Goal: Task Accomplishment & Management: Manage account settings

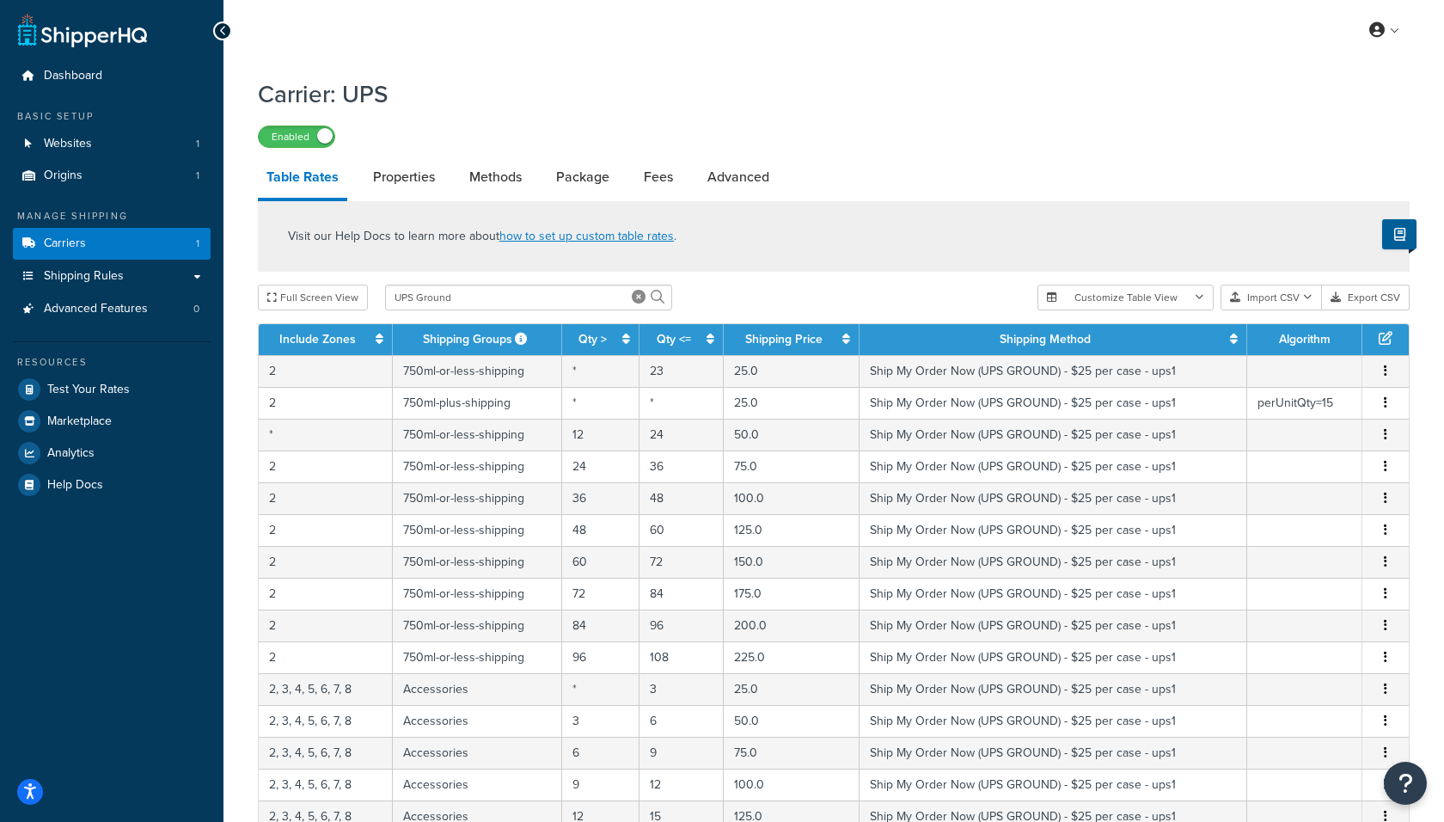
select select "1000"
click at [566, 295] on input "UPS Ground" at bounding box center [528, 297] width 287 height 26
click at [778, 282] on div "Visit our Help Docs to learn more about how to set up custom table rates . Full…" at bounding box center [833, 829] width 1177 height 1257
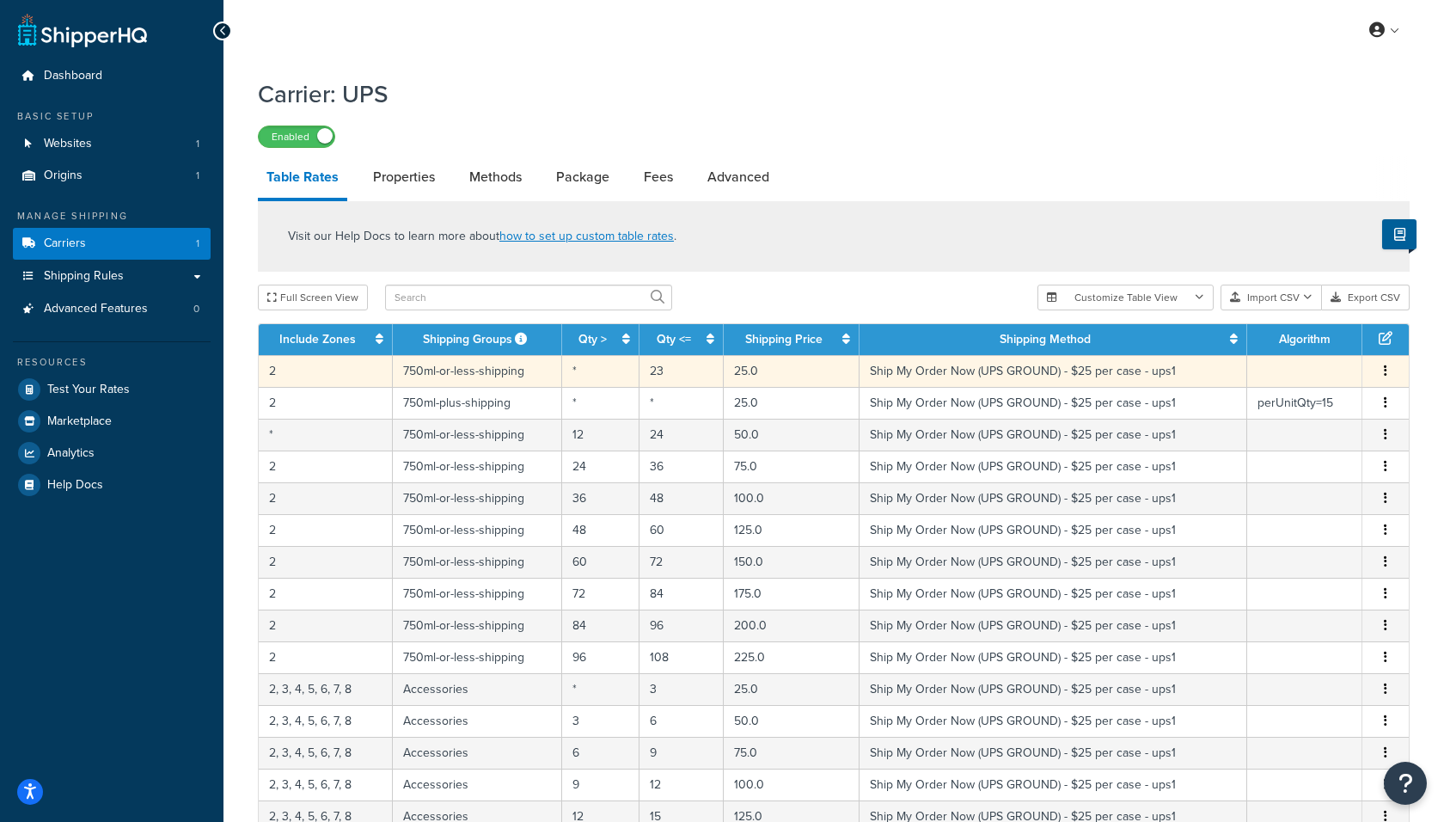
click at [319, 375] on td "2" at bounding box center [326, 371] width 134 height 32
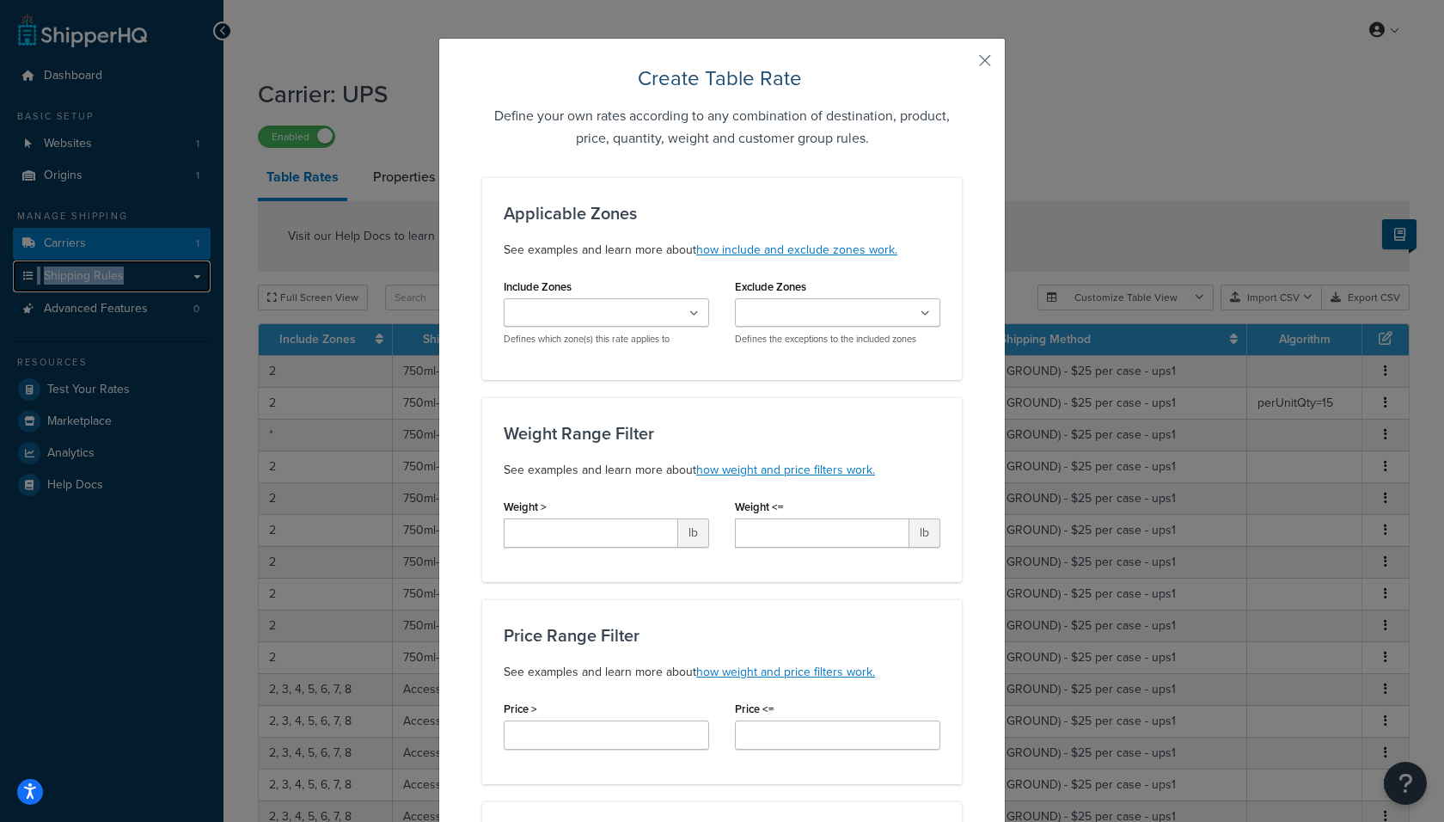
scroll to position [17, 0]
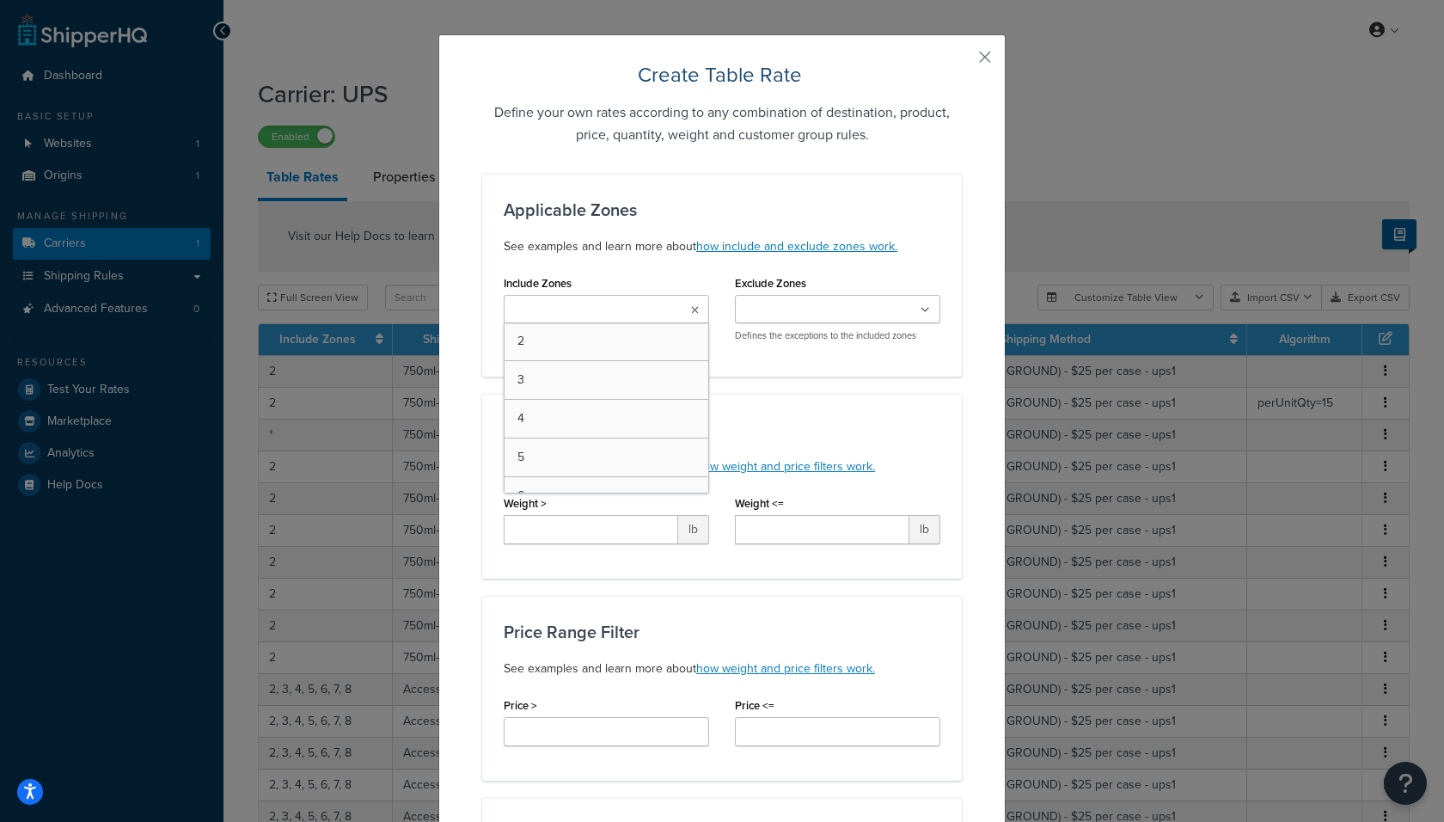
click at [571, 303] on input "Include Zones" at bounding box center [585, 310] width 152 height 19
click at [975, 55] on div "Create Table Rate Define your own rates according to any combination of destina…" at bounding box center [721, 834] width 567 height 1601
click at [995, 55] on div "Create Table Rate Define your own rates according to any combination of destina…" at bounding box center [721, 834] width 567 height 1601
click at [962, 61] on button "button" at bounding box center [959, 63] width 4 height 4
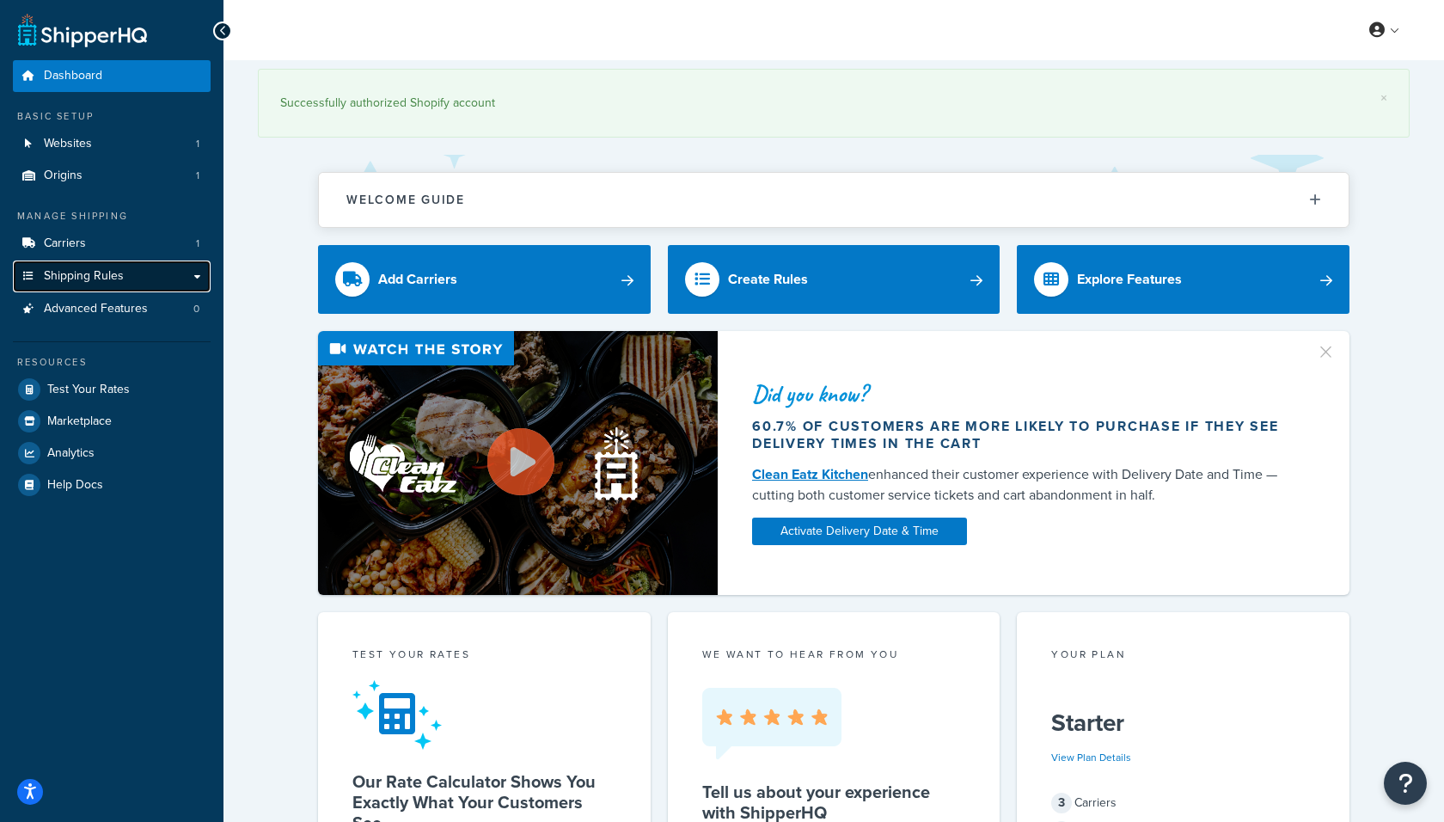
click at [83, 274] on span "Shipping Rules" at bounding box center [84, 276] width 80 height 15
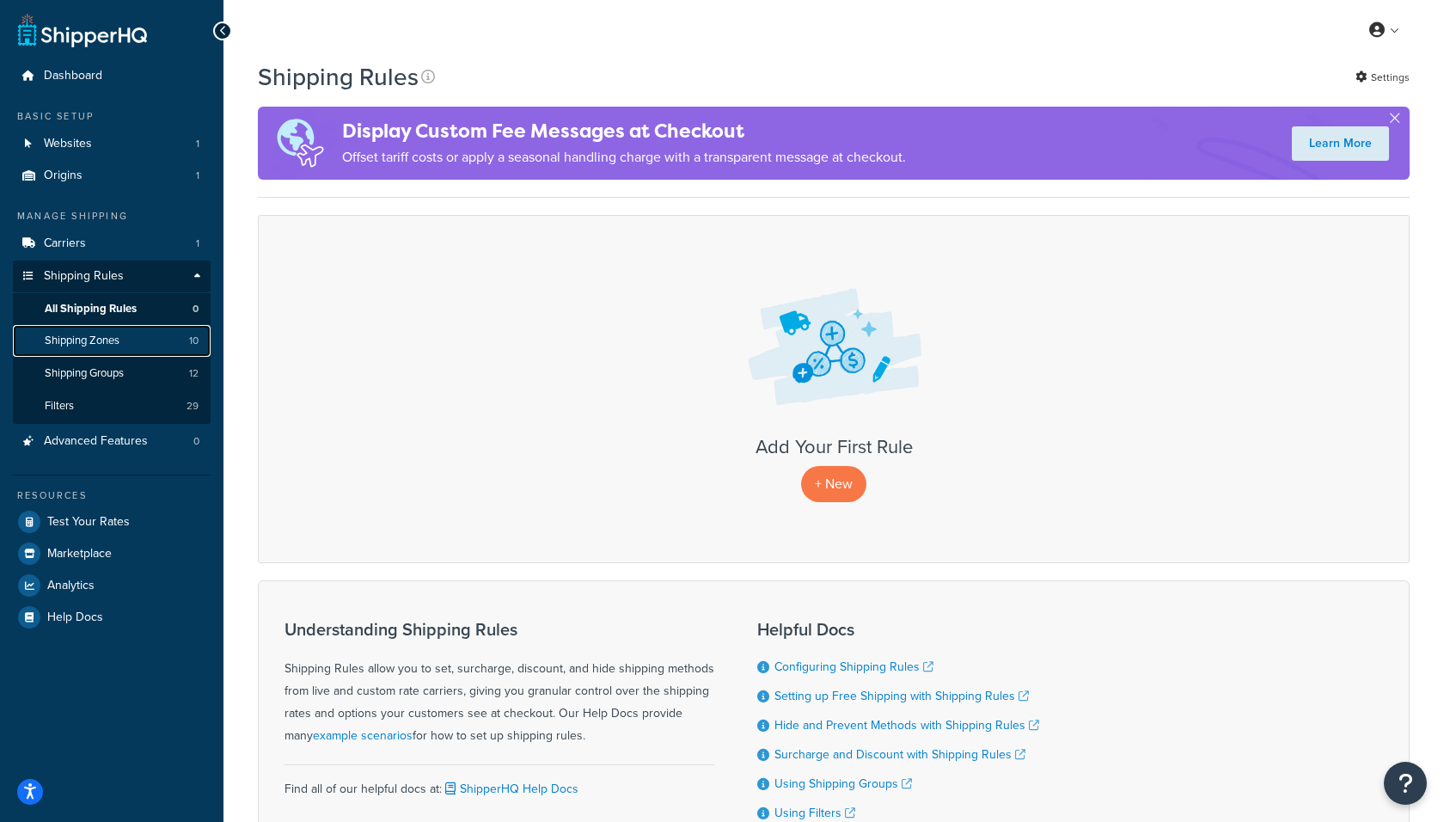
click at [97, 342] on span "Shipping Zones" at bounding box center [82, 340] width 75 height 15
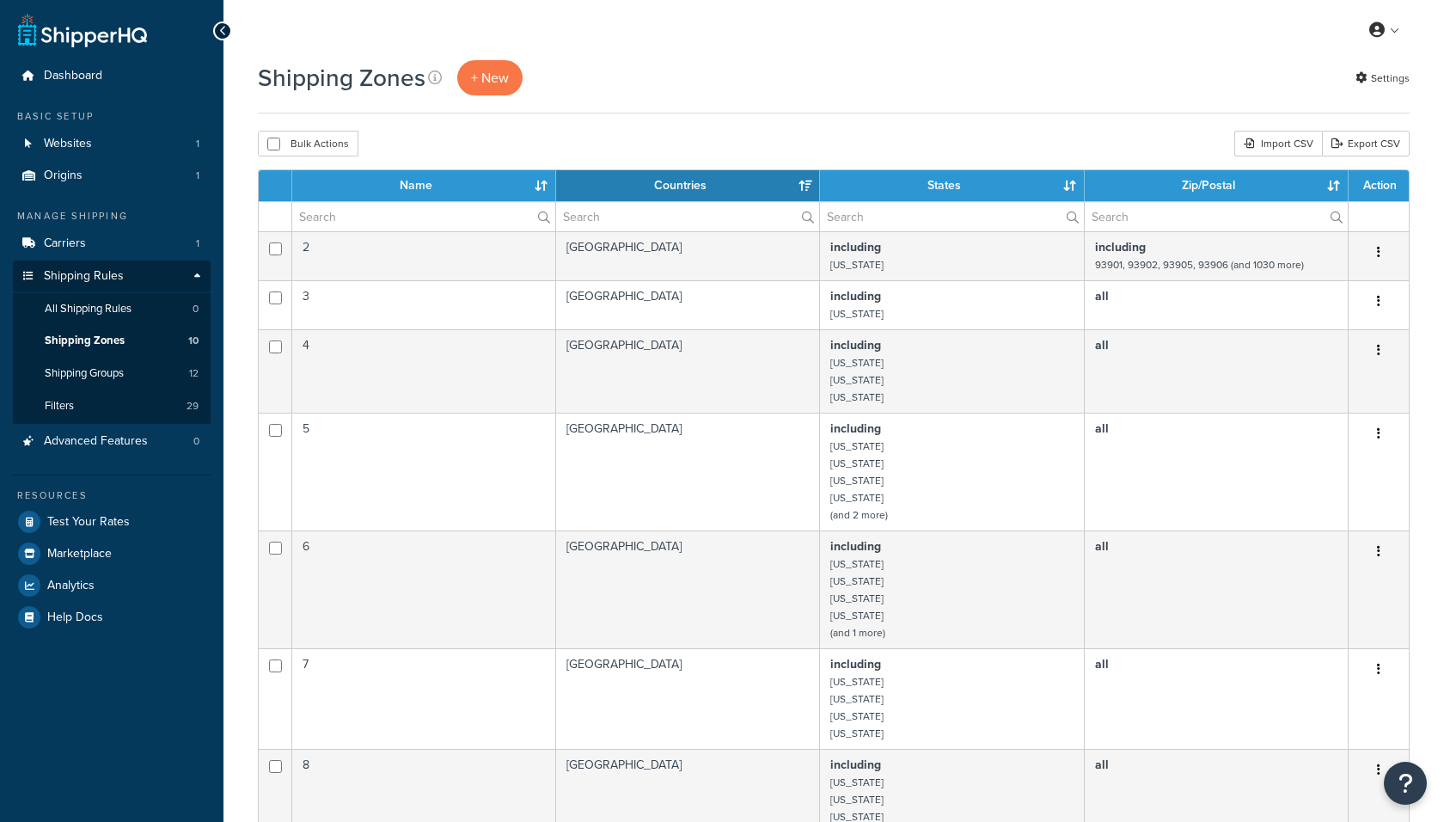
select select "15"
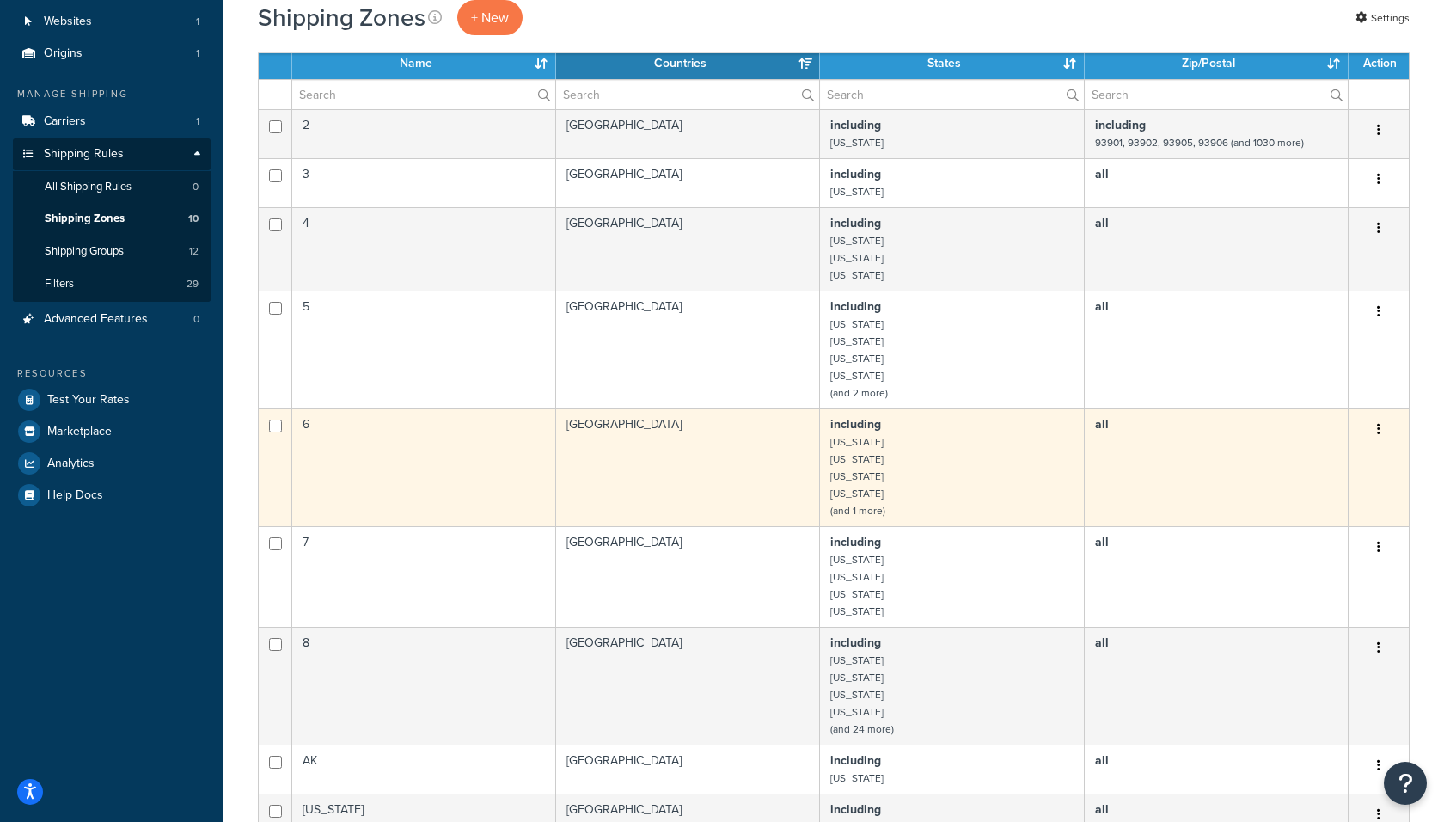
scroll to position [120, 0]
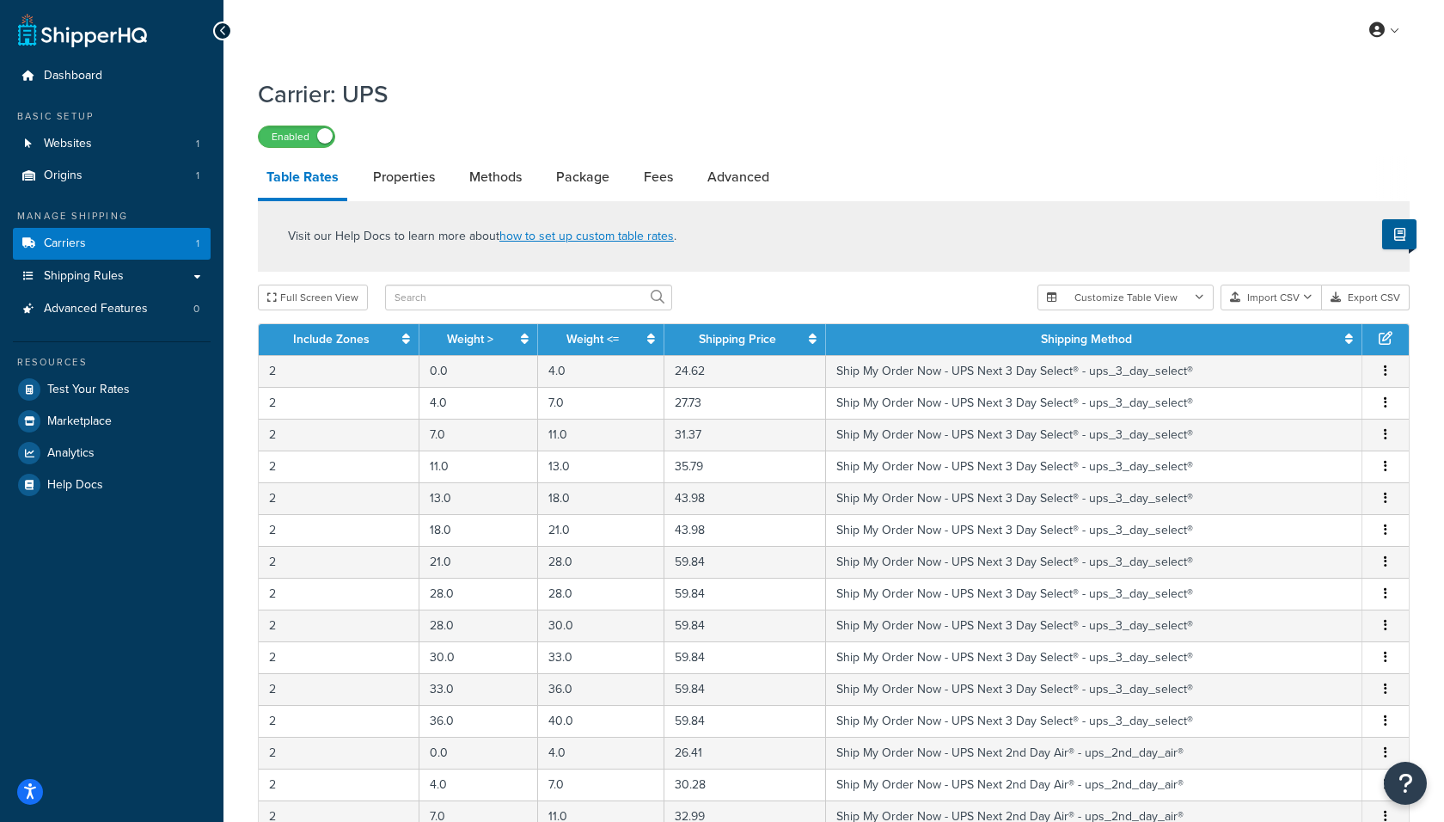
click at [1012, 338] on th "Shipping Method" at bounding box center [1094, 339] width 536 height 31
click at [1079, 346] on link "Shipping Method" at bounding box center [1086, 339] width 91 height 18
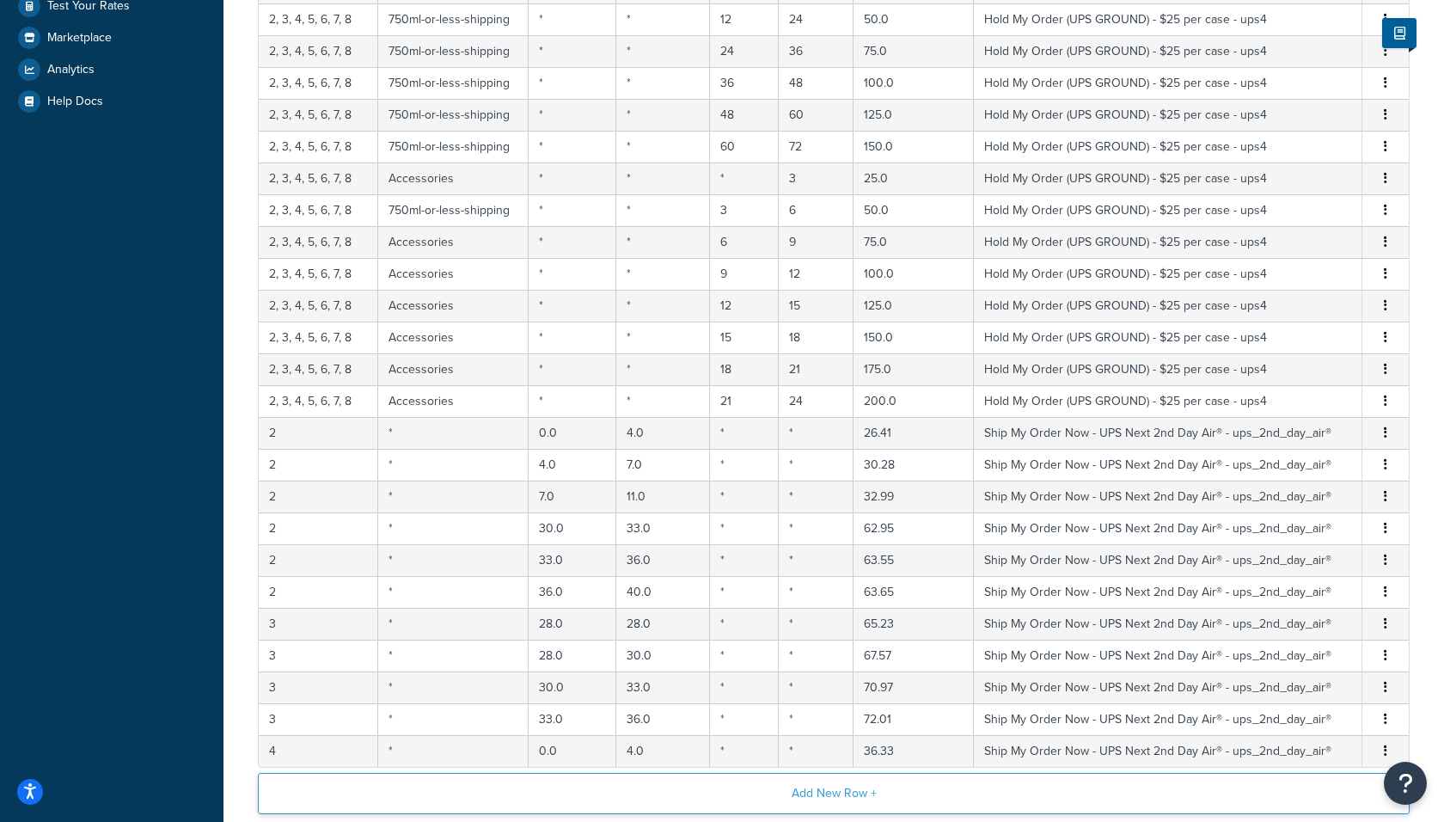
scroll to position [559, 0]
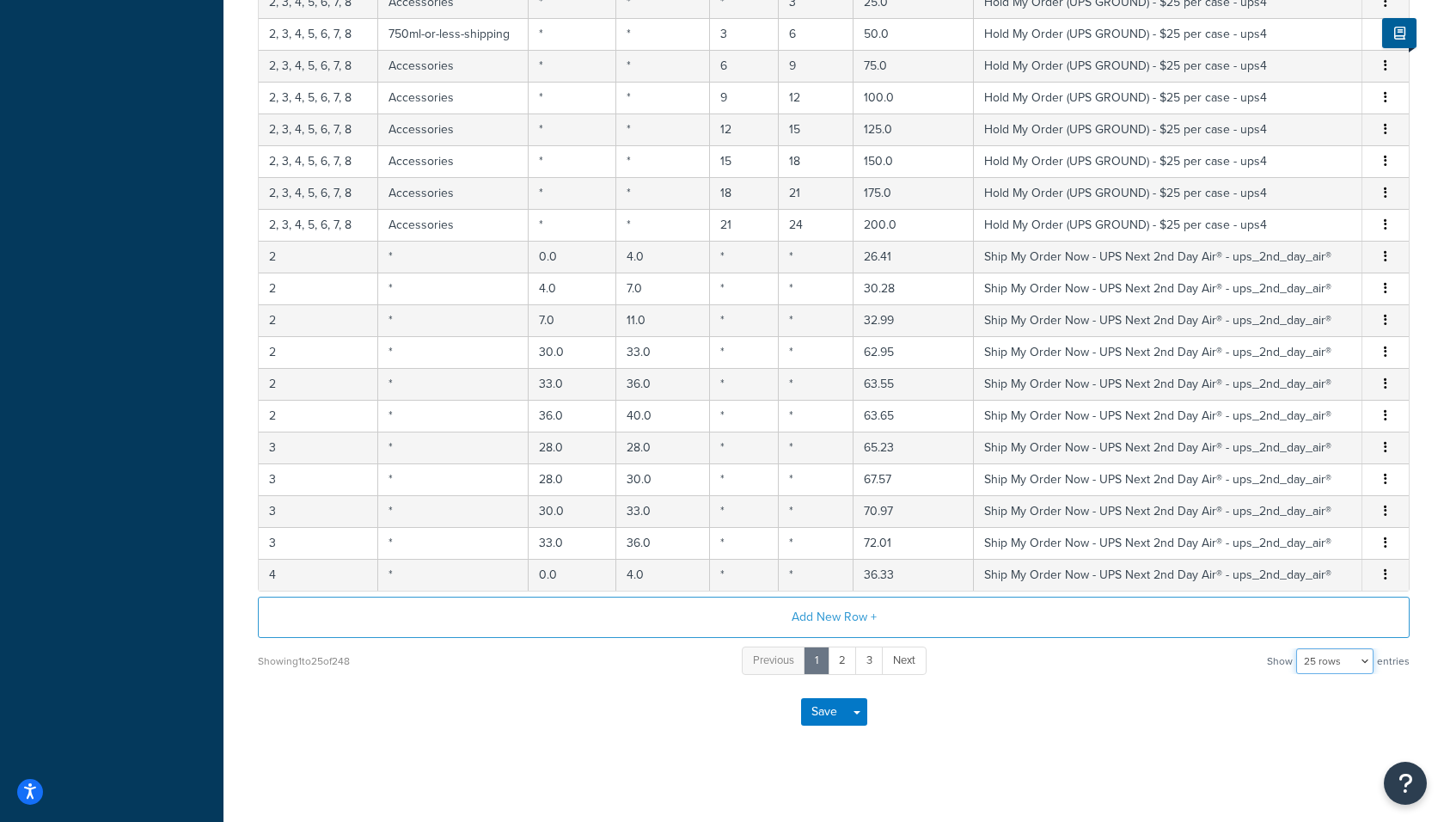
click at [1317, 649] on select "10 rows 15 rows 25 rows 50 rows 100 rows 1000 rows" at bounding box center [1334, 661] width 77 height 26
select select "1000"
click at [1298, 648] on select "10 rows 15 rows 25 rows 50 rows 100 rows 1000 rows" at bounding box center [1334, 661] width 77 height 26
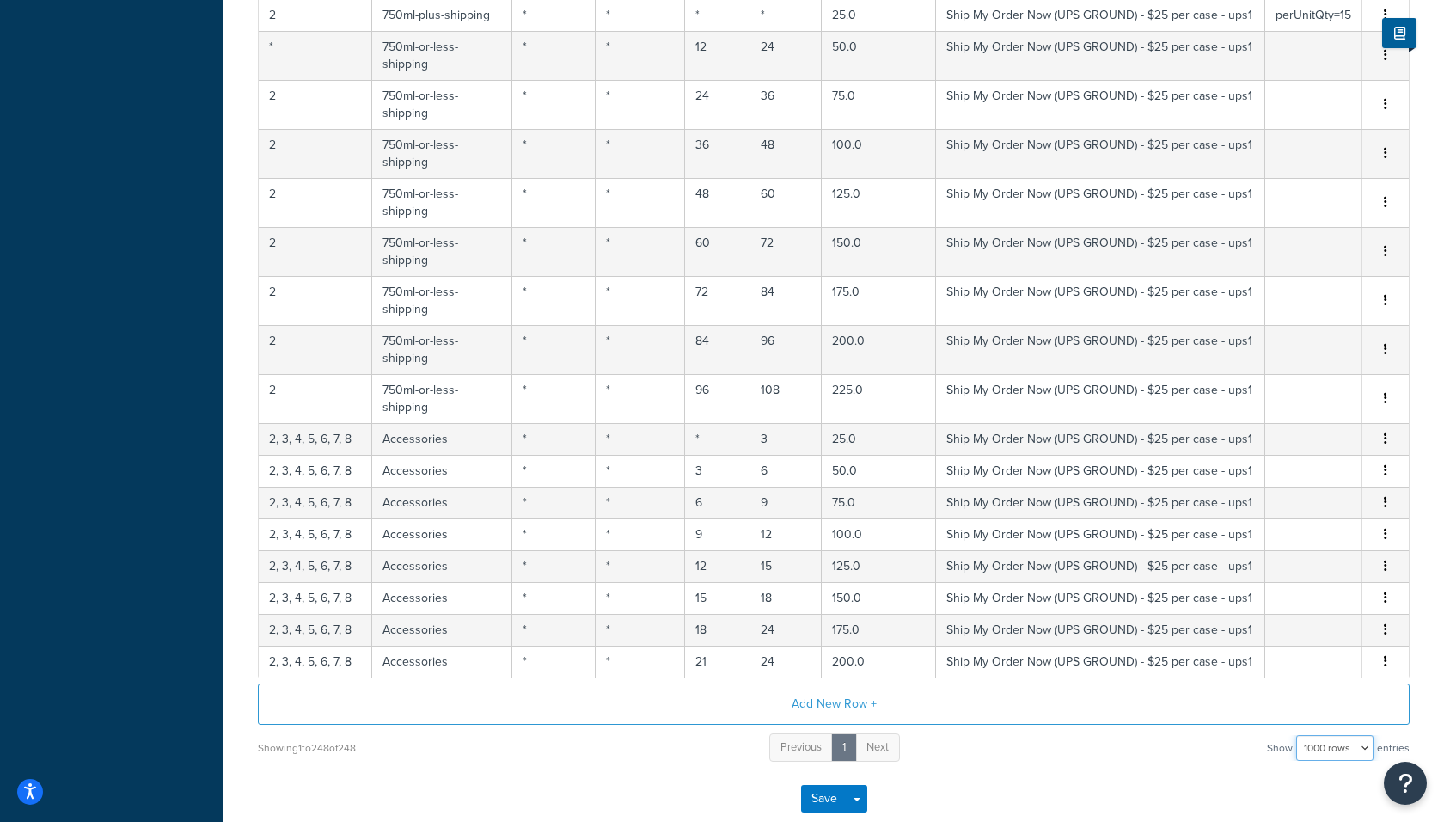
scroll to position [11281, 0]
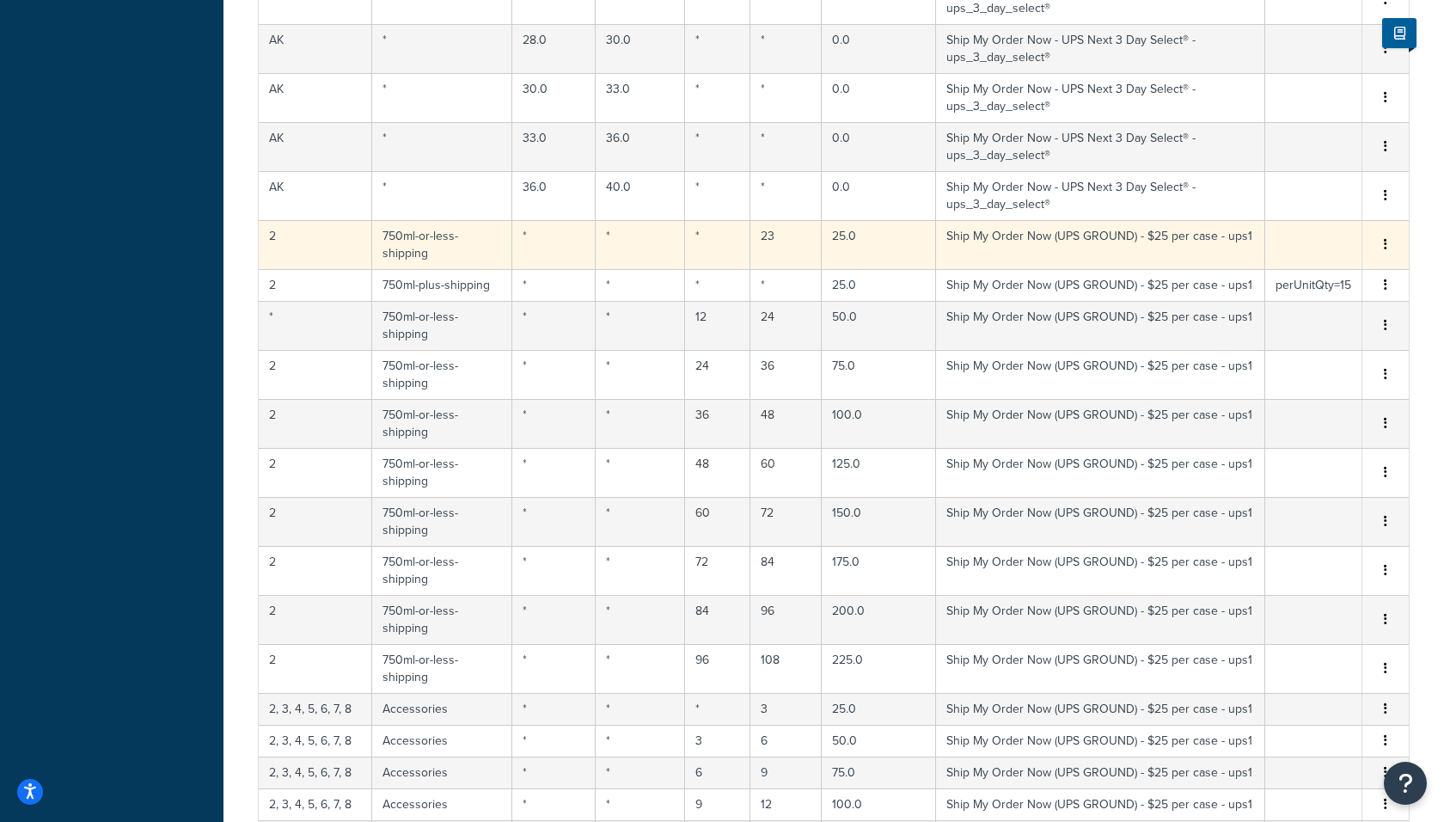
click at [325, 220] on td "2" at bounding box center [315, 244] width 113 height 49
select select "183726"
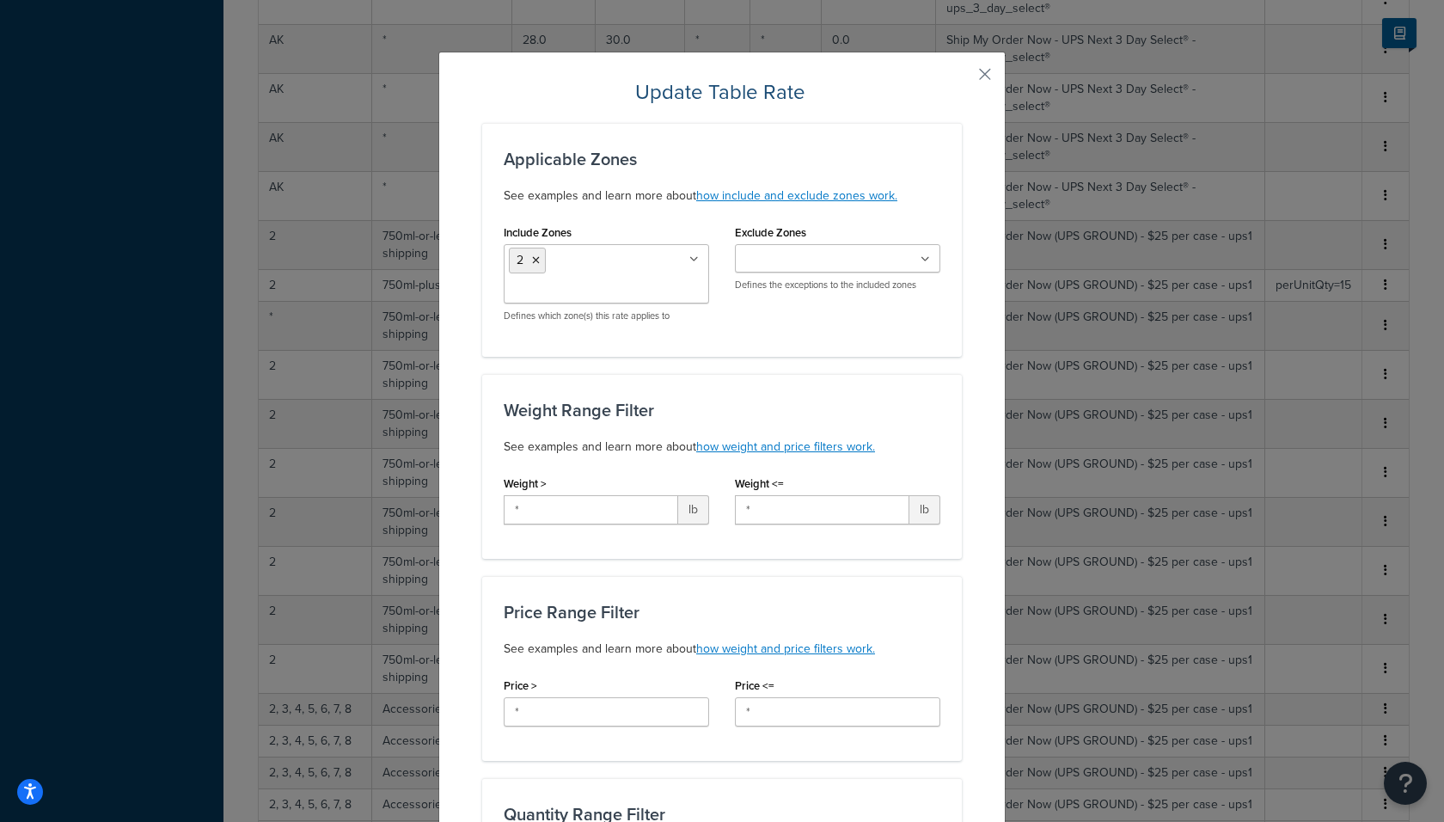
click at [568, 281] on input "Include Zones" at bounding box center [585, 290] width 152 height 19
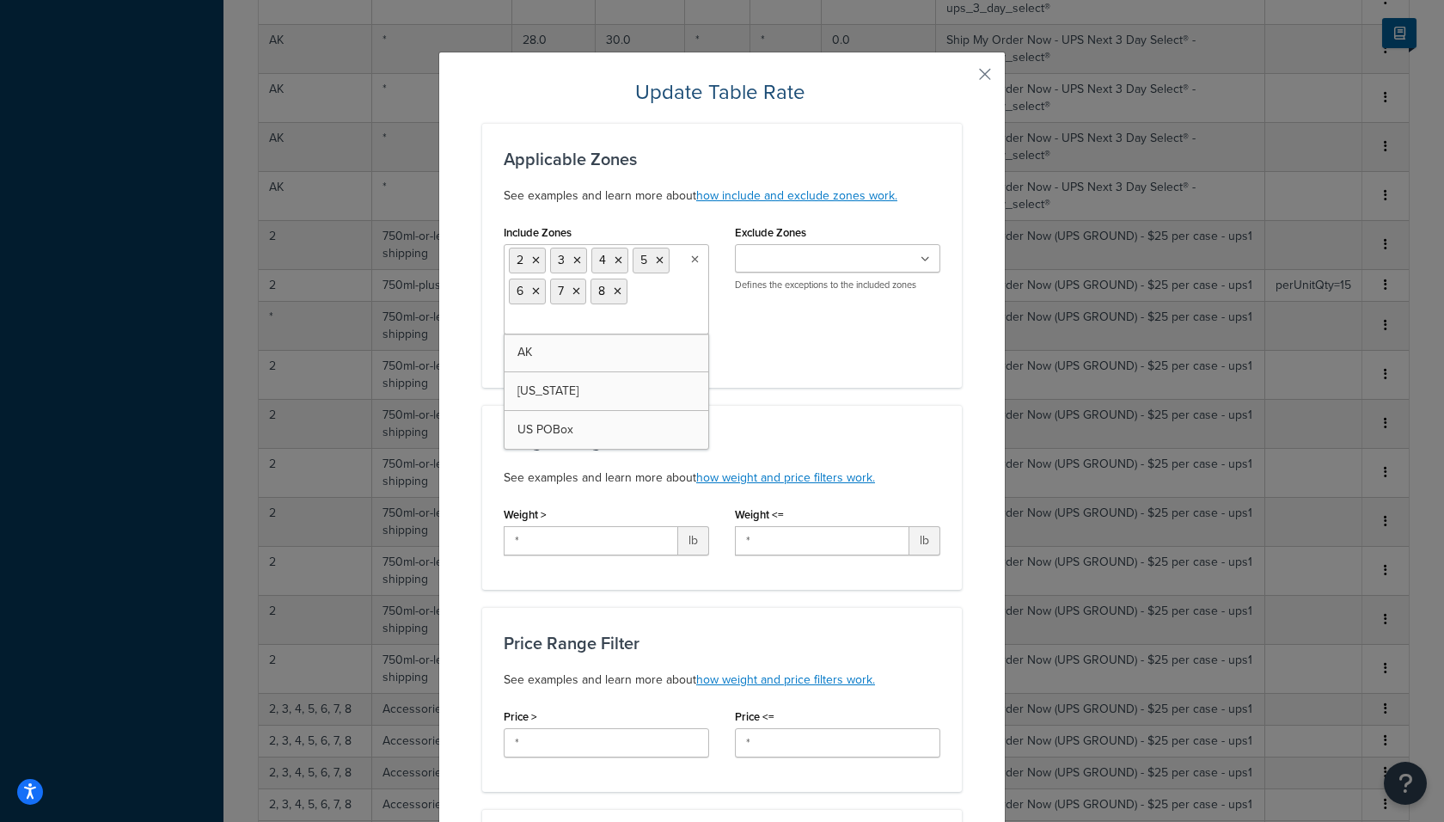
scroll to position [846, 0]
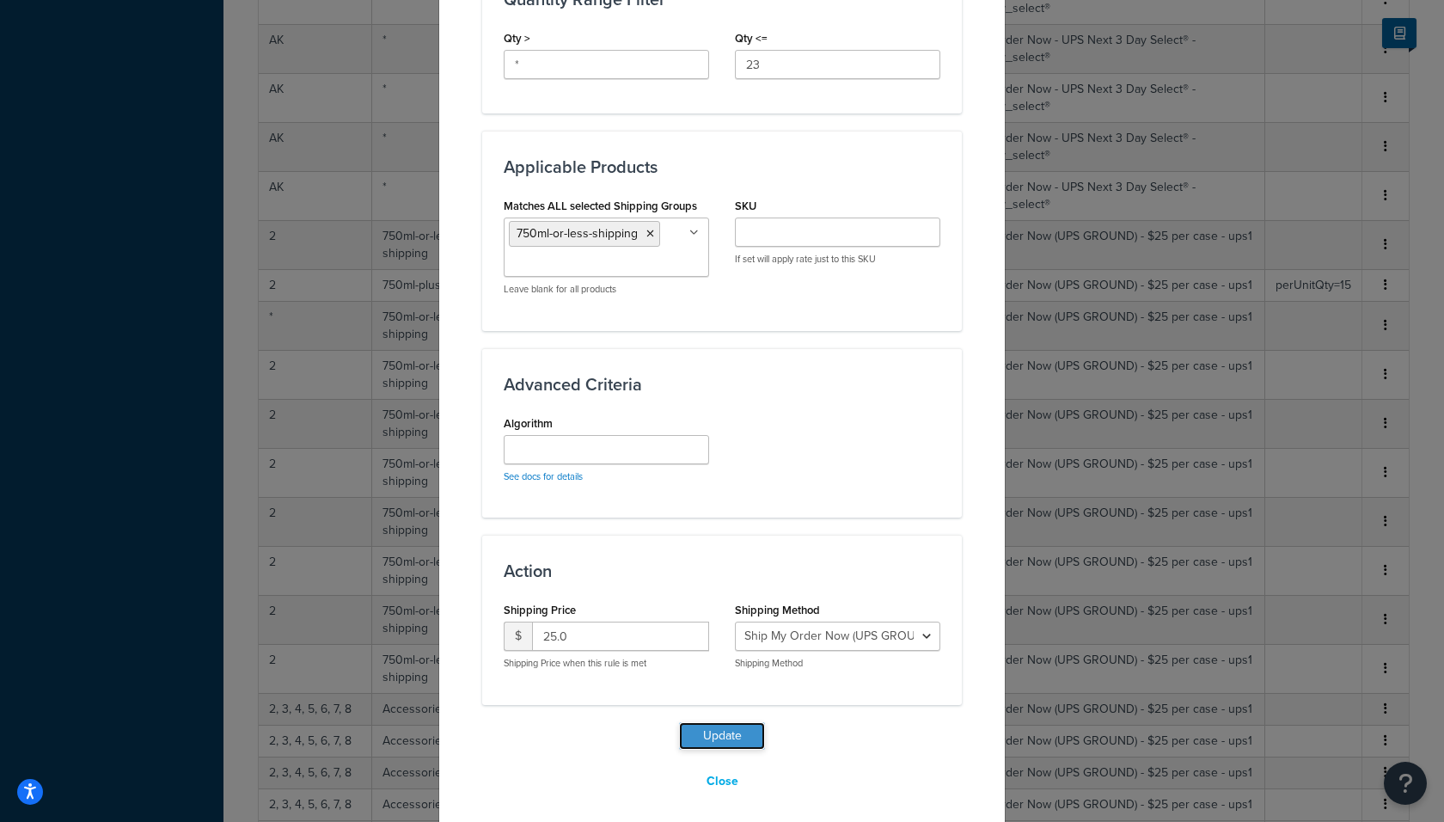
click at [724, 730] on button "Update" at bounding box center [722, 736] width 86 height 28
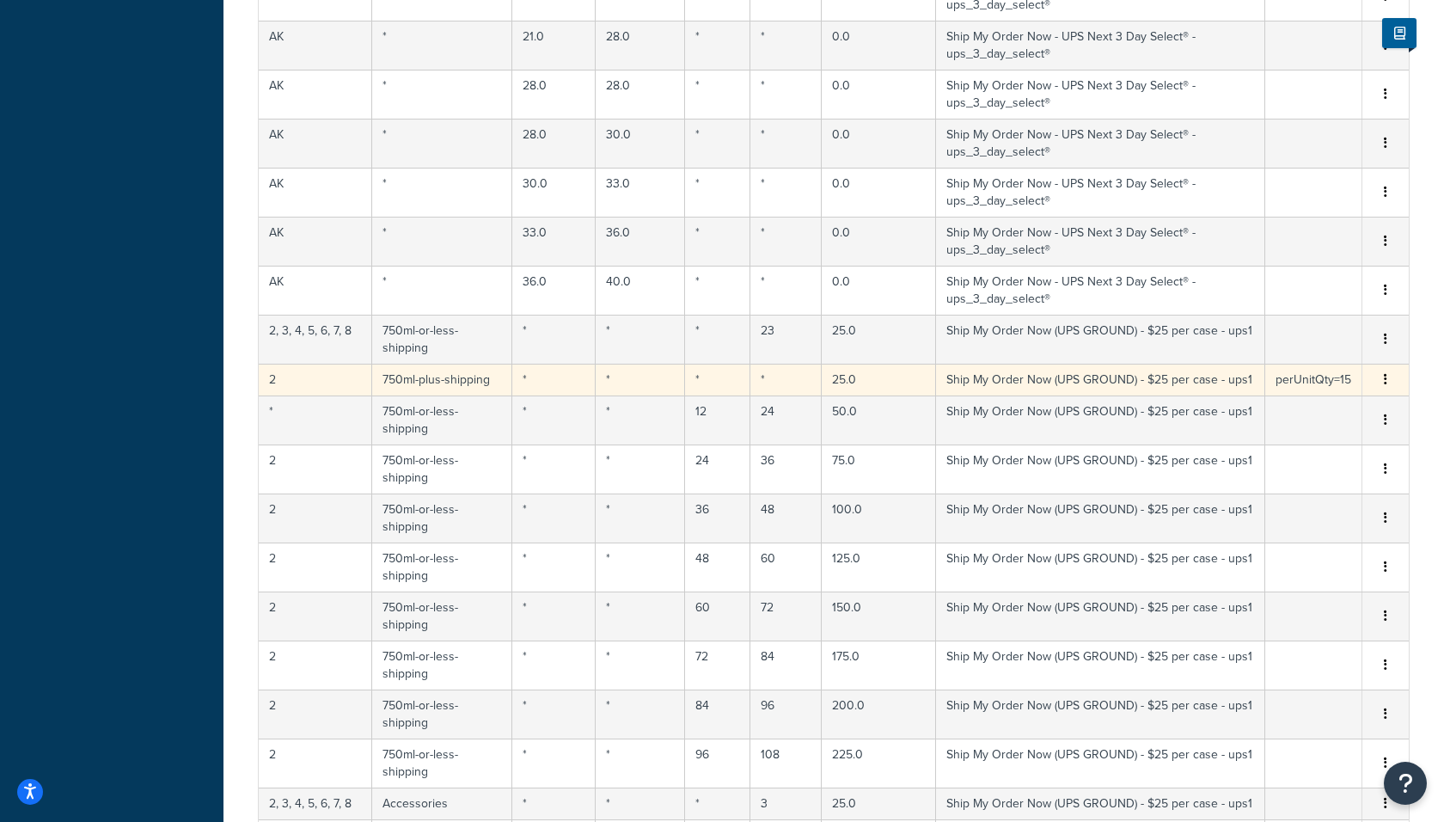
click at [300, 364] on td "2" at bounding box center [315, 380] width 113 height 32
select select "183726"
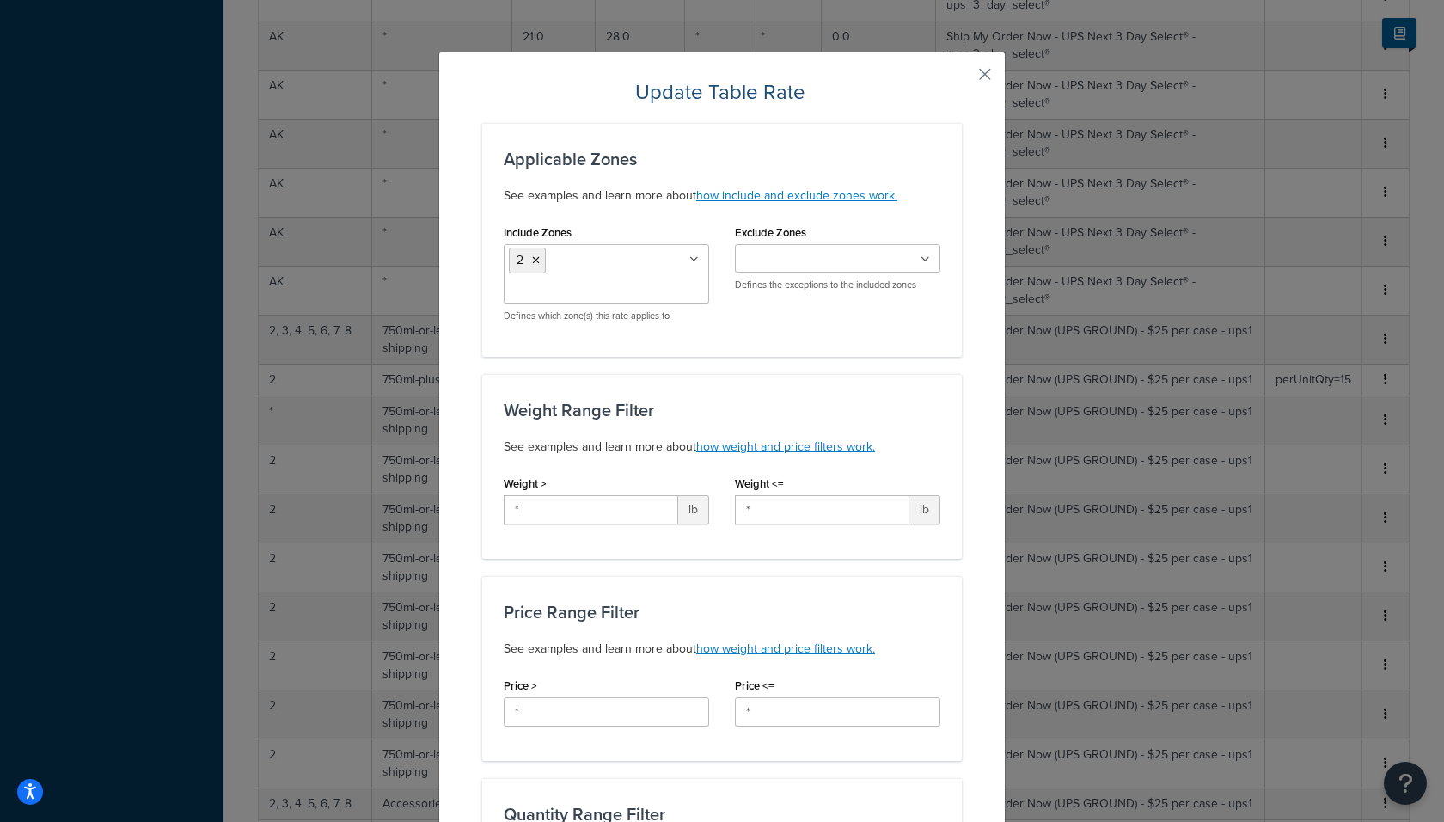
click at [580, 235] on div "Include Zones 2 3 4 5 6 7 8 AK HAWAII US POBox Defines which zone(s) this rate …" at bounding box center [606, 271] width 205 height 102
click at [580, 281] on input "Include Zones" at bounding box center [585, 290] width 152 height 19
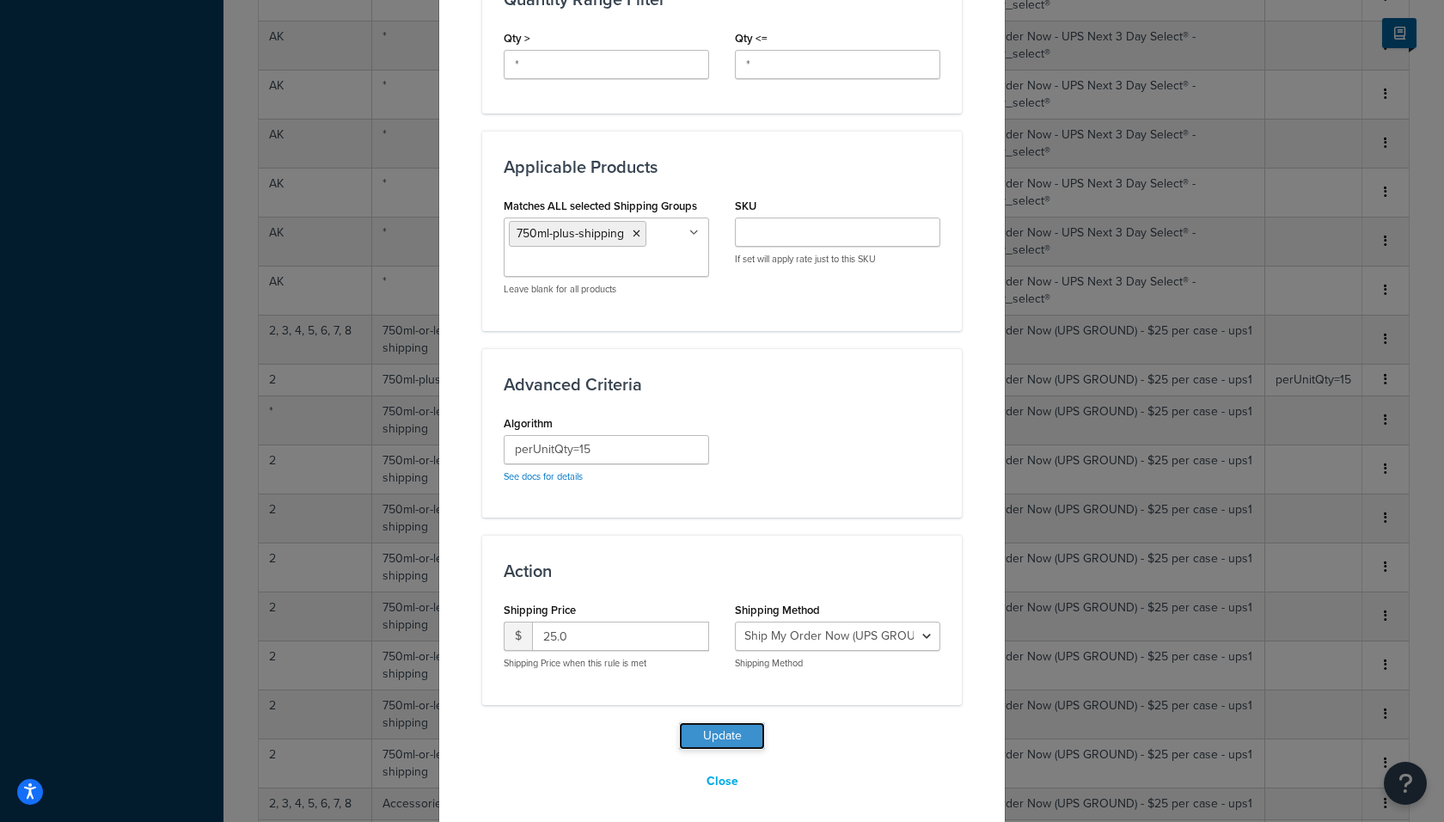
click at [742, 730] on button "Update" at bounding box center [722, 736] width 86 height 28
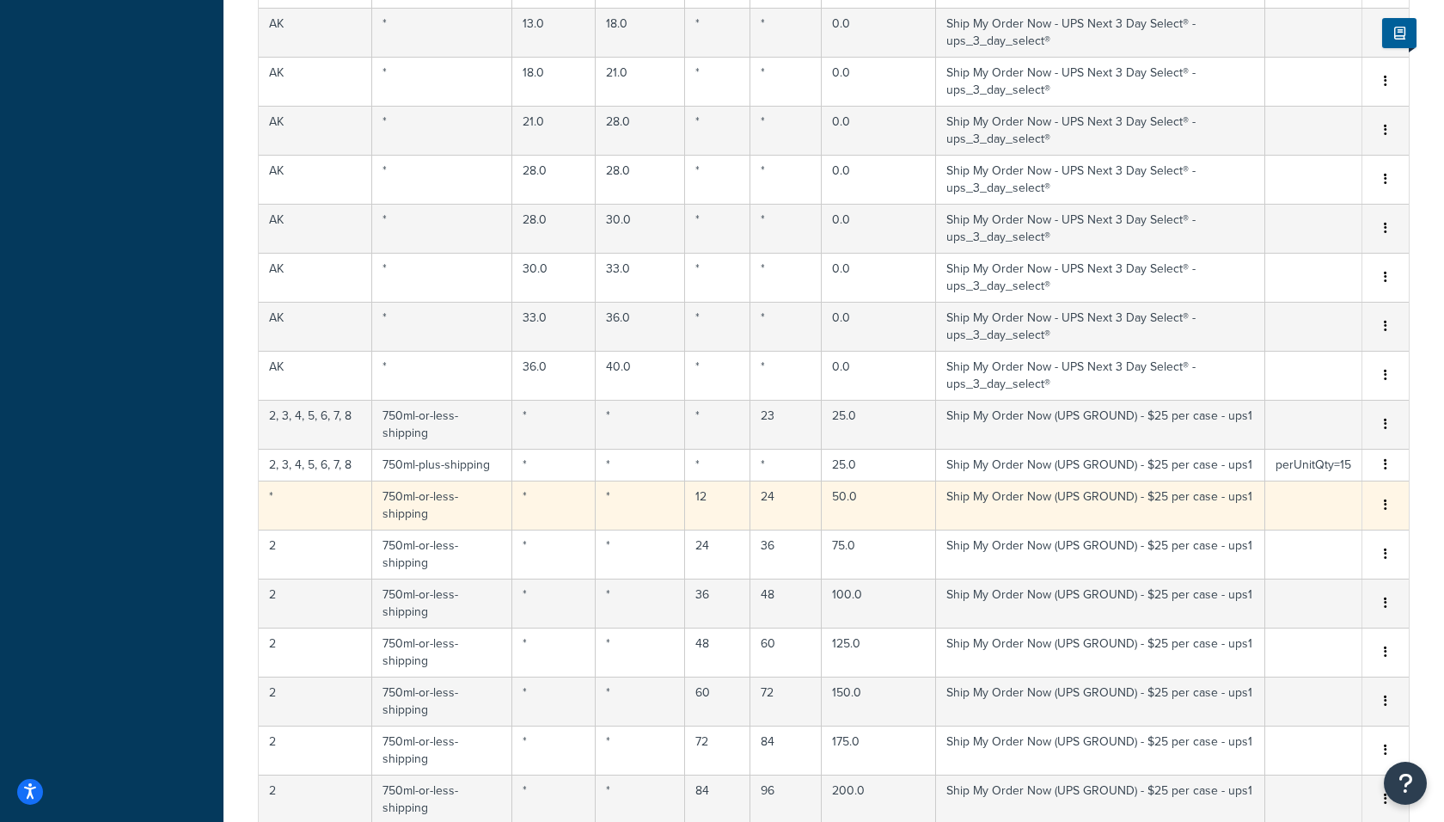
click at [314, 480] on td "*" at bounding box center [315, 504] width 113 height 49
select select "183726"
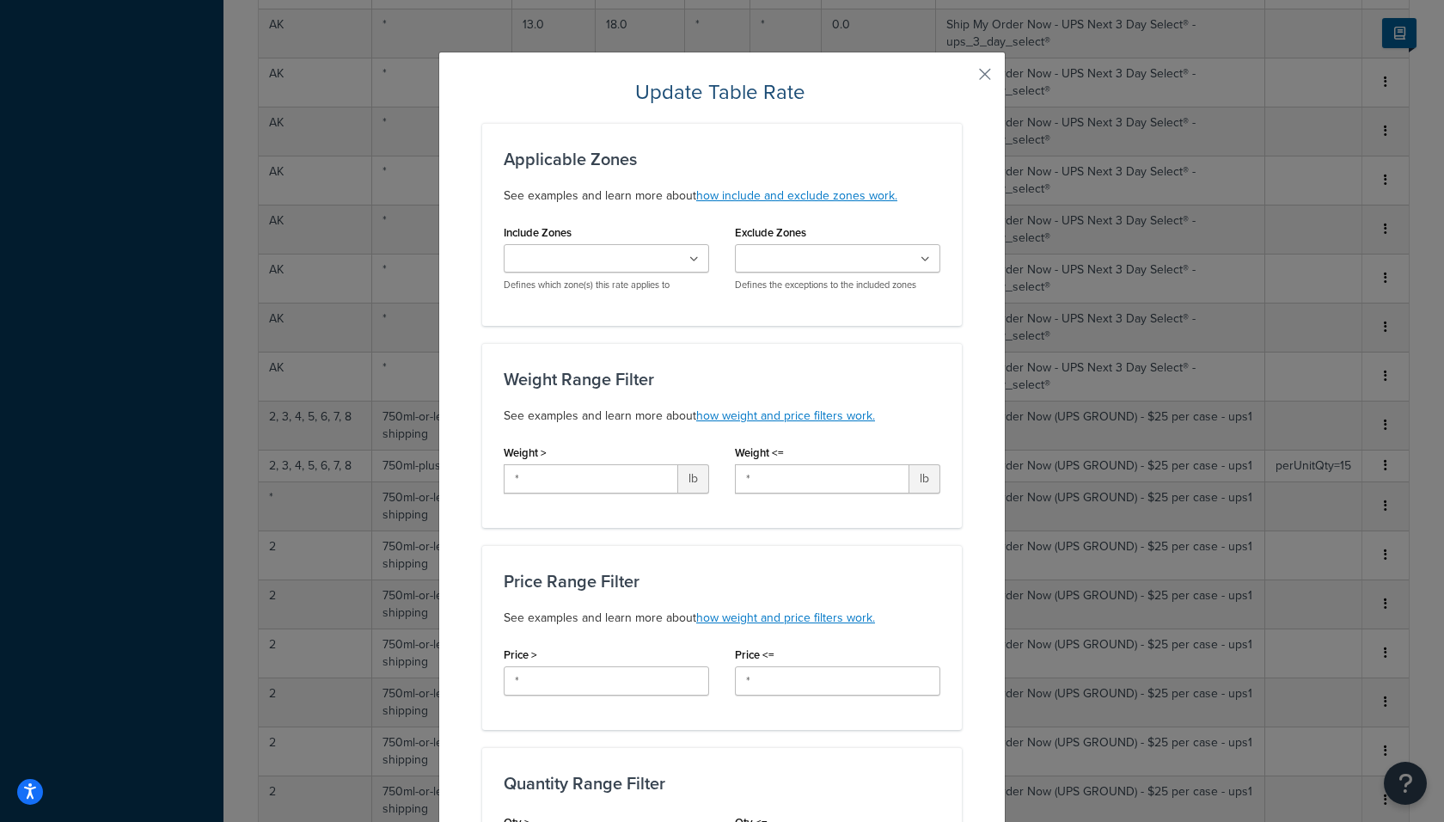
click at [305, 420] on div "Update Table Rate Applicable Zones See examples and learn more about how includ…" at bounding box center [722, 411] width 1444 height 822
click at [592, 250] on input "Include Zones" at bounding box center [585, 259] width 152 height 19
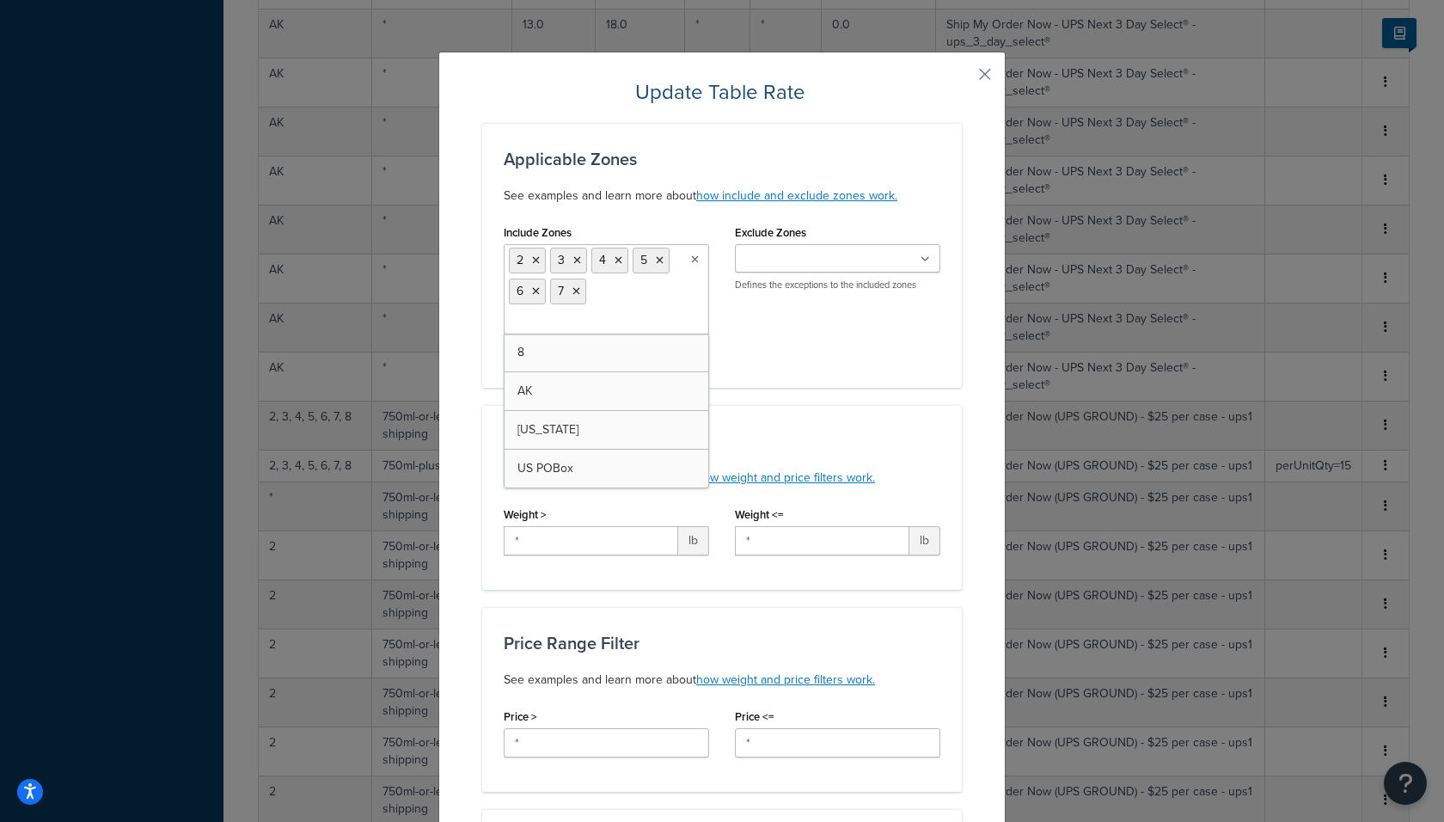
click at [558, 322] on input "Include Zones" at bounding box center [585, 321] width 152 height 19
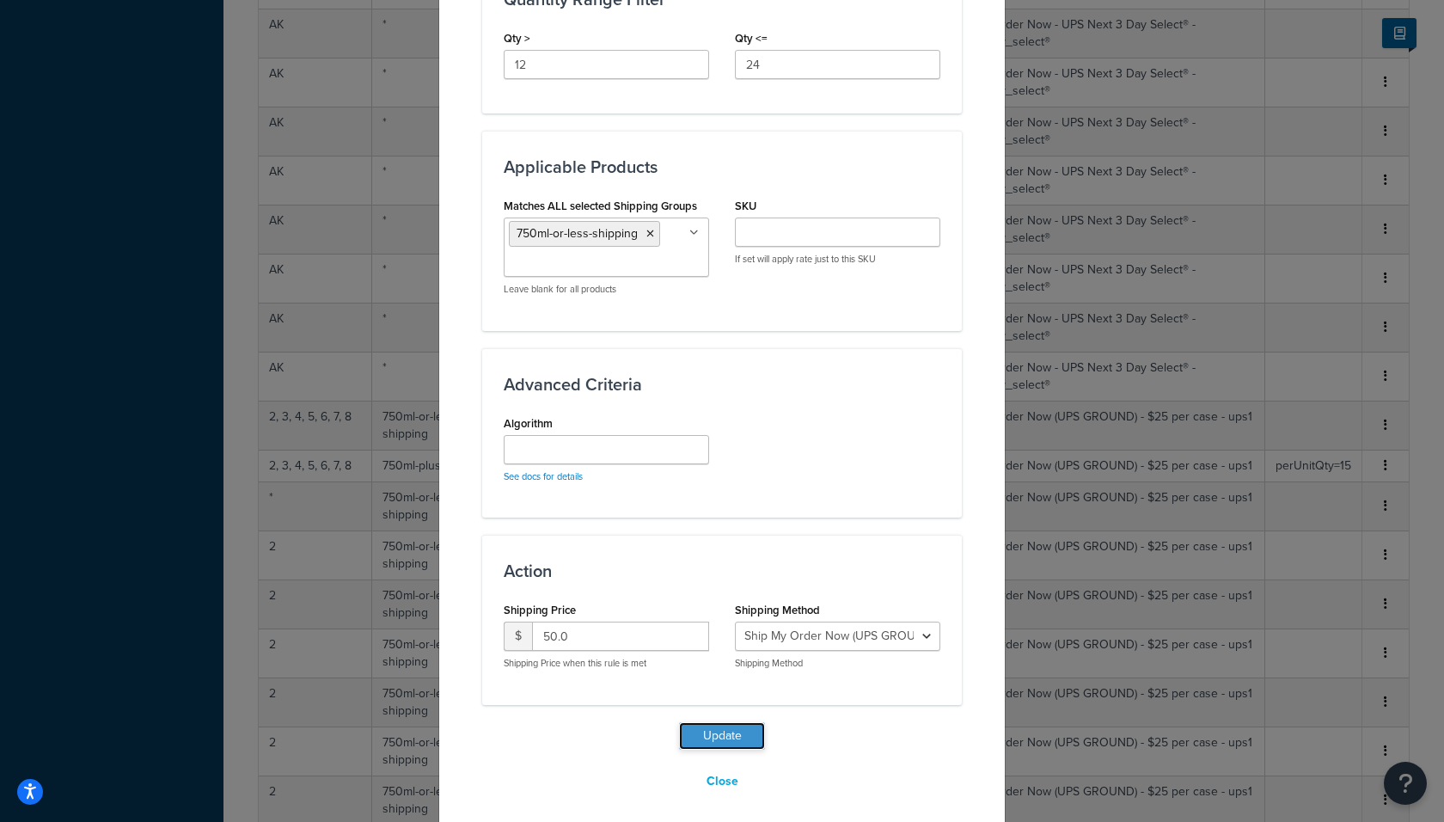
click at [718, 735] on button "Update" at bounding box center [722, 736] width 86 height 28
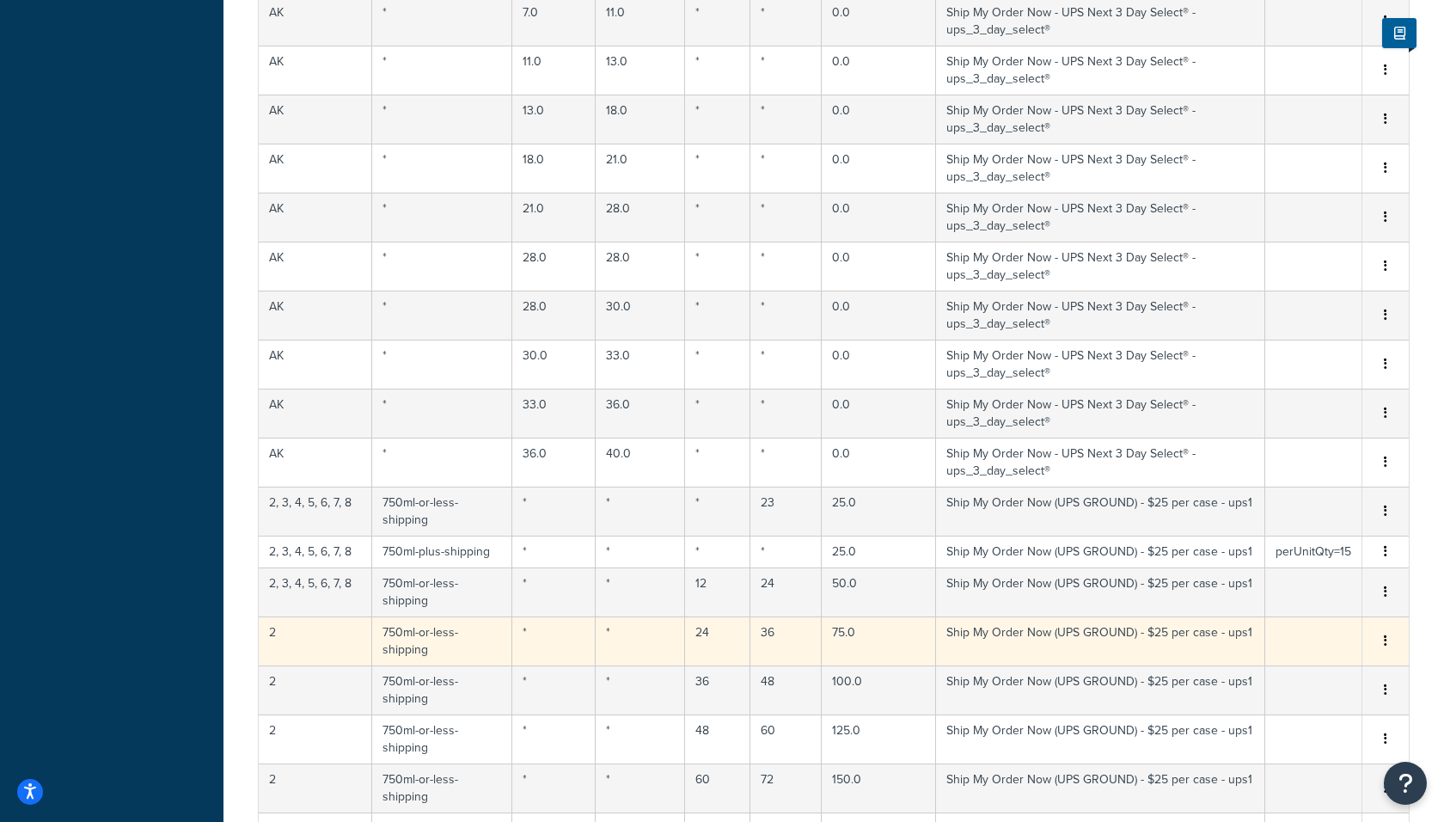
click at [278, 616] on td "2" at bounding box center [315, 640] width 113 height 49
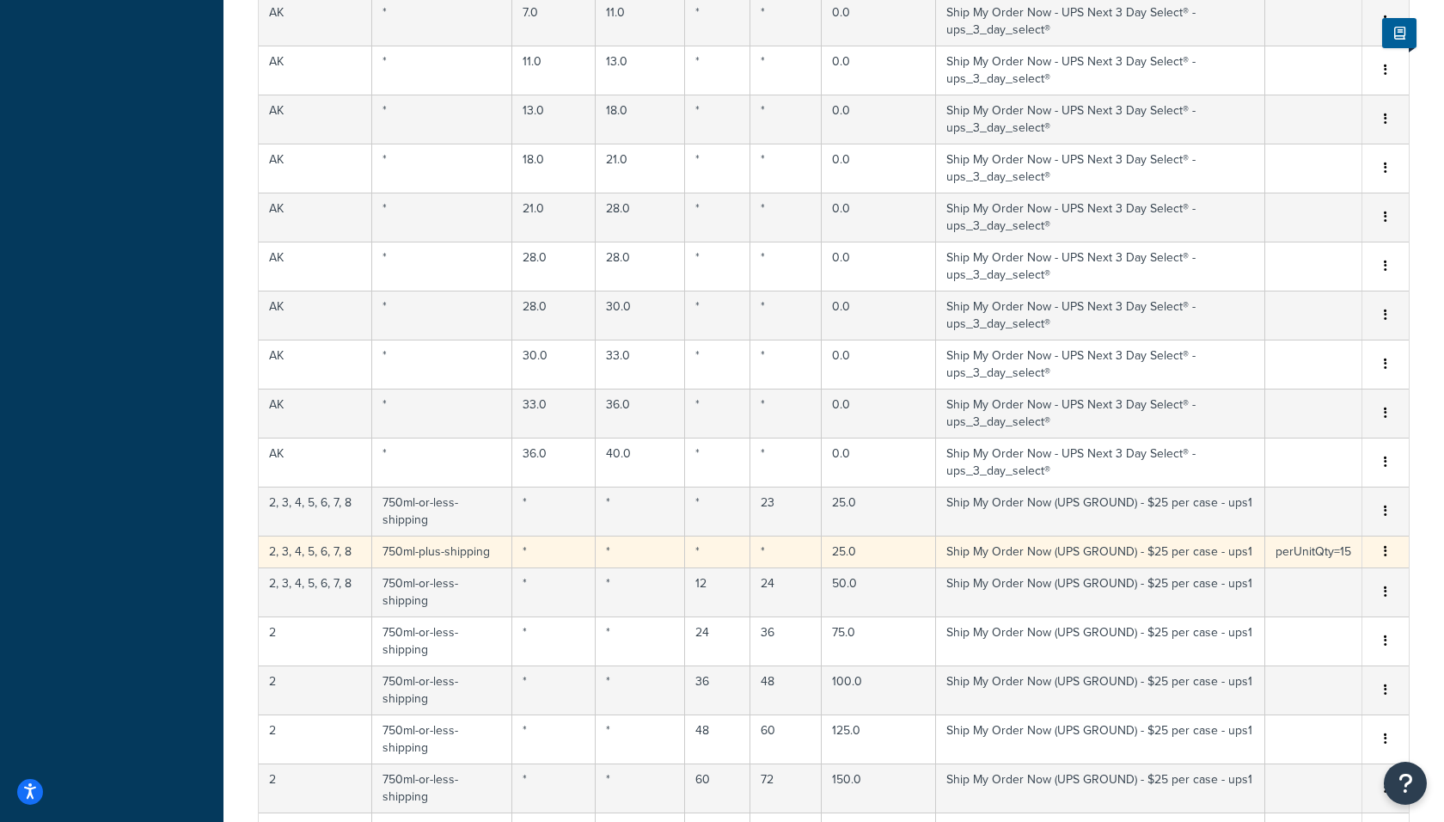
select select "183726"
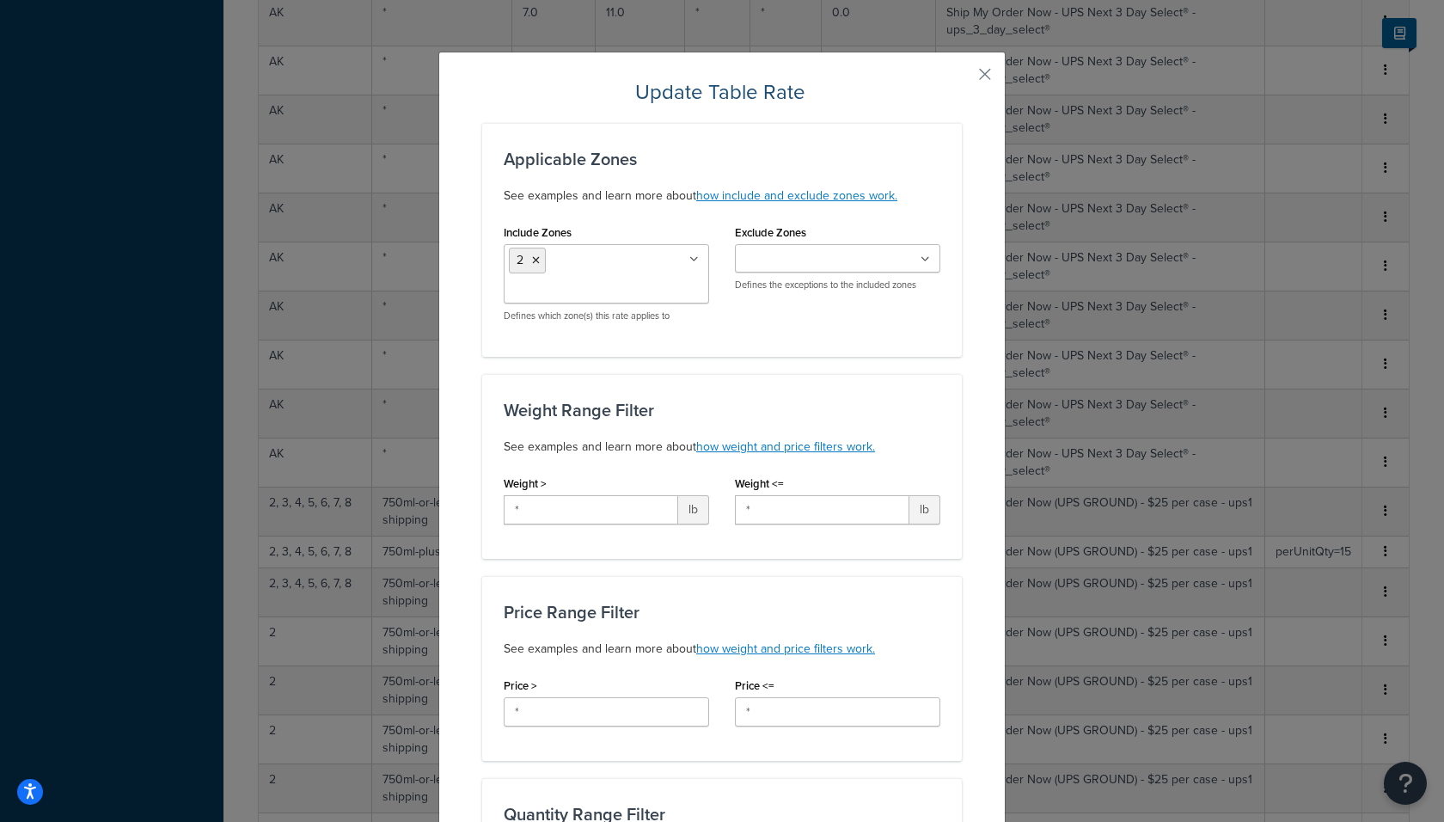
click at [573, 281] on input "Include Zones" at bounding box center [585, 290] width 152 height 19
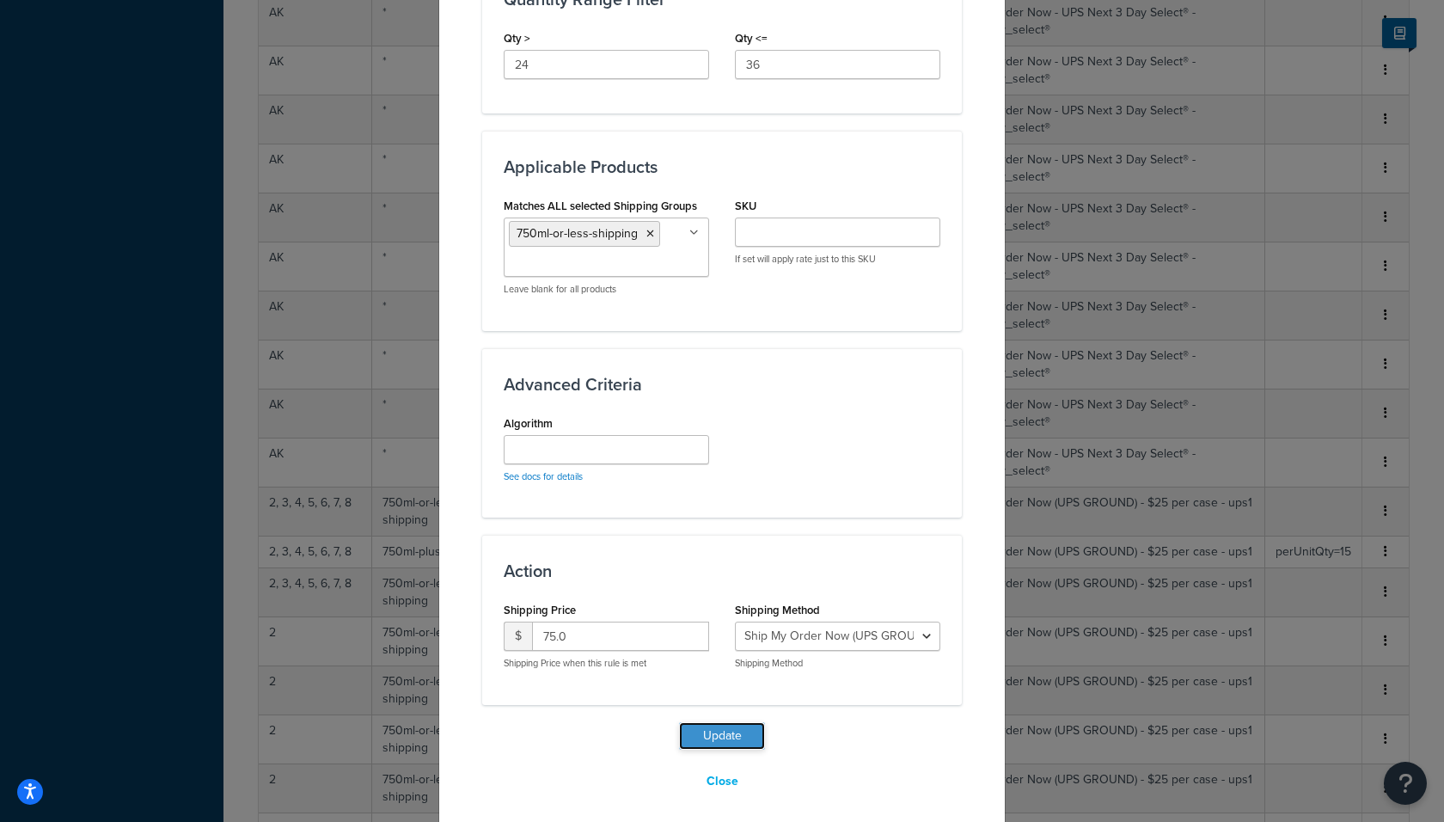
click at [724, 734] on button "Update" at bounding box center [722, 736] width 86 height 28
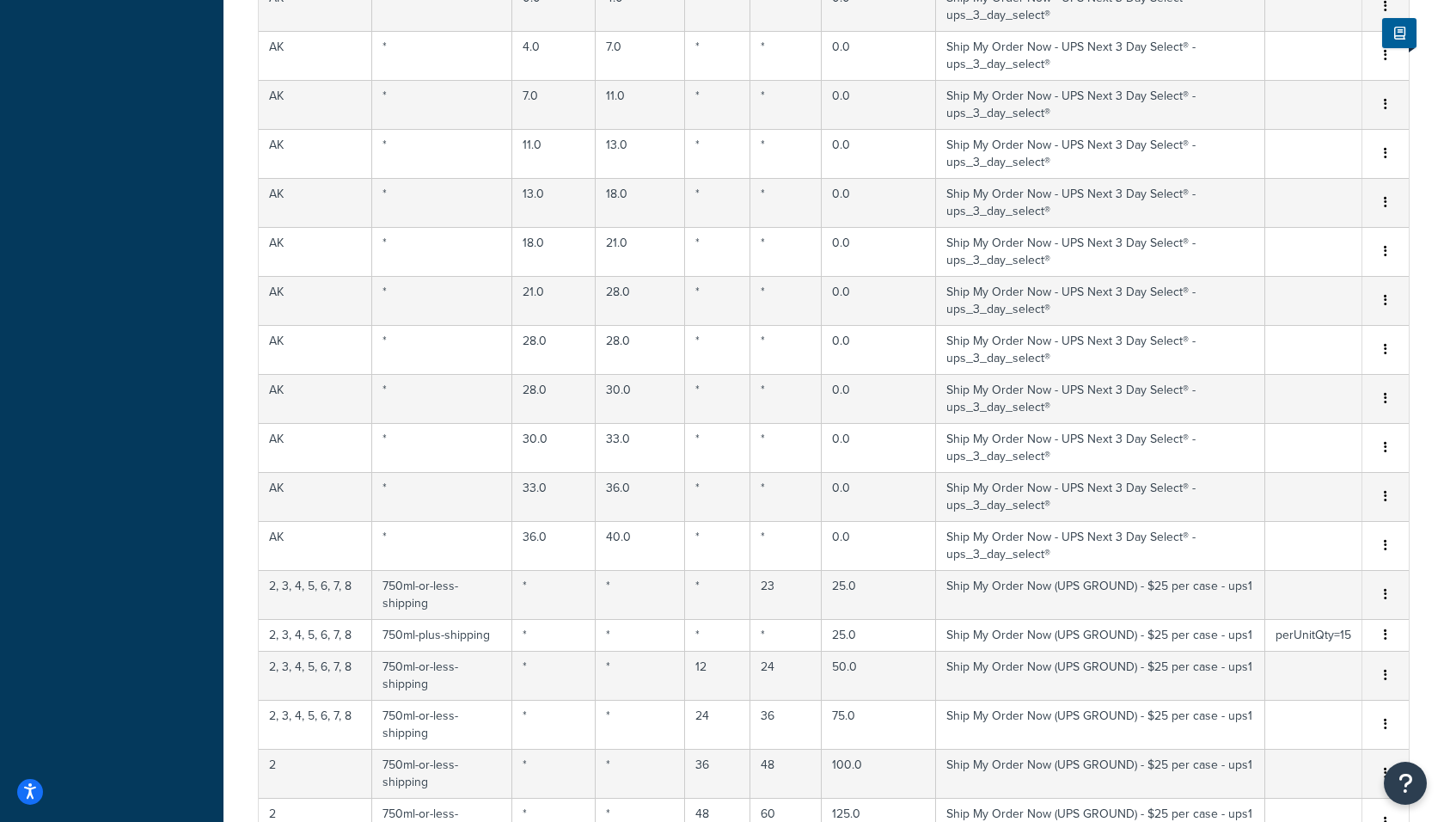
scroll to position [11664, 0]
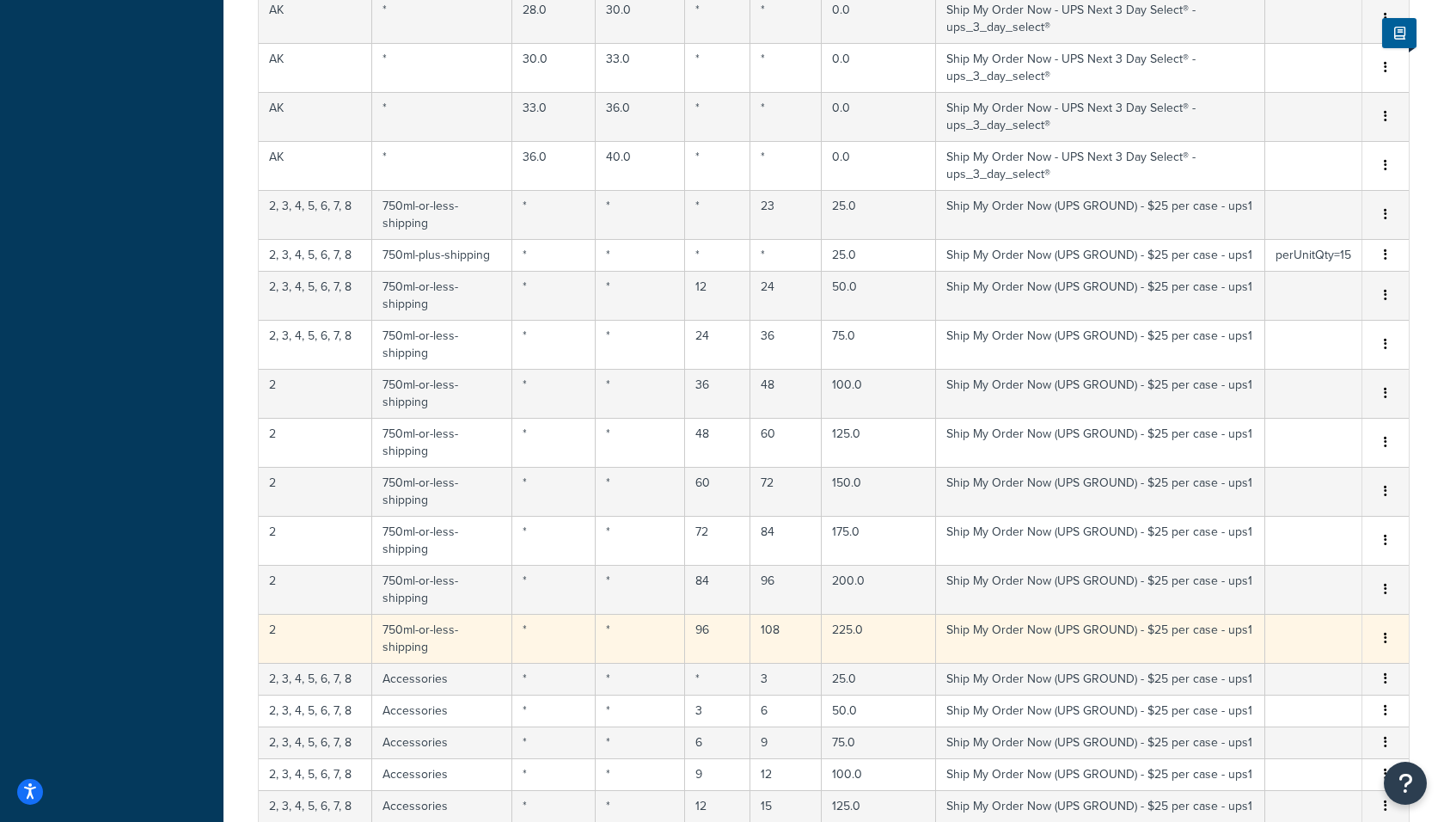
click at [287, 614] on td "2" at bounding box center [315, 638] width 113 height 49
select select "183726"
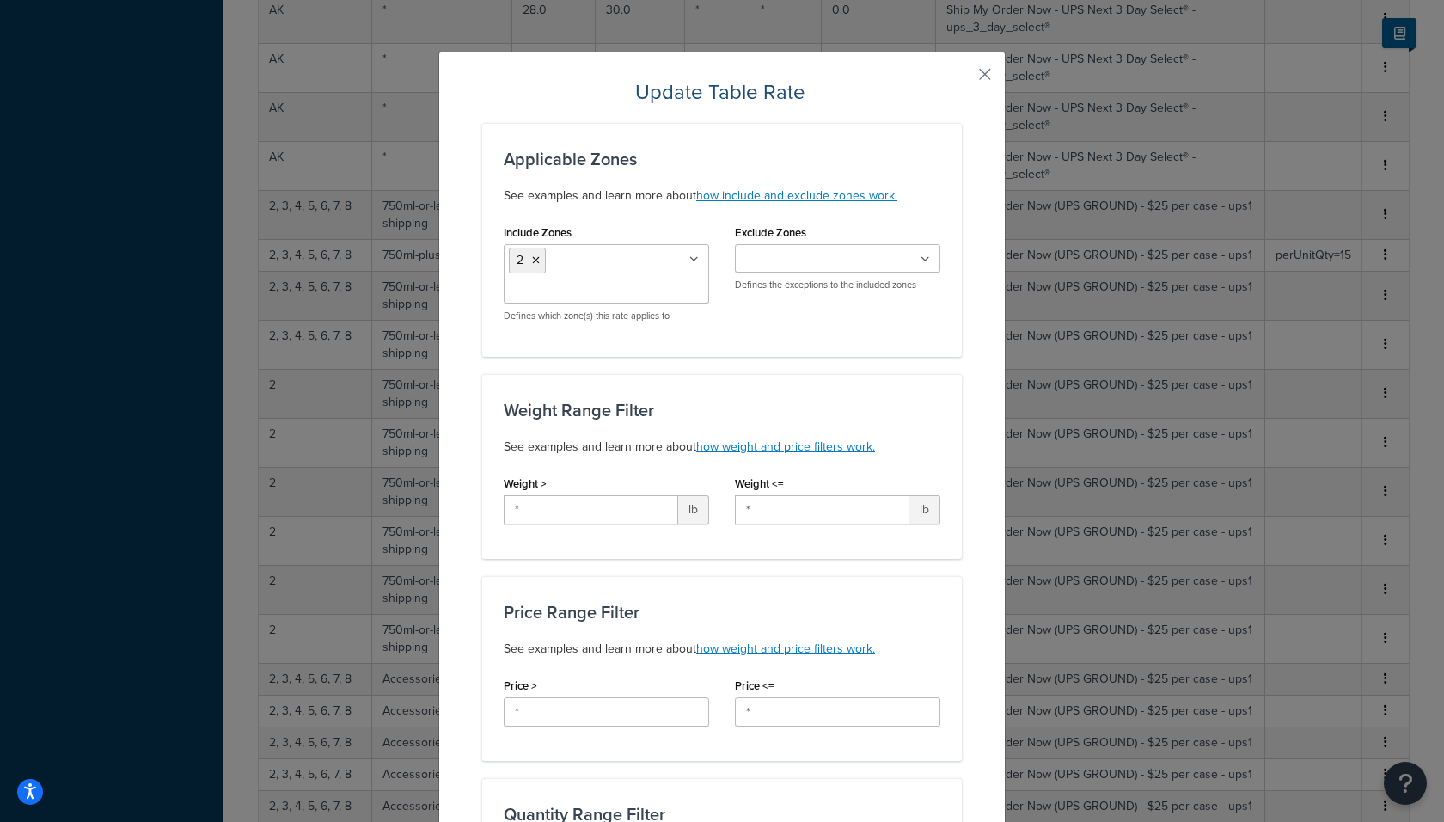
click at [608, 281] on input "Include Zones" at bounding box center [585, 290] width 152 height 19
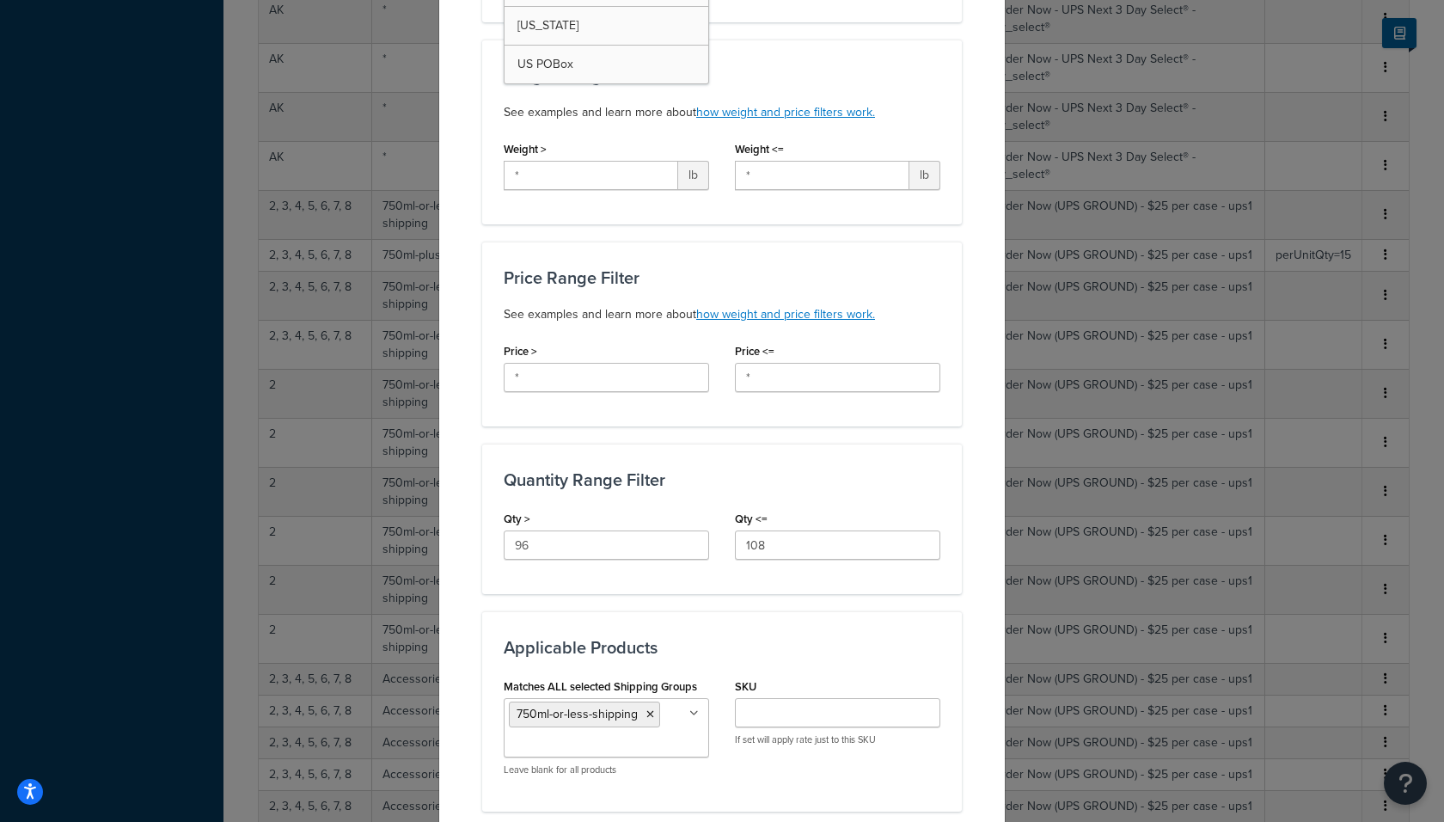
scroll to position [846, 0]
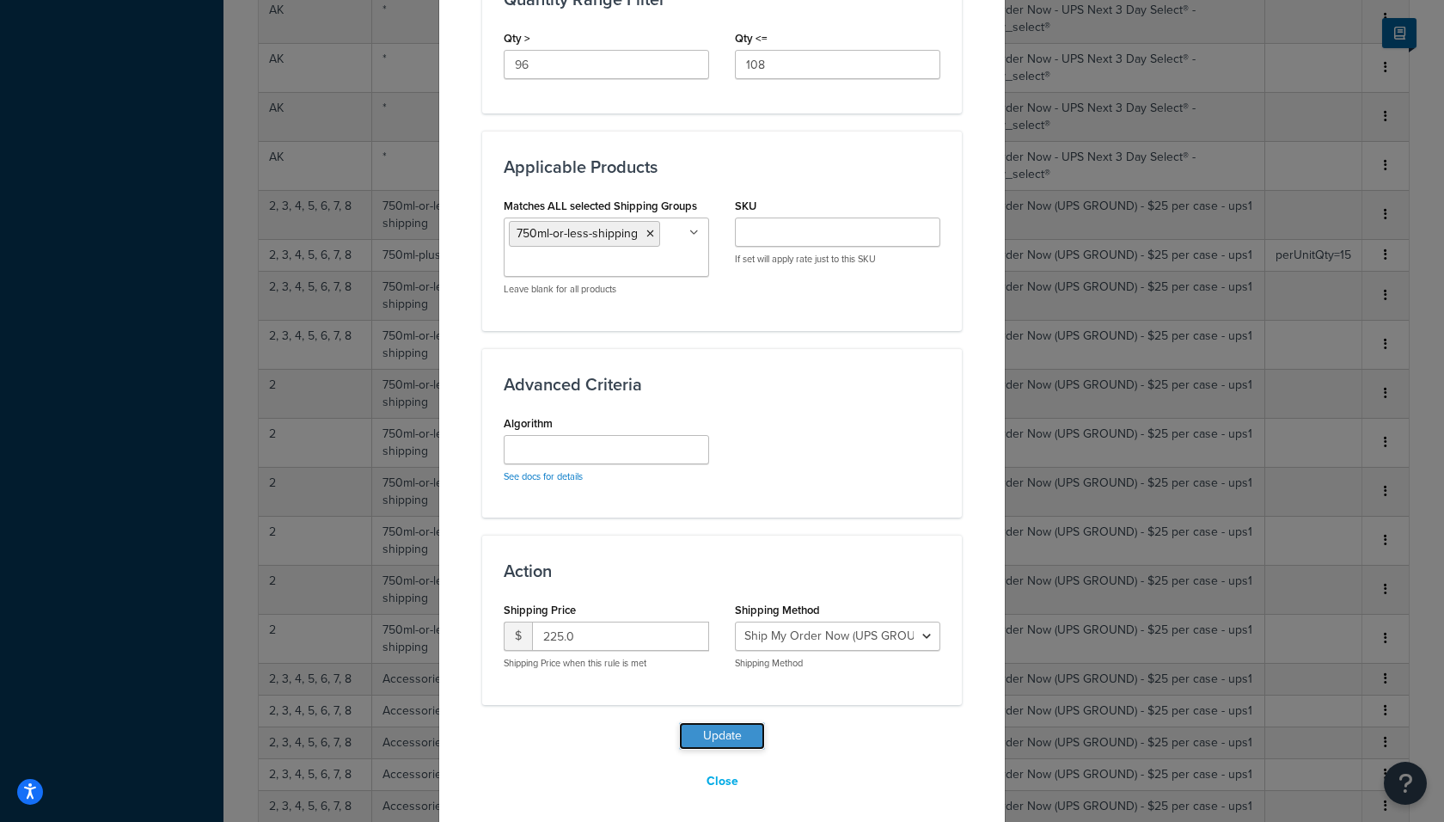
click at [731, 736] on button "Update" at bounding box center [722, 736] width 86 height 28
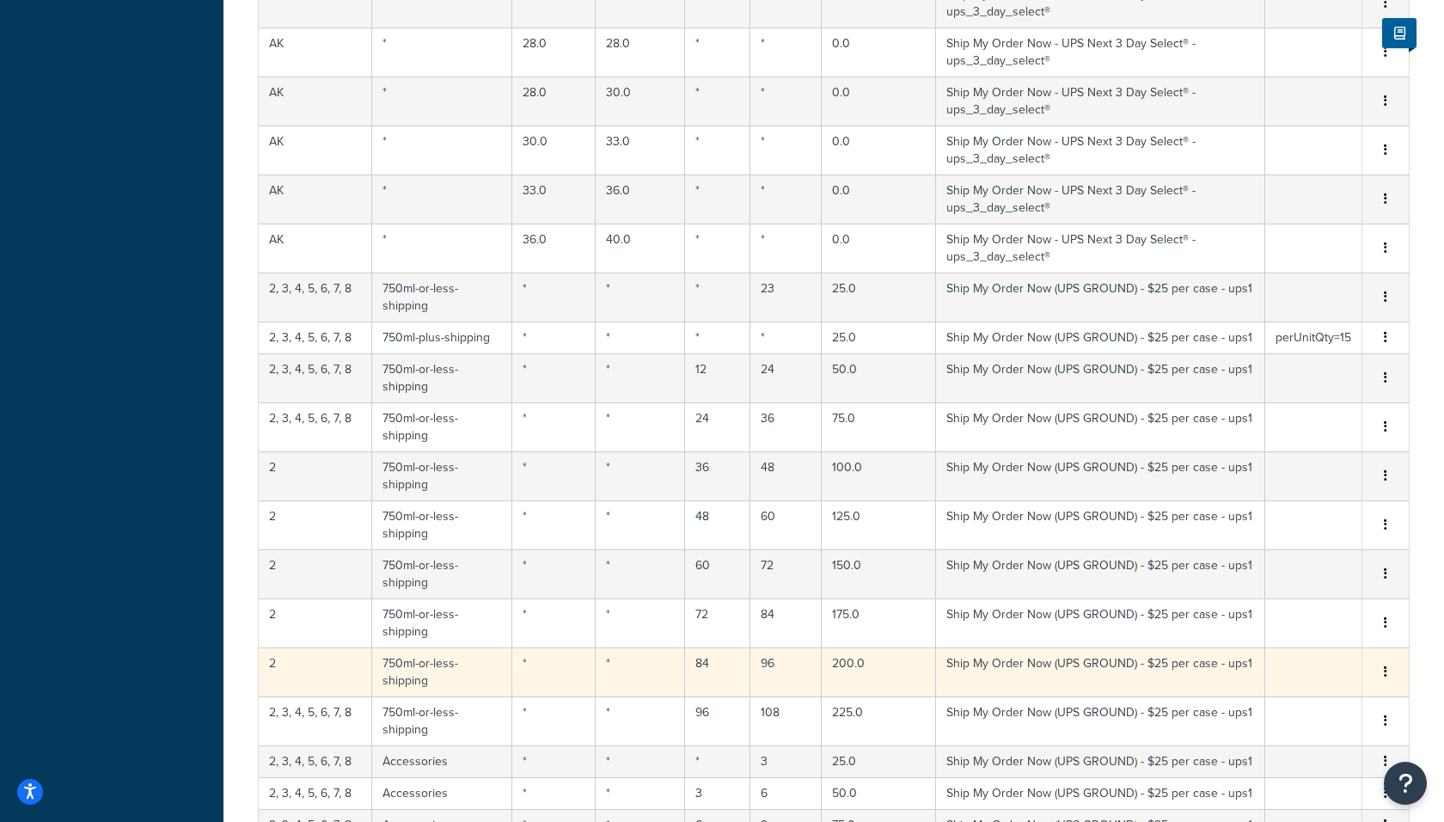
click at [296, 647] on td "2" at bounding box center [315, 671] width 113 height 49
select select "183726"
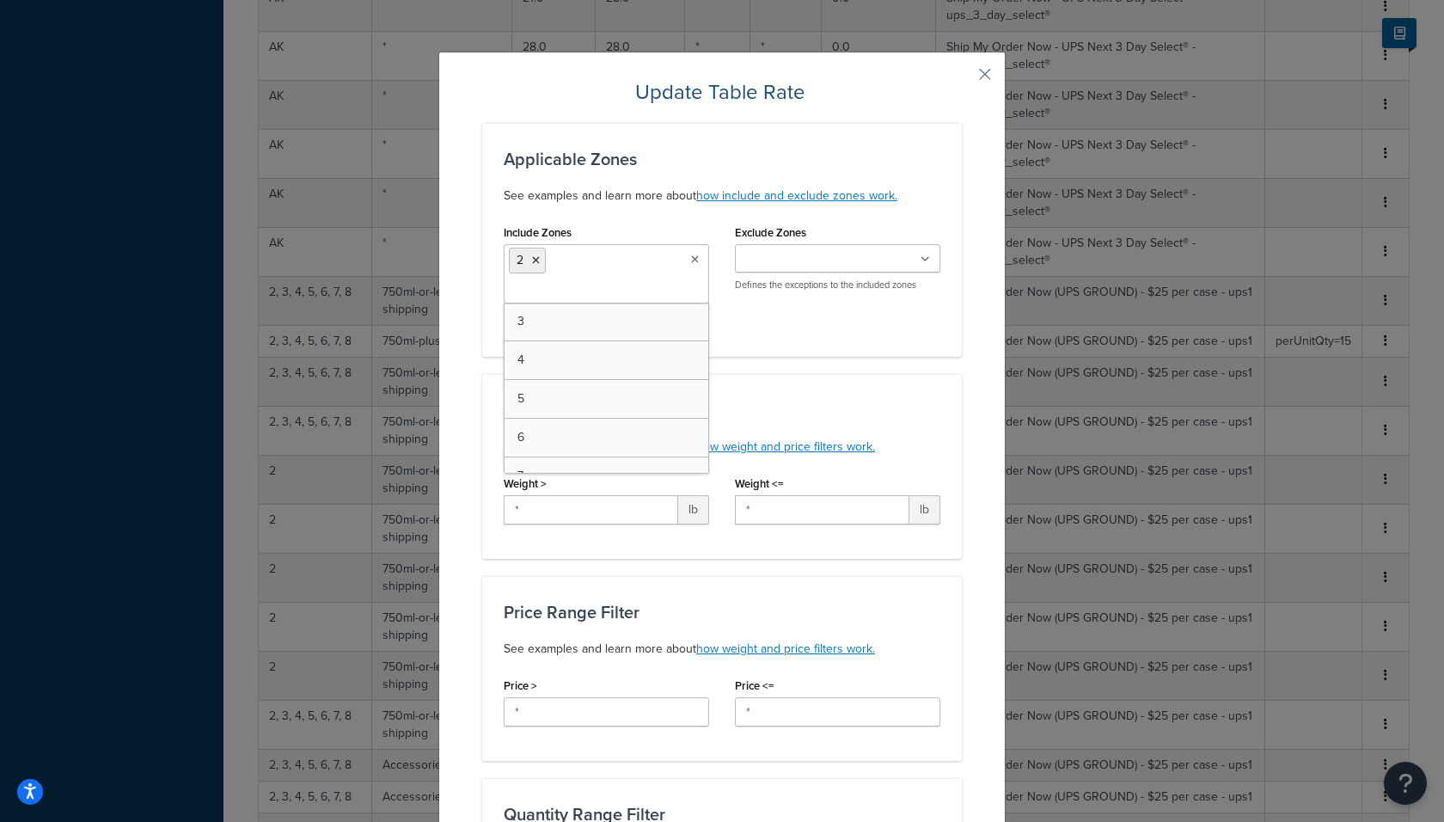
click at [593, 269] on ul "2" at bounding box center [606, 273] width 205 height 59
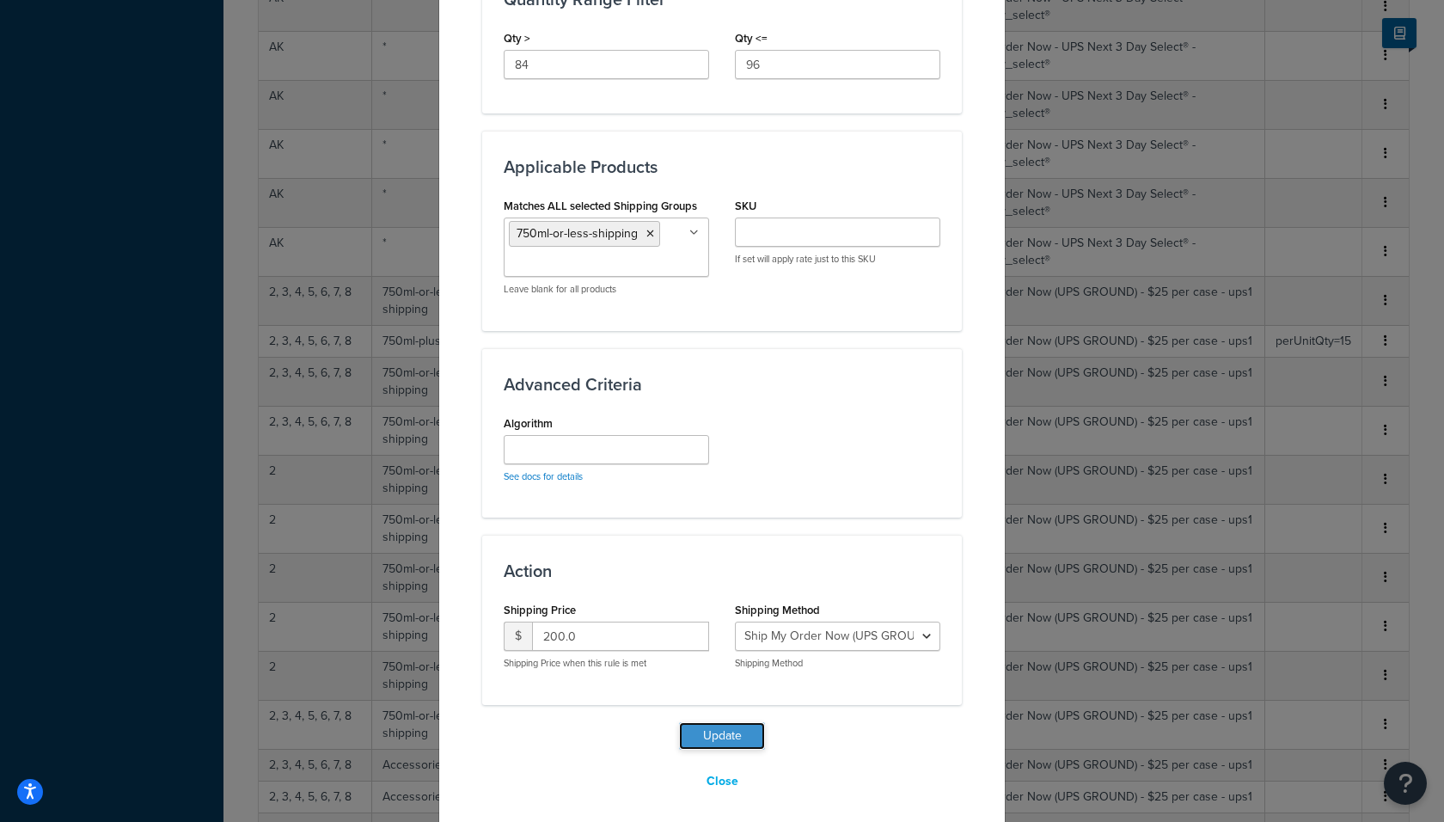
click at [719, 739] on button "Update" at bounding box center [722, 736] width 86 height 28
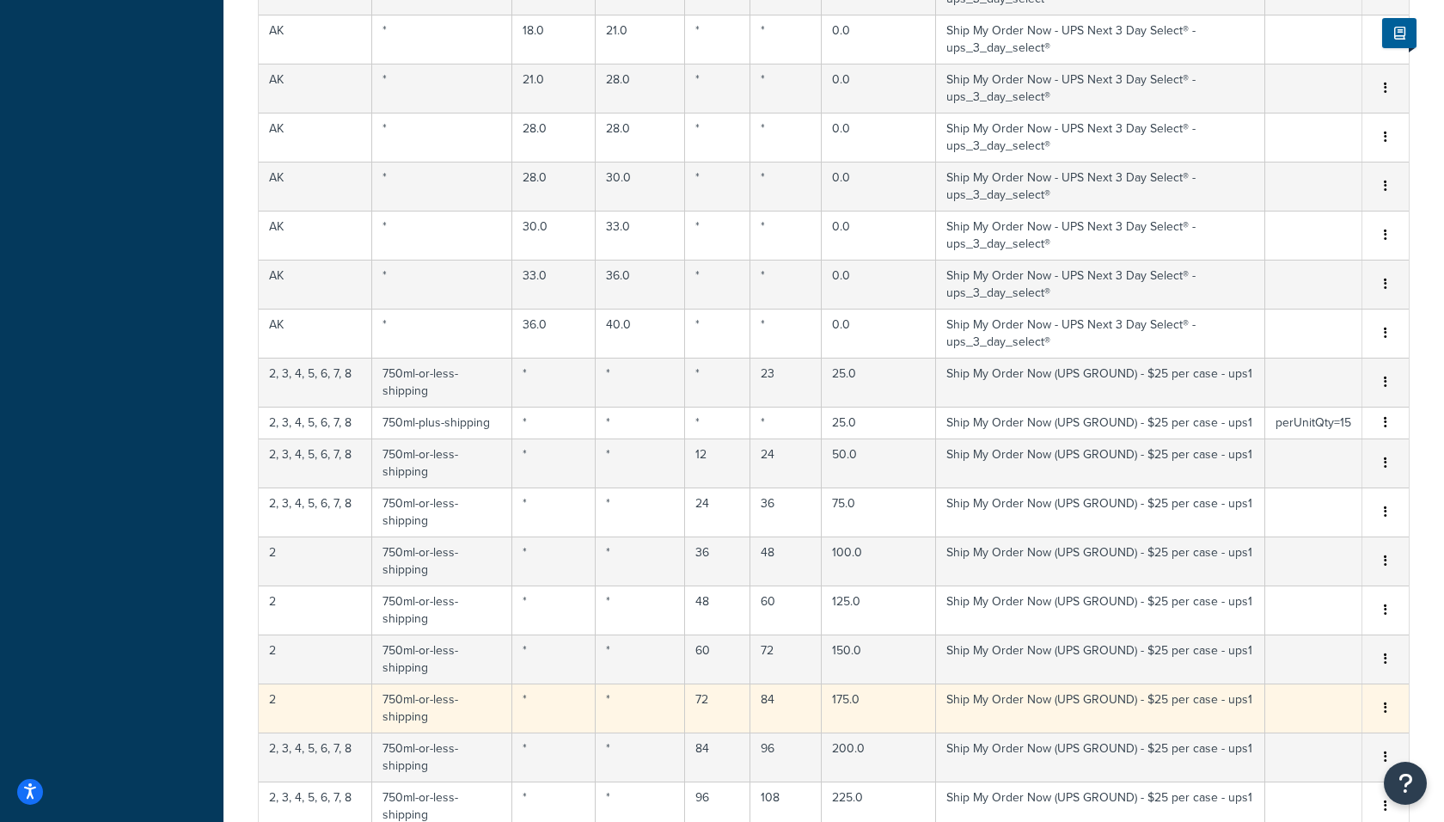
click at [291, 683] on td "2" at bounding box center [315, 707] width 113 height 49
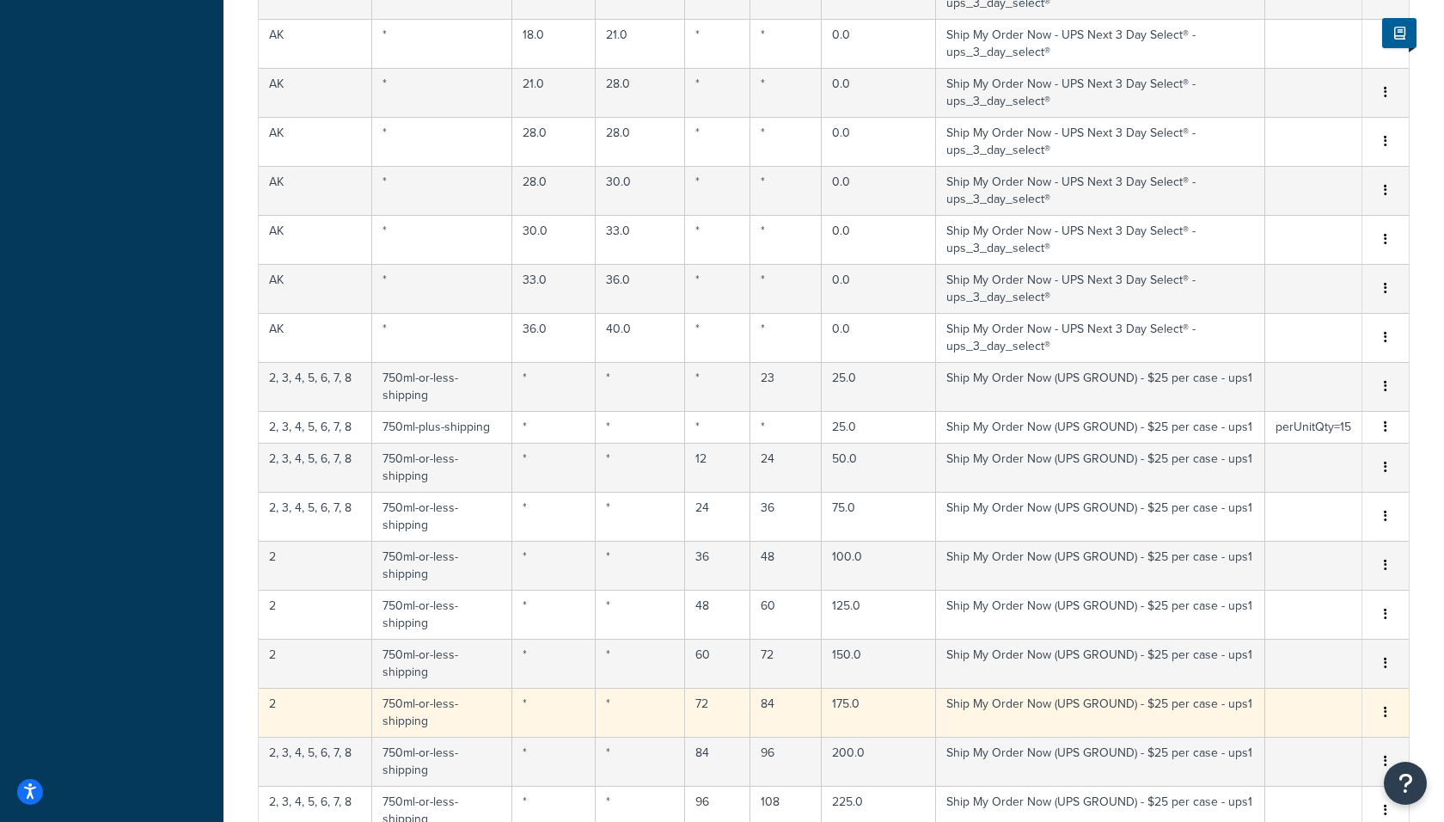
select select "183726"
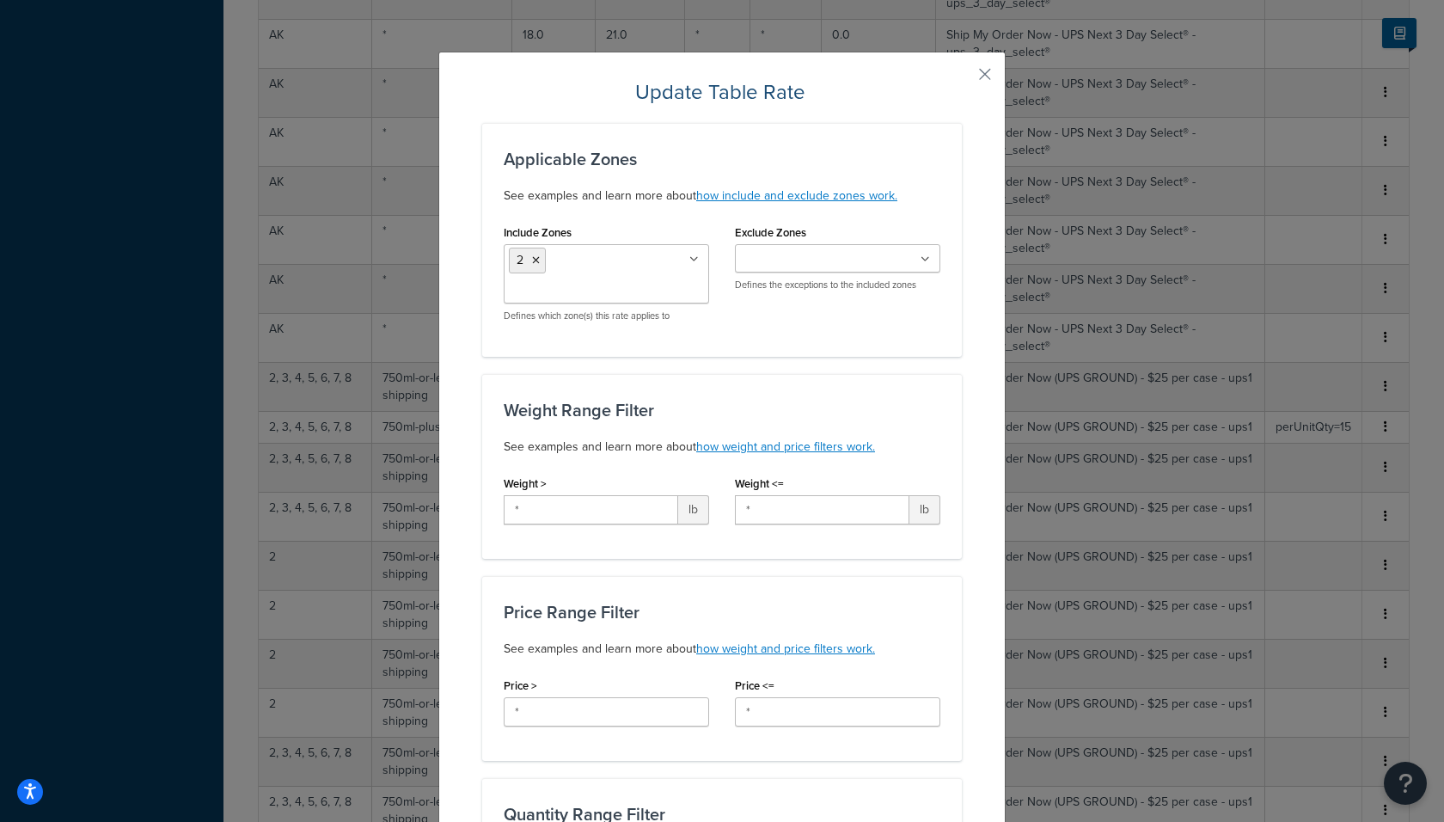
click at [594, 281] on input "Include Zones" at bounding box center [585, 290] width 152 height 19
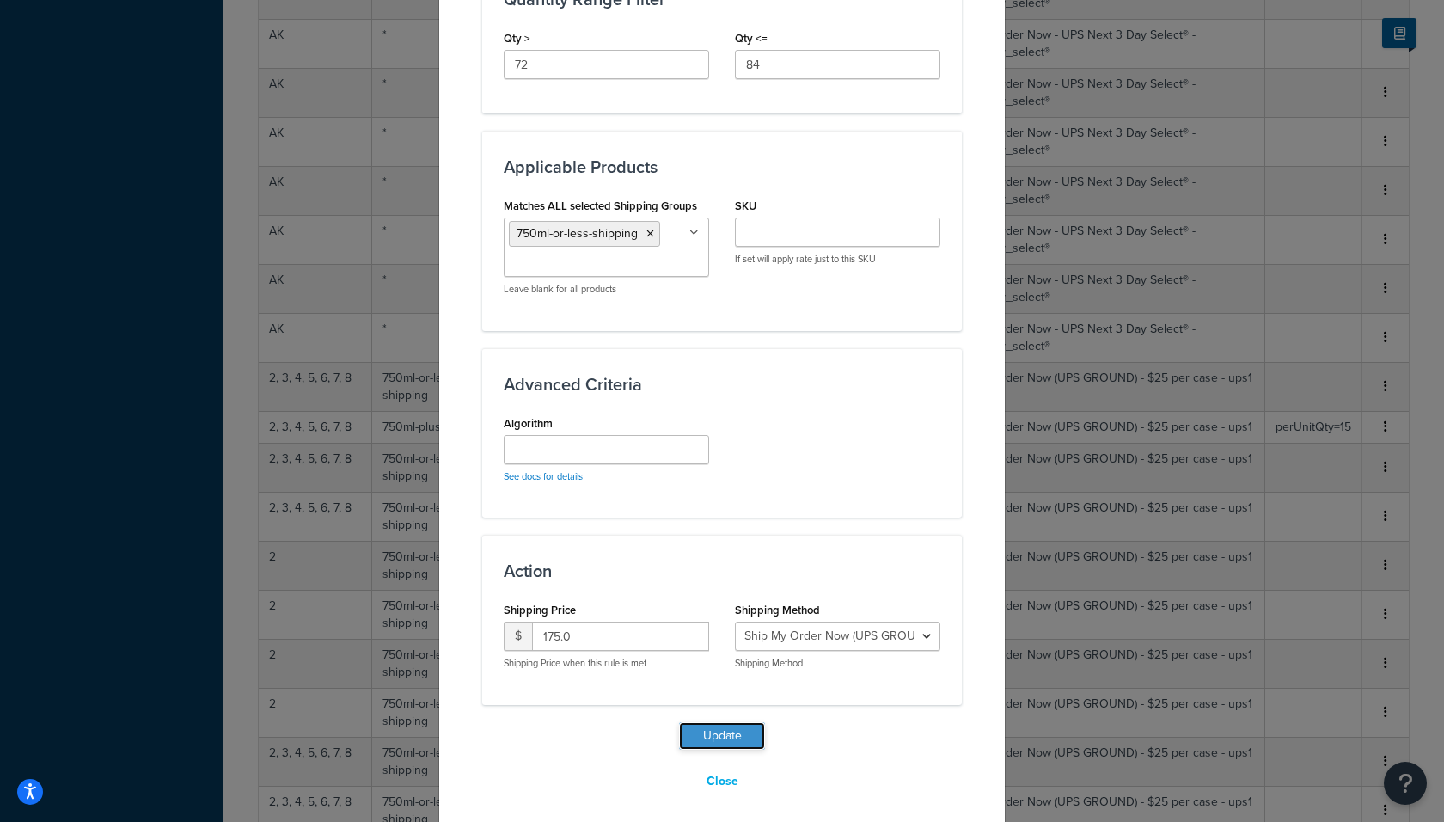
click at [739, 740] on button "Update" at bounding box center [722, 736] width 86 height 28
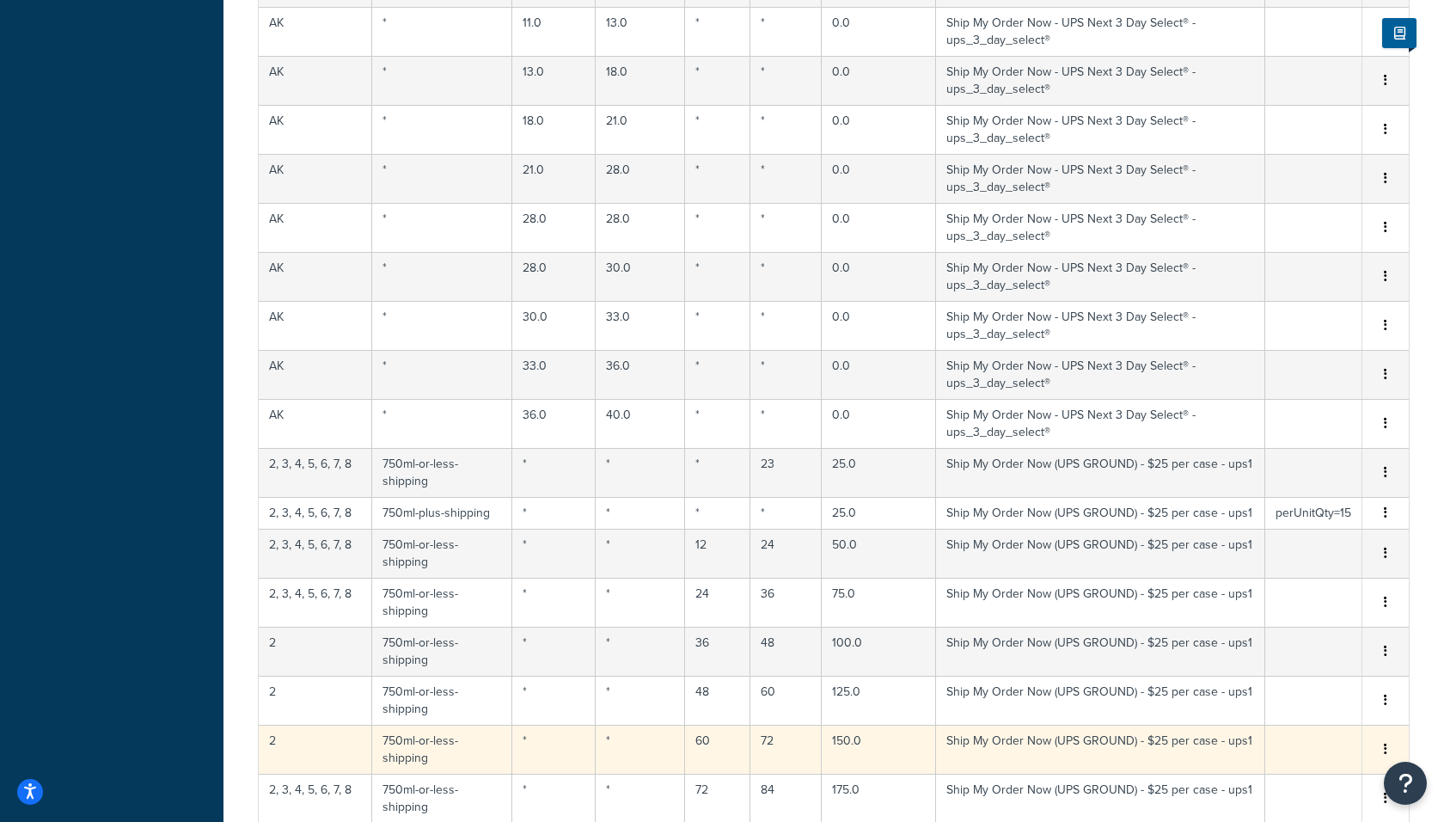
click at [307, 724] on td "2" at bounding box center [315, 748] width 113 height 49
select select "183726"
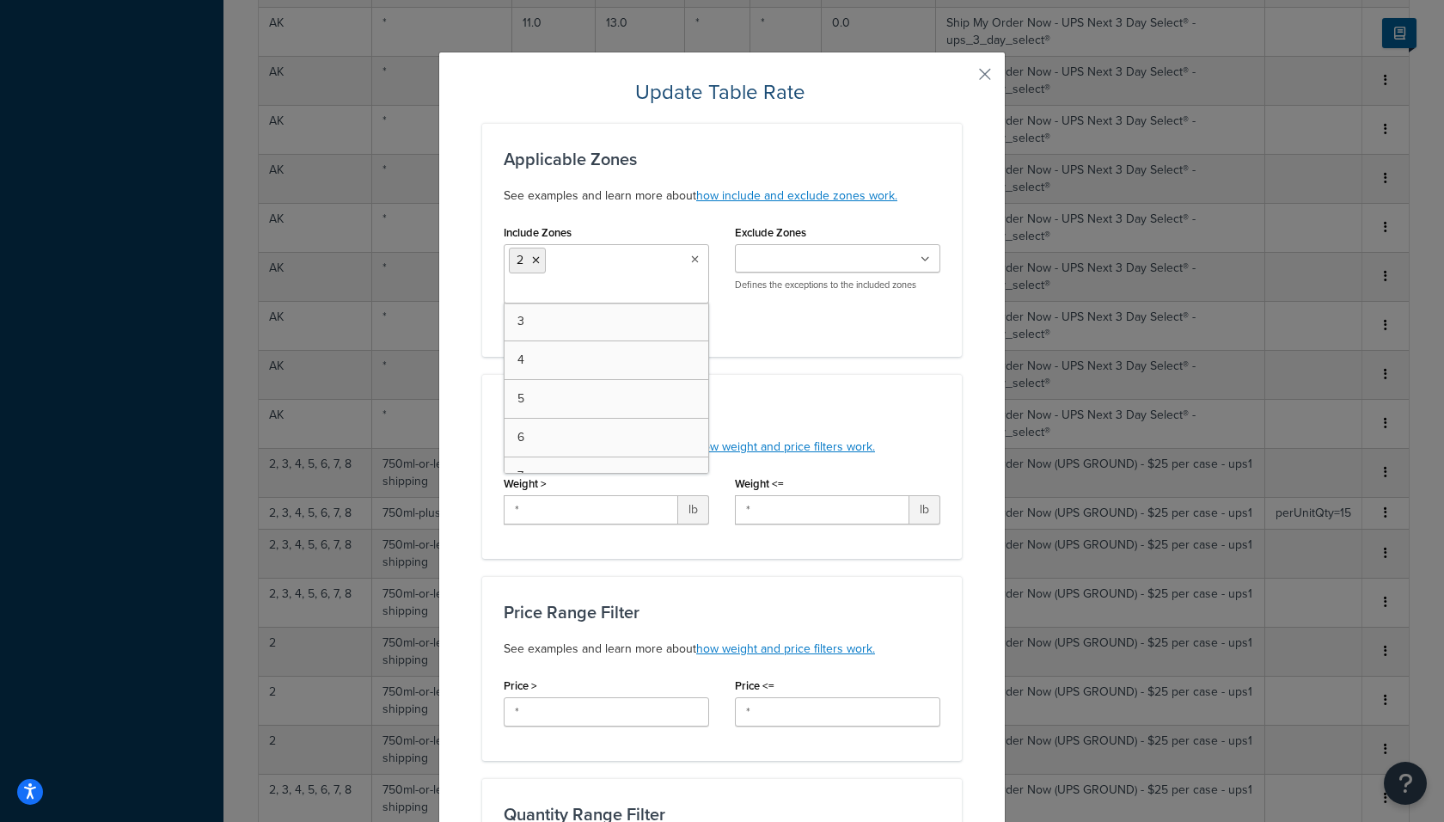
click at [595, 281] on input "Include Zones" at bounding box center [585, 290] width 152 height 19
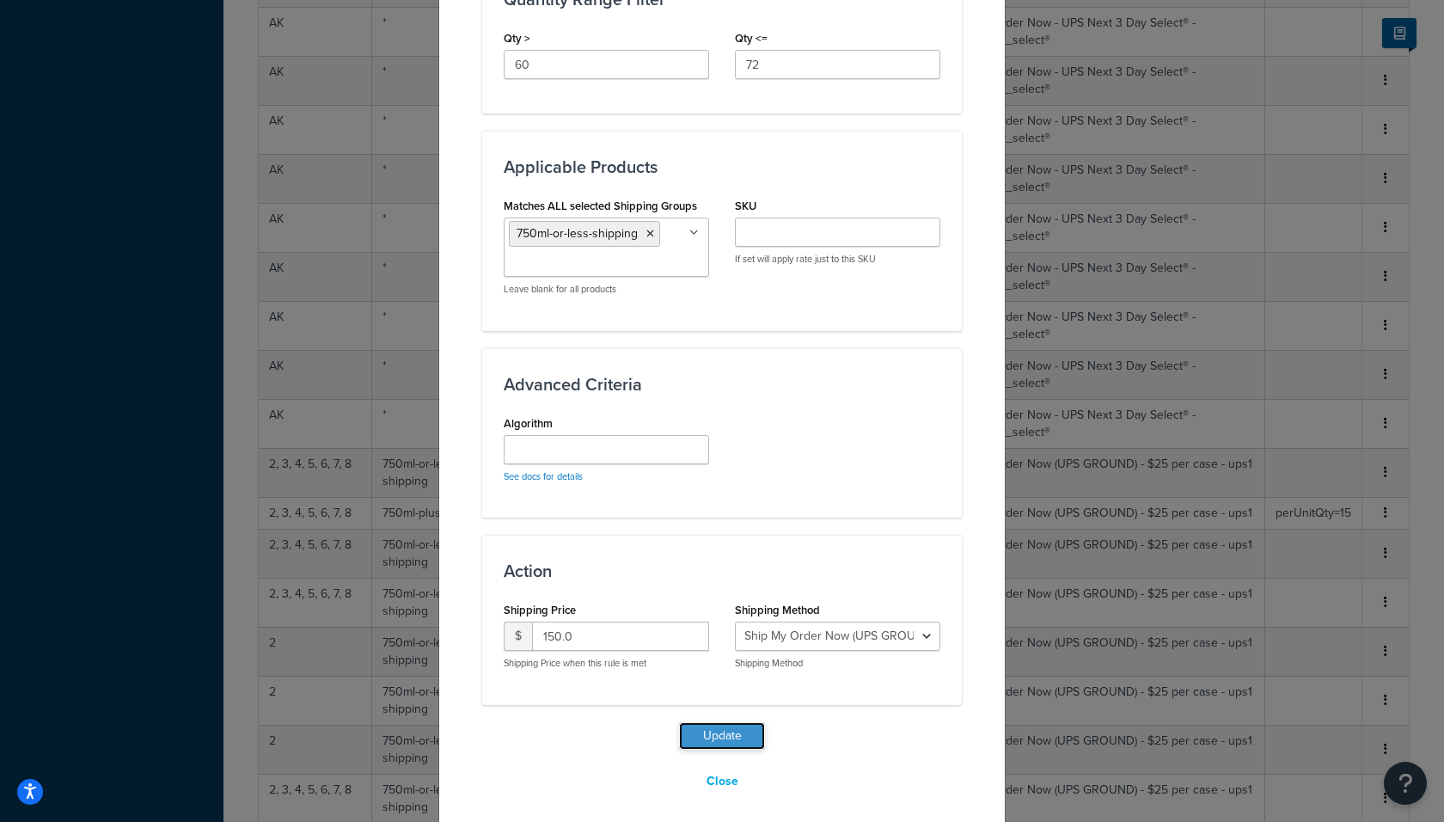
click at [726, 740] on button "Update" at bounding box center [722, 736] width 86 height 28
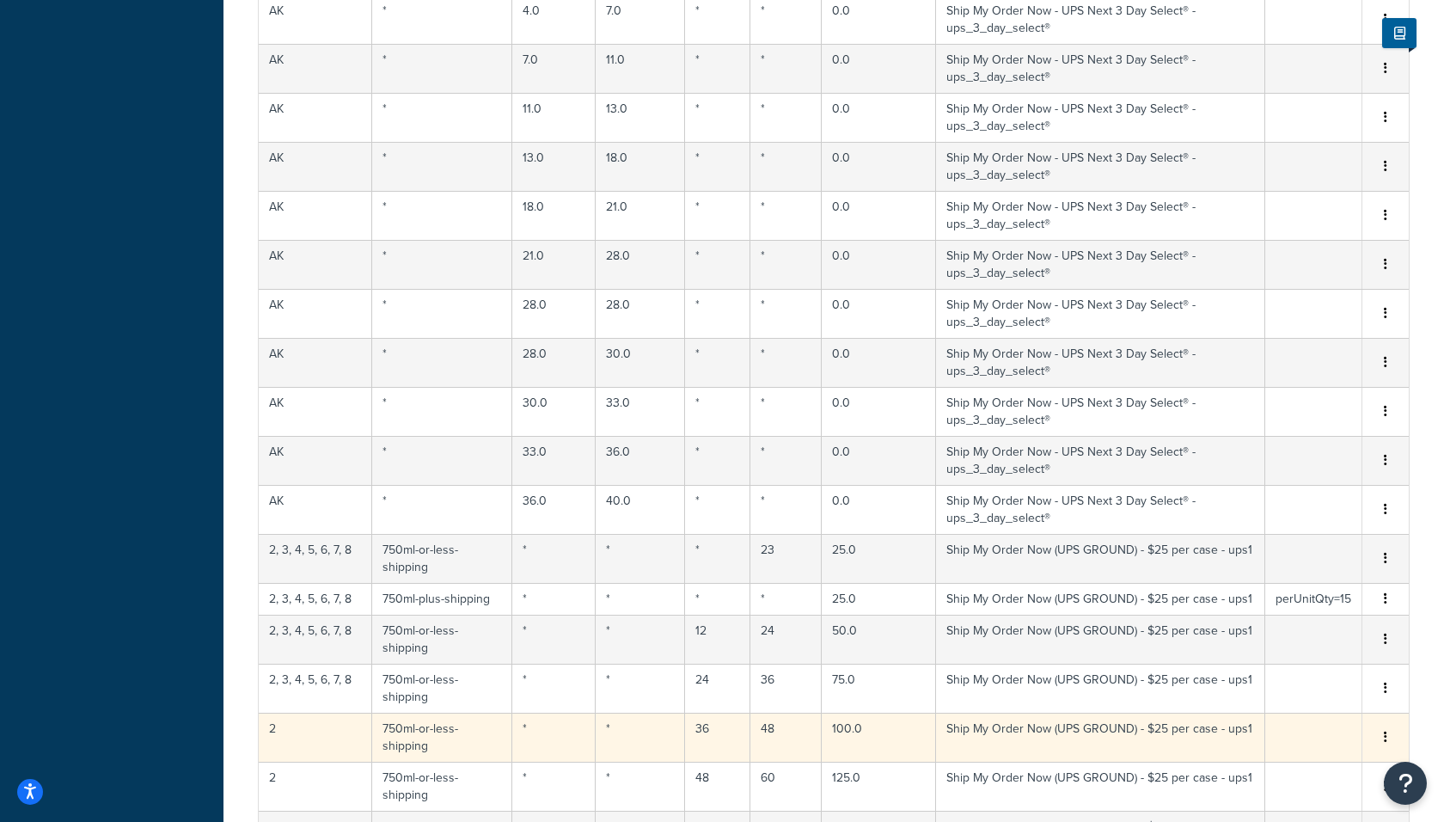
click at [295, 712] on td "2" at bounding box center [315, 736] width 113 height 49
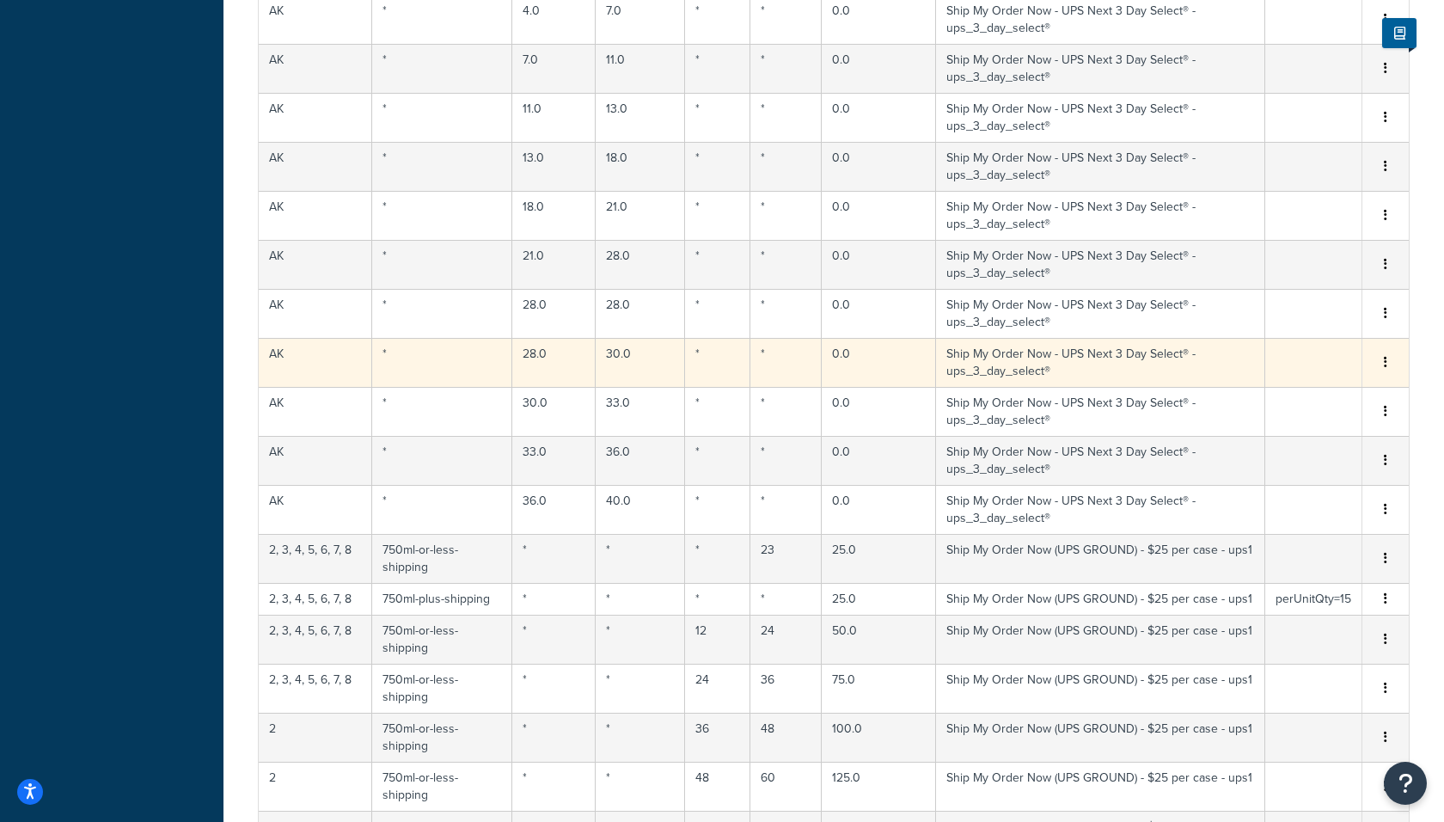
select select "183726"
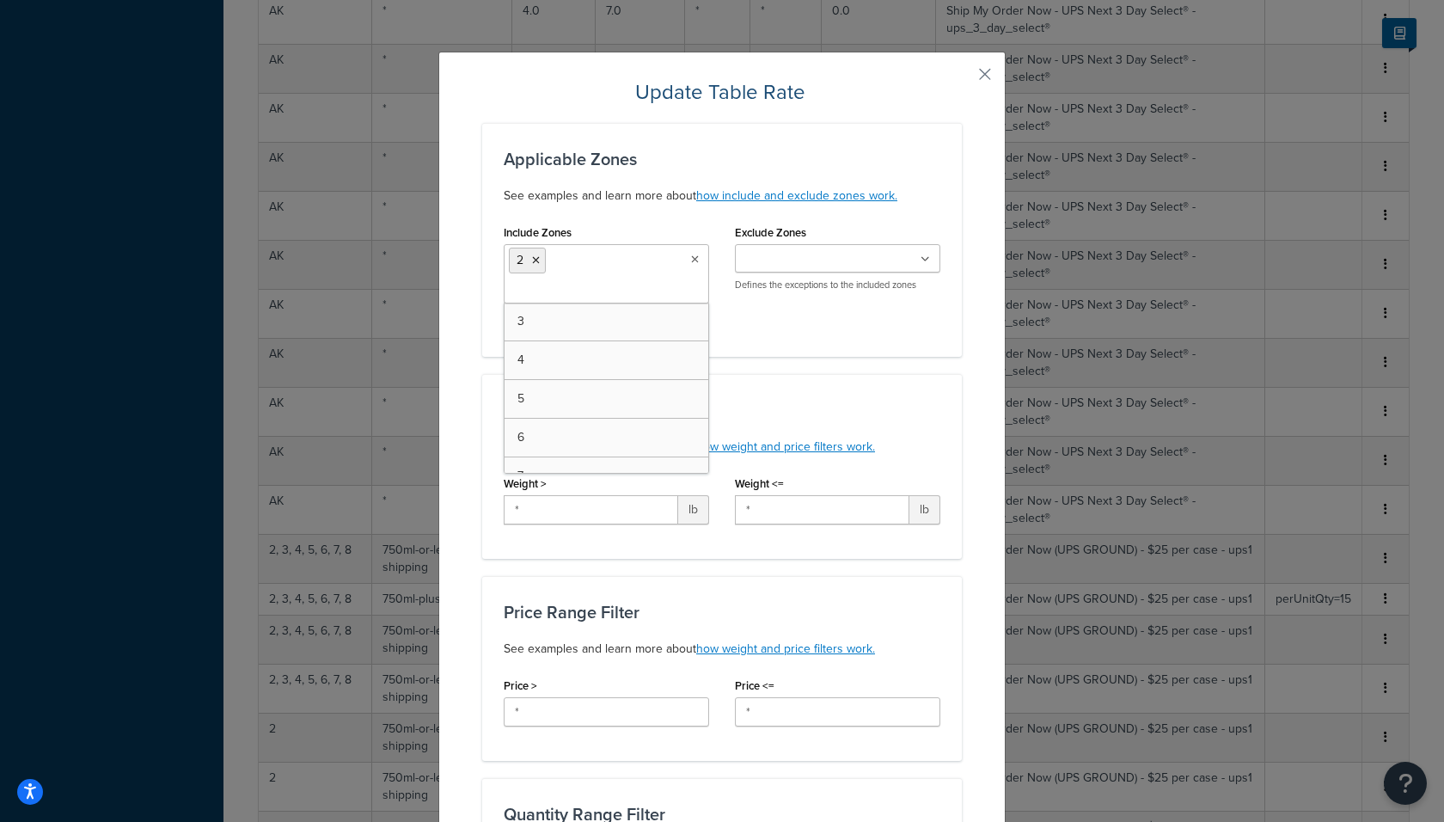
click at [645, 281] on input "Include Zones" at bounding box center [585, 290] width 152 height 19
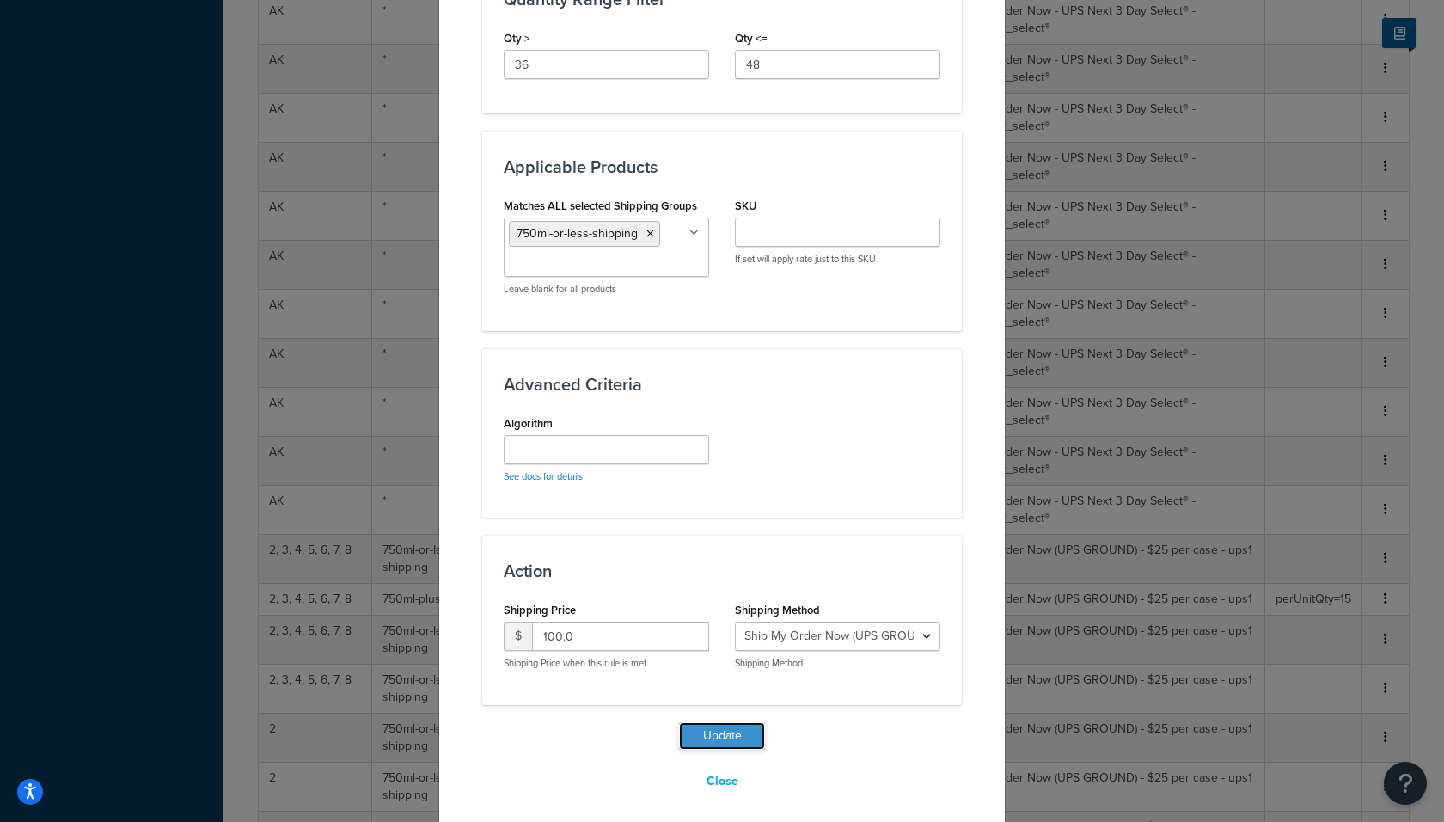
click at [724, 724] on button "Update" at bounding box center [722, 736] width 86 height 28
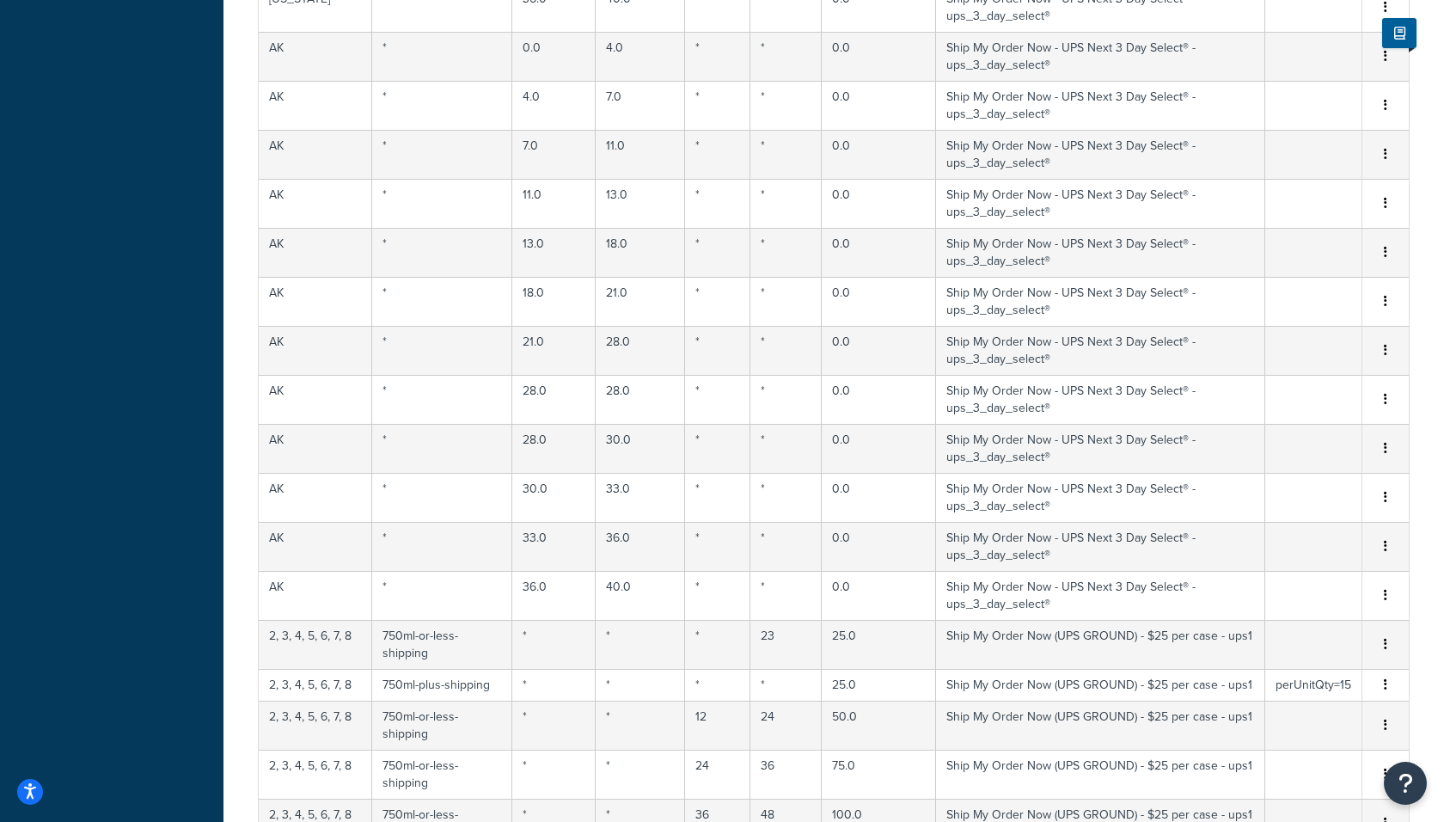
select select "183726"
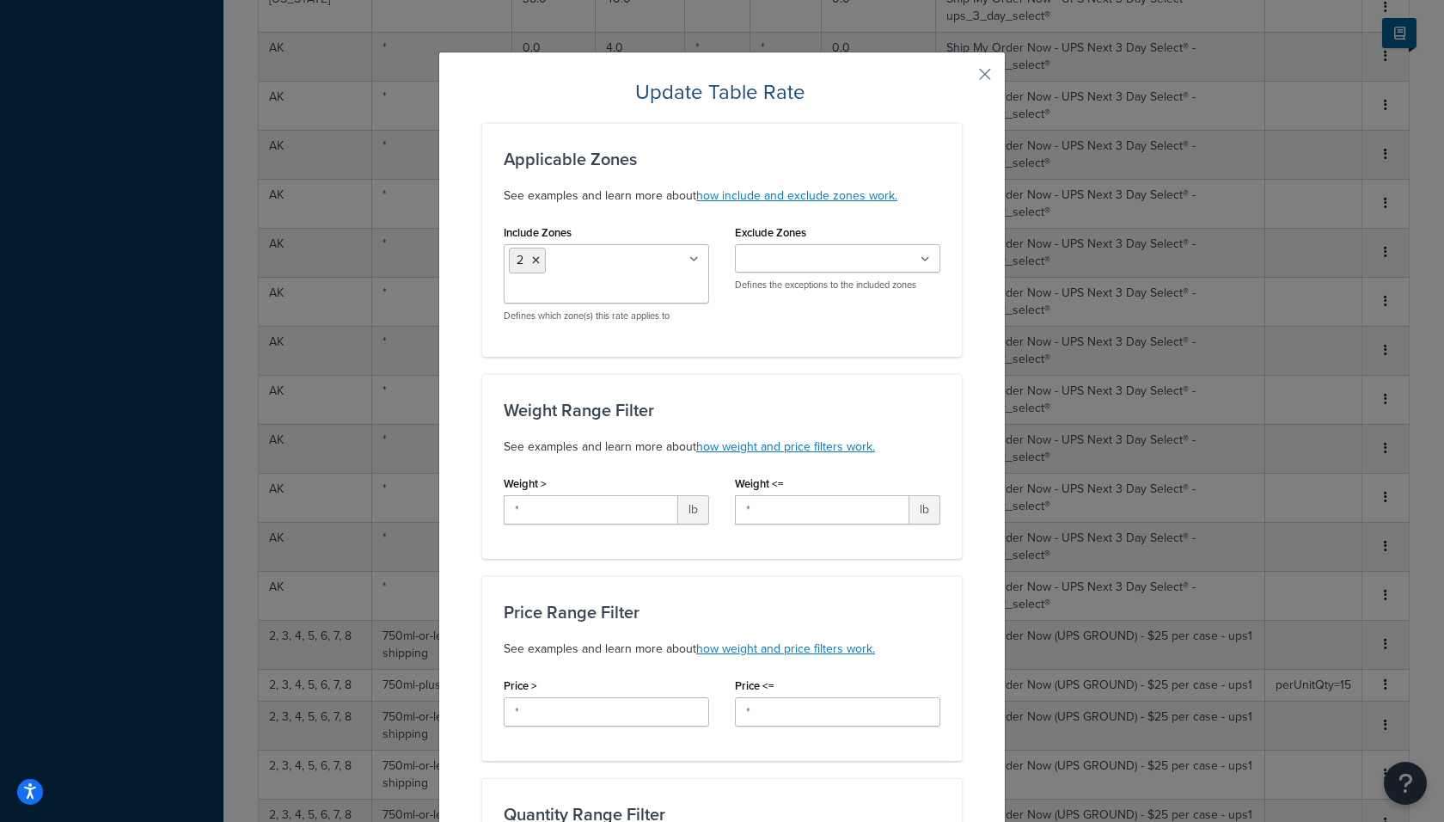
click at [566, 267] on ul "2" at bounding box center [606, 273] width 205 height 59
drag, startPoint x: 566, startPoint y: 364, endPoint x: 566, endPoint y: 374, distance: 9.5
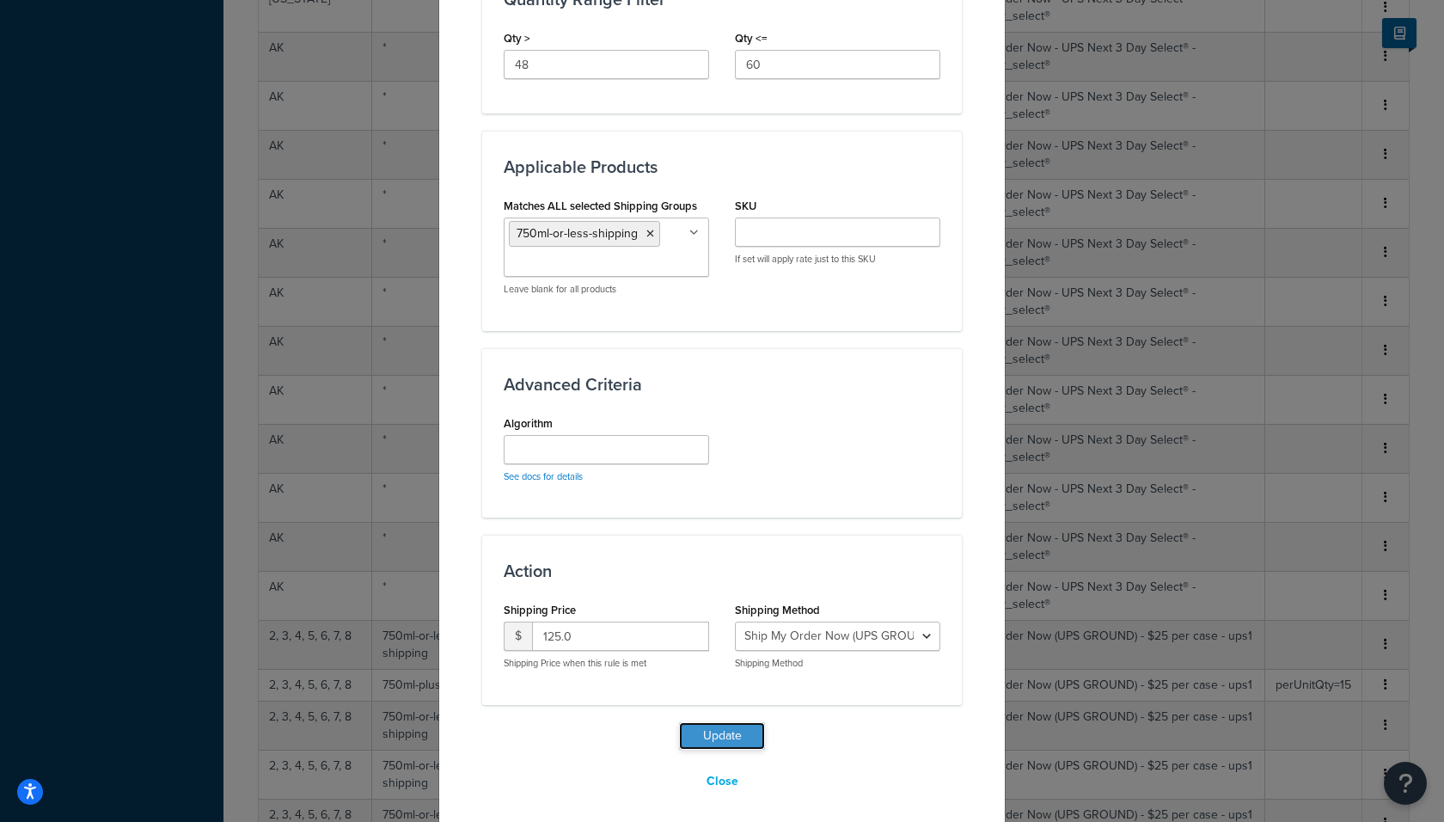
click at [731, 725] on button "Update" at bounding box center [722, 736] width 86 height 28
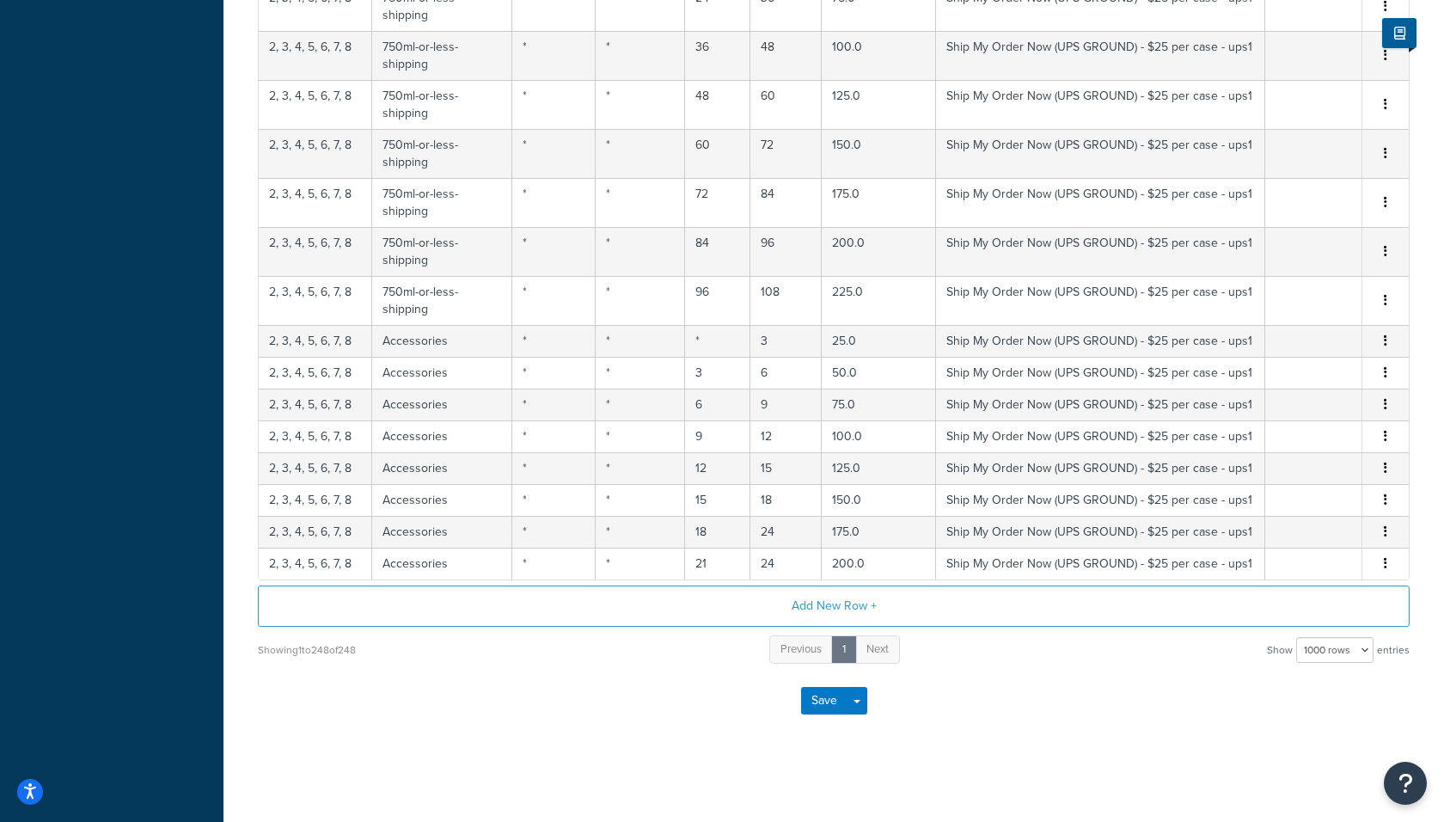
scroll to position [11243, 0]
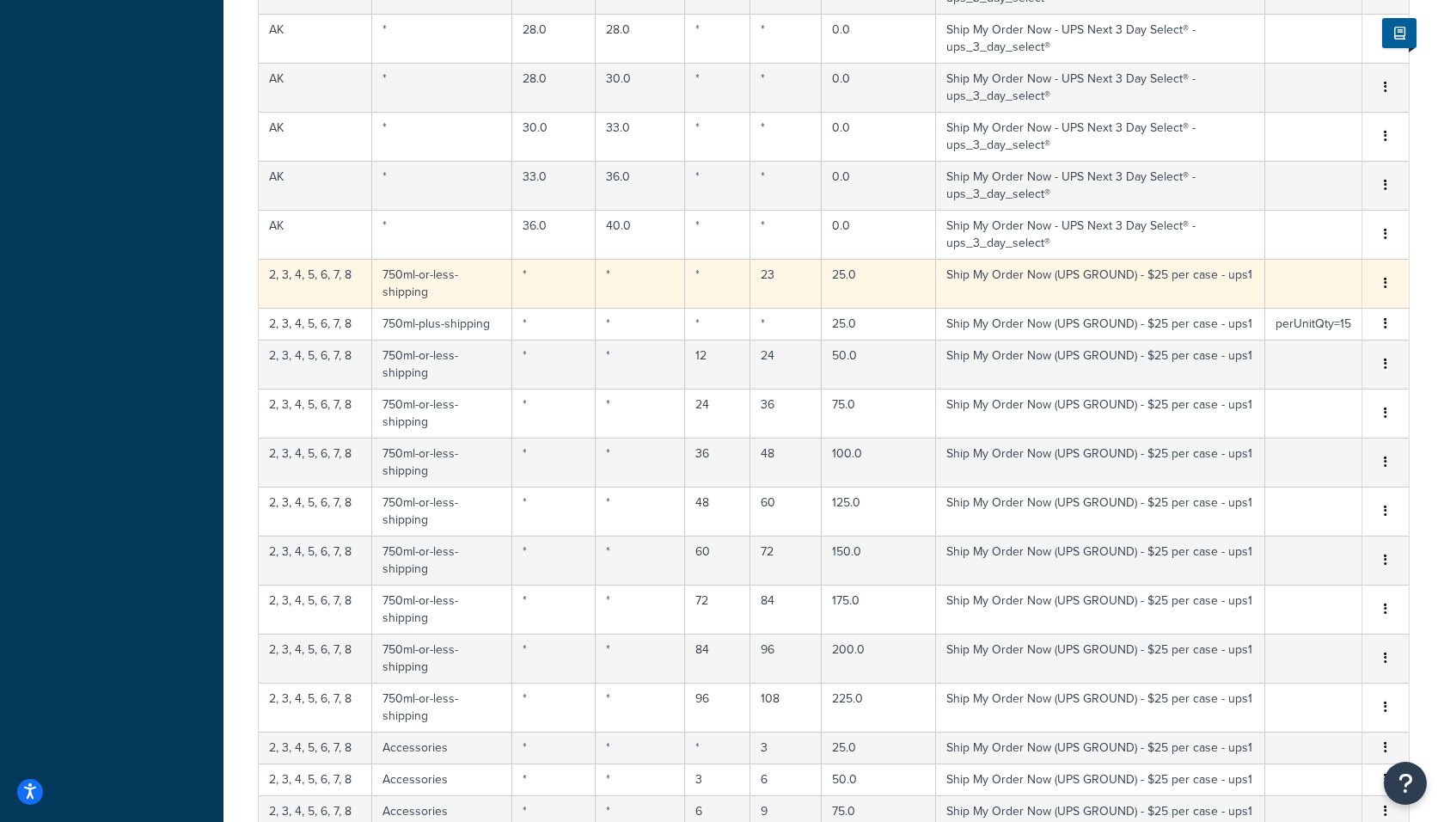
click at [774, 259] on td "23" at bounding box center [785, 283] width 71 height 49
select select "183726"
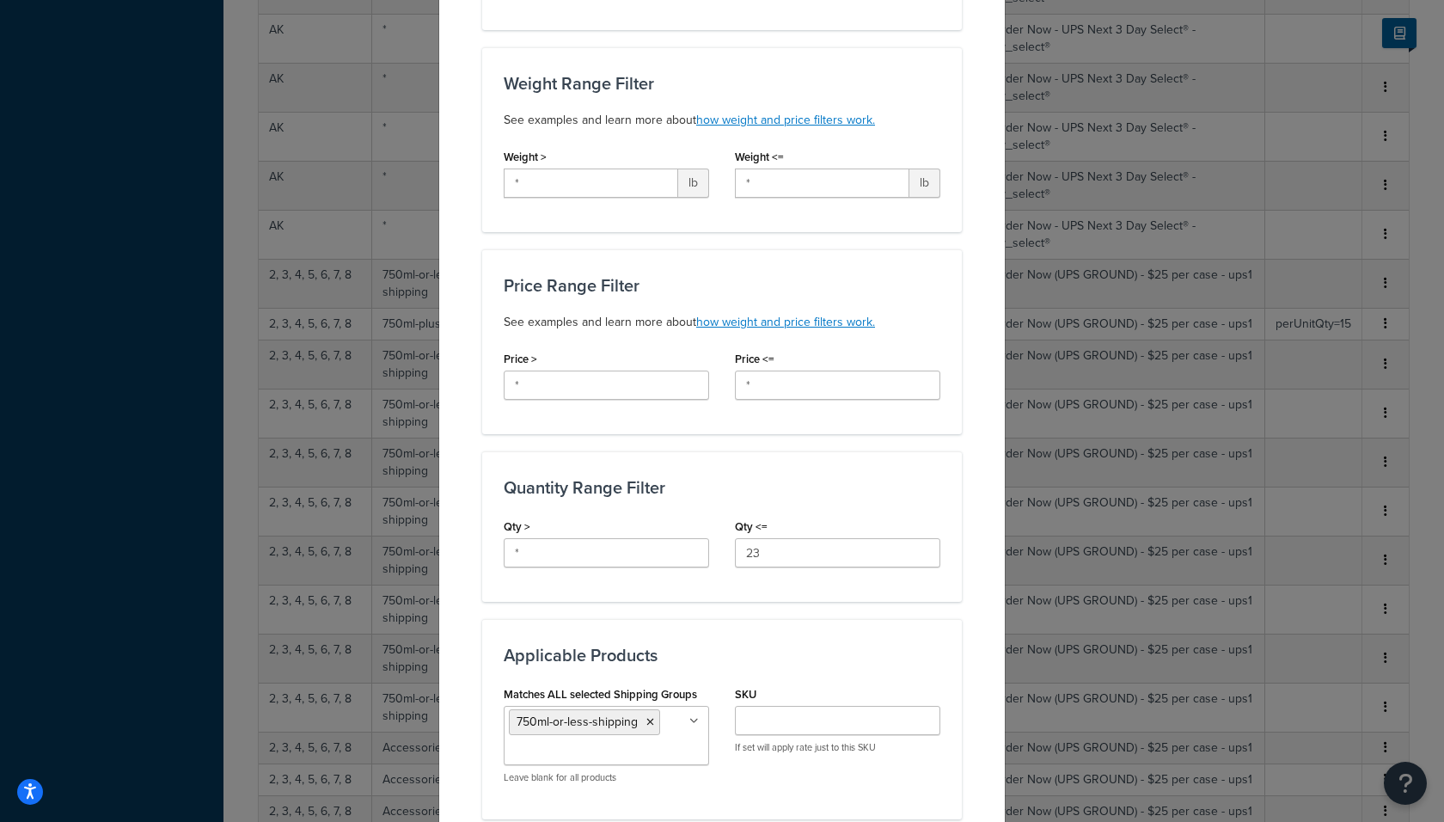
scroll to position [368, 0]
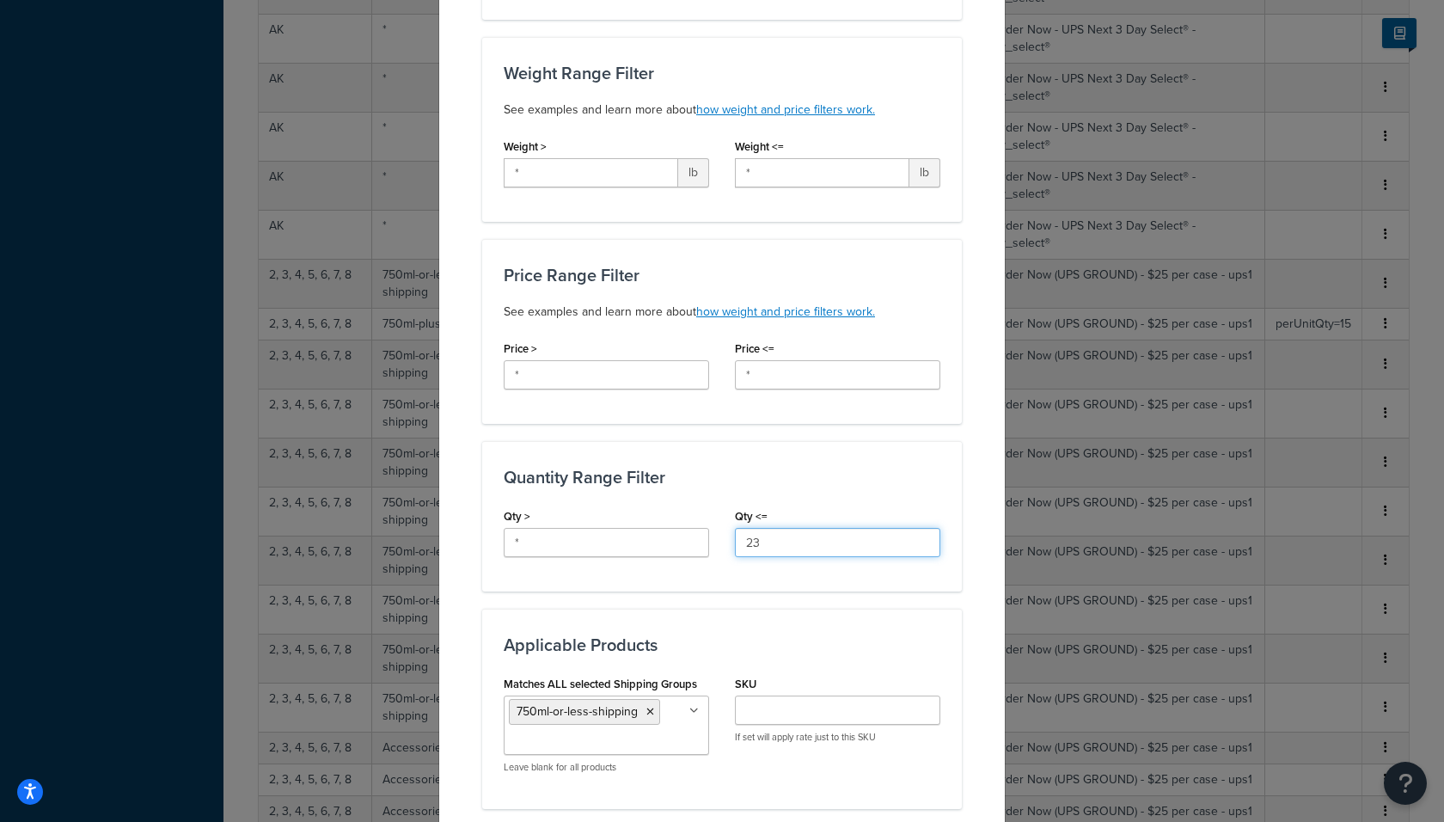
click at [772, 542] on input "23" at bounding box center [837, 542] width 205 height 29
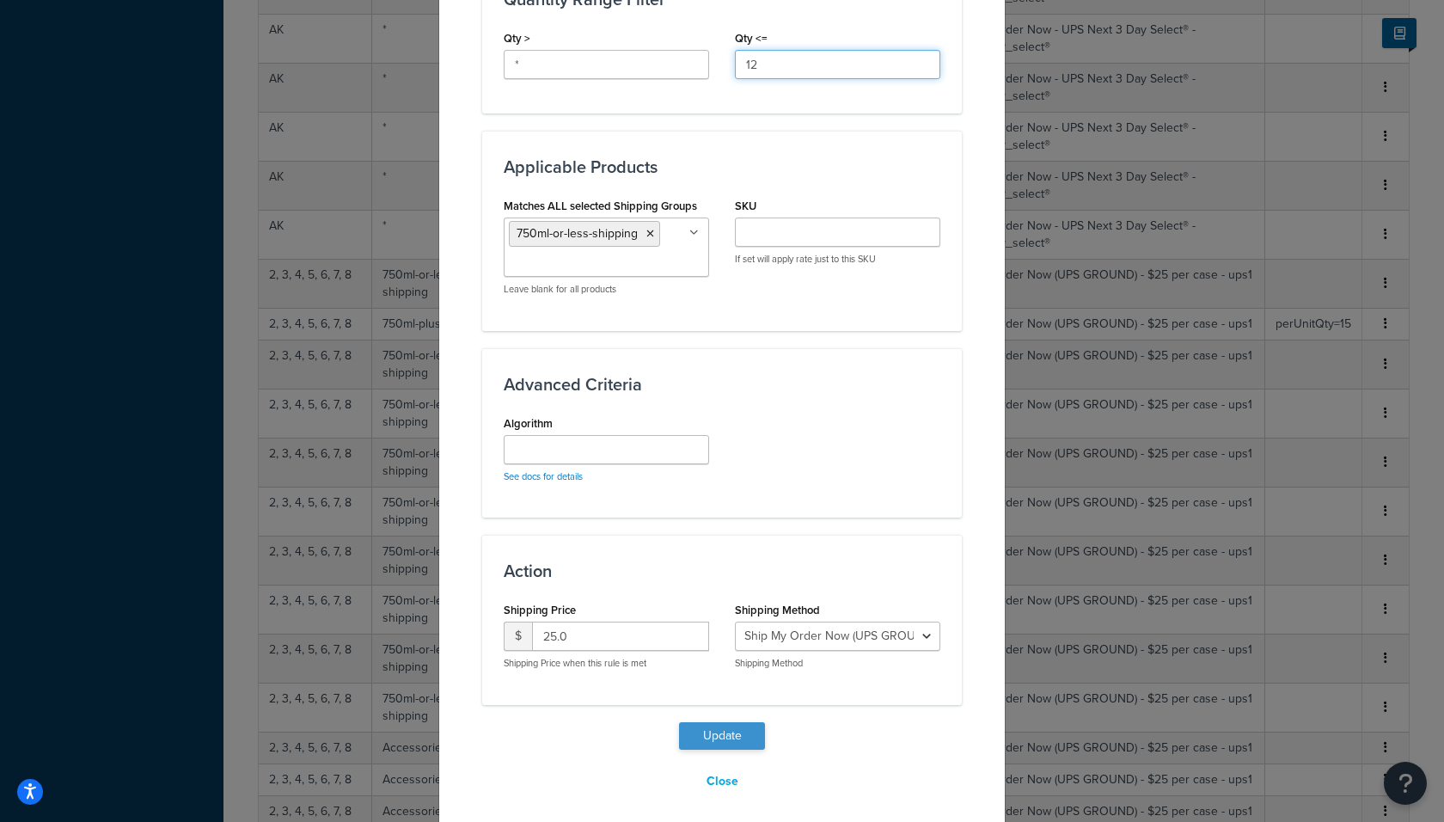
type input "12"
click at [715, 733] on button "Update" at bounding box center [722, 736] width 86 height 28
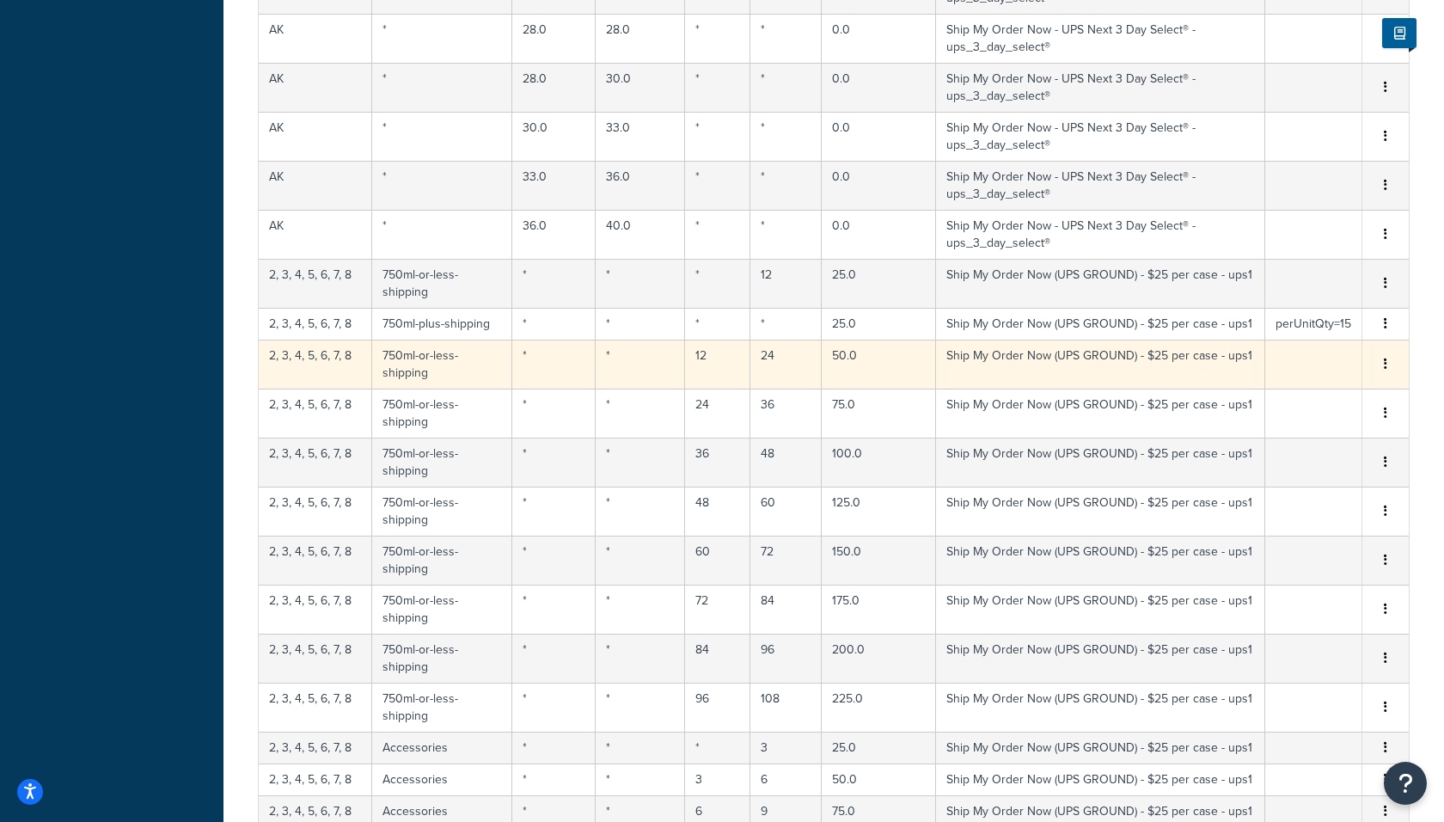
scroll to position [11551, 0]
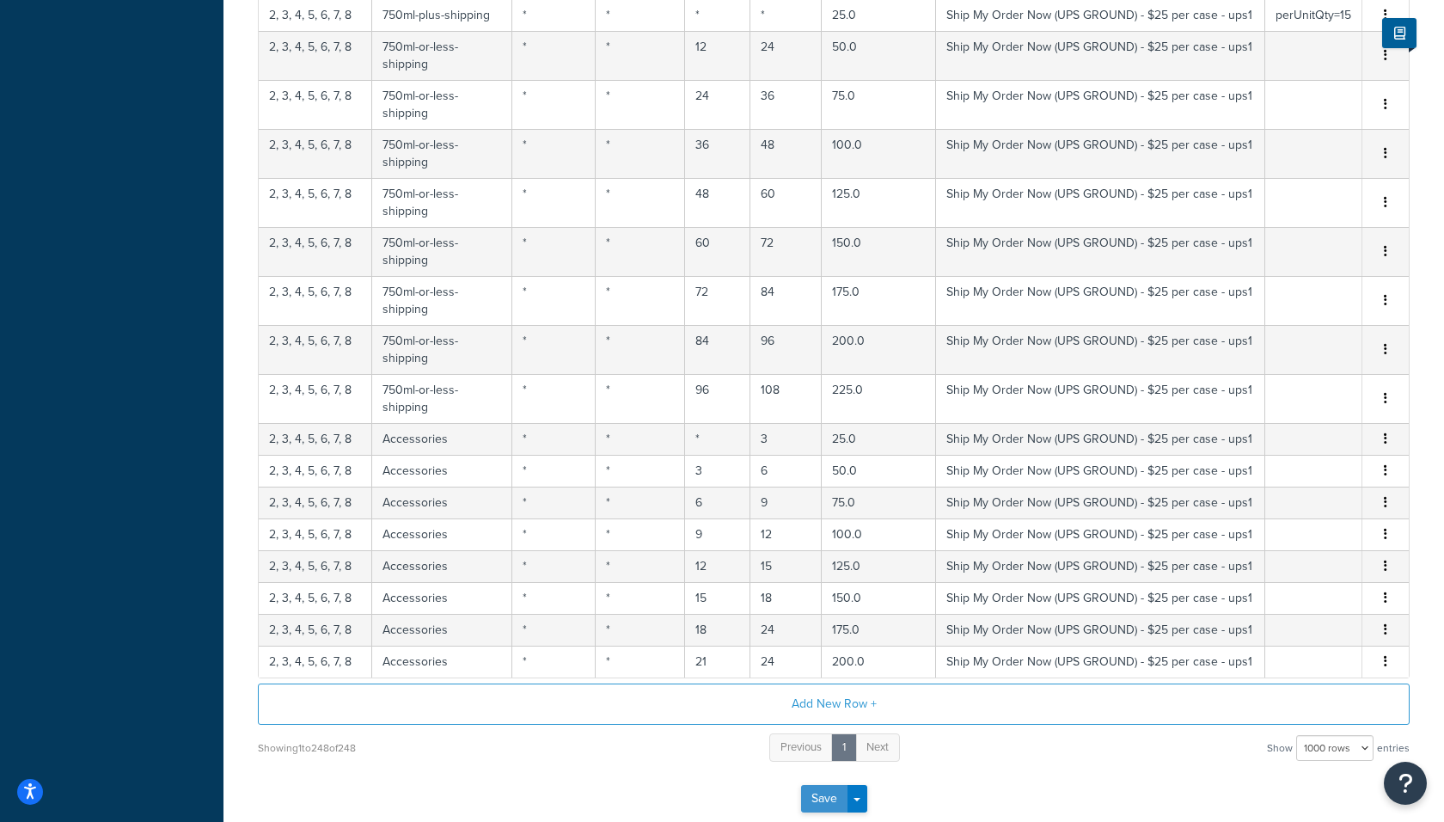
click at [812, 785] on button "Save" at bounding box center [824, 799] width 46 height 28
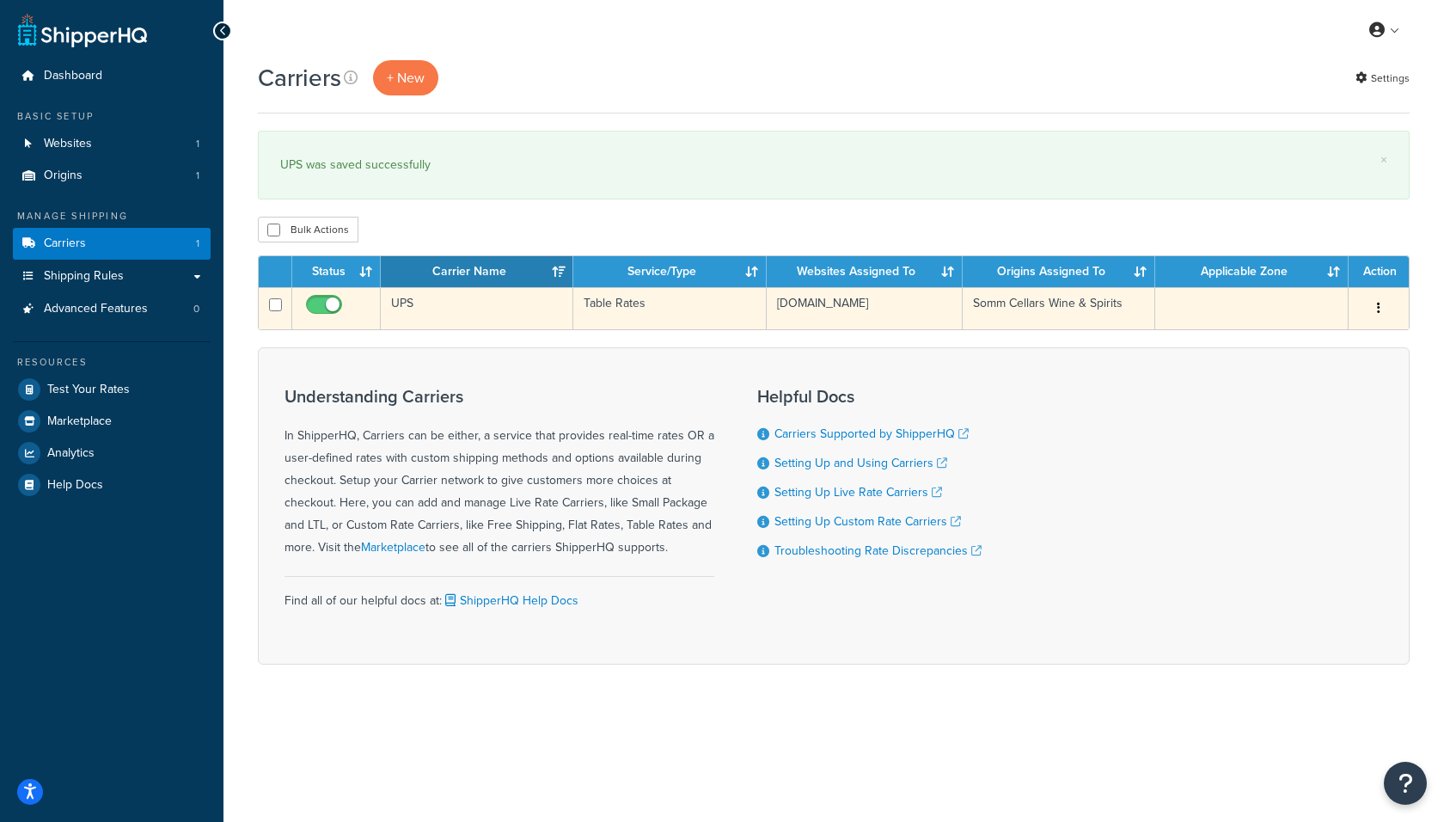
click at [529, 298] on td "UPS" at bounding box center [477, 308] width 193 height 42
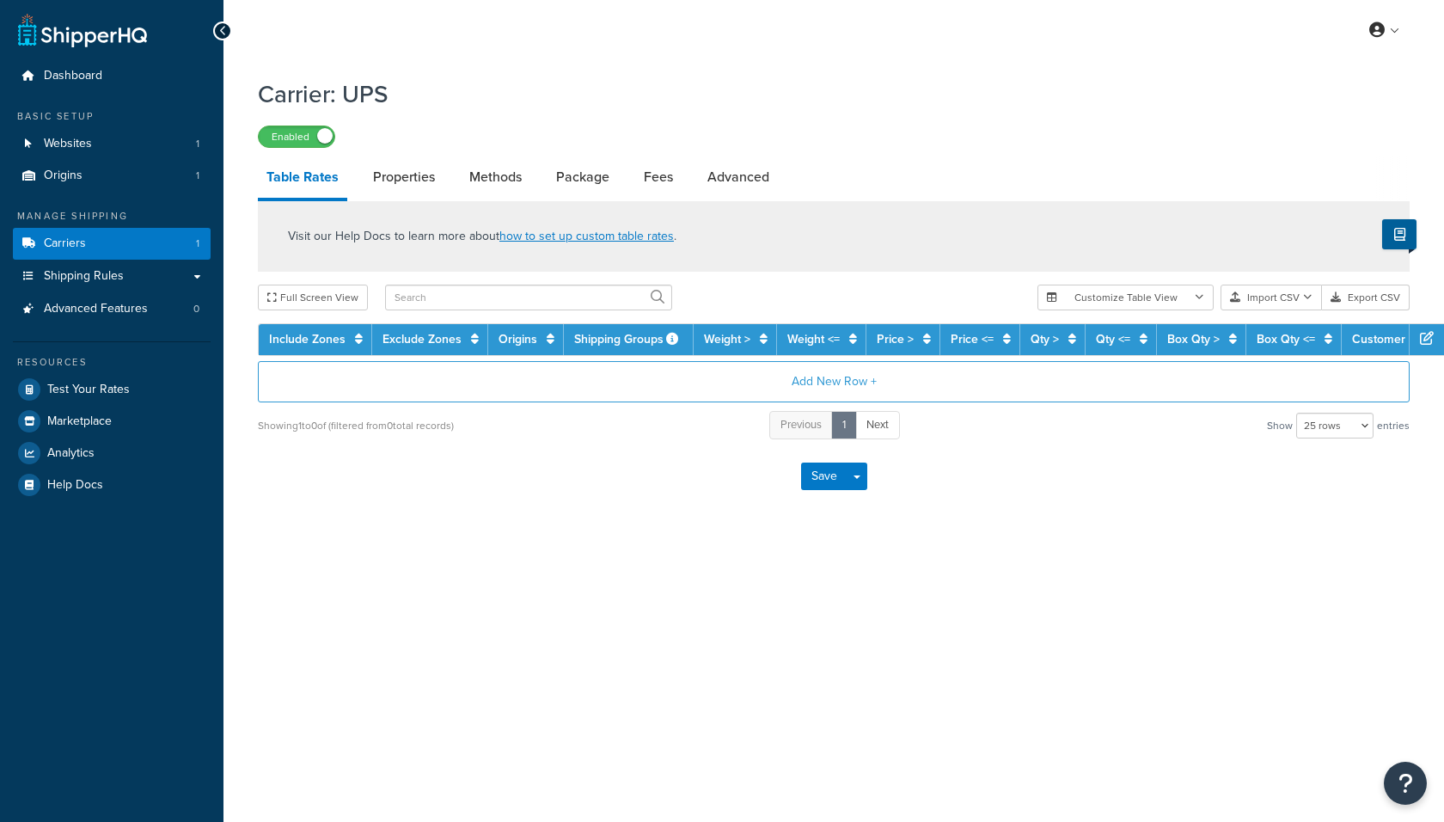
select select "25"
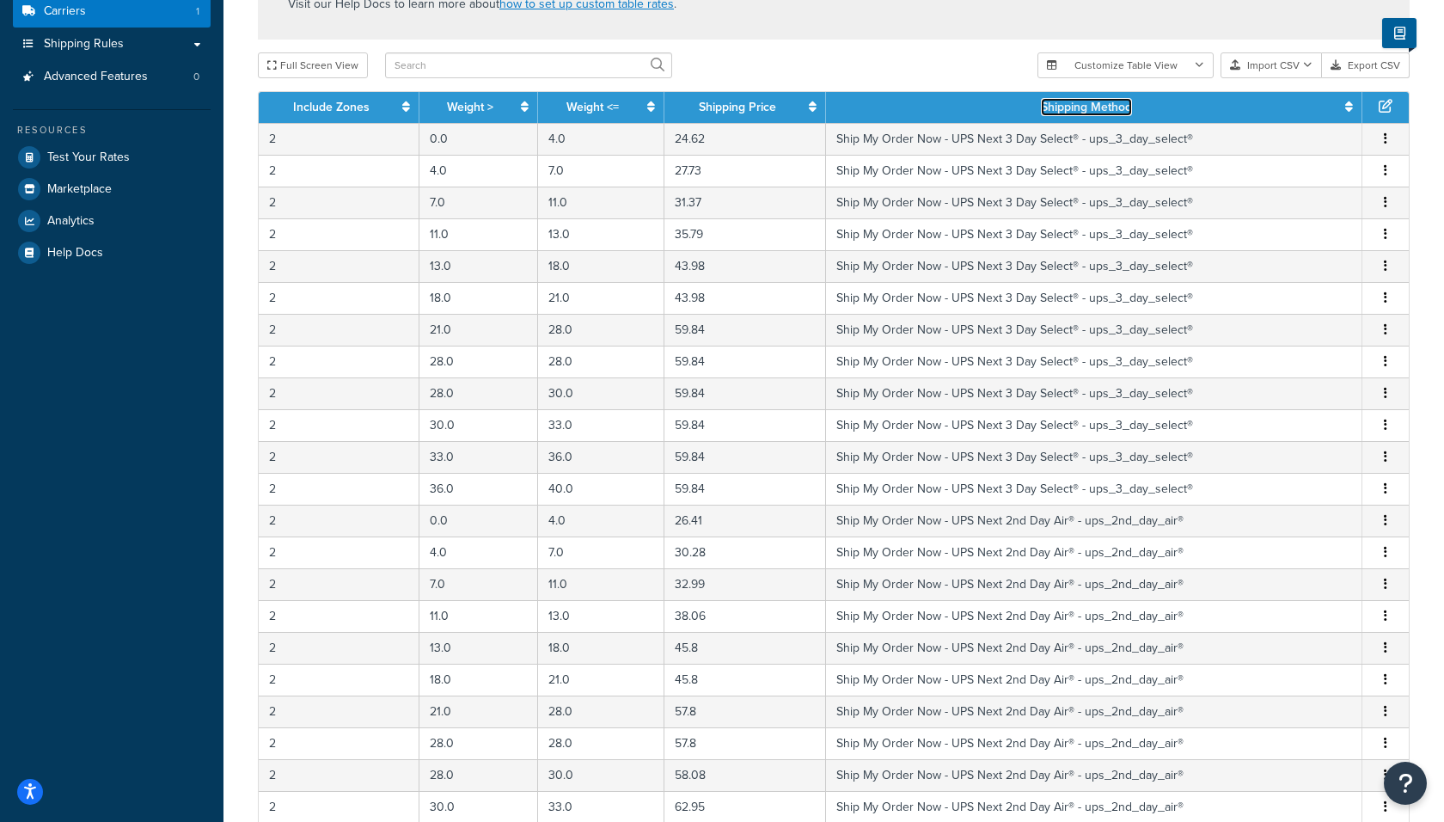
click at [1066, 107] on link "Shipping Method" at bounding box center [1086, 107] width 91 height 18
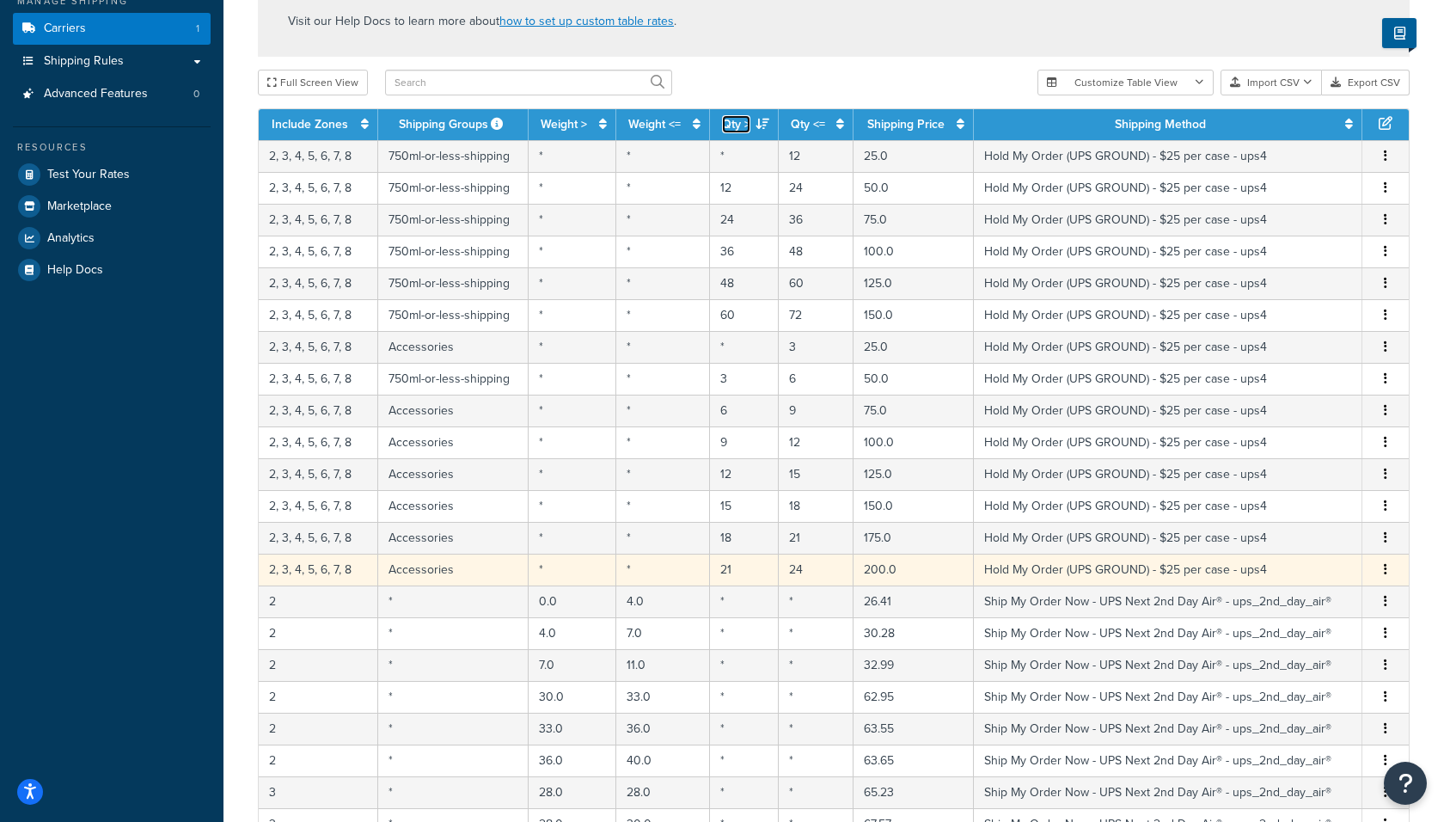
scroll to position [217, 0]
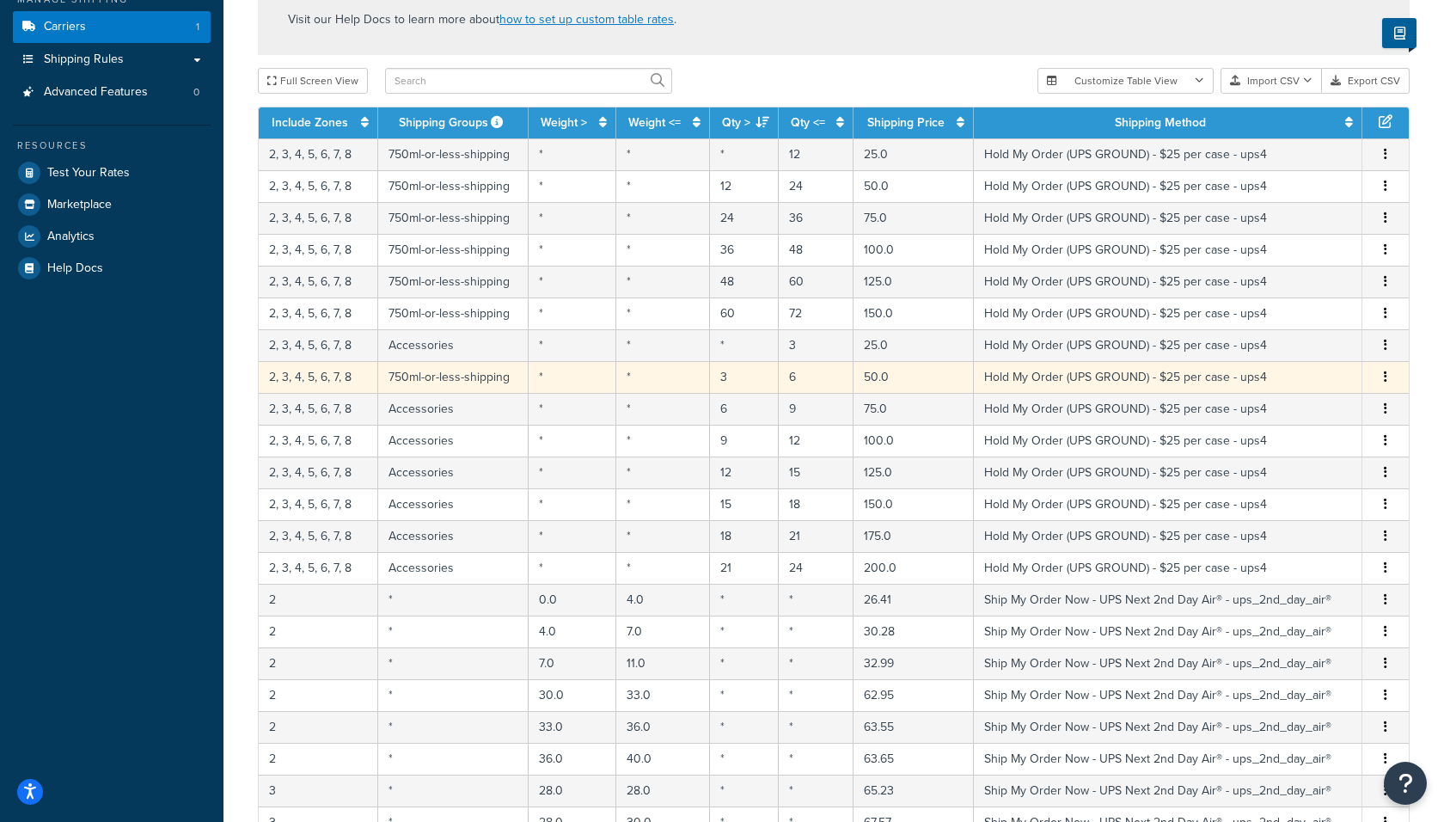
click at [482, 375] on td "750ml-or-less-shipping" at bounding box center [453, 377] width 150 height 32
select select "183727"
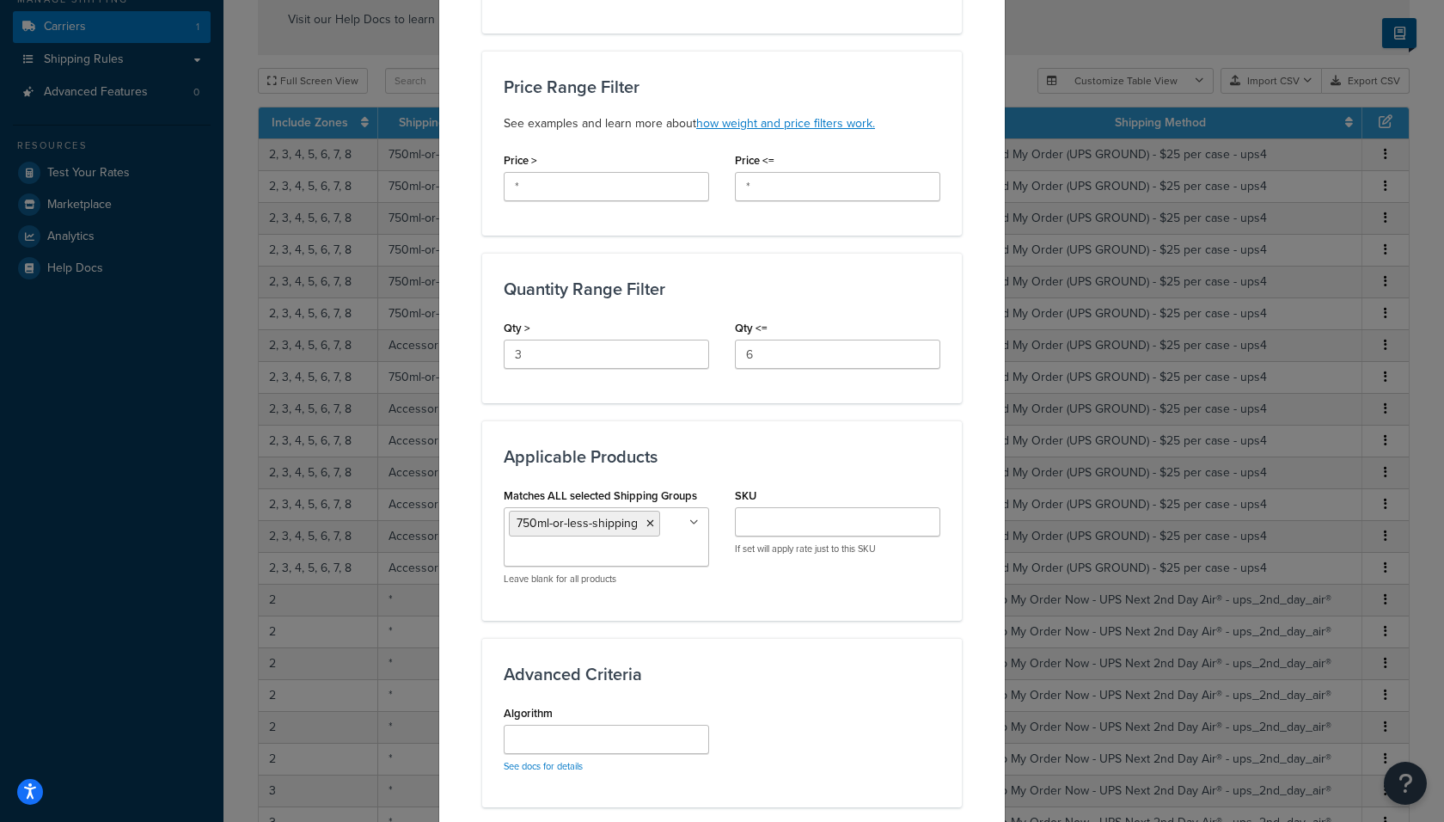
scroll to position [572, 0]
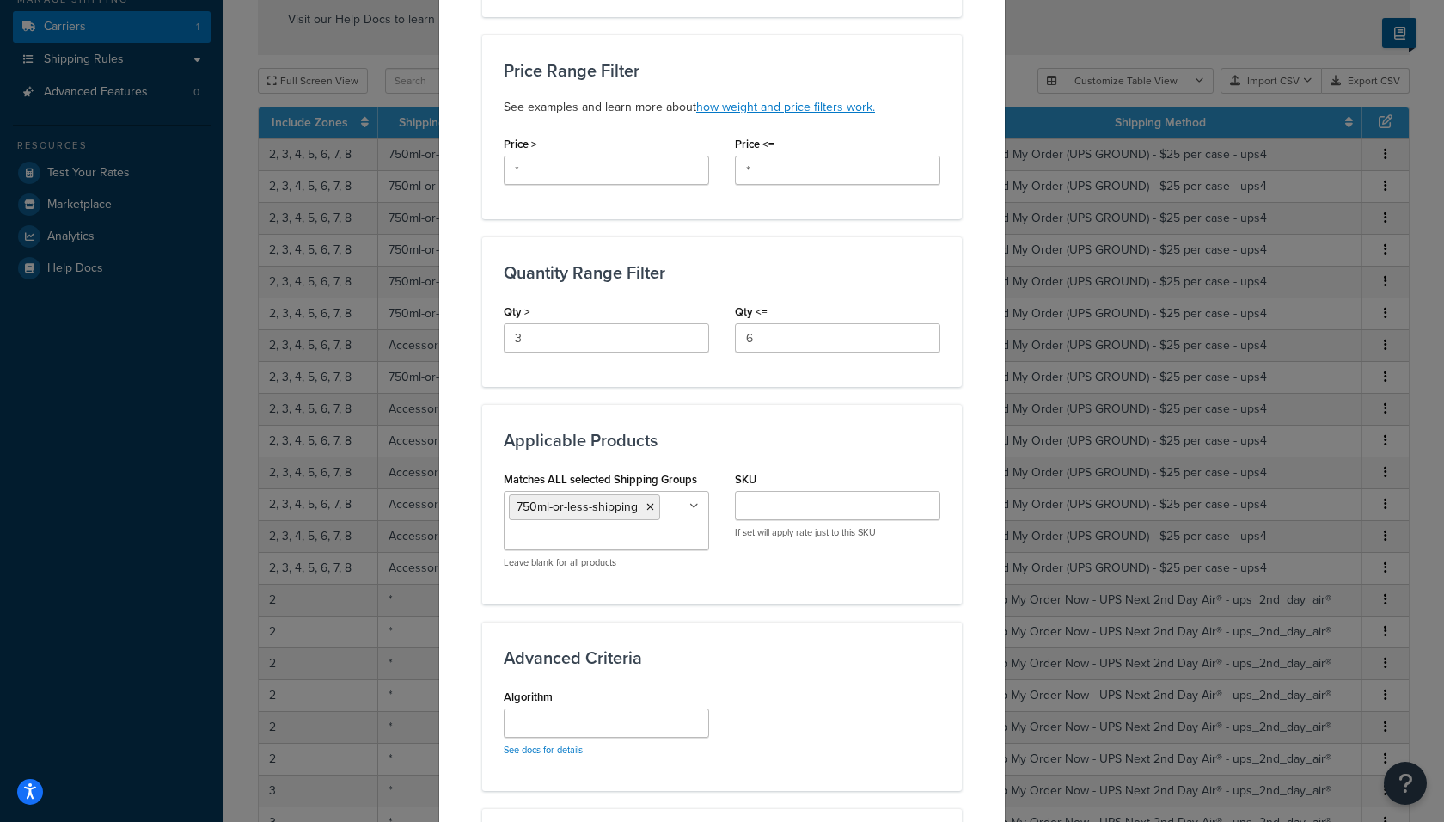
click at [580, 475] on label "Matches ALL selected Shipping Groups" at bounding box center [600, 479] width 193 height 13
click at [580, 528] on input "Matches ALL selected Shipping Groups" at bounding box center [585, 537] width 152 height 19
click at [580, 475] on label "Matches ALL selected Shipping Groups" at bounding box center [600, 479] width 193 height 13
click at [580, 528] on input "Matches ALL selected Shipping Groups" at bounding box center [585, 537] width 152 height 19
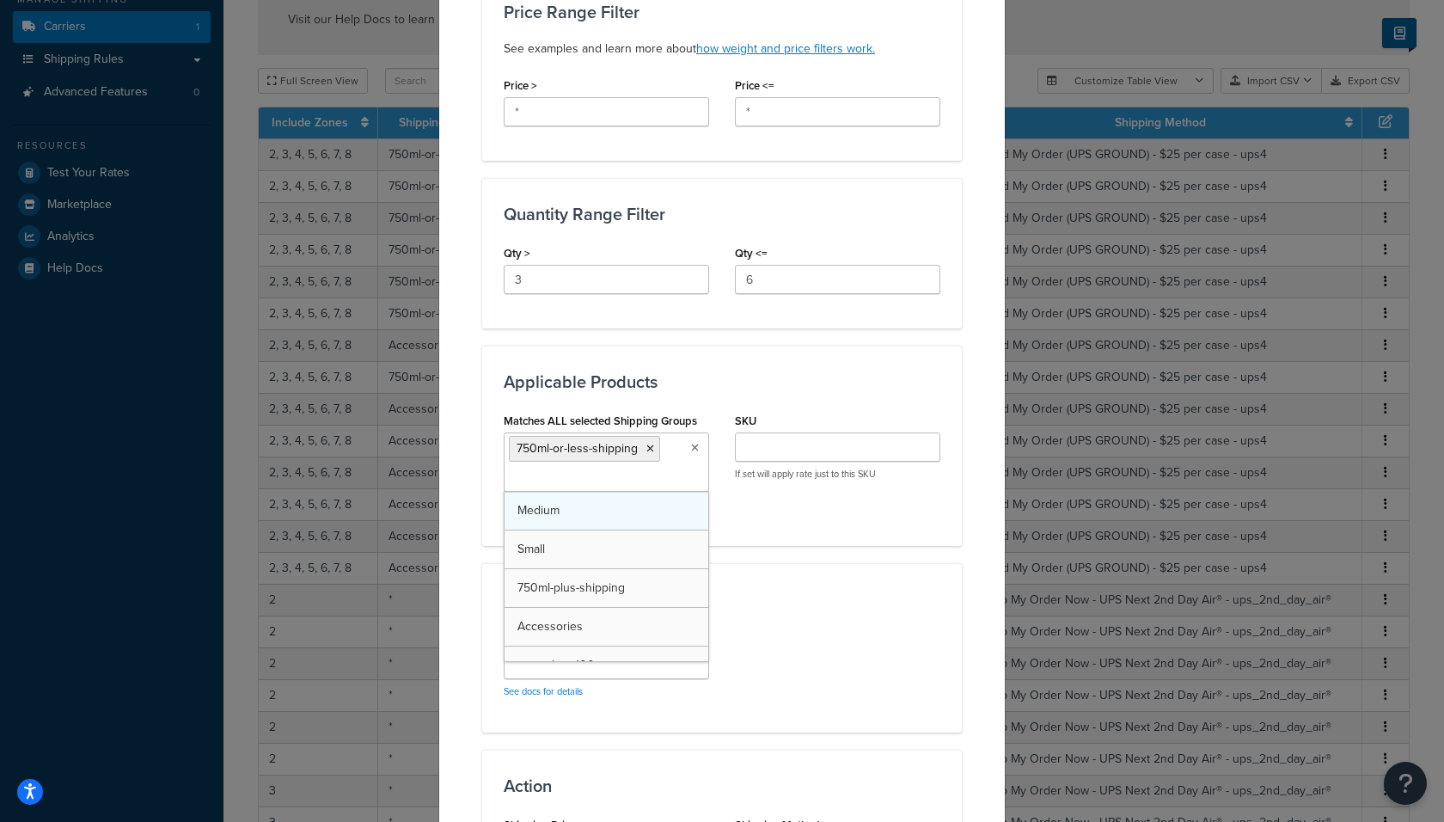
scroll to position [46, 0]
click at [649, 443] on icon at bounding box center [650, 448] width 8 height 10
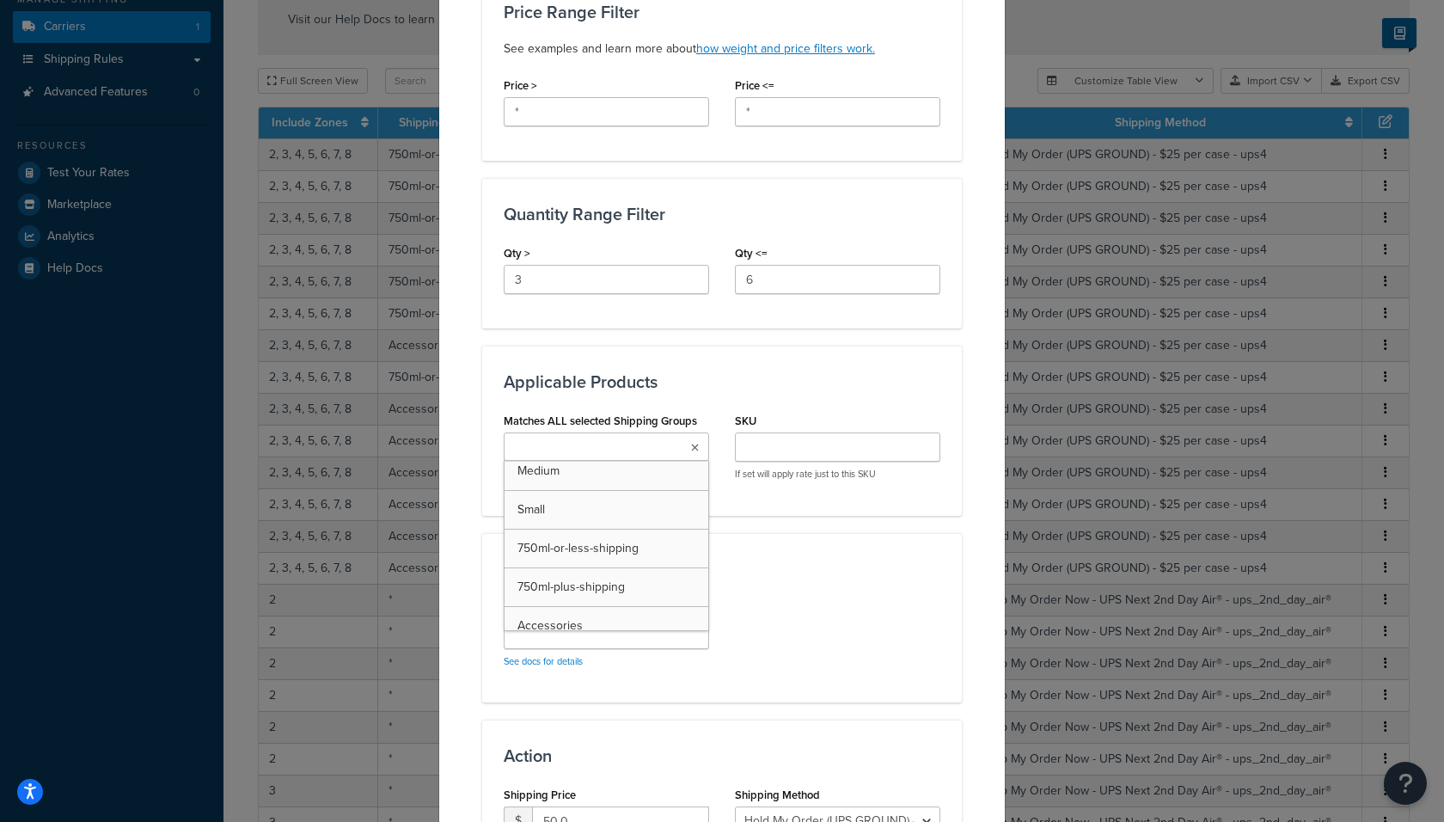
click at [799, 513] on div "Applicable Zones See examples and learn more about how include and exclude zone…" at bounding box center [722, 190] width 480 height 1397
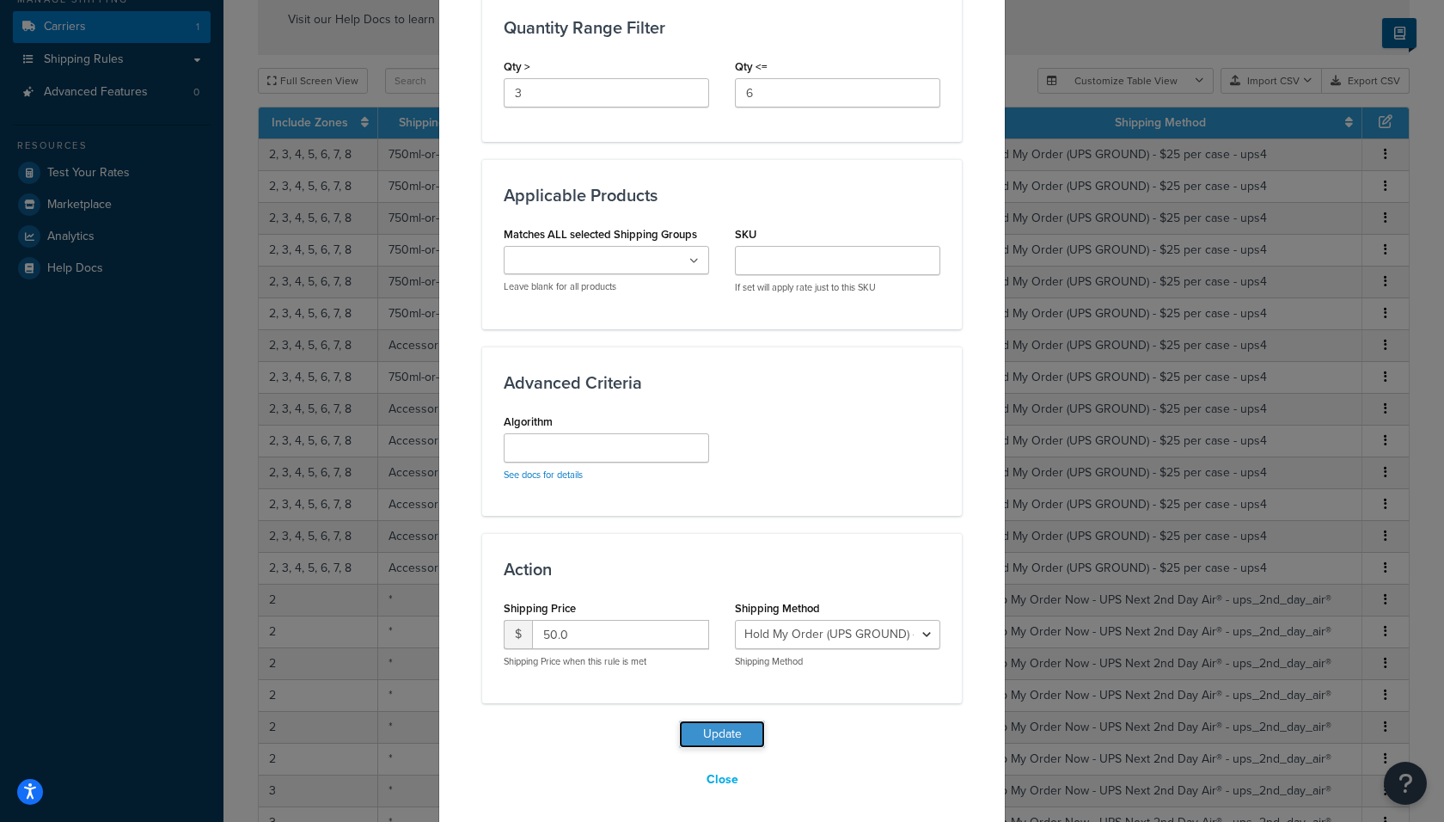
click at [715, 735] on button "Update" at bounding box center [722, 734] width 86 height 28
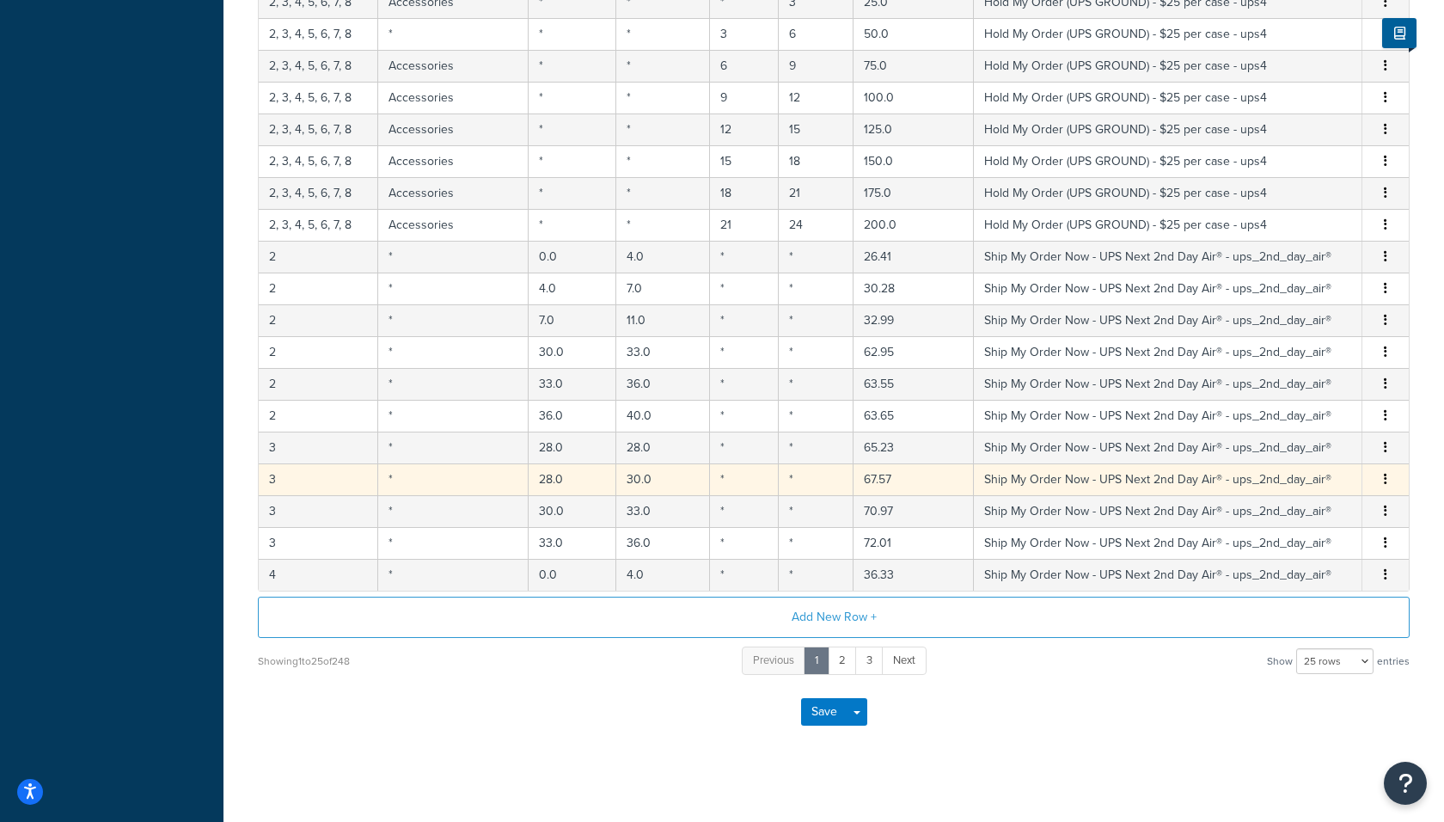
scroll to position [0, 0]
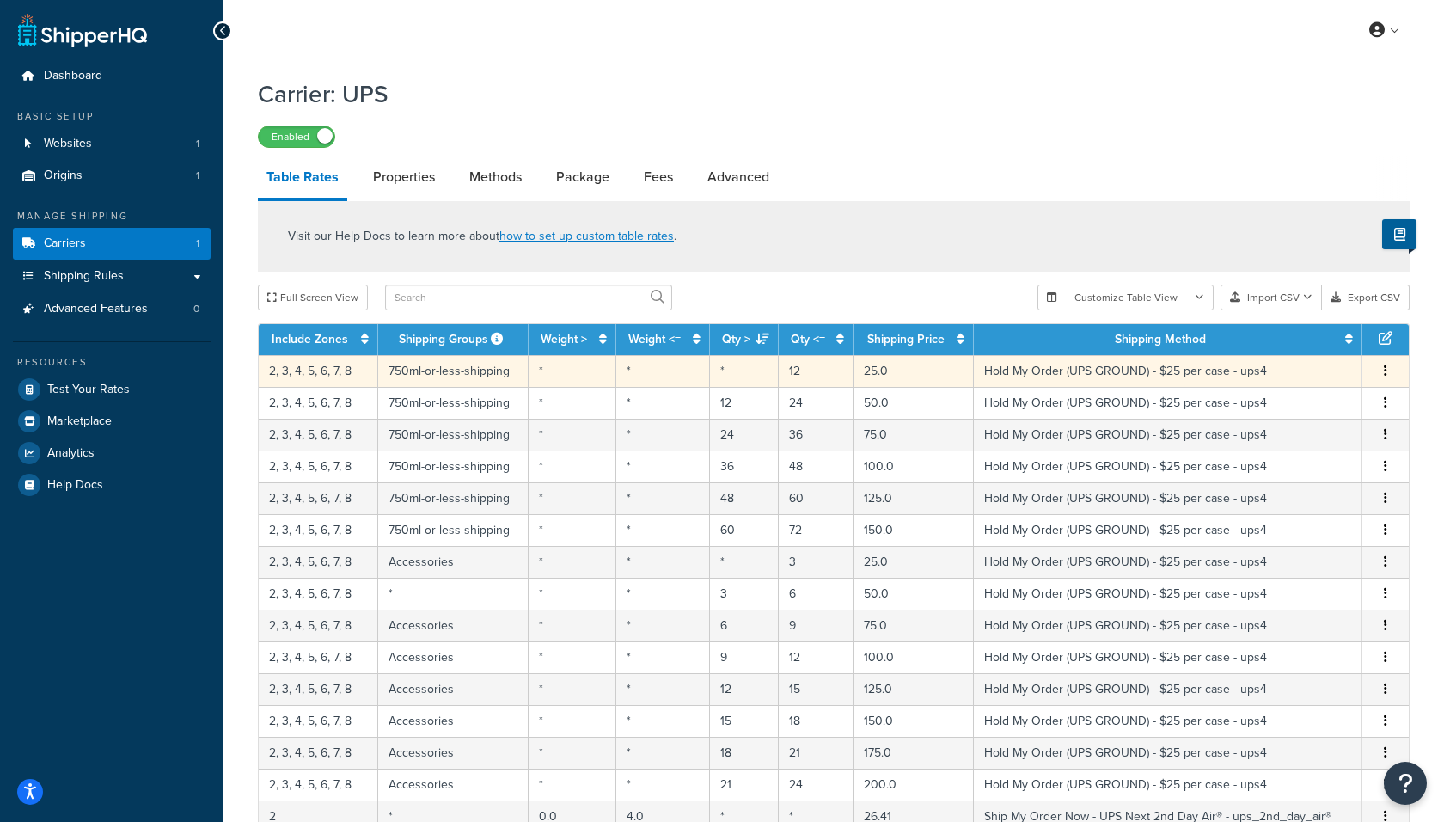
click at [281, 374] on td "2, 3, 4, 5, 6, 7, 8" at bounding box center [318, 371] width 119 height 32
select select "183727"
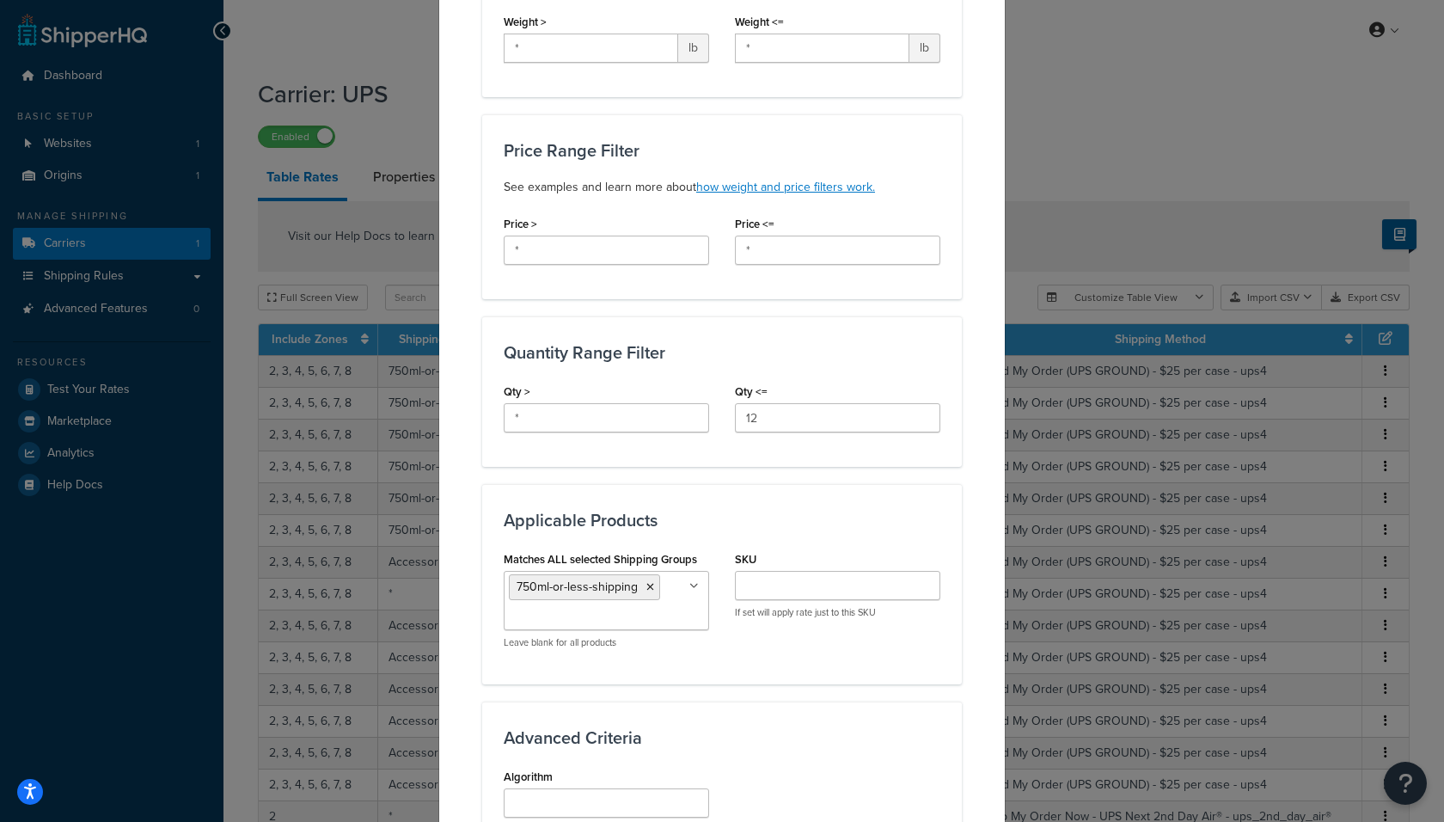
scroll to position [513, 0]
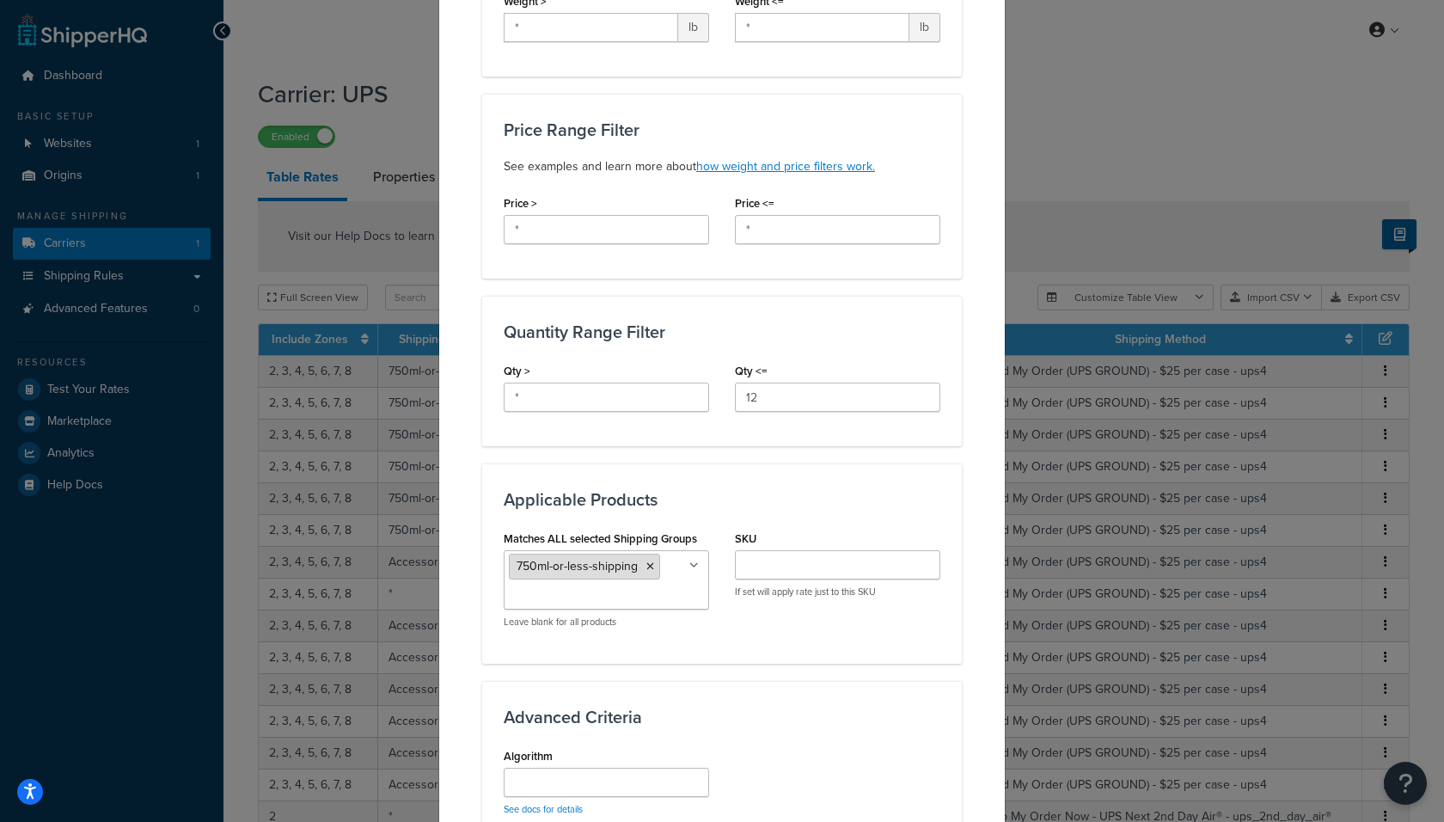
click at [646, 561] on icon at bounding box center [650, 566] width 8 height 10
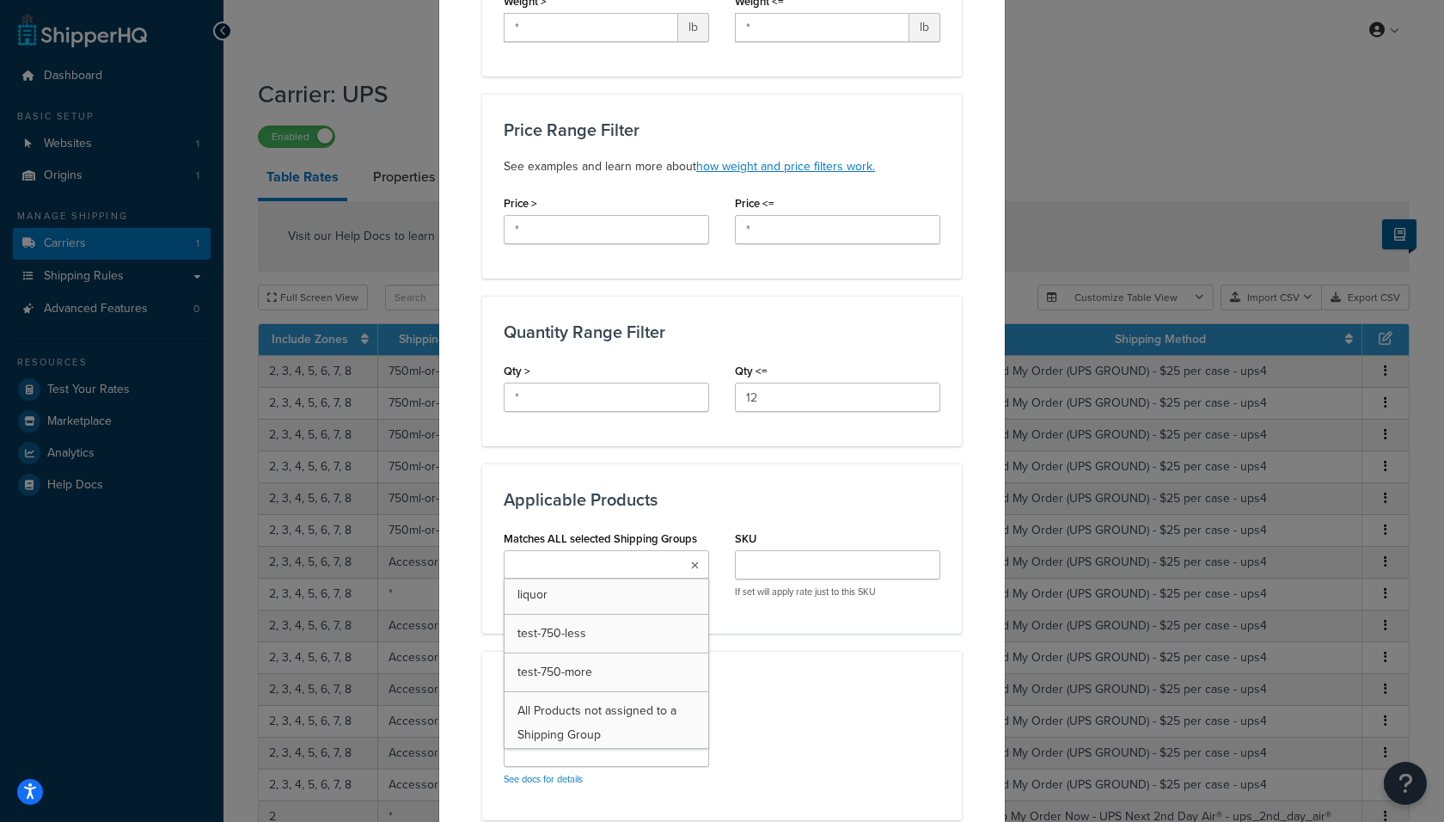
scroll to position [817, 0]
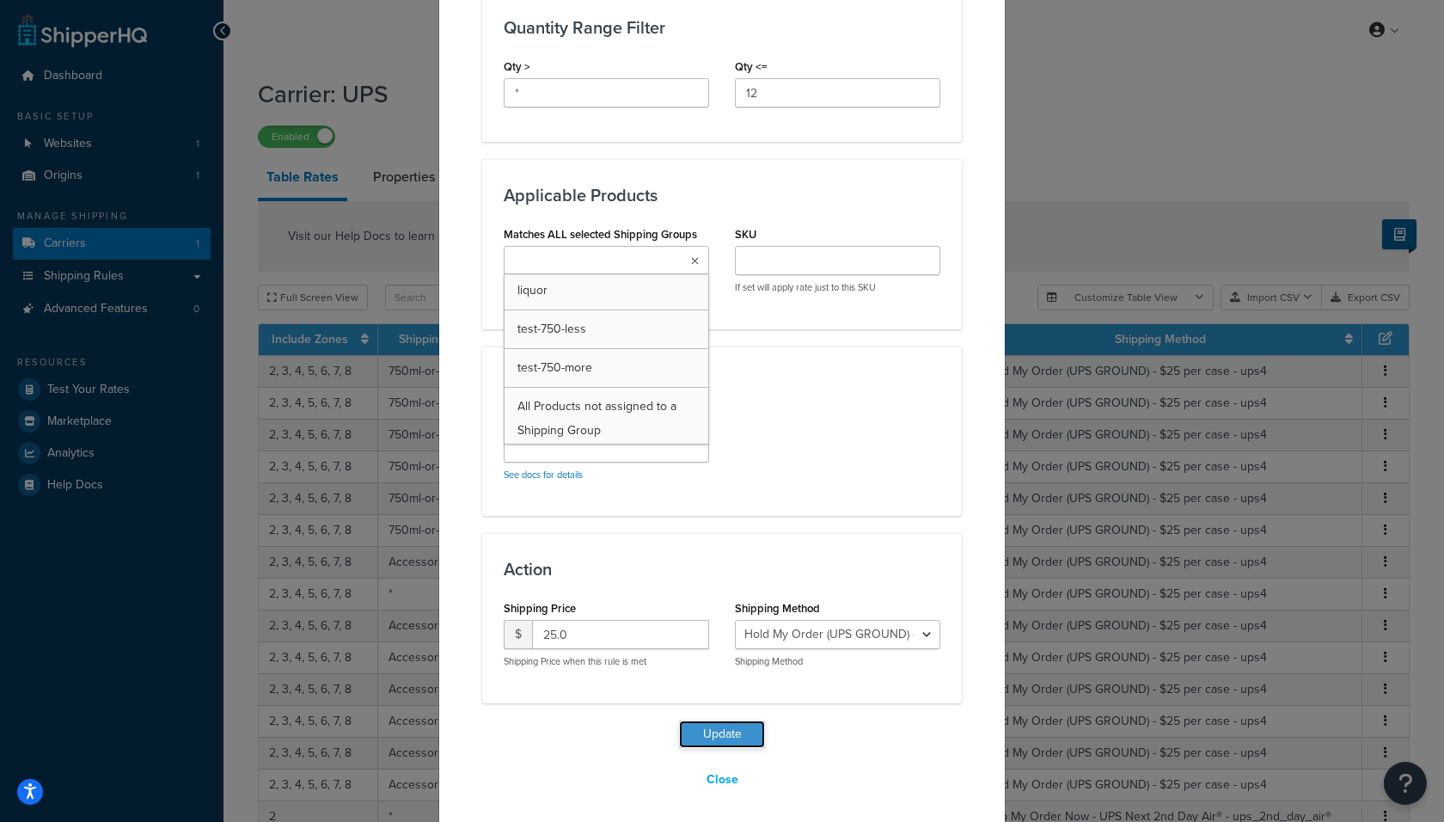
click at [730, 730] on button "Update" at bounding box center [722, 734] width 86 height 28
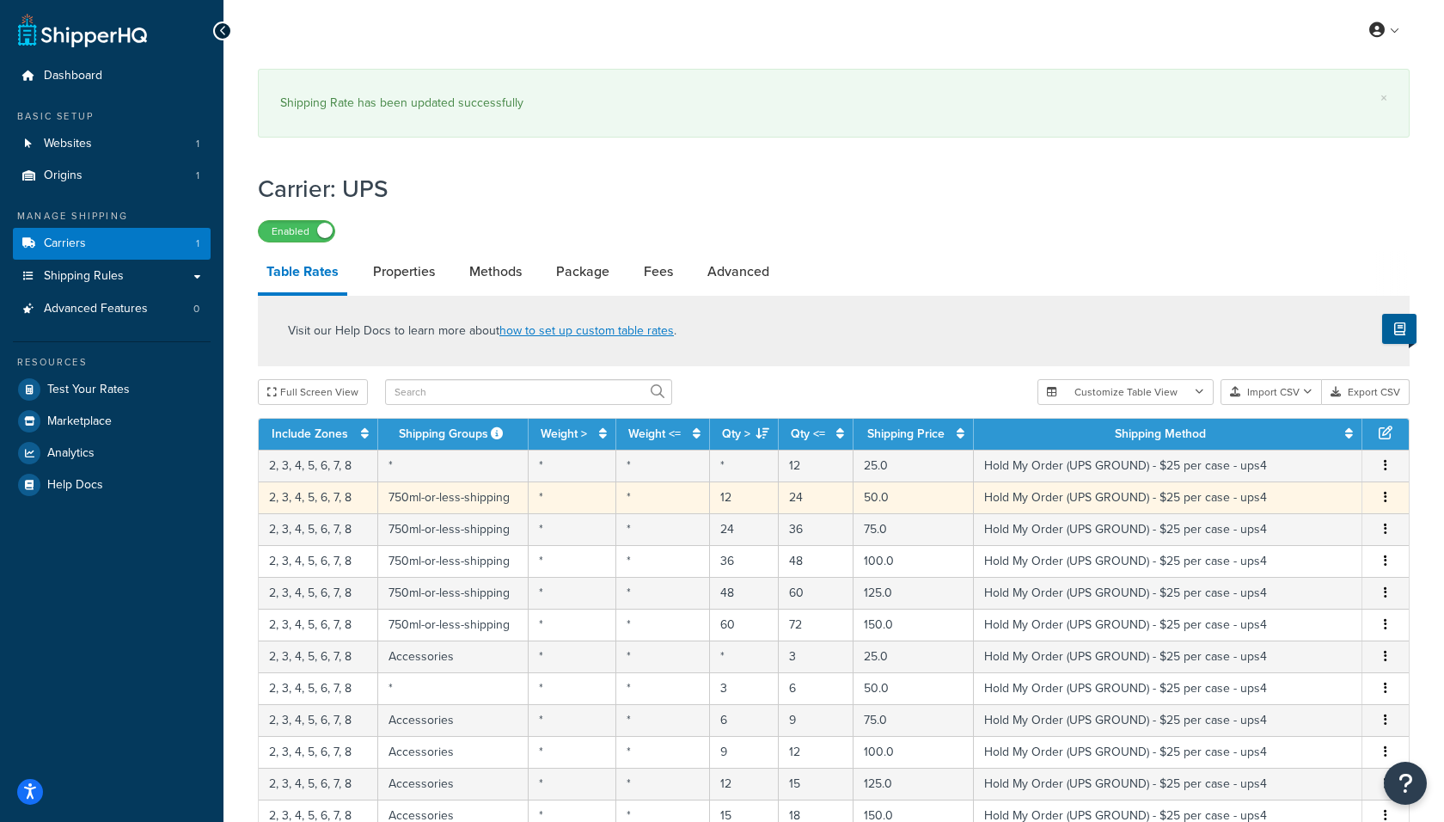
click at [319, 503] on td "2, 3, 4, 5, 6, 7, 8" at bounding box center [318, 497] width 119 height 32
select select "183727"
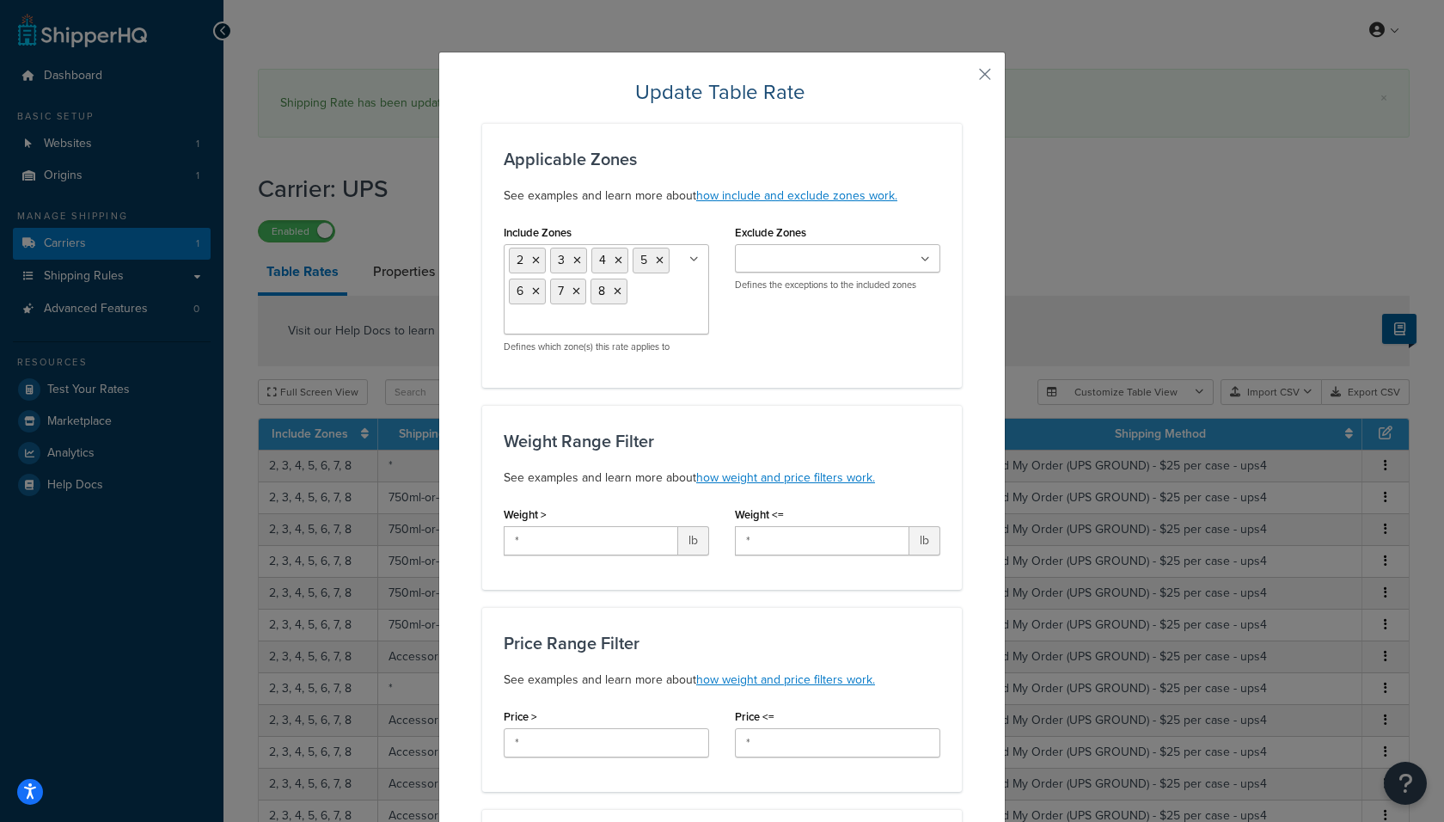
scroll to position [846, 0]
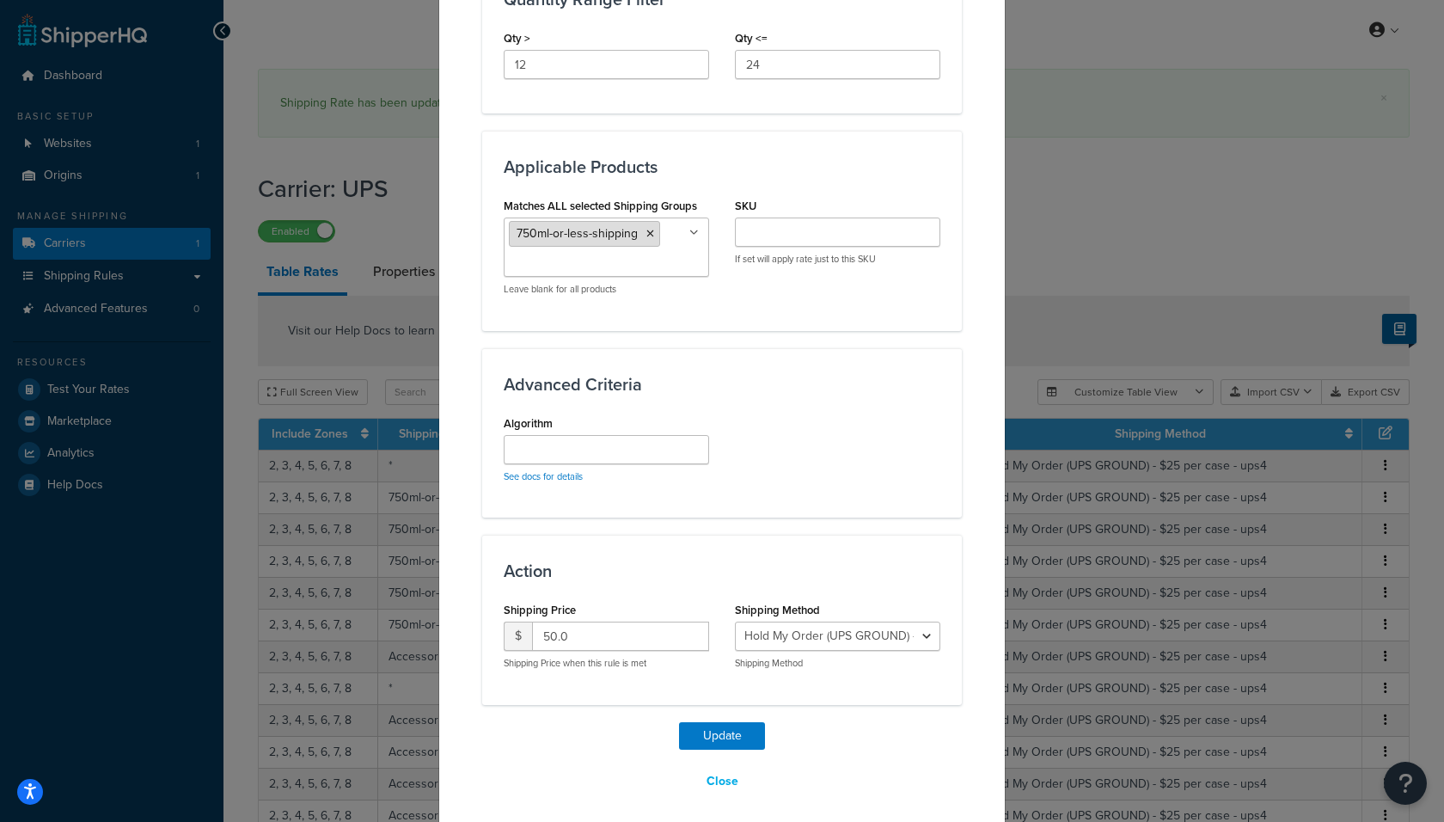
click at [648, 229] on icon at bounding box center [650, 234] width 8 height 10
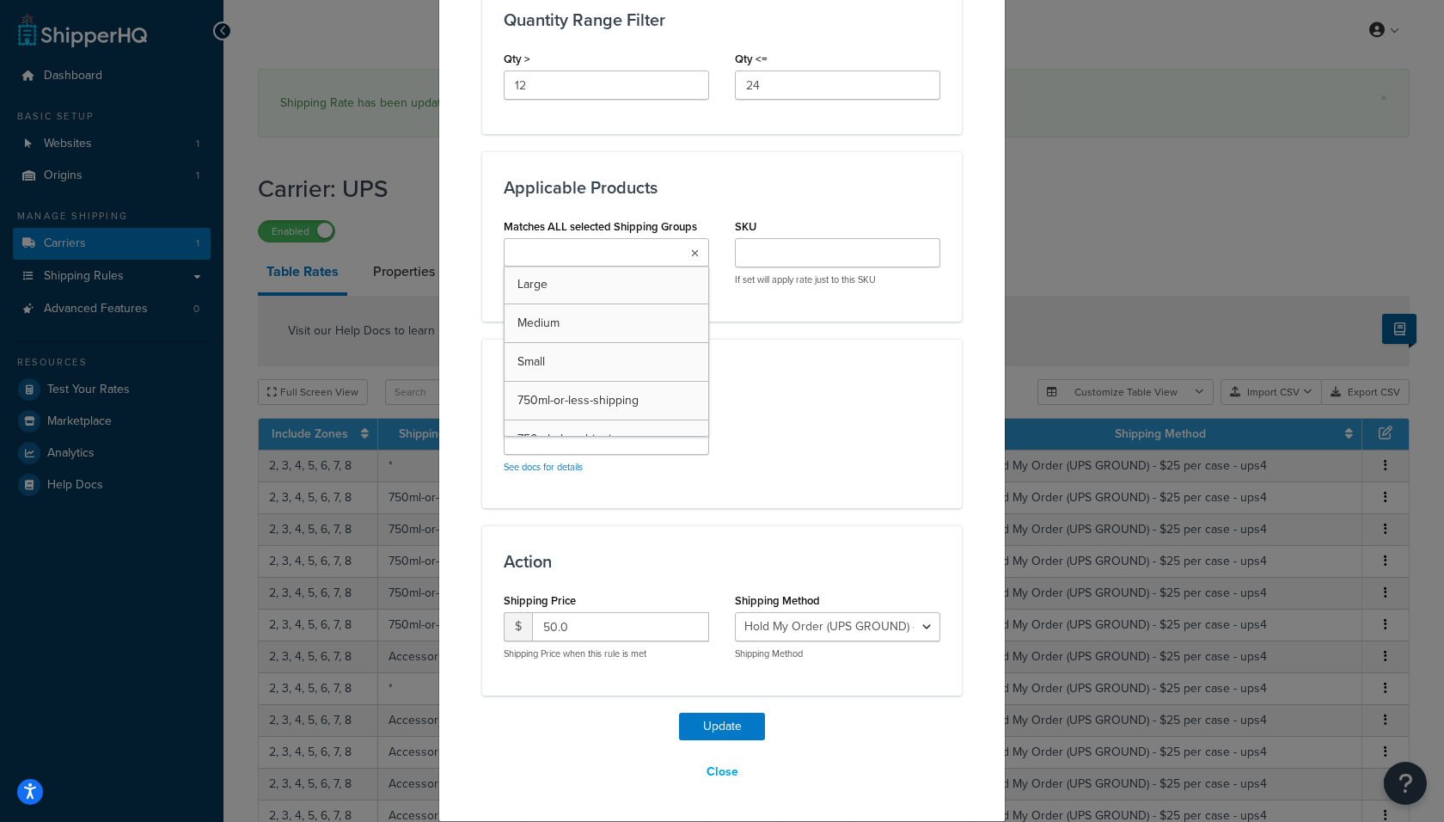
scroll to position [817, 0]
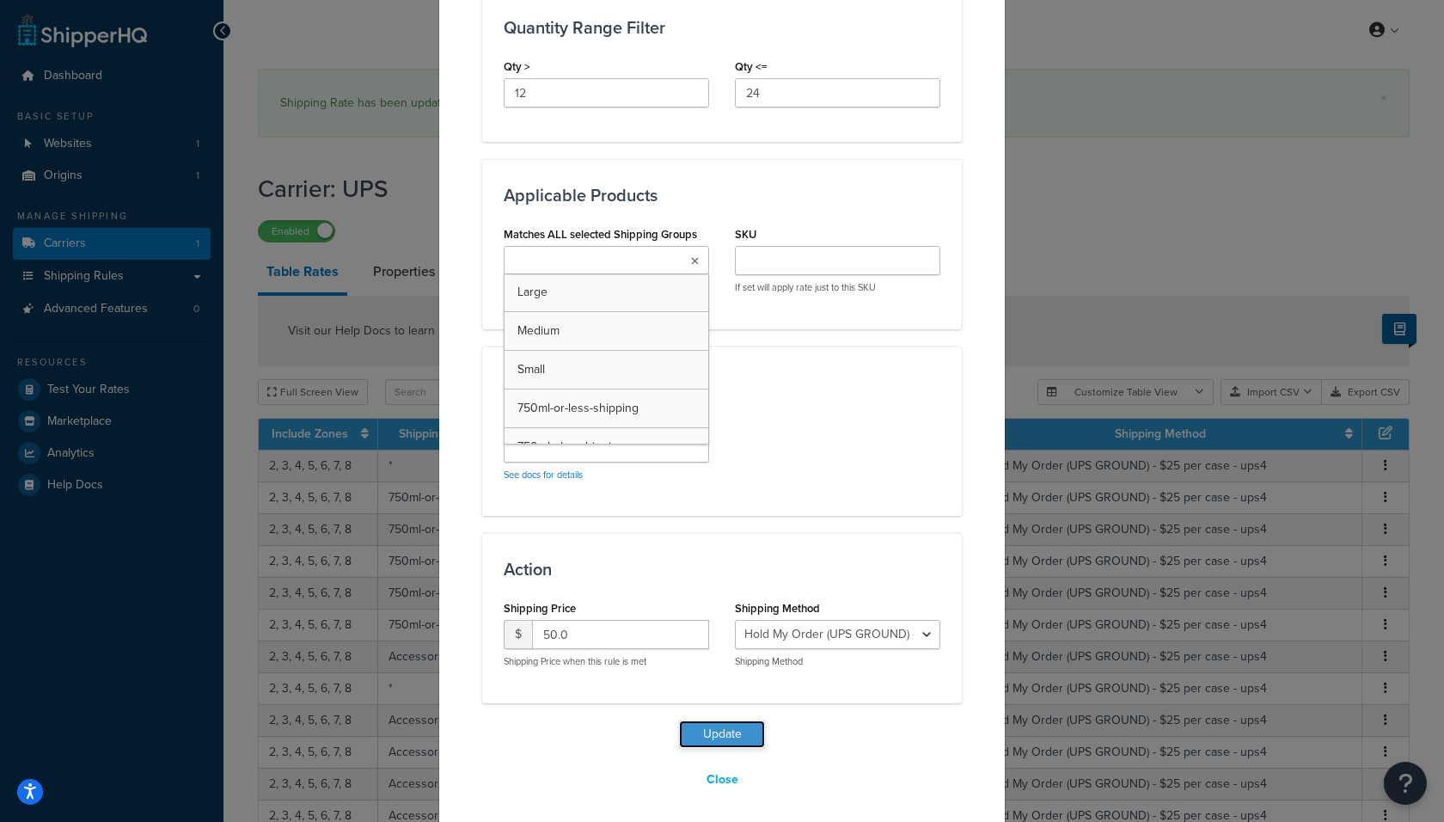
click at [717, 724] on button "Update" at bounding box center [722, 734] width 86 height 28
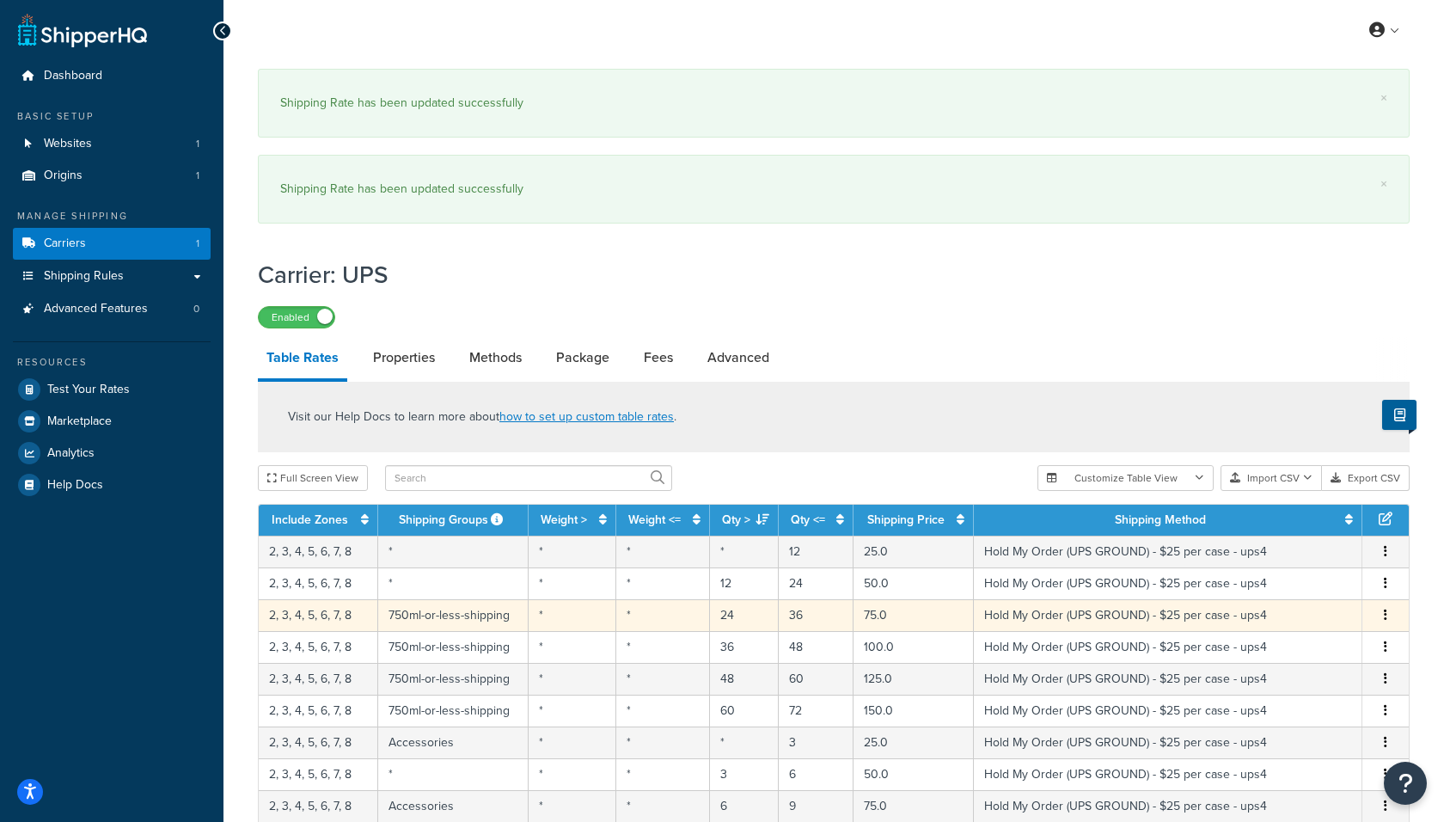
click at [467, 610] on td "750ml-or-less-shipping" at bounding box center [453, 615] width 150 height 32
select select "183727"
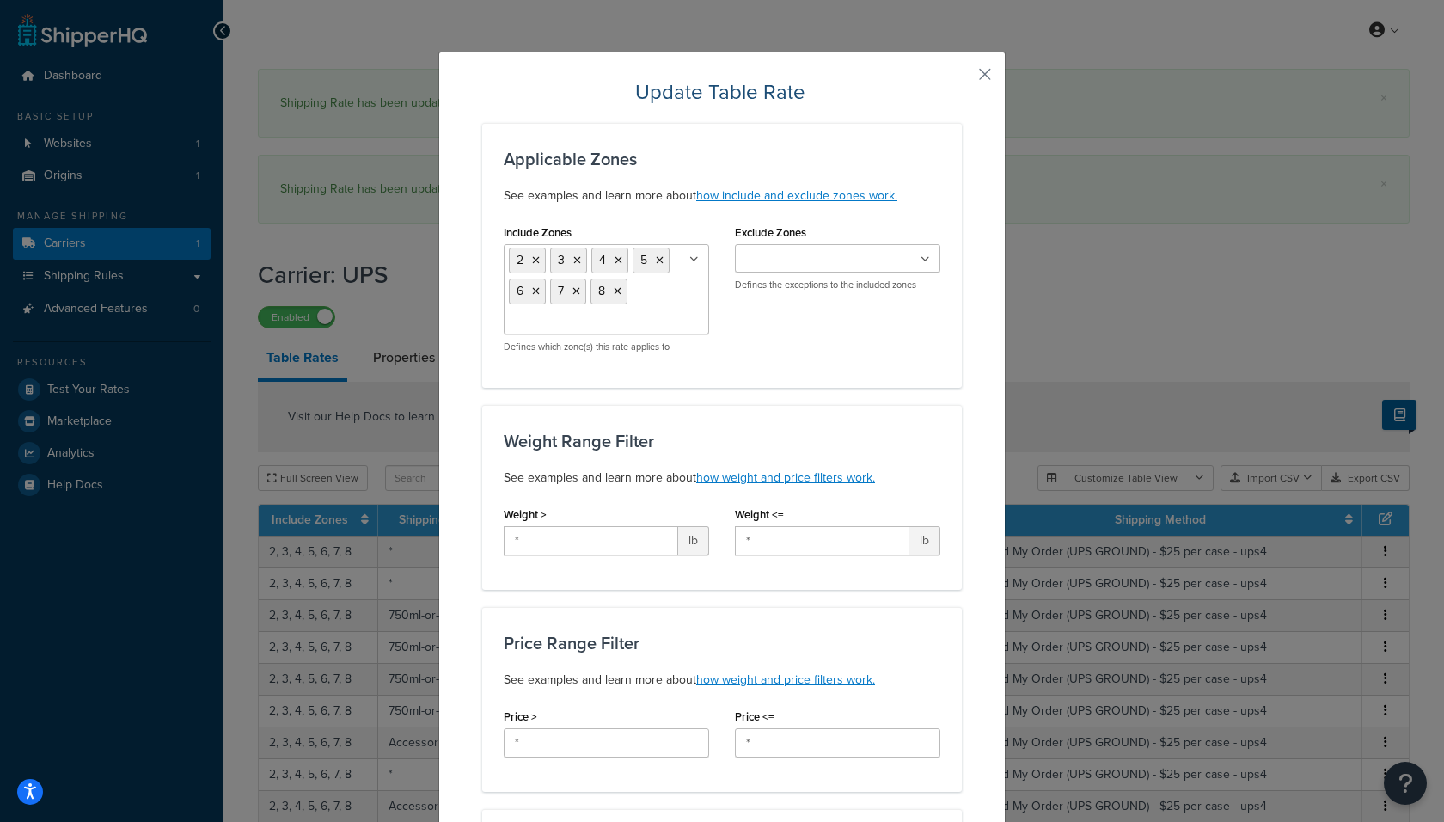
scroll to position [846, 0]
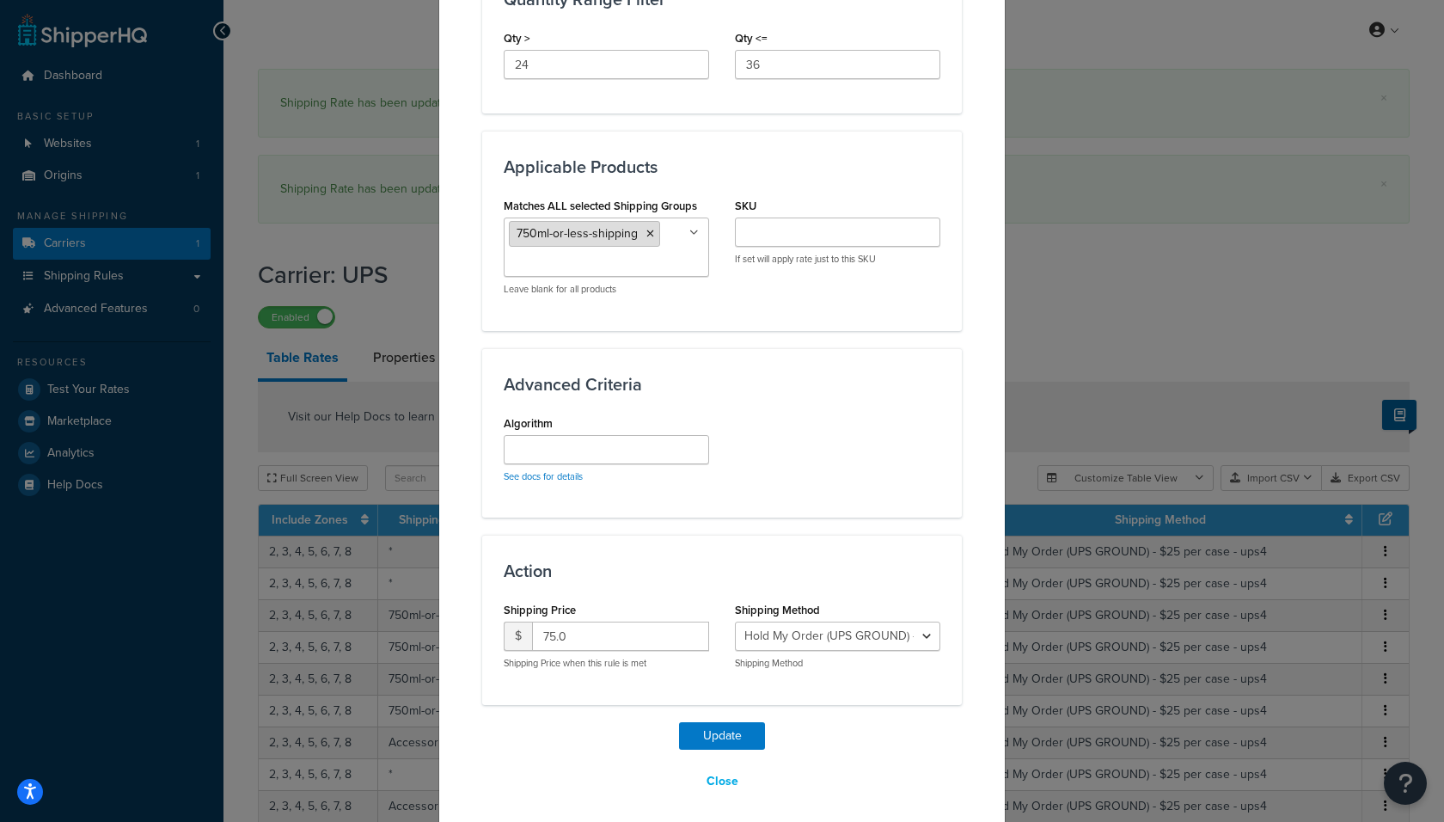
click at [650, 229] on icon at bounding box center [650, 234] width 8 height 10
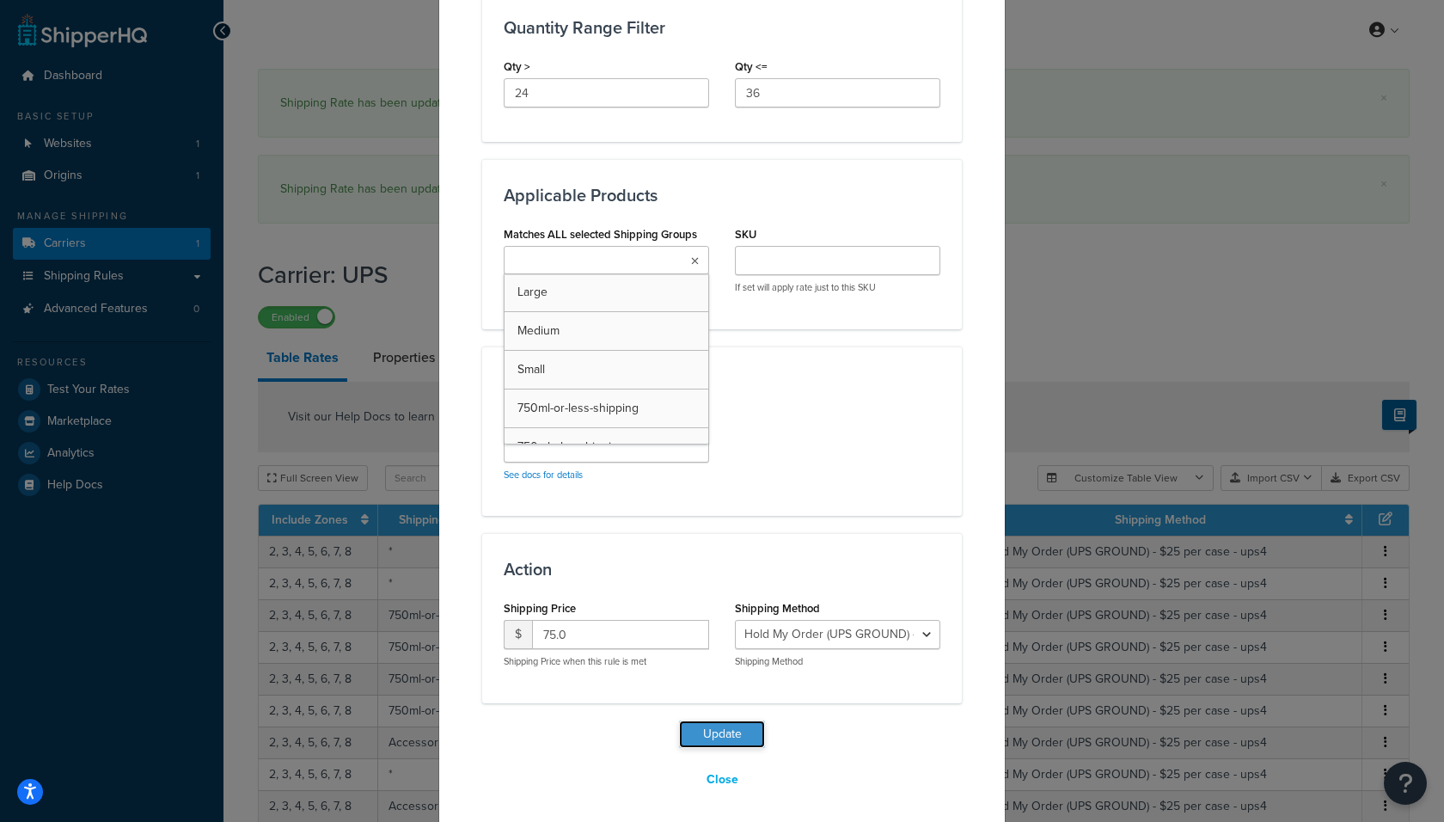
click at [702, 727] on button "Update" at bounding box center [722, 734] width 86 height 28
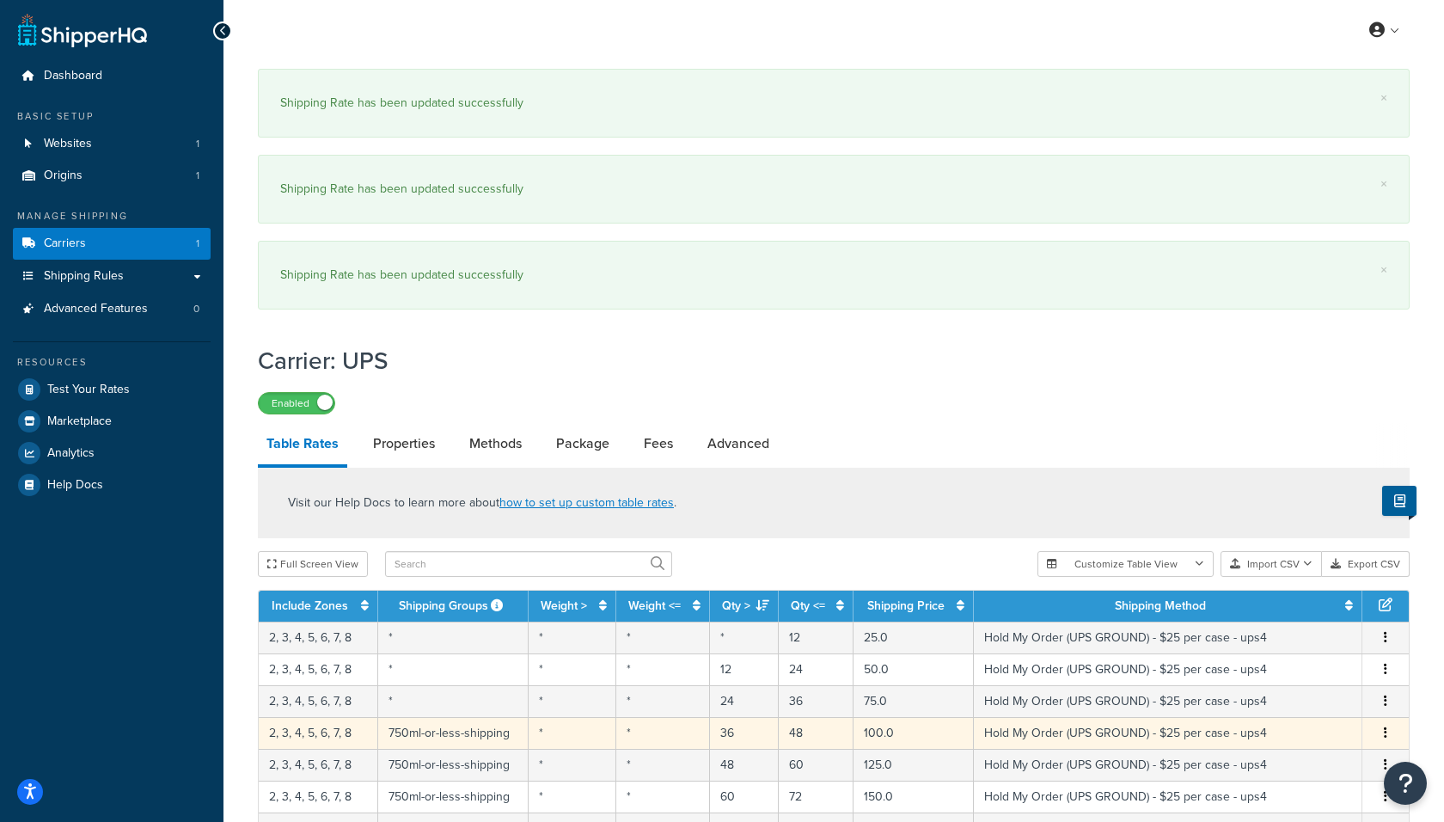
click at [436, 726] on td "750ml-or-less-shipping" at bounding box center [453, 733] width 150 height 32
select select "183727"
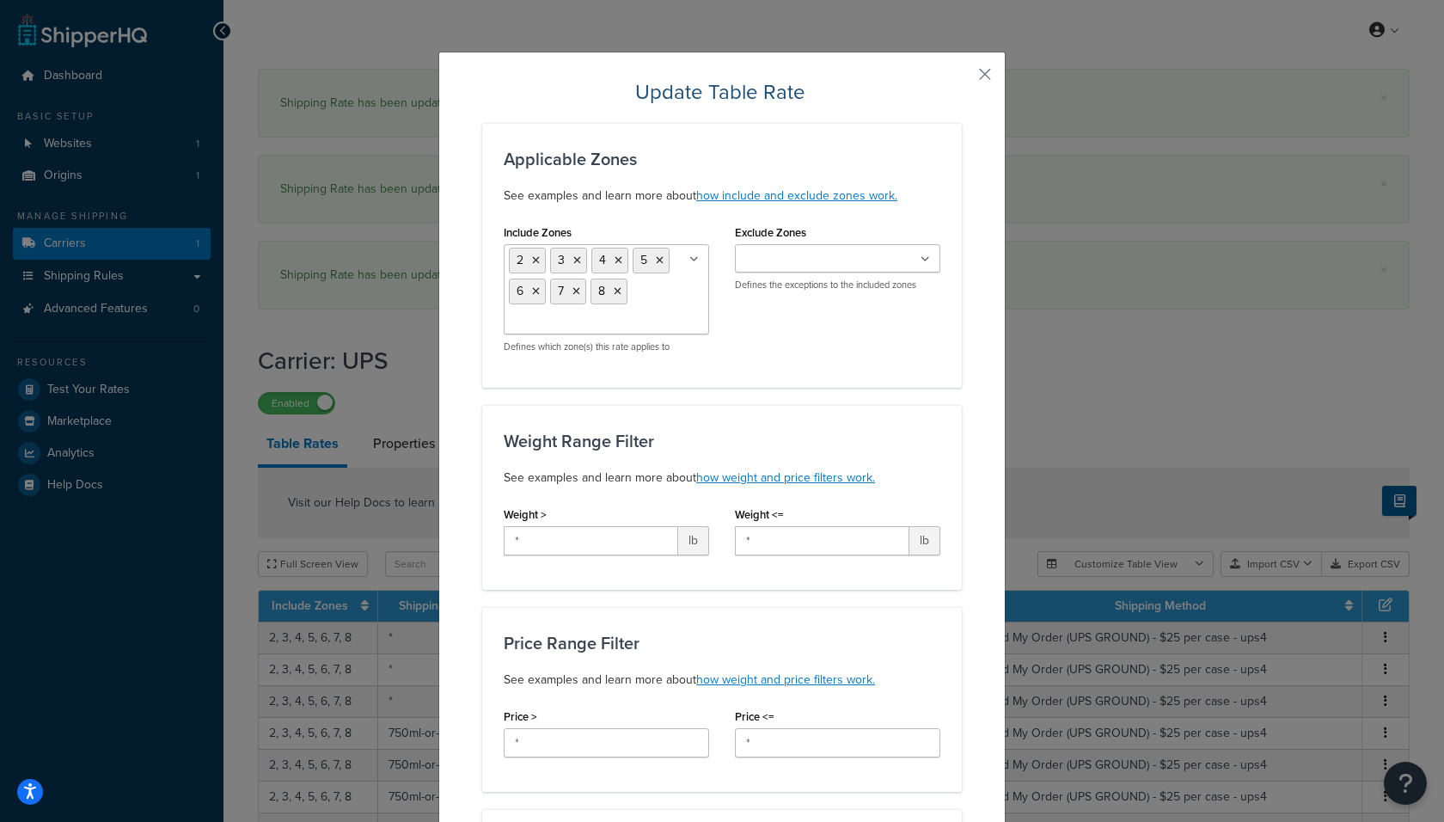
scroll to position [846, 0]
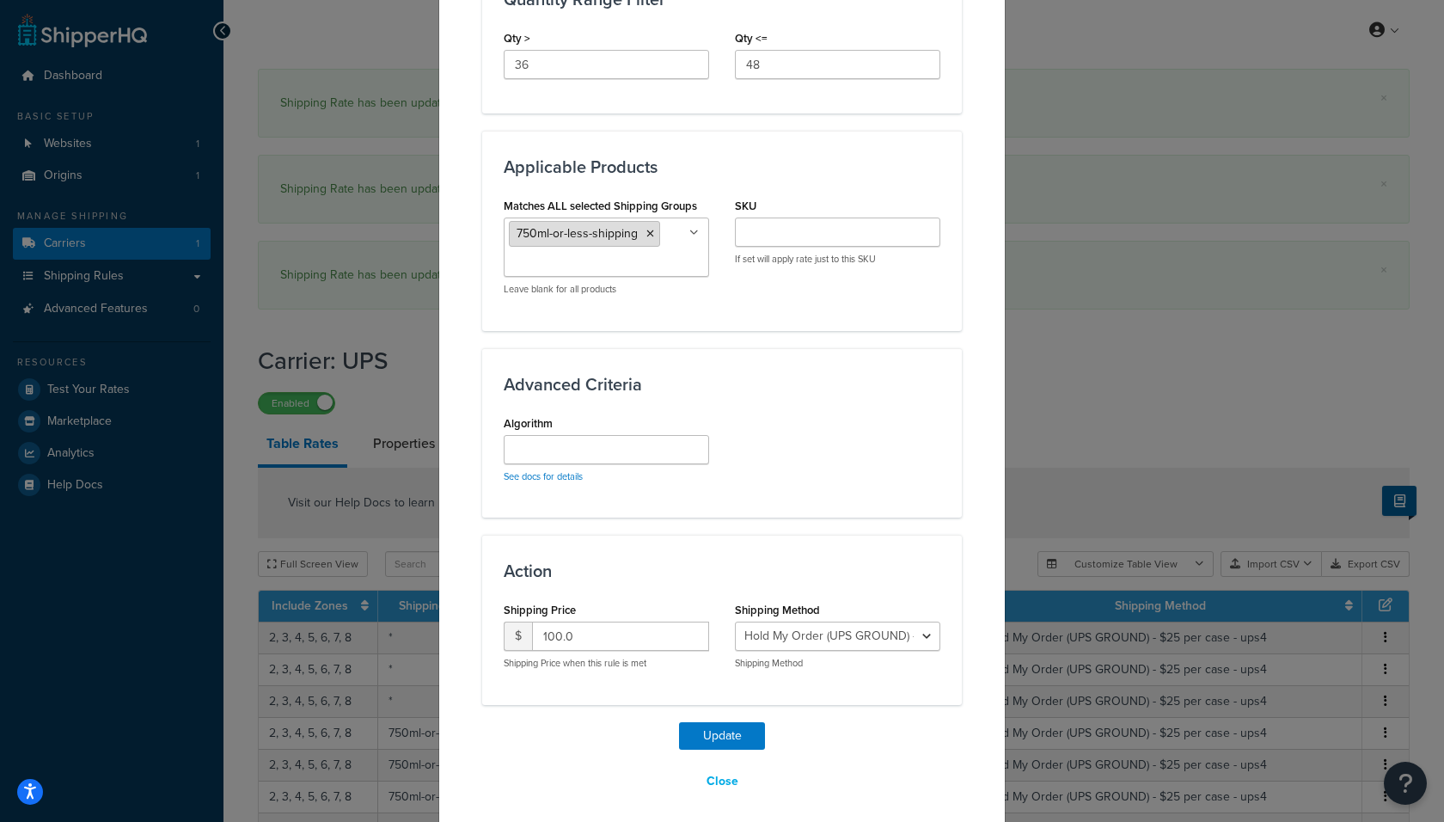
click at [649, 229] on icon at bounding box center [650, 234] width 8 height 10
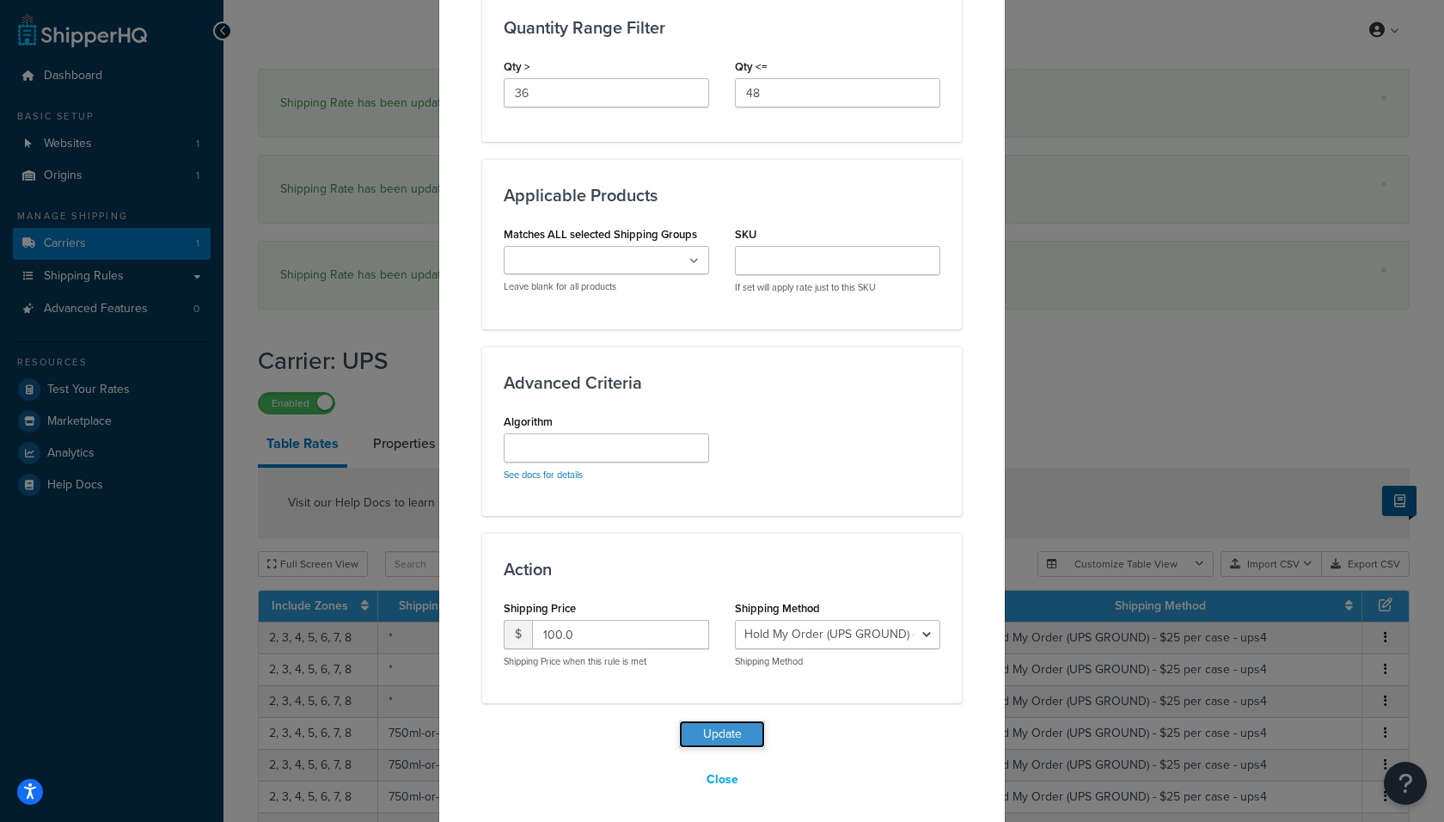
click at [725, 740] on button "Update" at bounding box center [722, 734] width 86 height 28
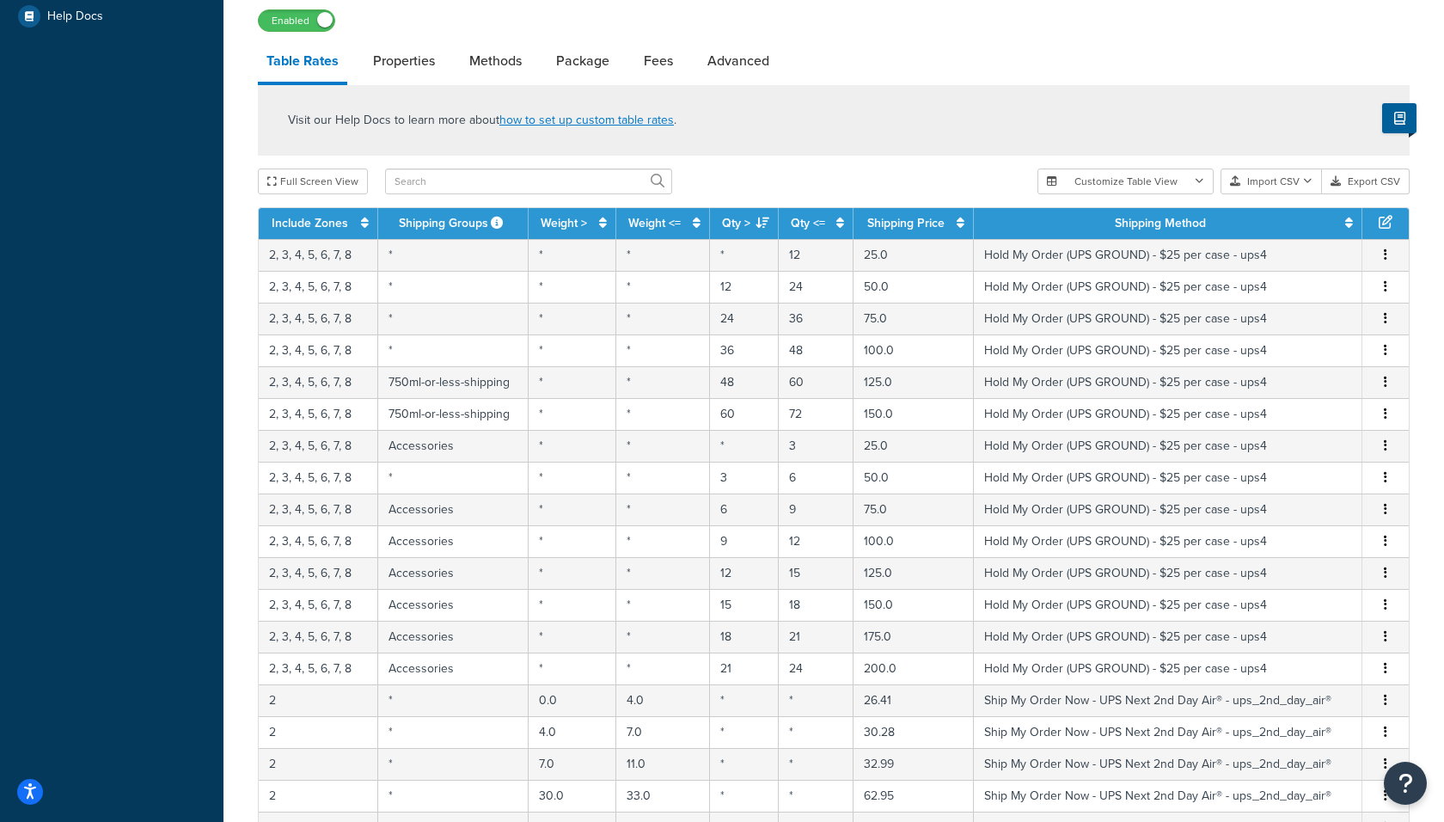
scroll to position [503, 0]
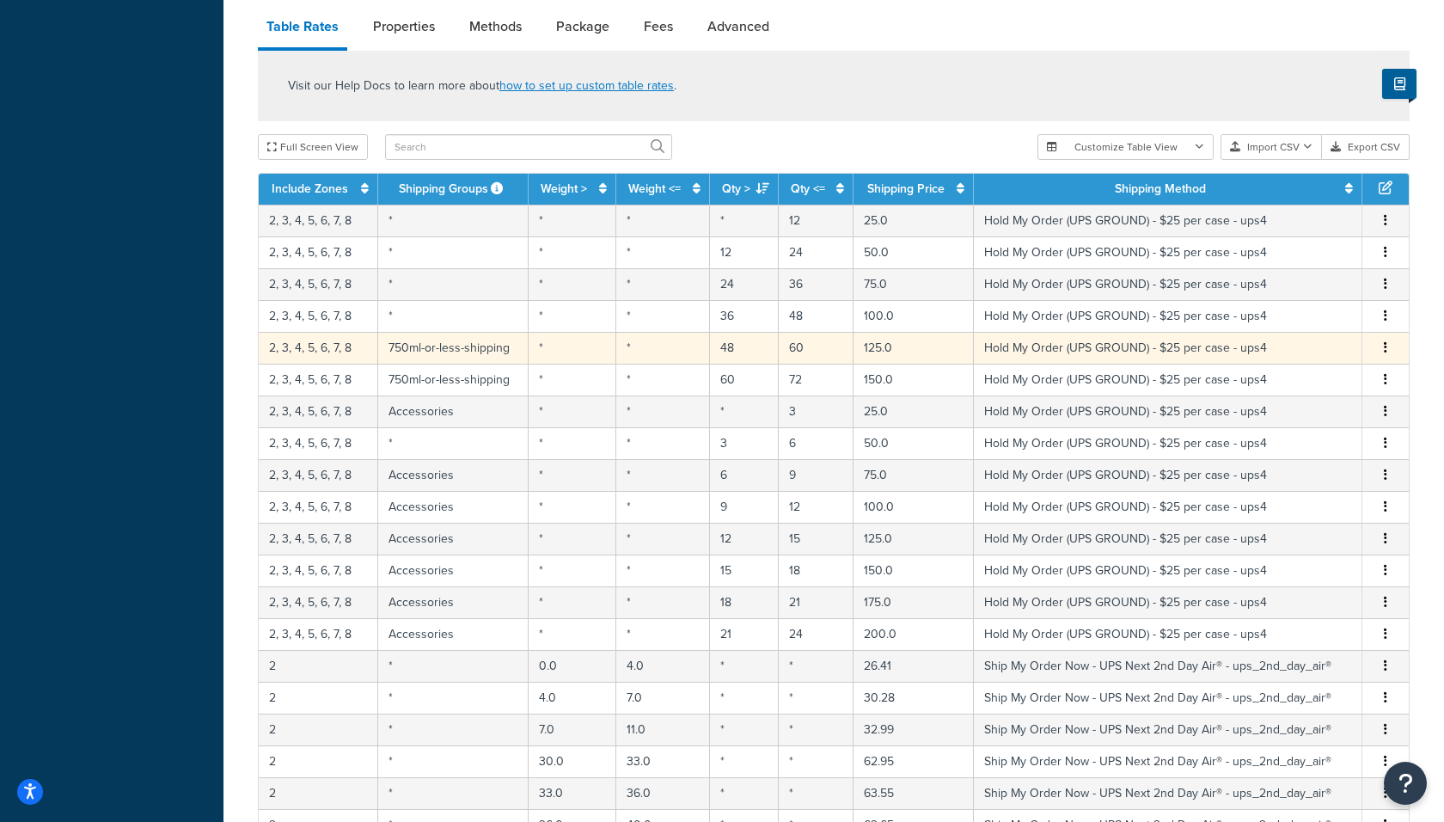
click at [442, 341] on td "750ml-or-less-shipping" at bounding box center [453, 348] width 150 height 32
select select "183727"
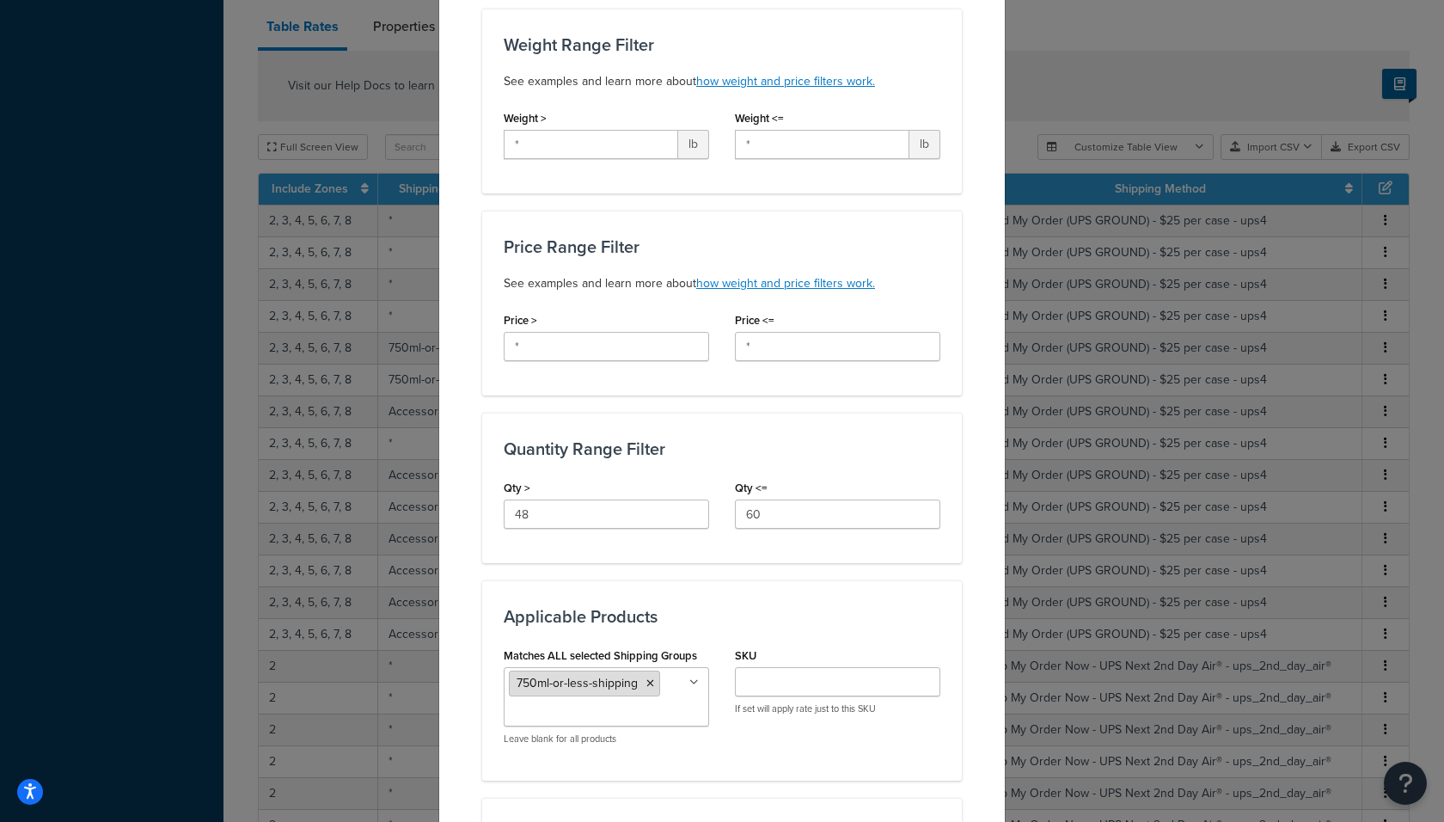
click at [651, 681] on icon at bounding box center [650, 683] width 8 height 10
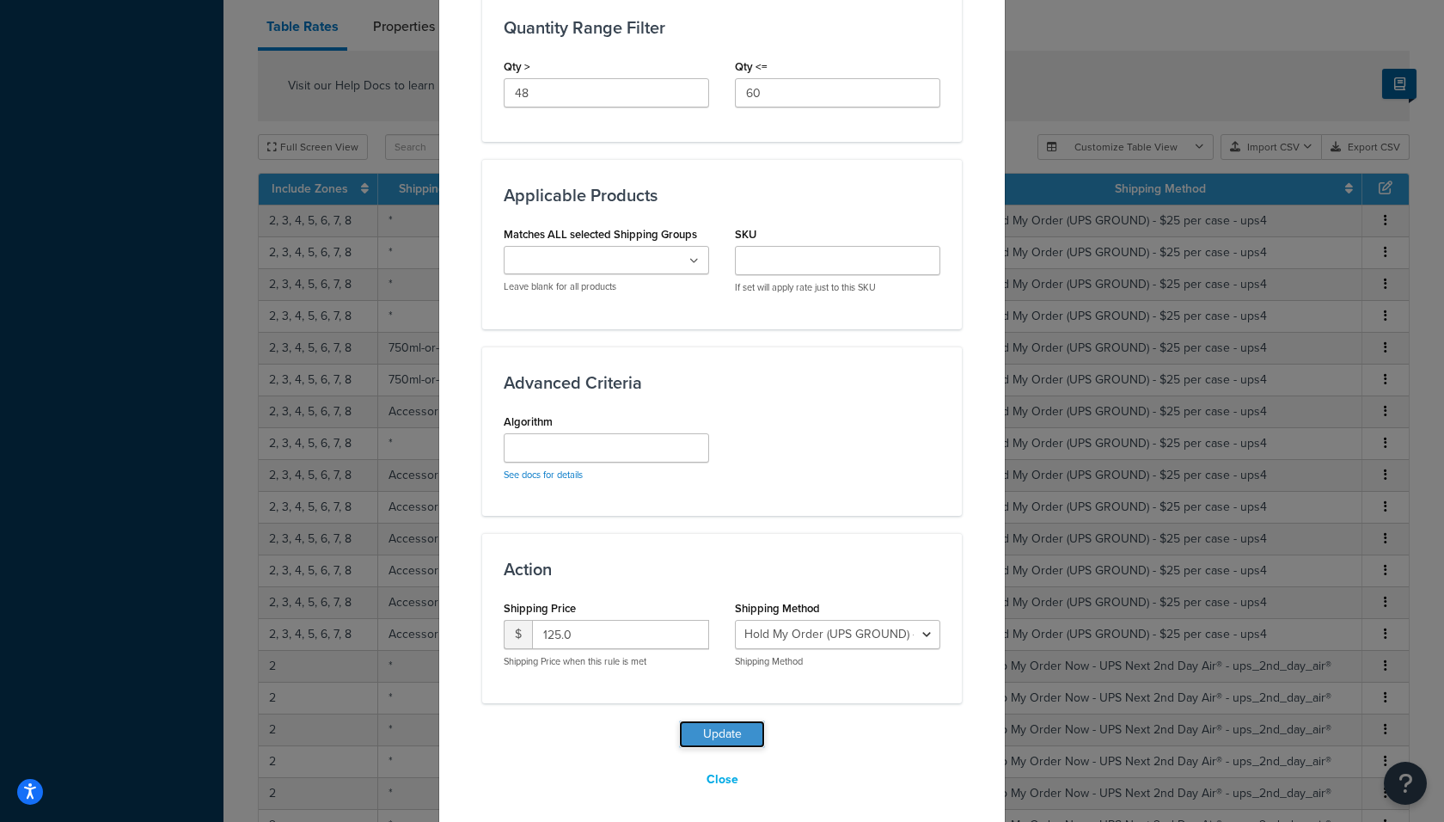
click at [720, 731] on button "Update" at bounding box center [722, 734] width 86 height 28
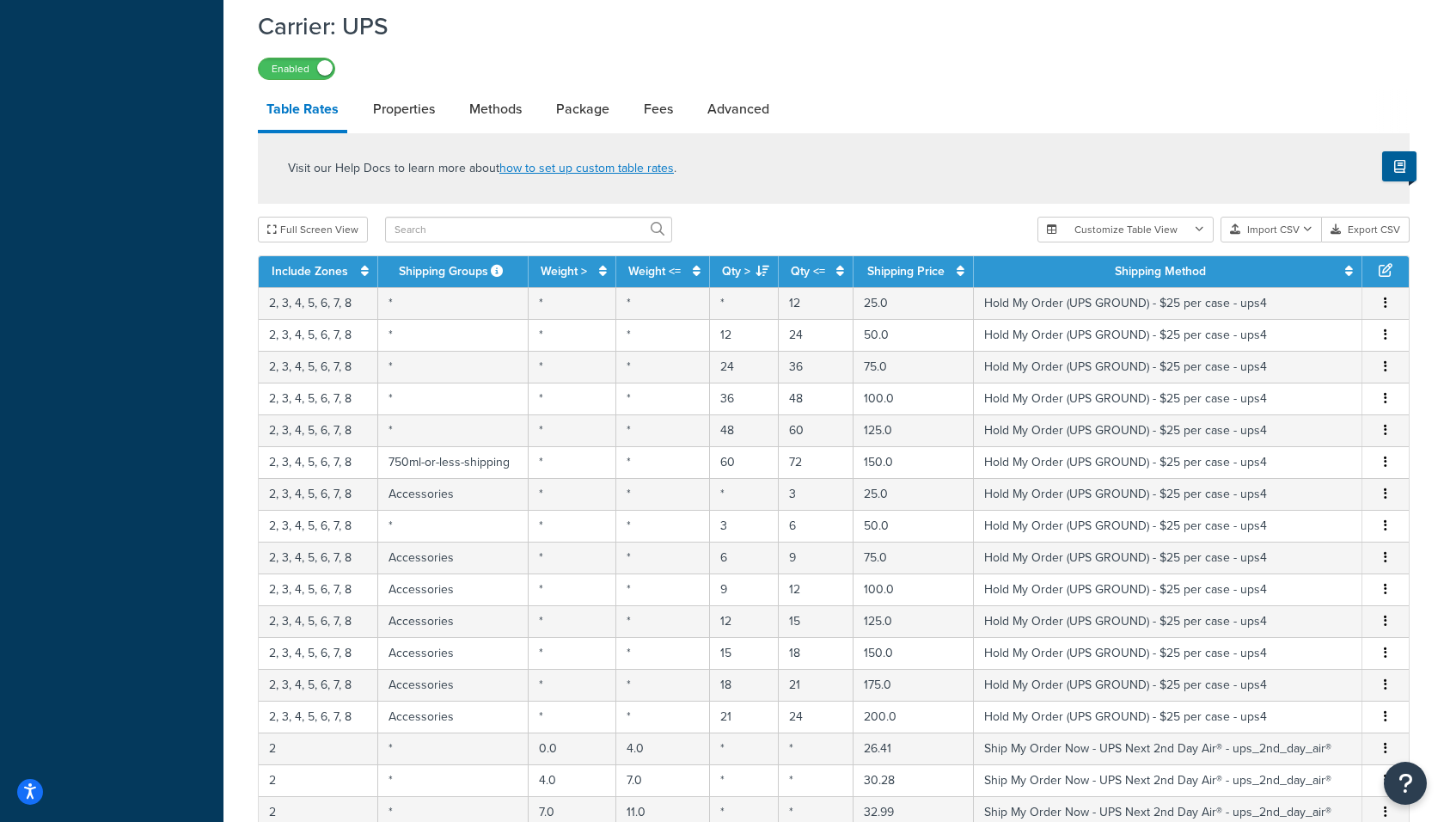
scroll to position [510, 0]
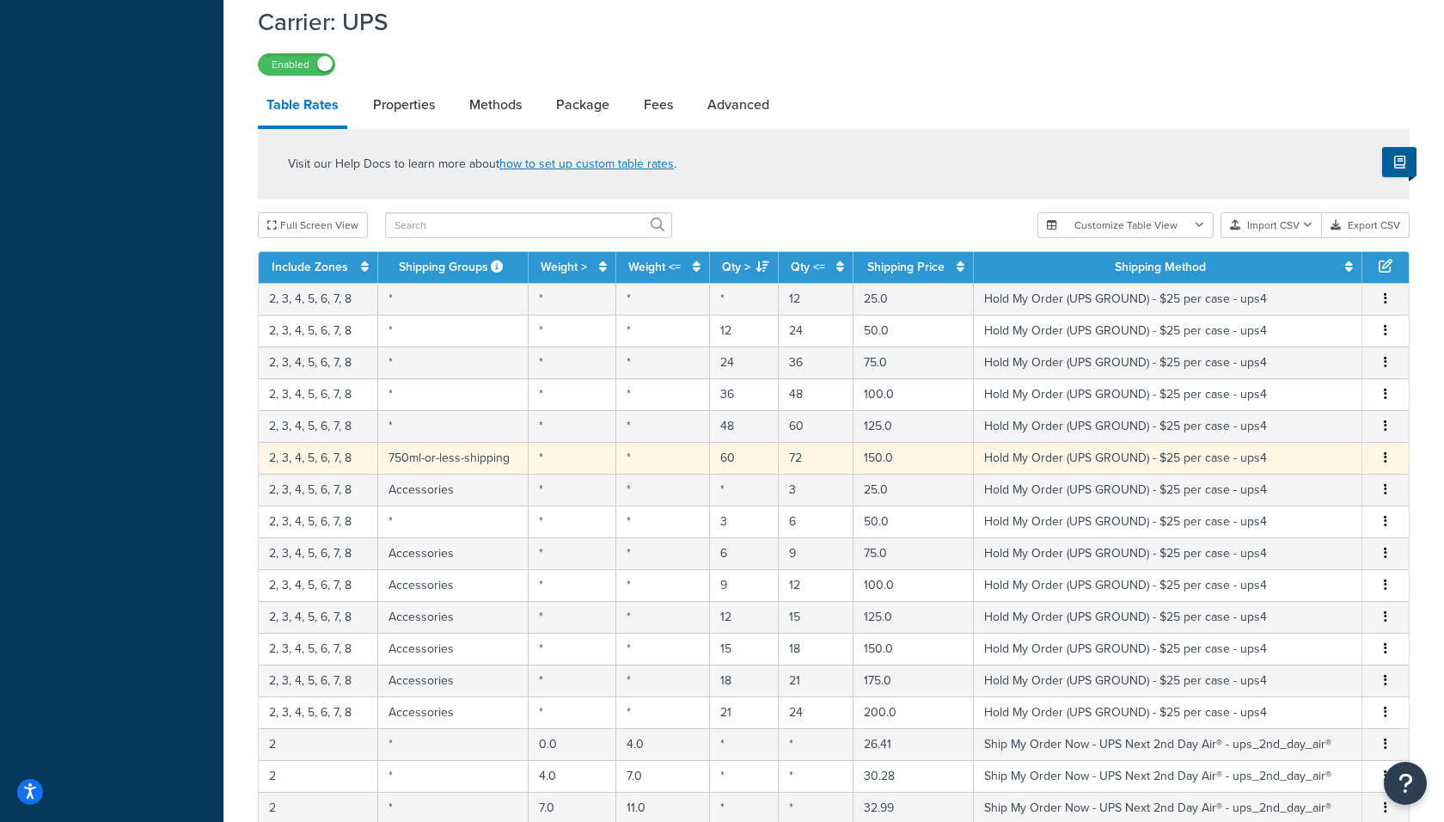
click at [468, 450] on td "750ml-or-less-shipping" at bounding box center [453, 458] width 150 height 32
select select "183727"
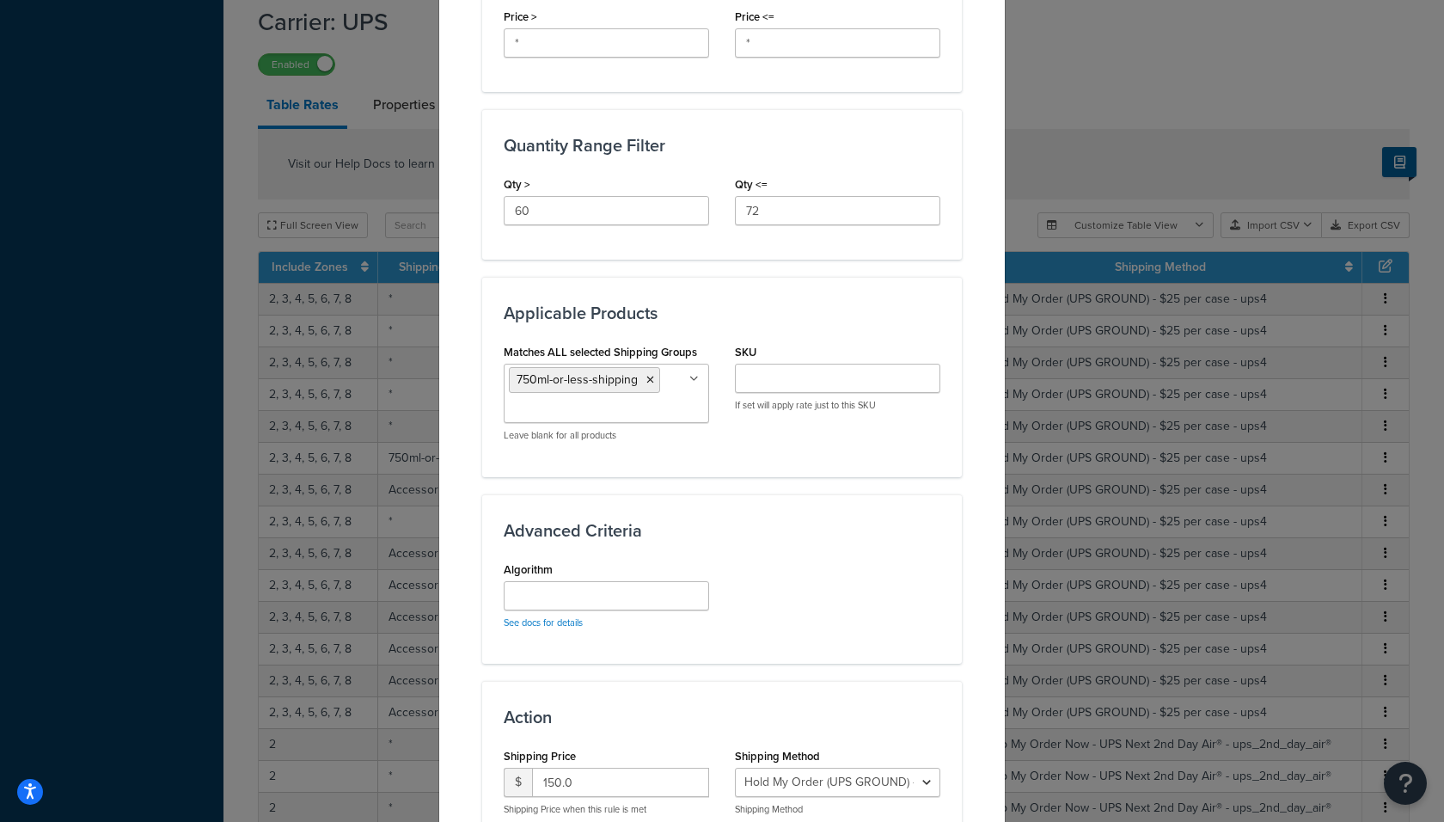
scroll to position [846, 0]
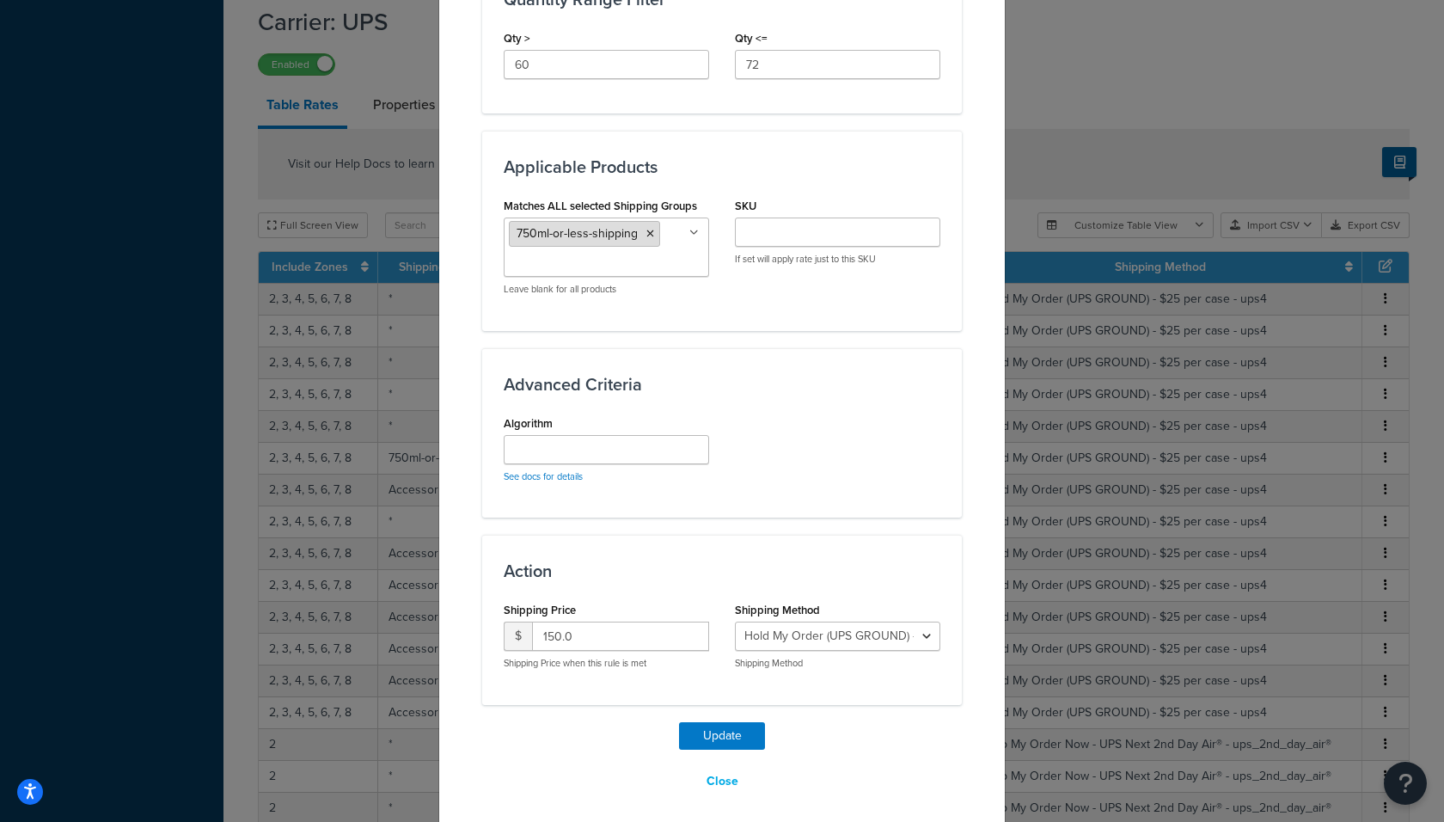
click at [646, 229] on icon at bounding box center [650, 234] width 8 height 10
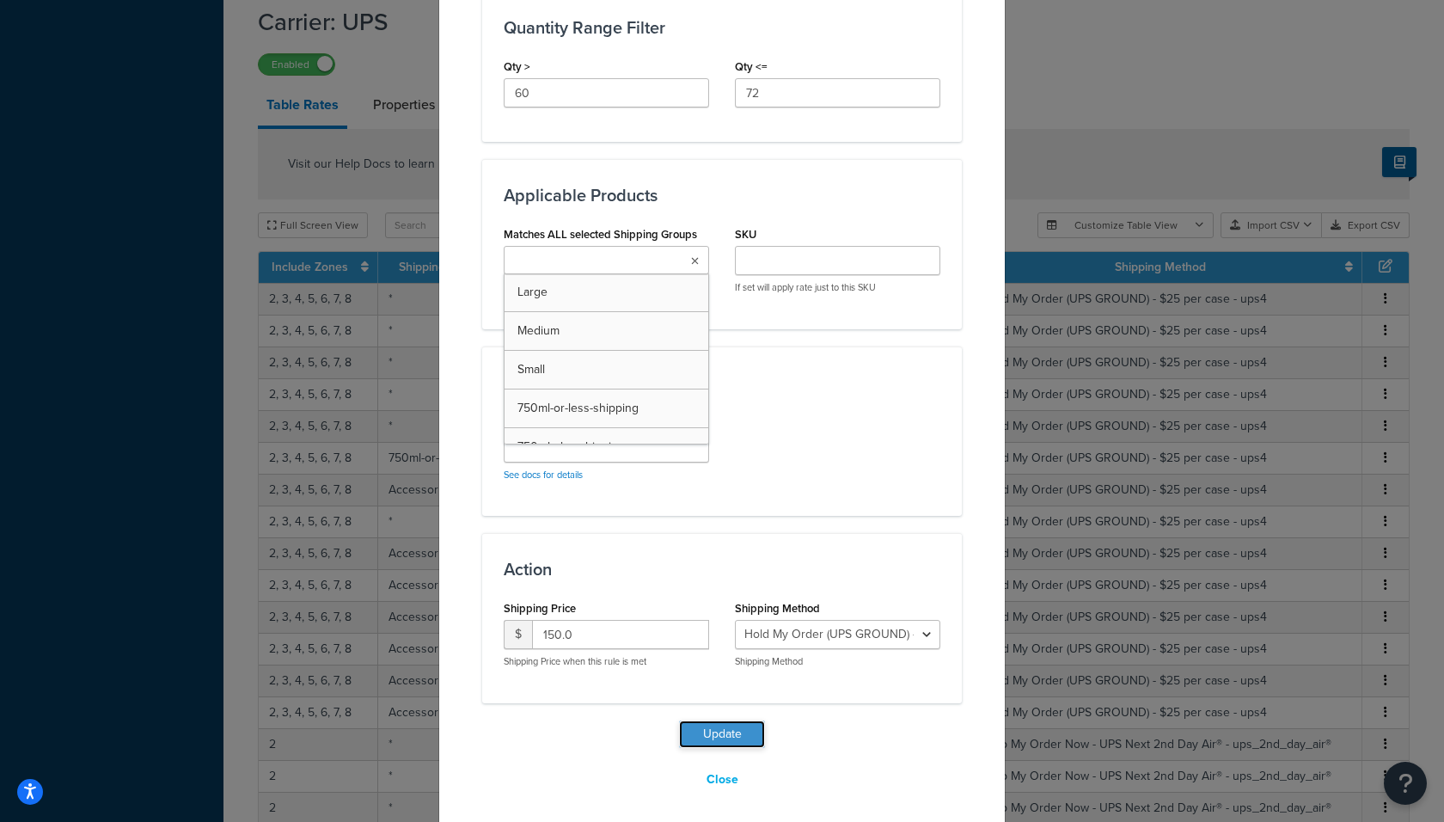
click at [724, 721] on button "Update" at bounding box center [722, 734] width 86 height 28
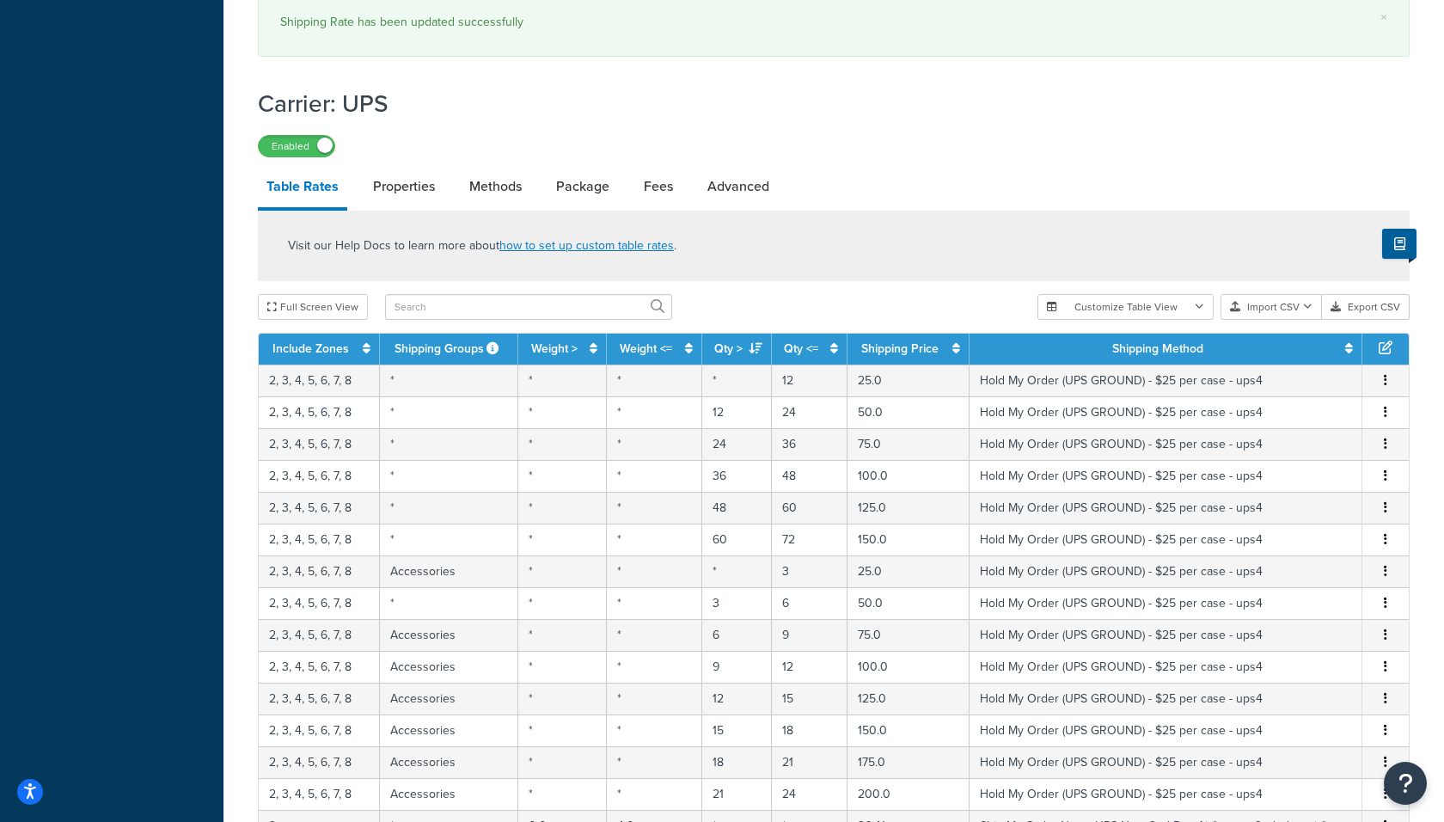
scroll to position [623, 0]
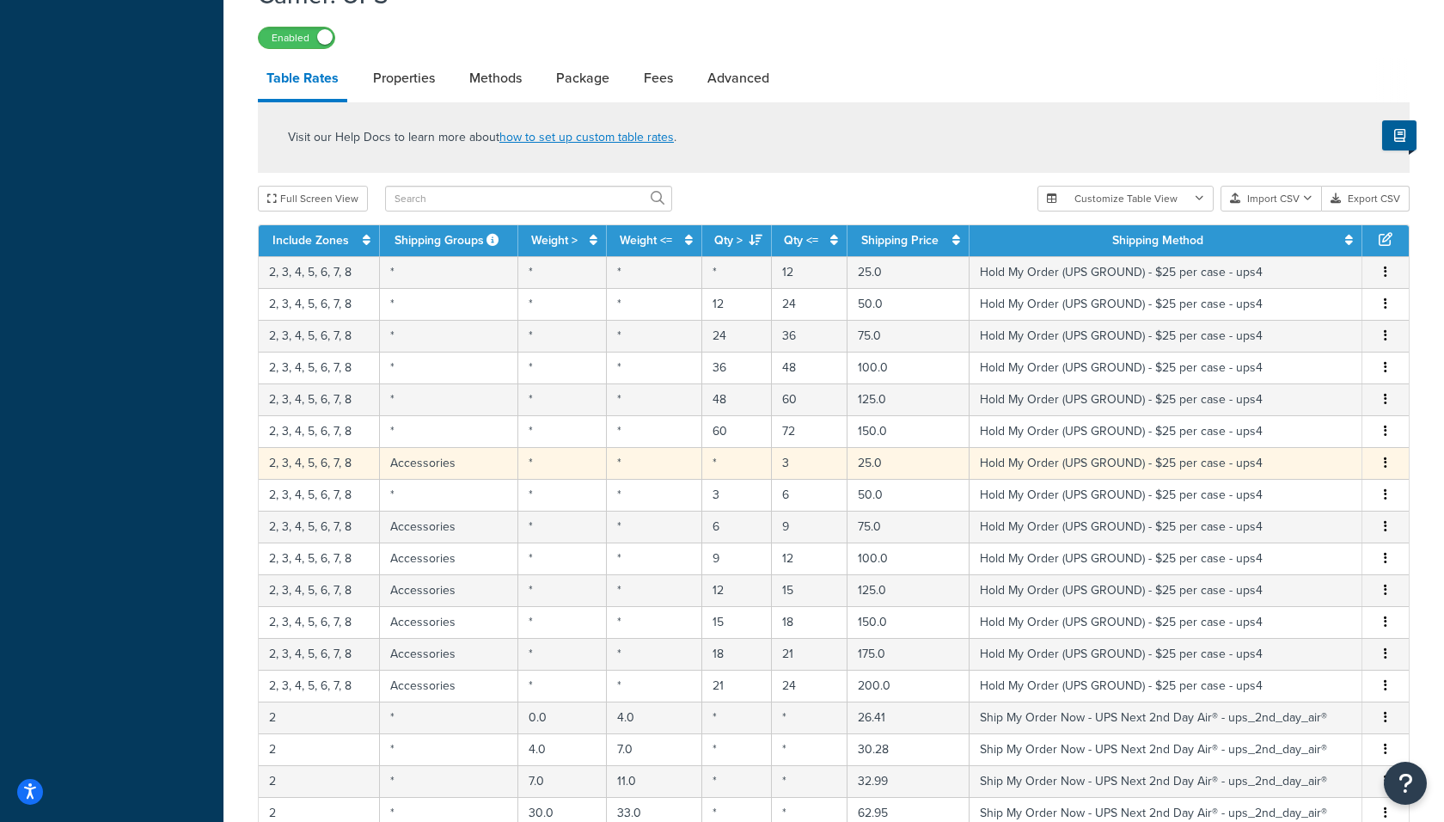
click at [454, 451] on td "Accessories" at bounding box center [449, 463] width 138 height 32
select select "183727"
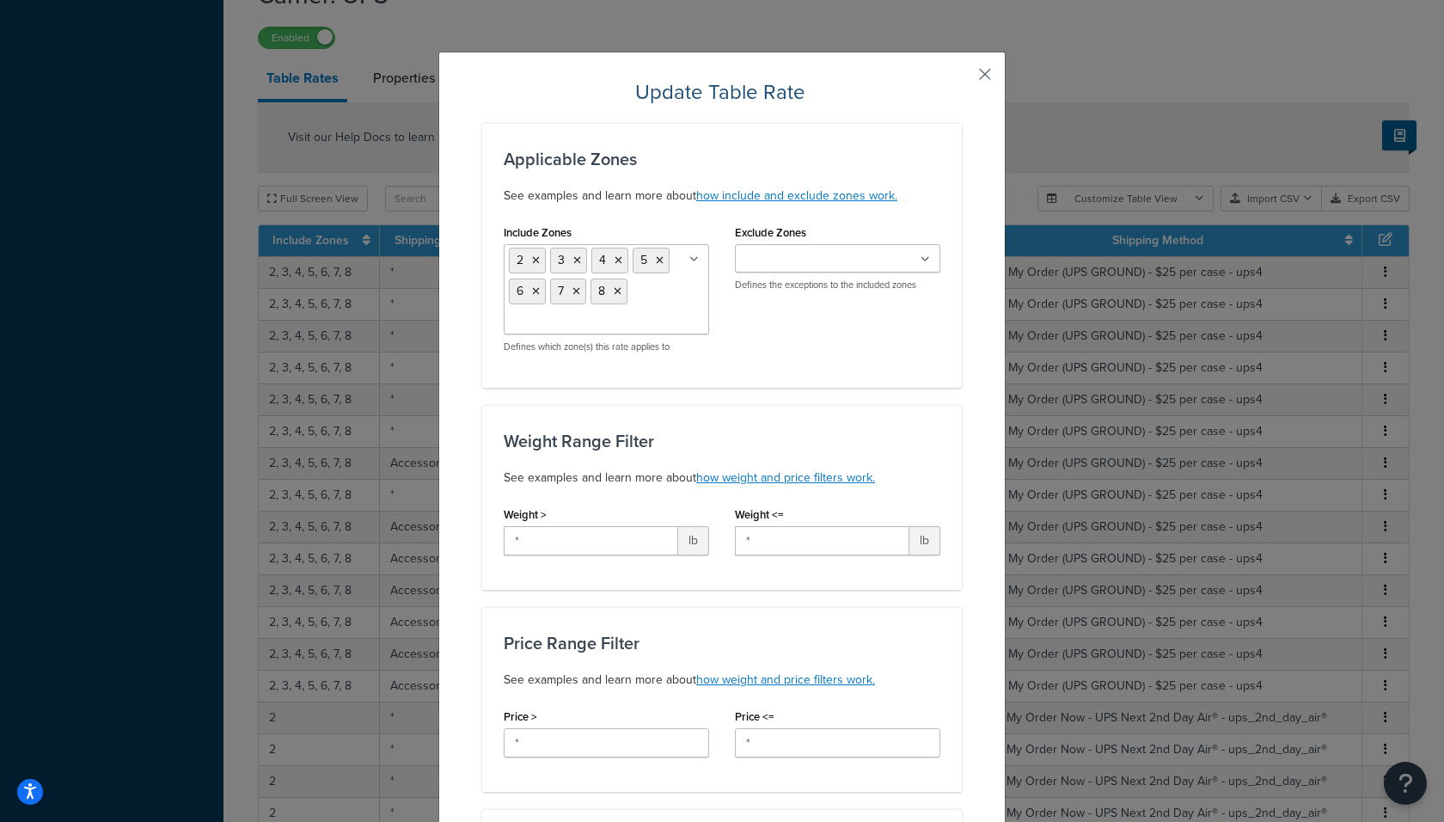
click at [962, 78] on button "button" at bounding box center [959, 80] width 4 height 4
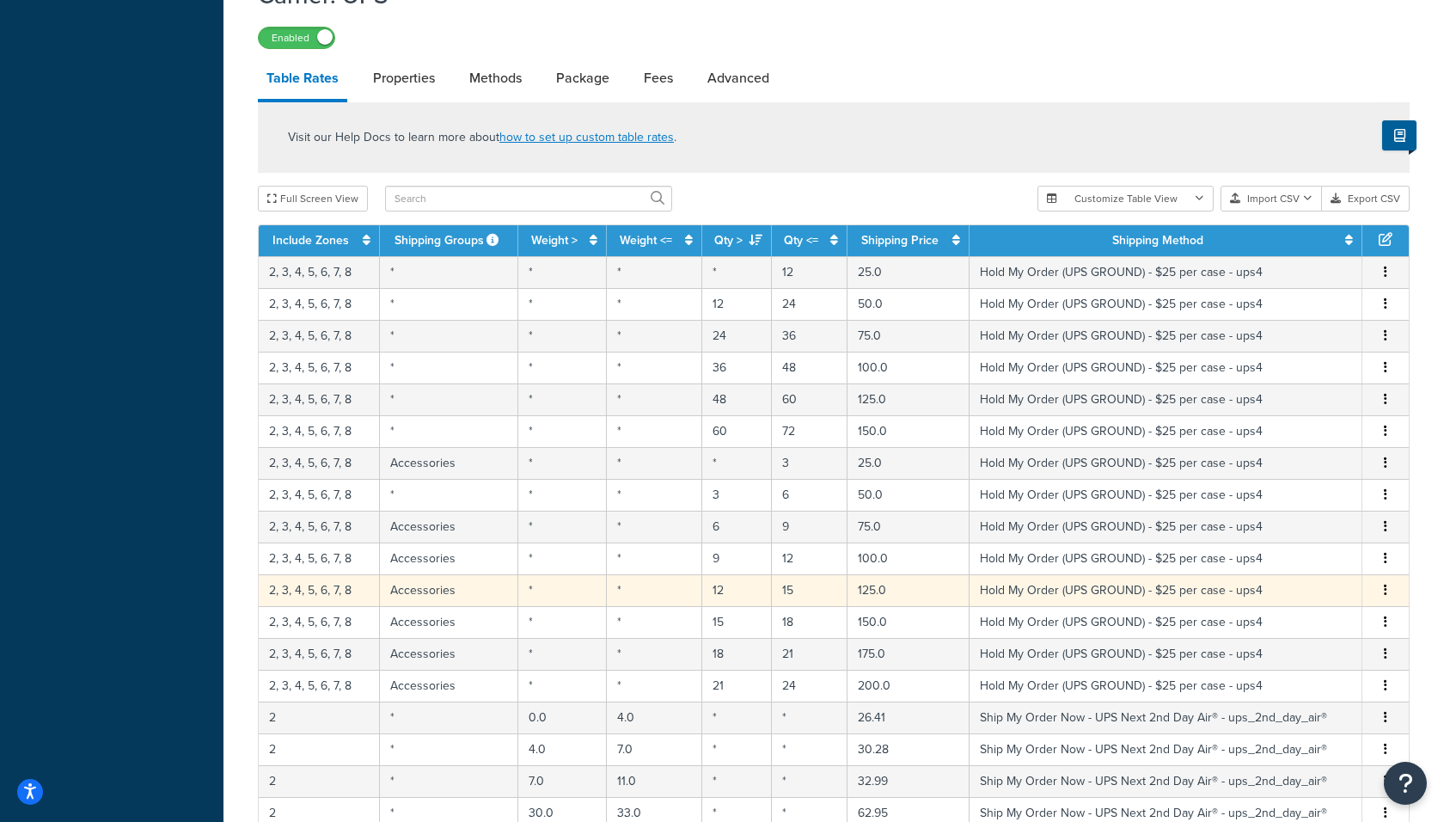
scroll to position [1079, 0]
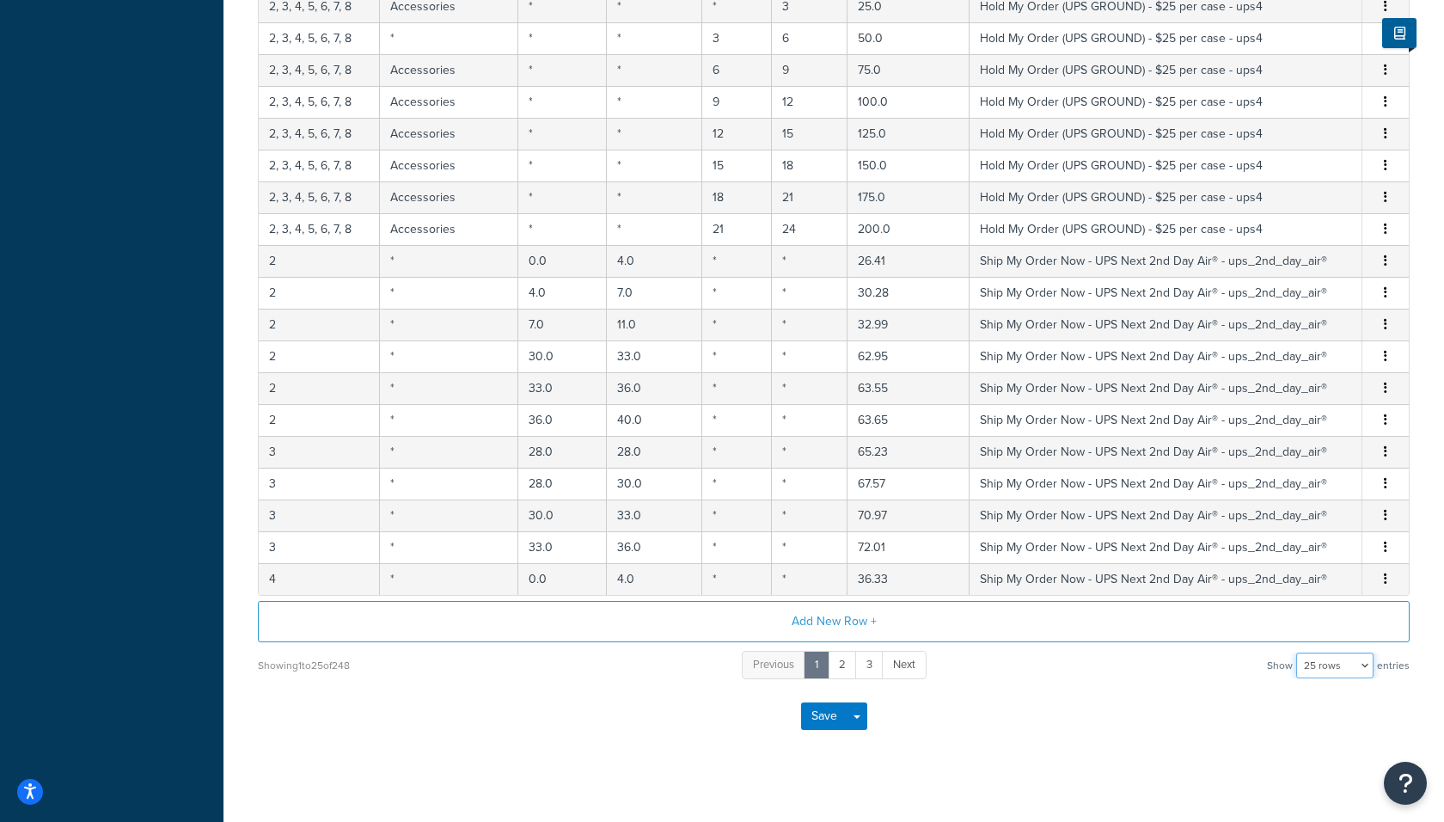
click at [1336, 655] on select "10 rows 15 rows 25 rows 50 rows 100 rows 1000 rows" at bounding box center [1334, 665] width 77 height 26
select select "1000"
click at [1298, 652] on select "10 rows 15 rows 25 rows 50 rows 100 rows 1000 rows" at bounding box center [1334, 665] width 77 height 26
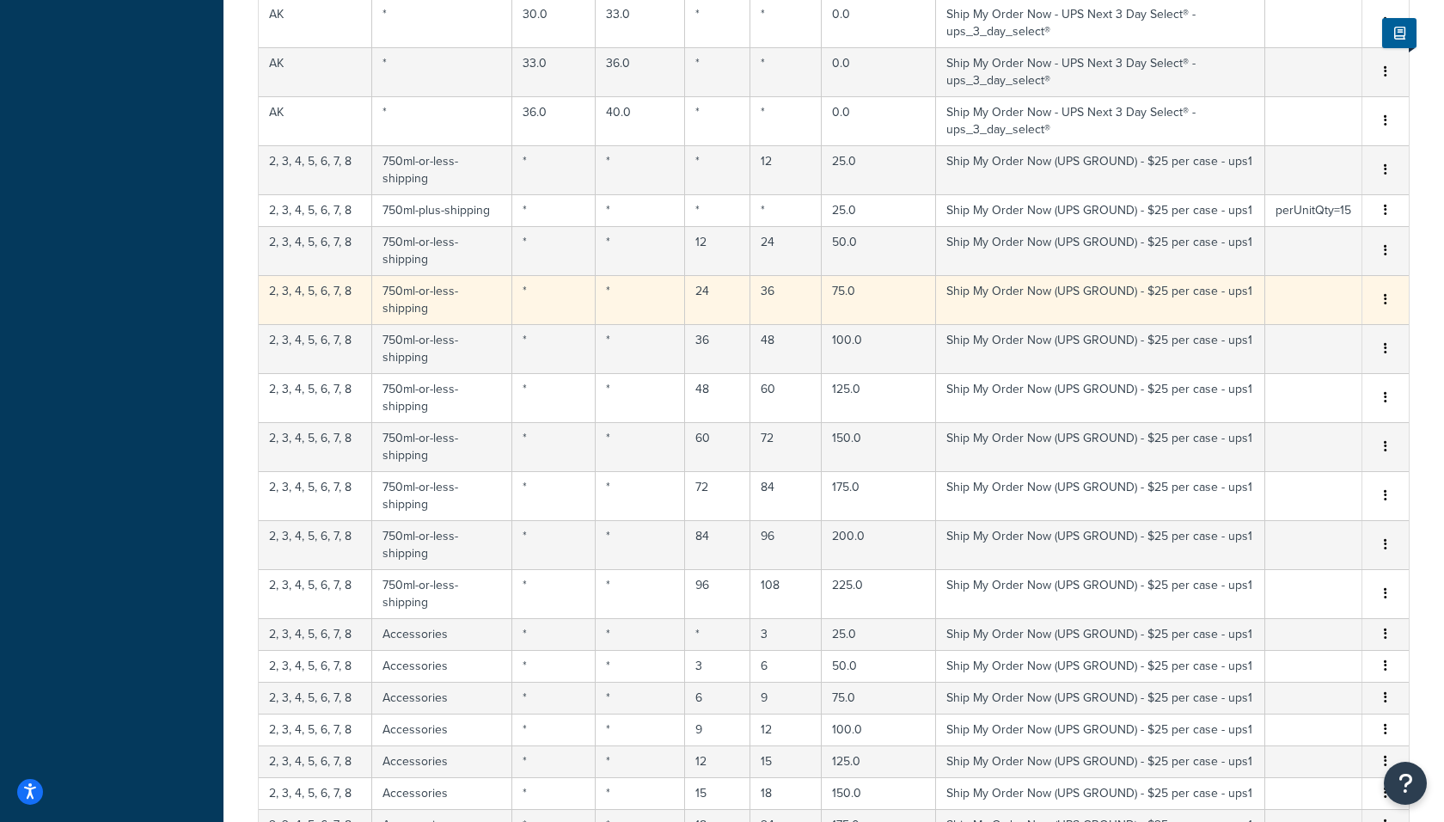
scroll to position [11170, 0]
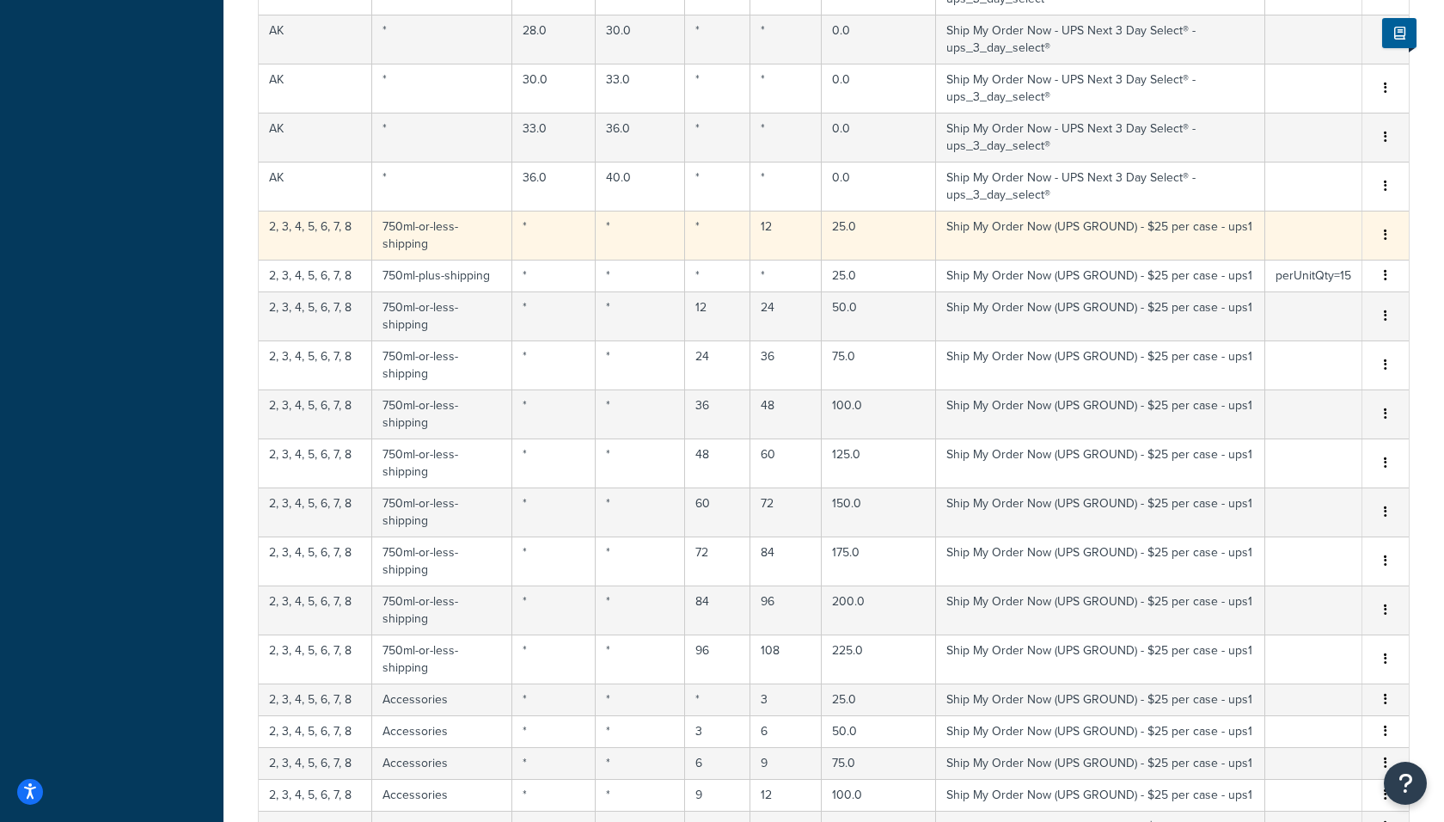
click at [536, 211] on td "*" at bounding box center [553, 235] width 83 height 49
select select "183726"
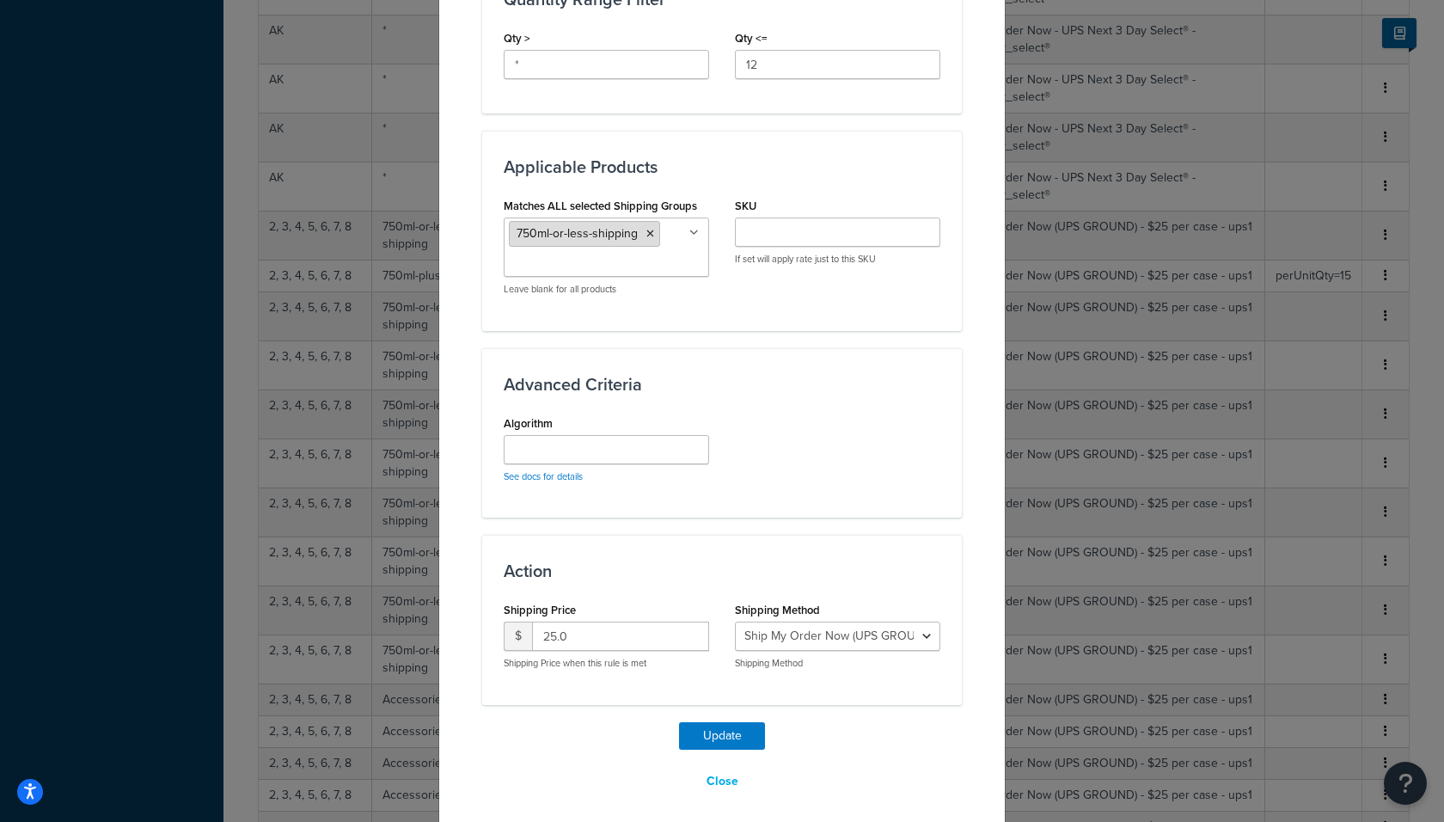
click at [651, 229] on icon at bounding box center [650, 234] width 8 height 10
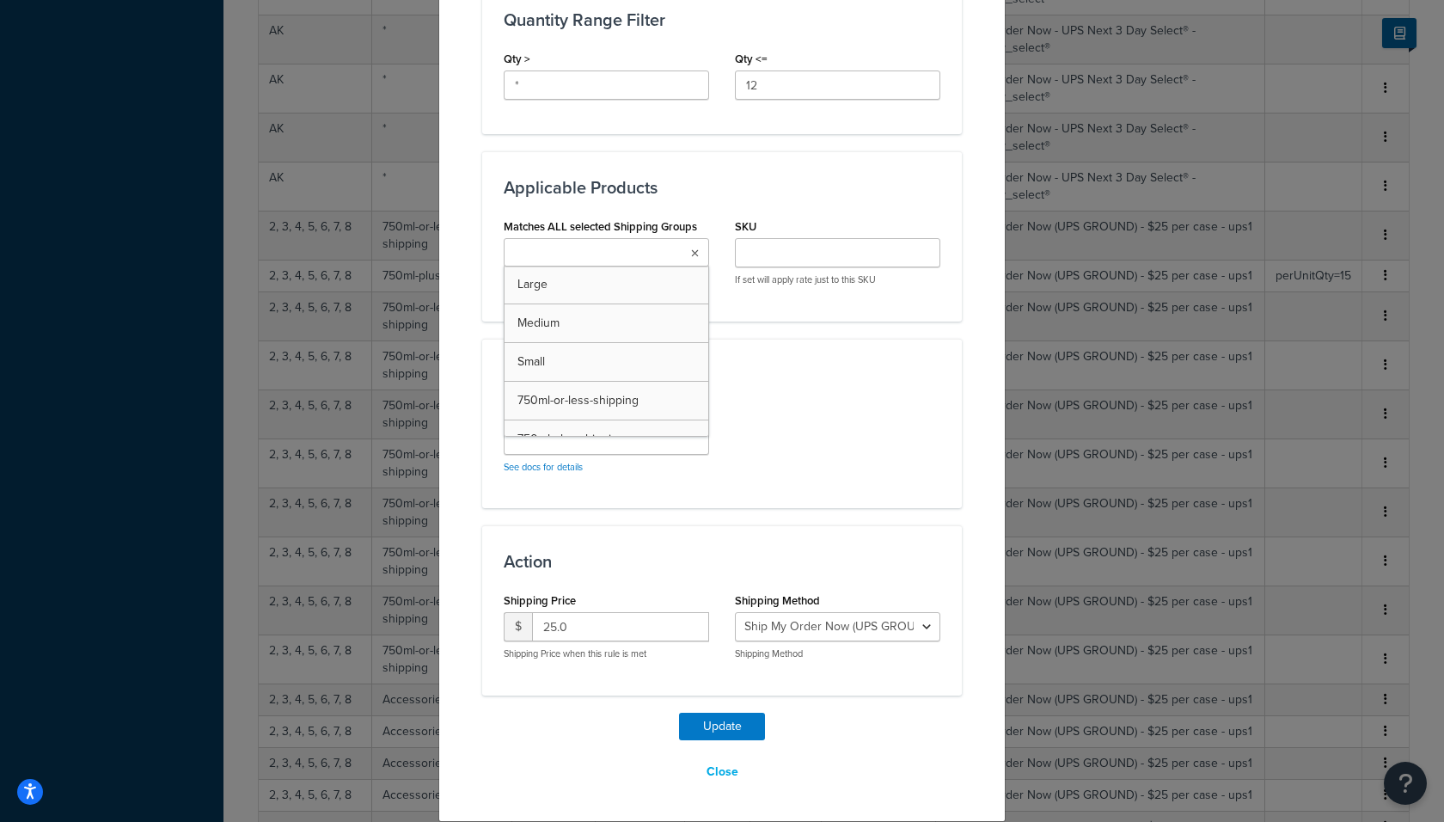
scroll to position [817, 0]
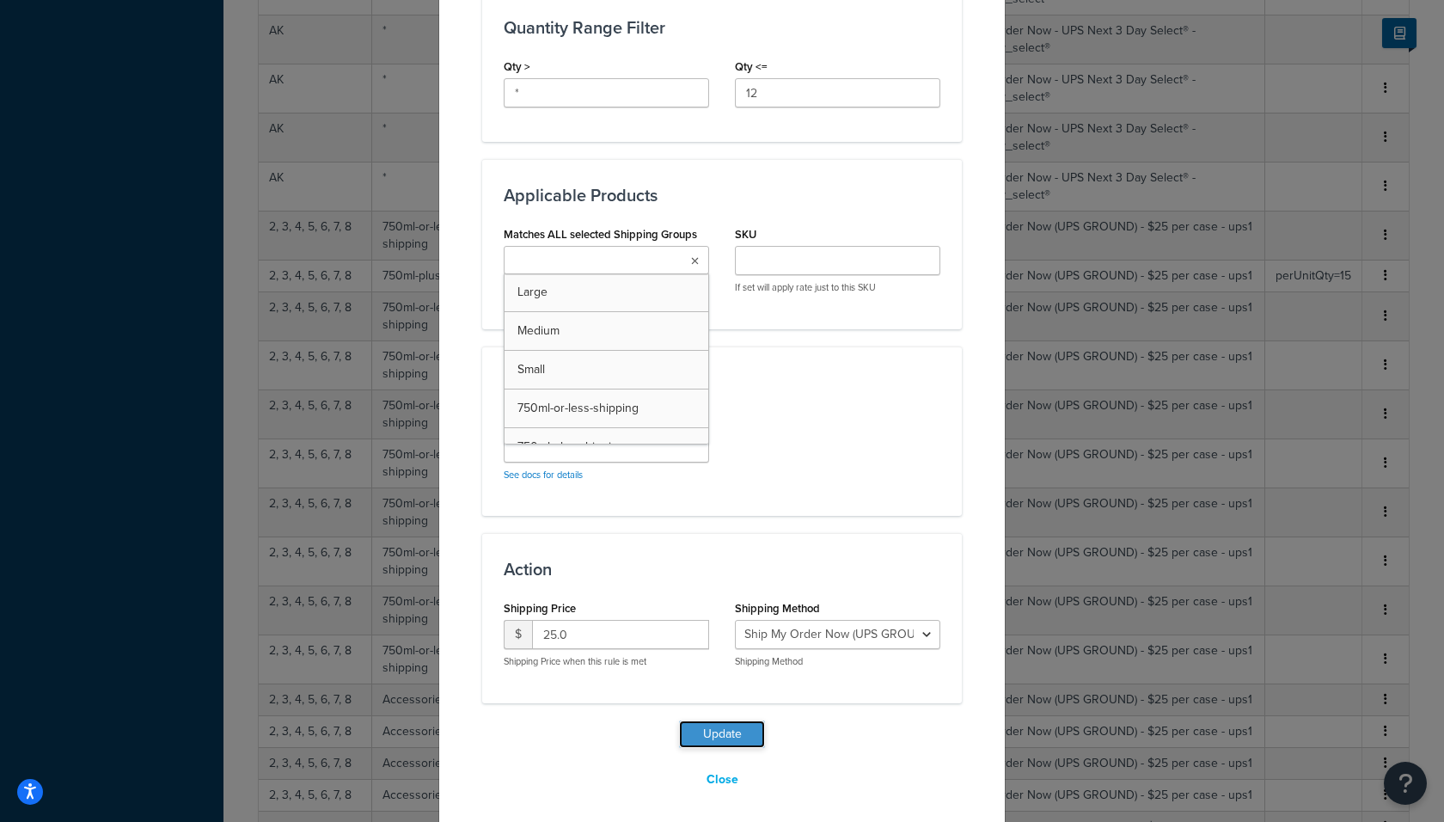
click at [724, 723] on button "Update" at bounding box center [722, 734] width 86 height 28
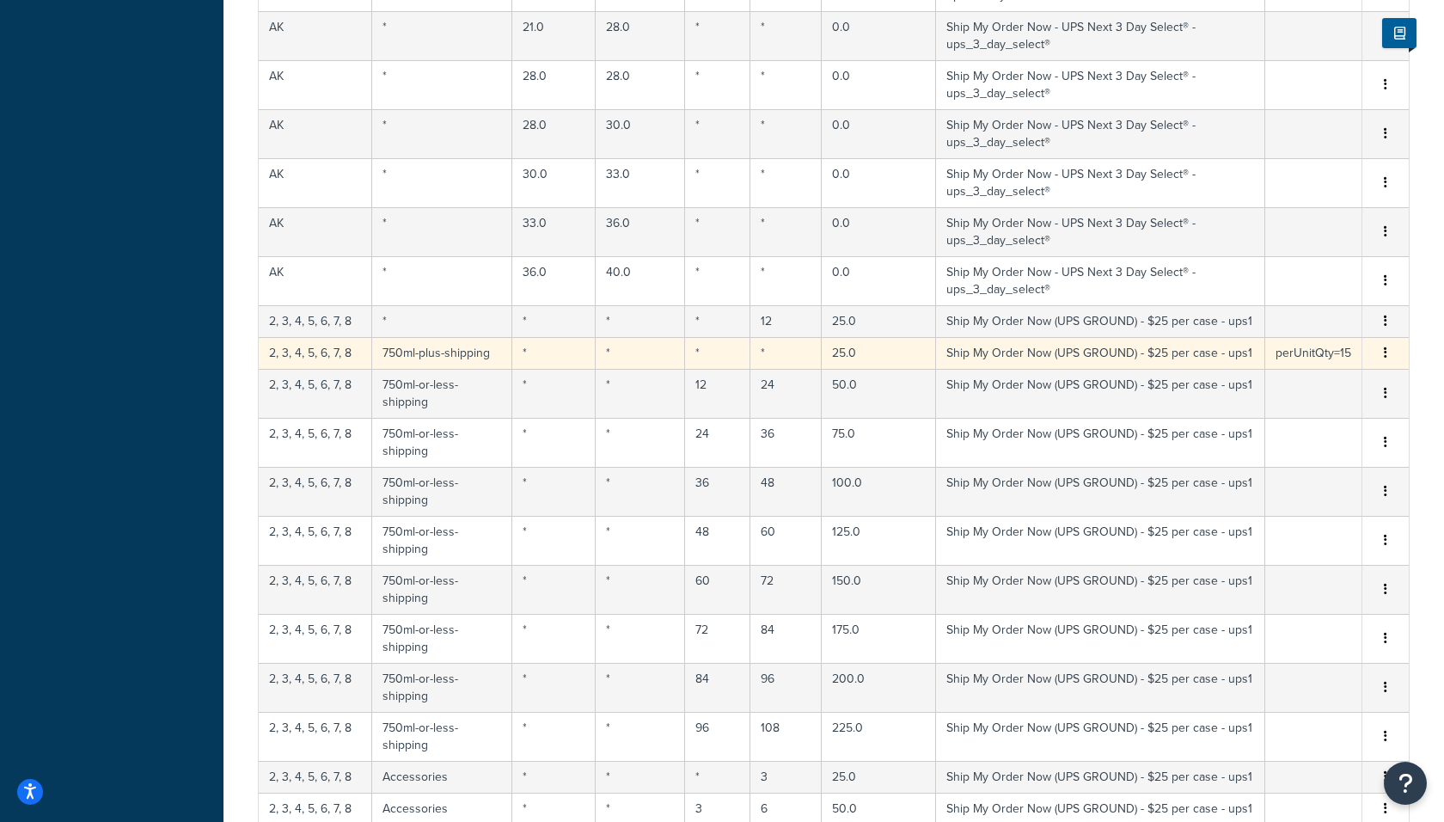
click at [406, 337] on td "750ml-plus-shipping" at bounding box center [442, 353] width 140 height 32
select select "183726"
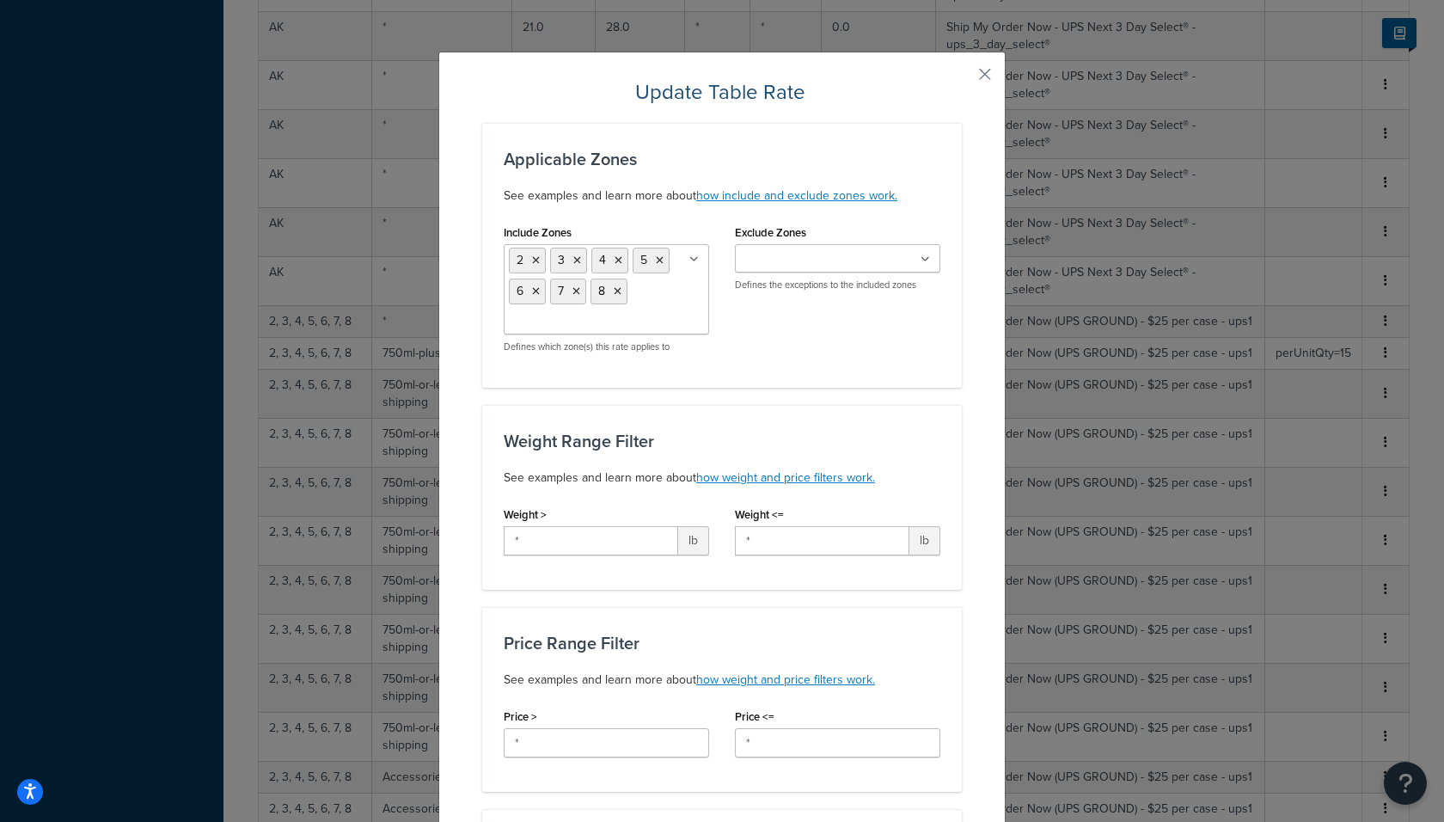
scroll to position [846, 0]
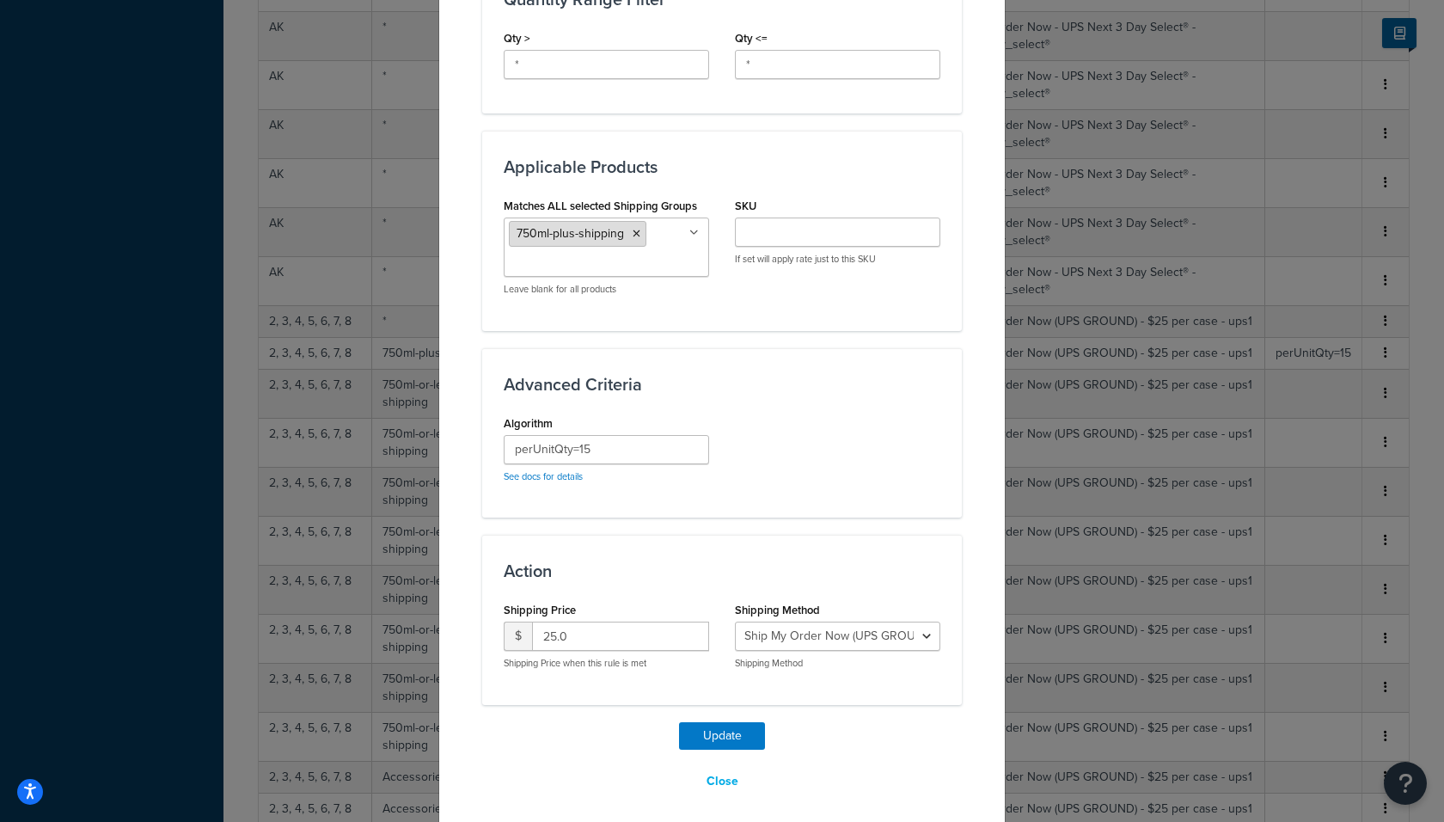
click at [637, 229] on icon at bounding box center [637, 234] width 8 height 10
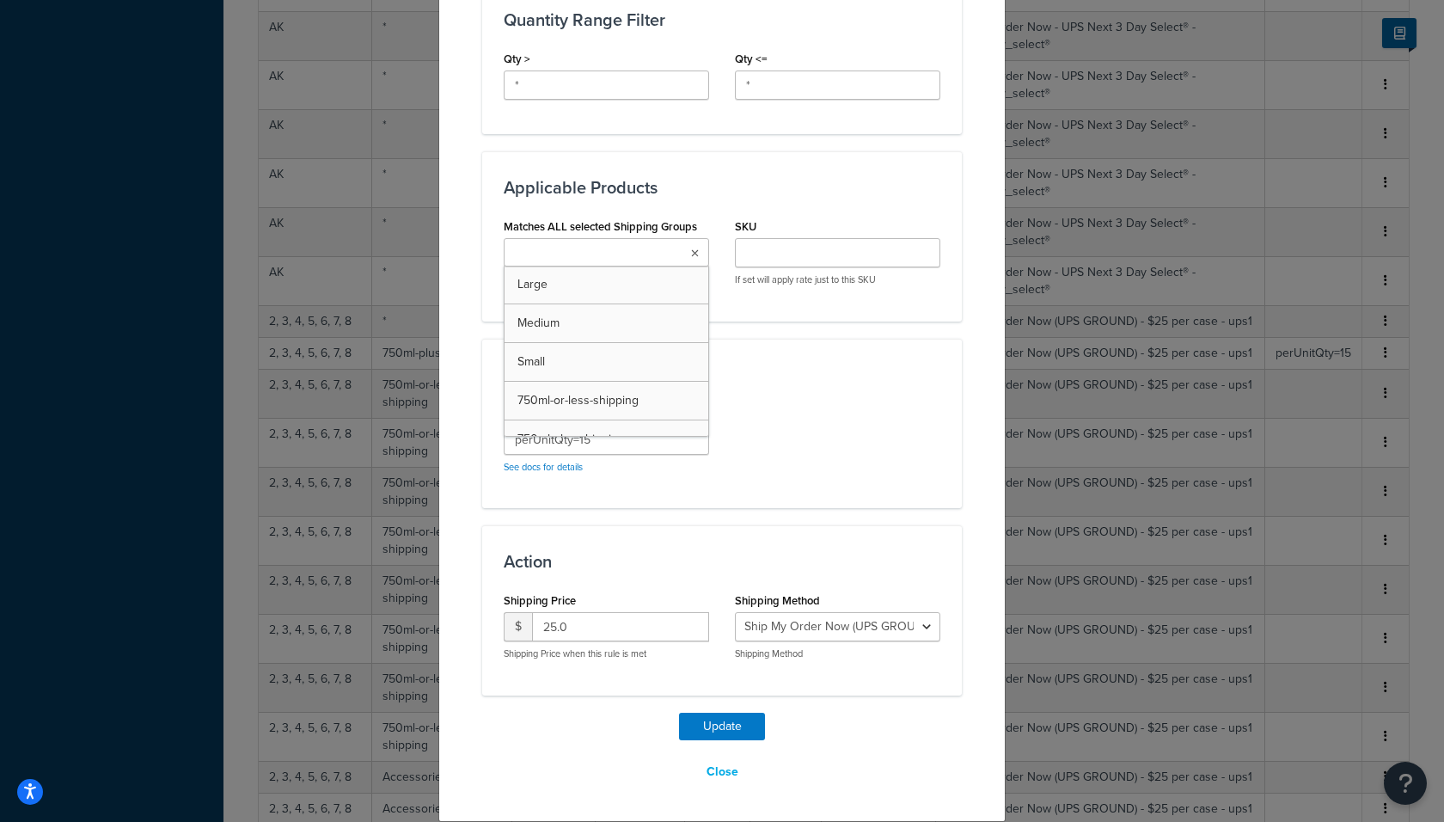
scroll to position [817, 0]
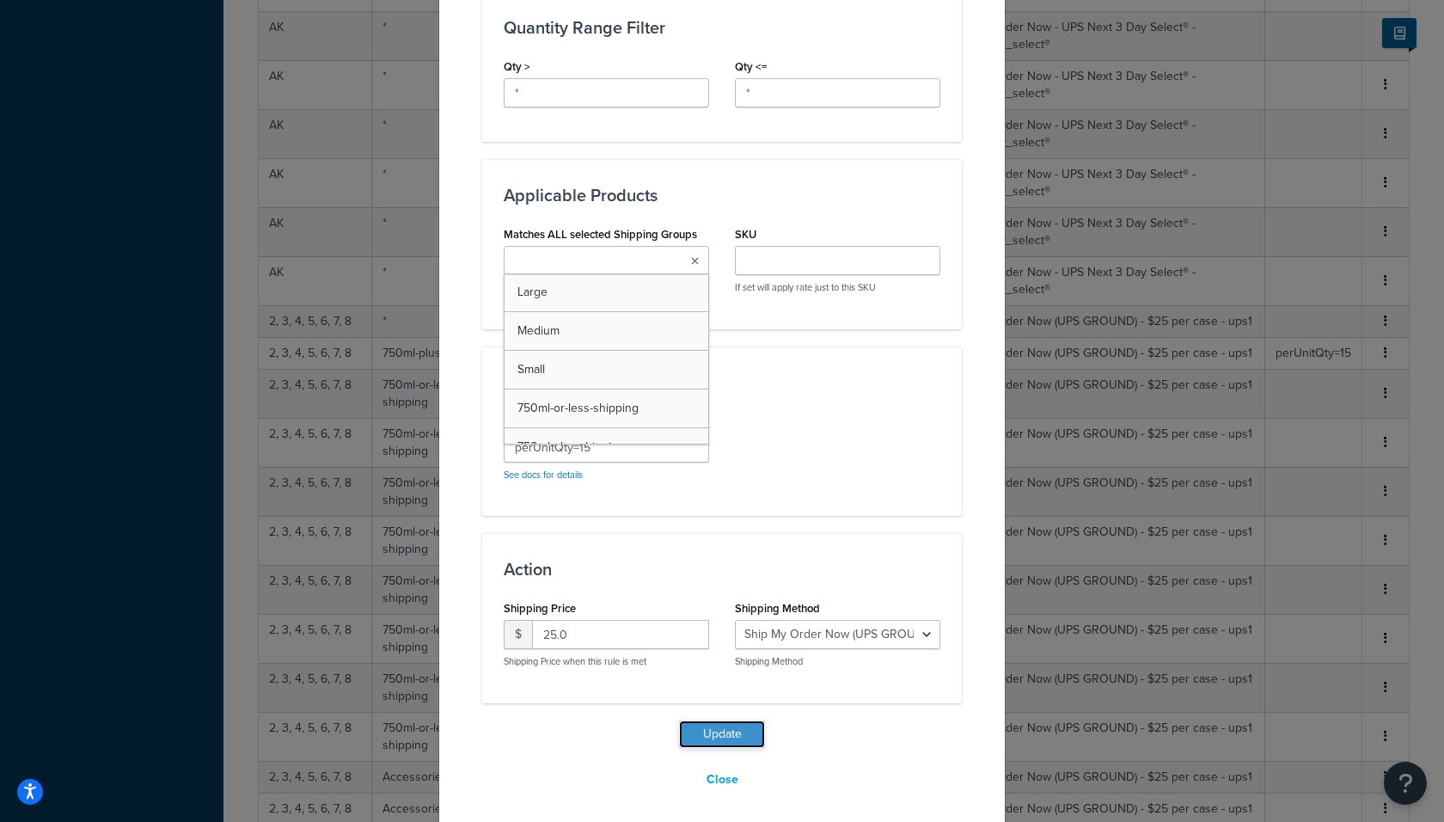
click at [705, 729] on button "Update" at bounding box center [722, 734] width 86 height 28
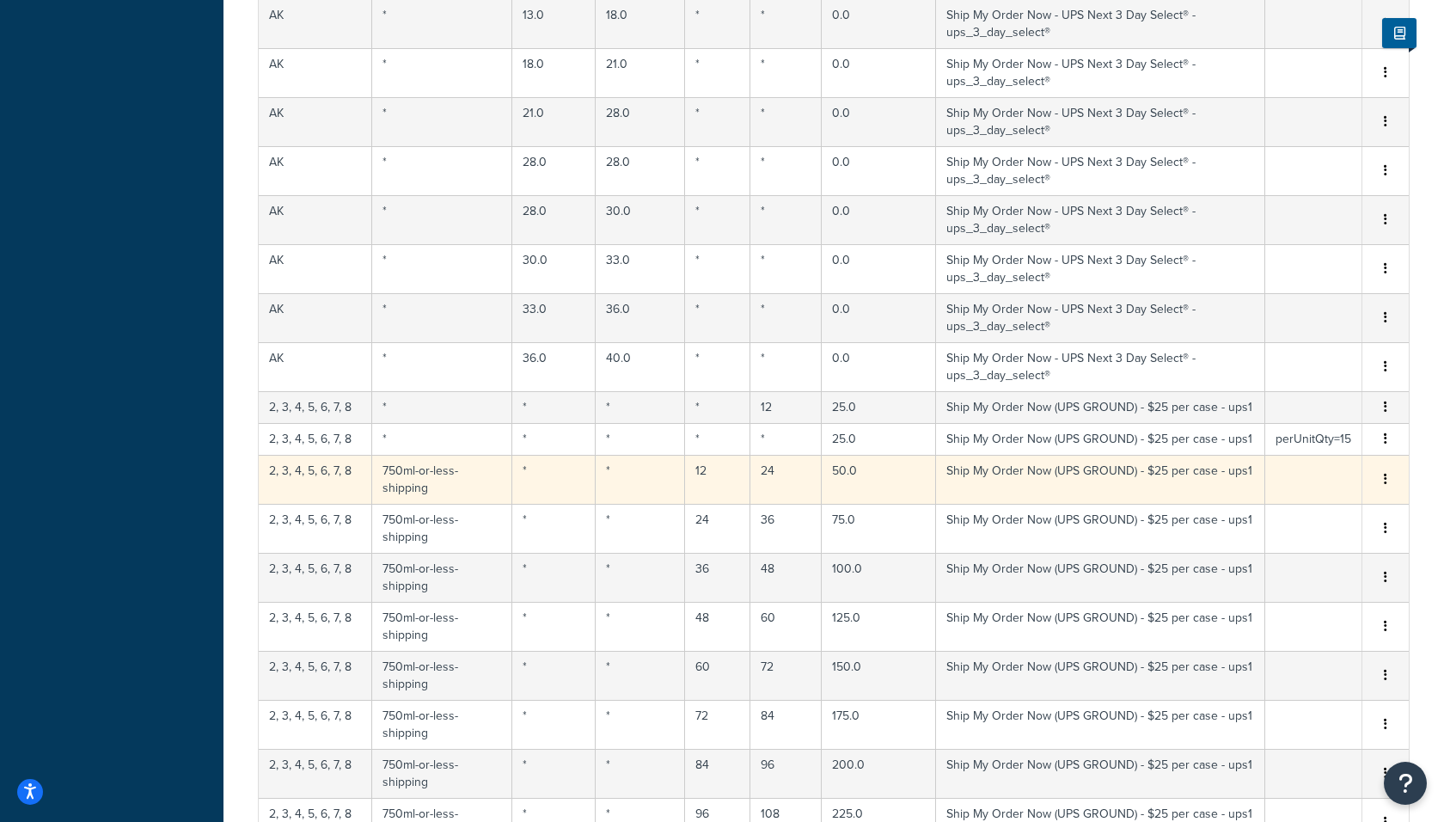
click at [436, 455] on td "750ml-or-less-shipping" at bounding box center [442, 479] width 140 height 49
select select "183726"
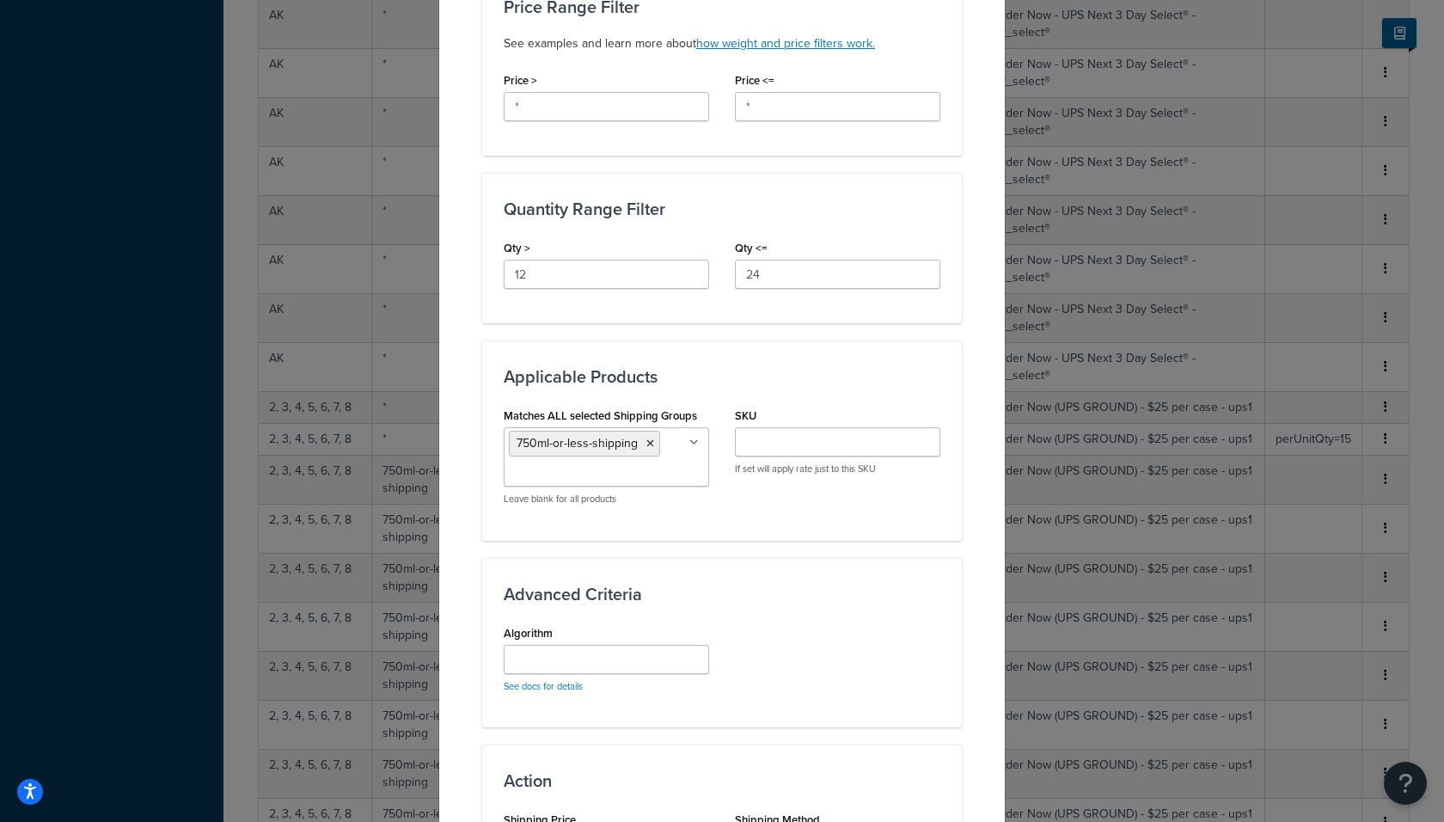
scroll to position [846, 0]
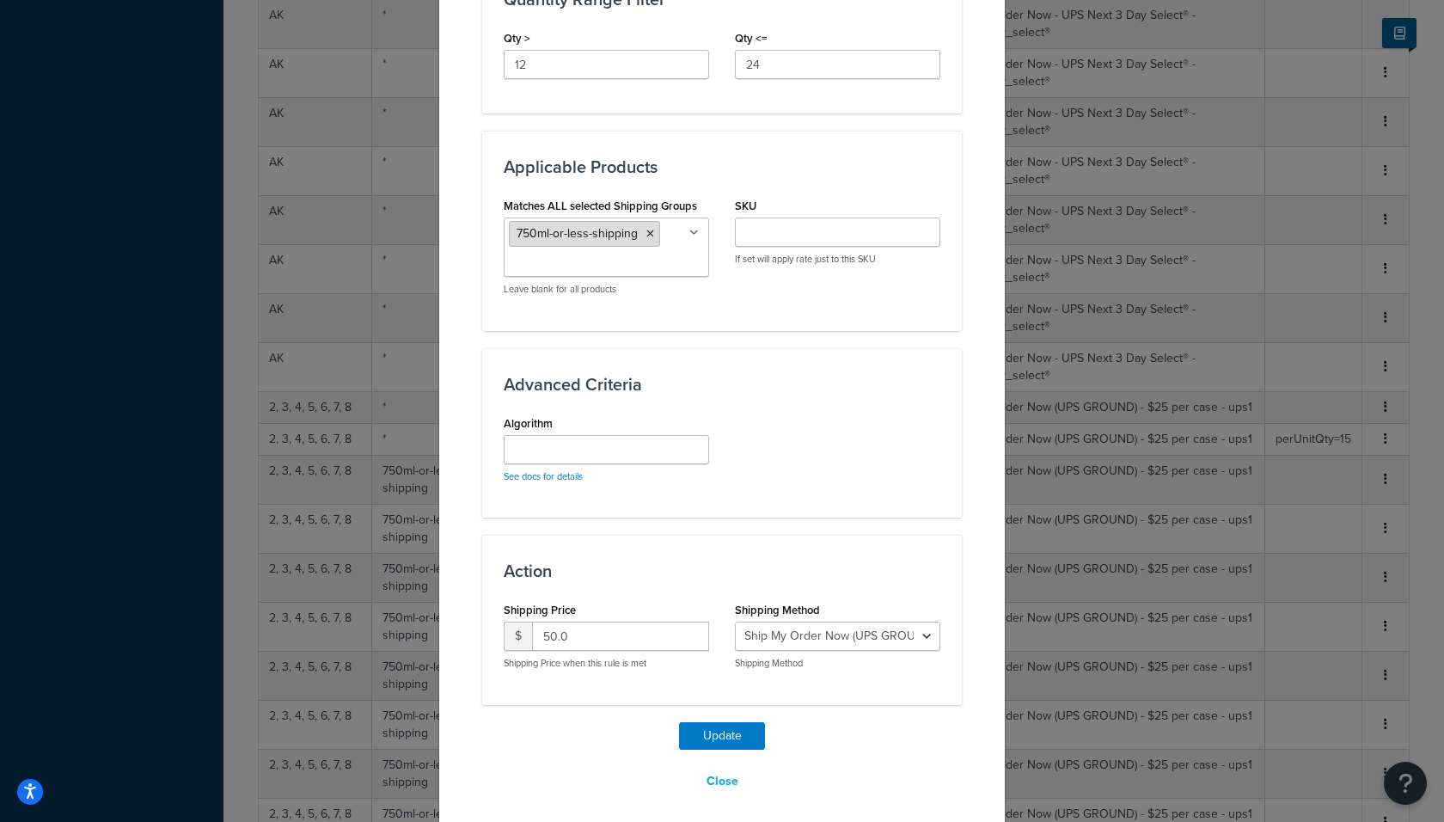
click at [651, 229] on icon at bounding box center [650, 234] width 8 height 10
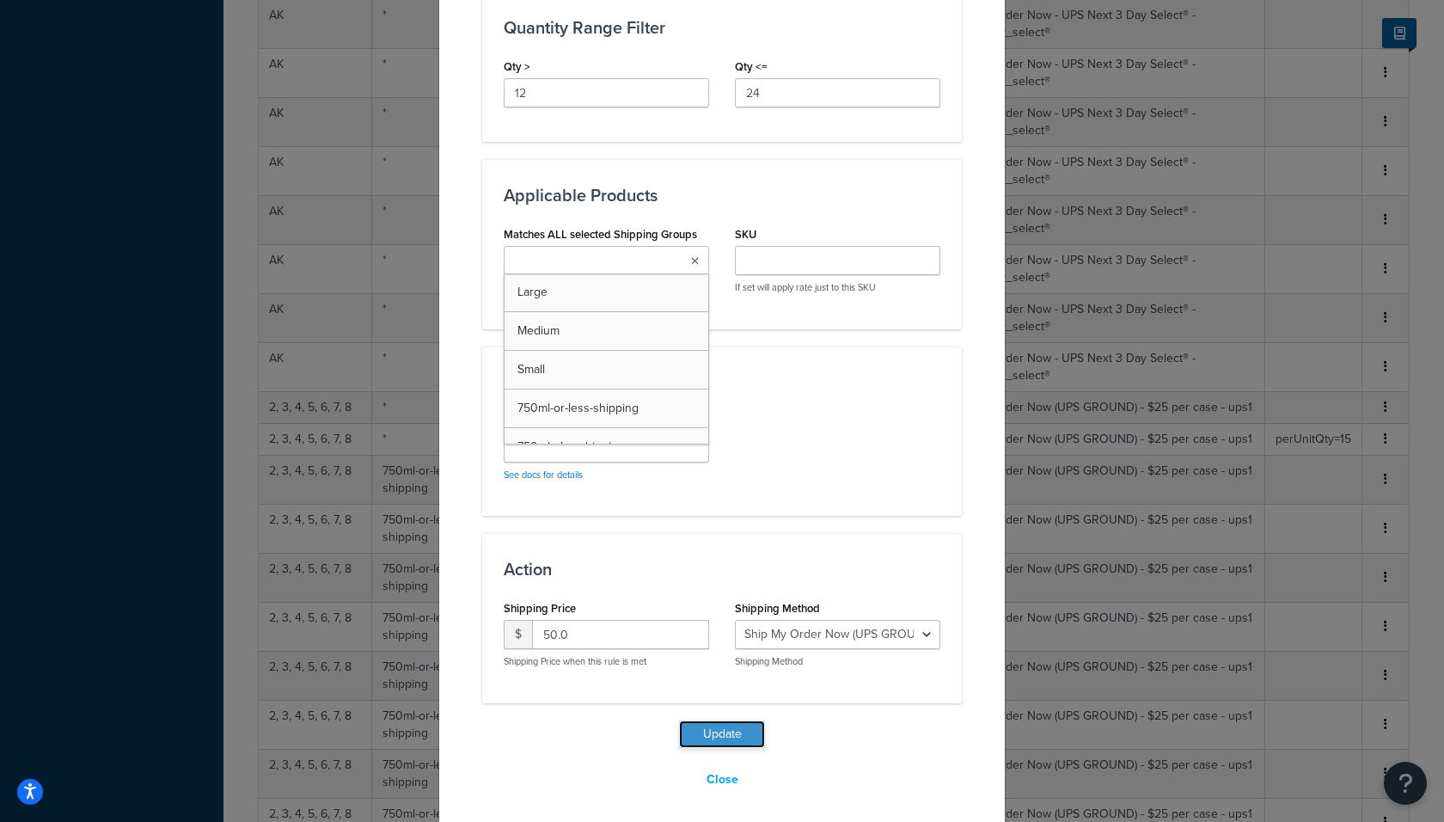
click at [712, 726] on button "Update" at bounding box center [722, 734] width 86 height 28
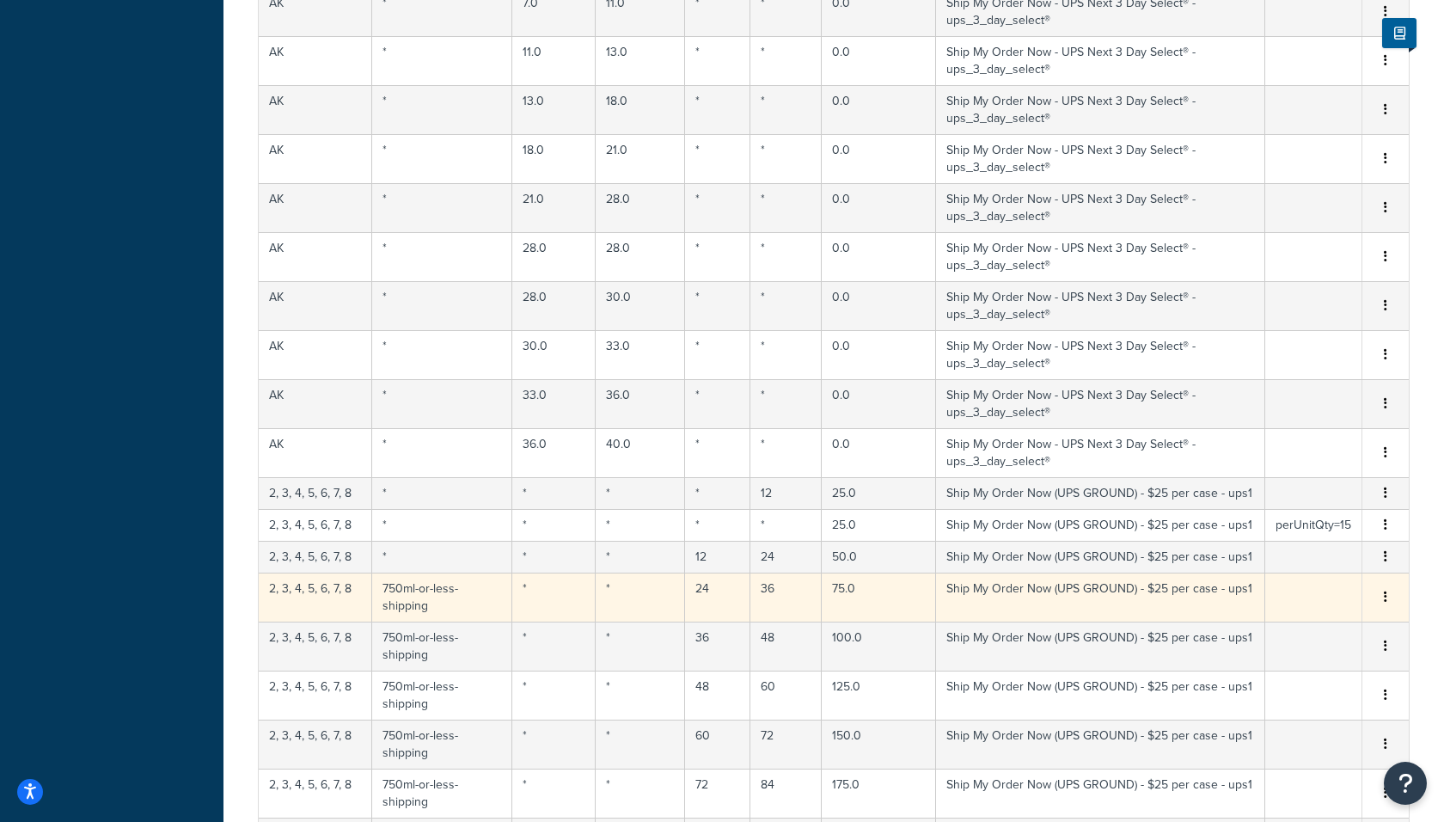
click at [429, 572] on td "750ml-or-less-shipping" at bounding box center [442, 596] width 140 height 49
select select "183726"
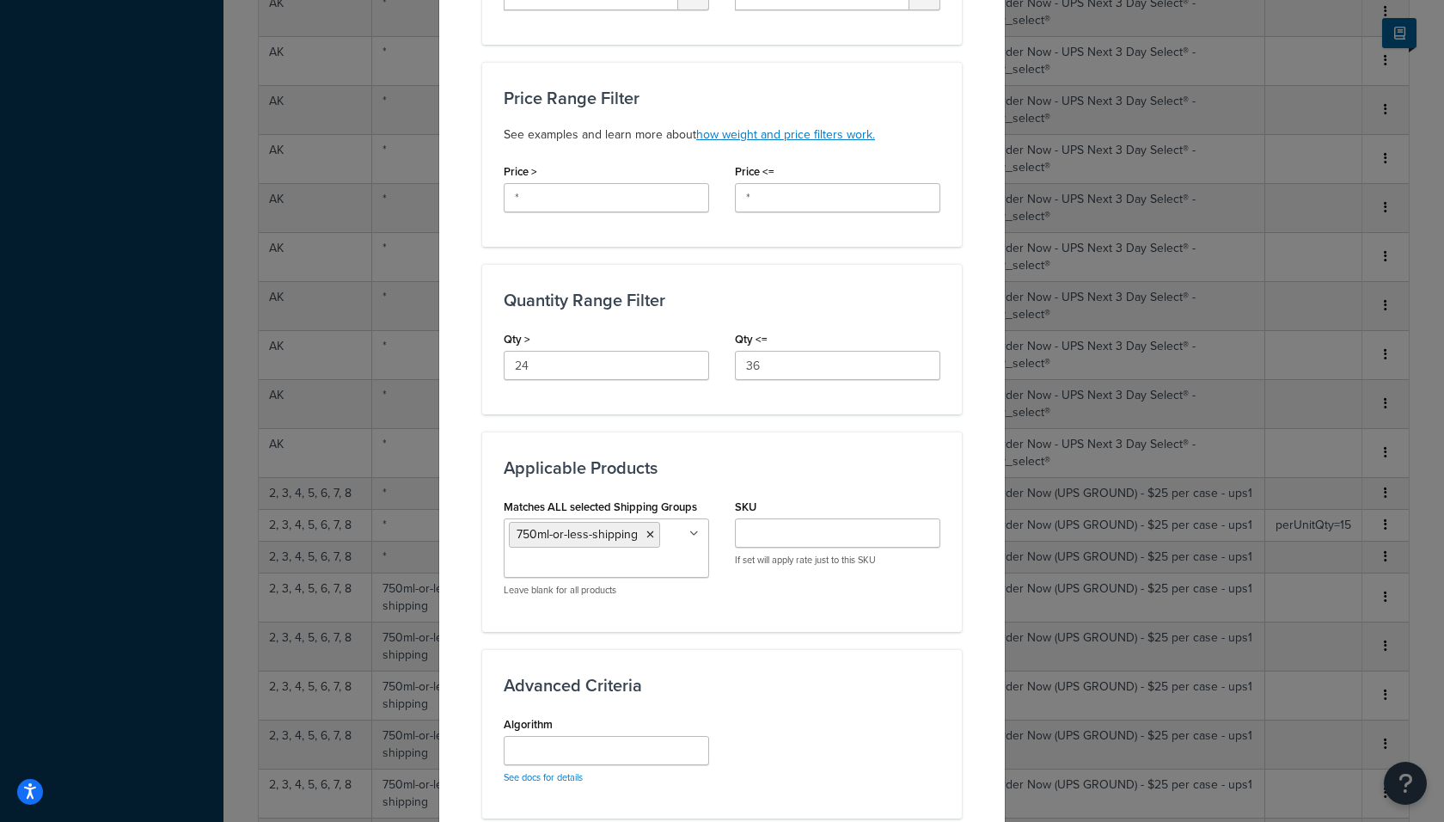
scroll to position [846, 0]
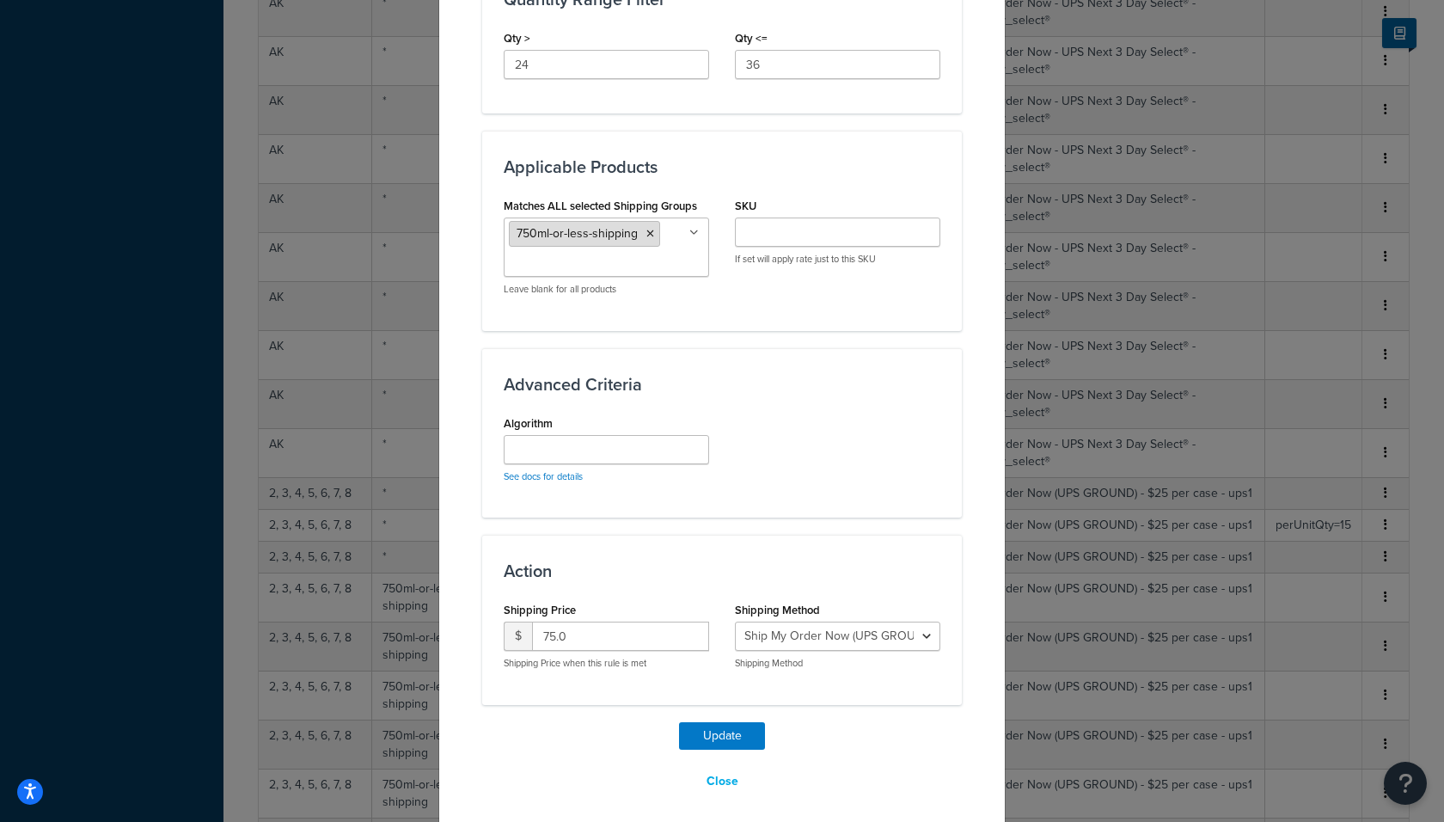
click at [651, 221] on li "750ml-or-less-shipping" at bounding box center [584, 234] width 151 height 26
click at [647, 230] on icon at bounding box center [650, 234] width 8 height 10
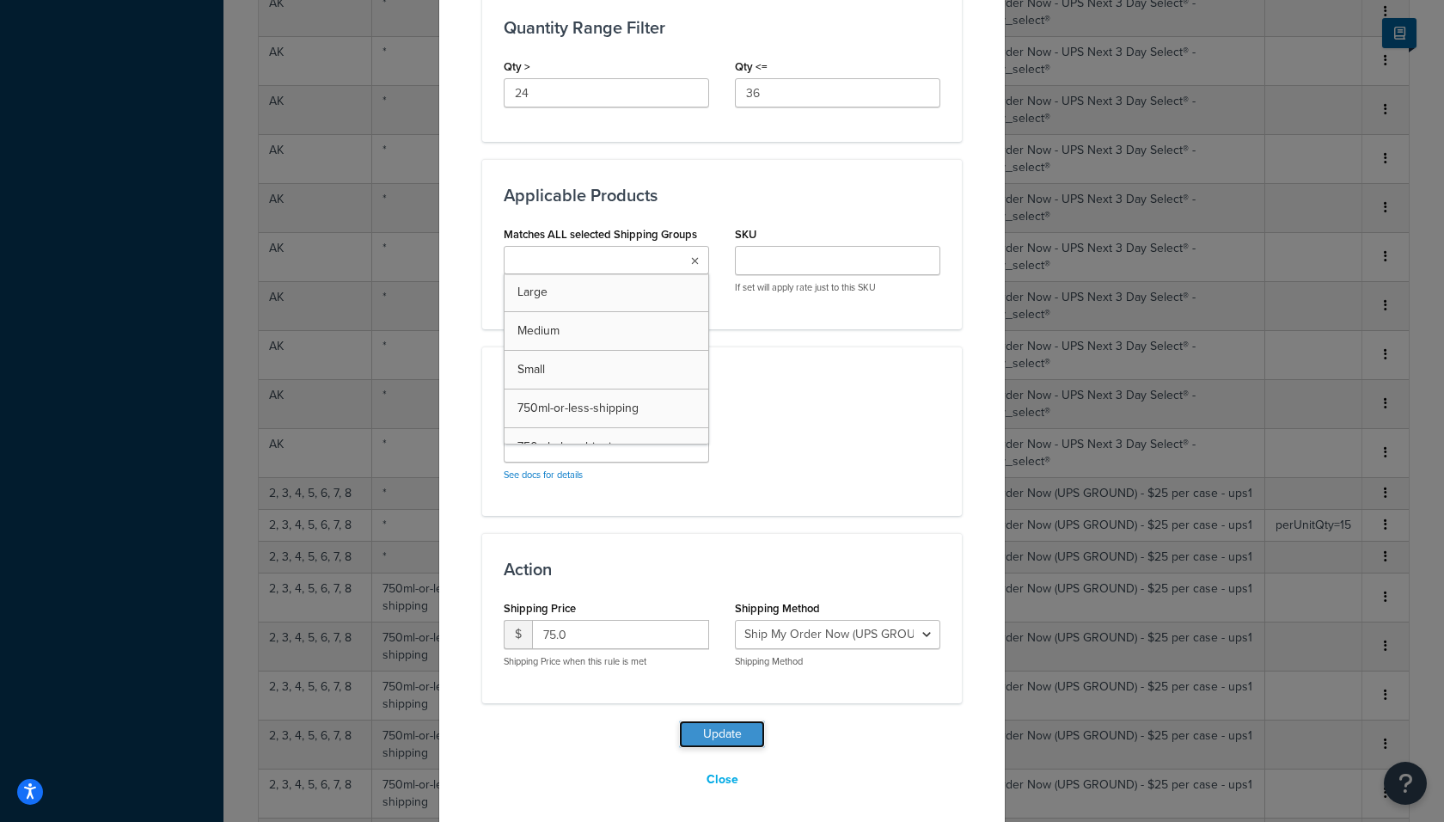
click at [709, 724] on button "Update" at bounding box center [722, 734] width 86 height 28
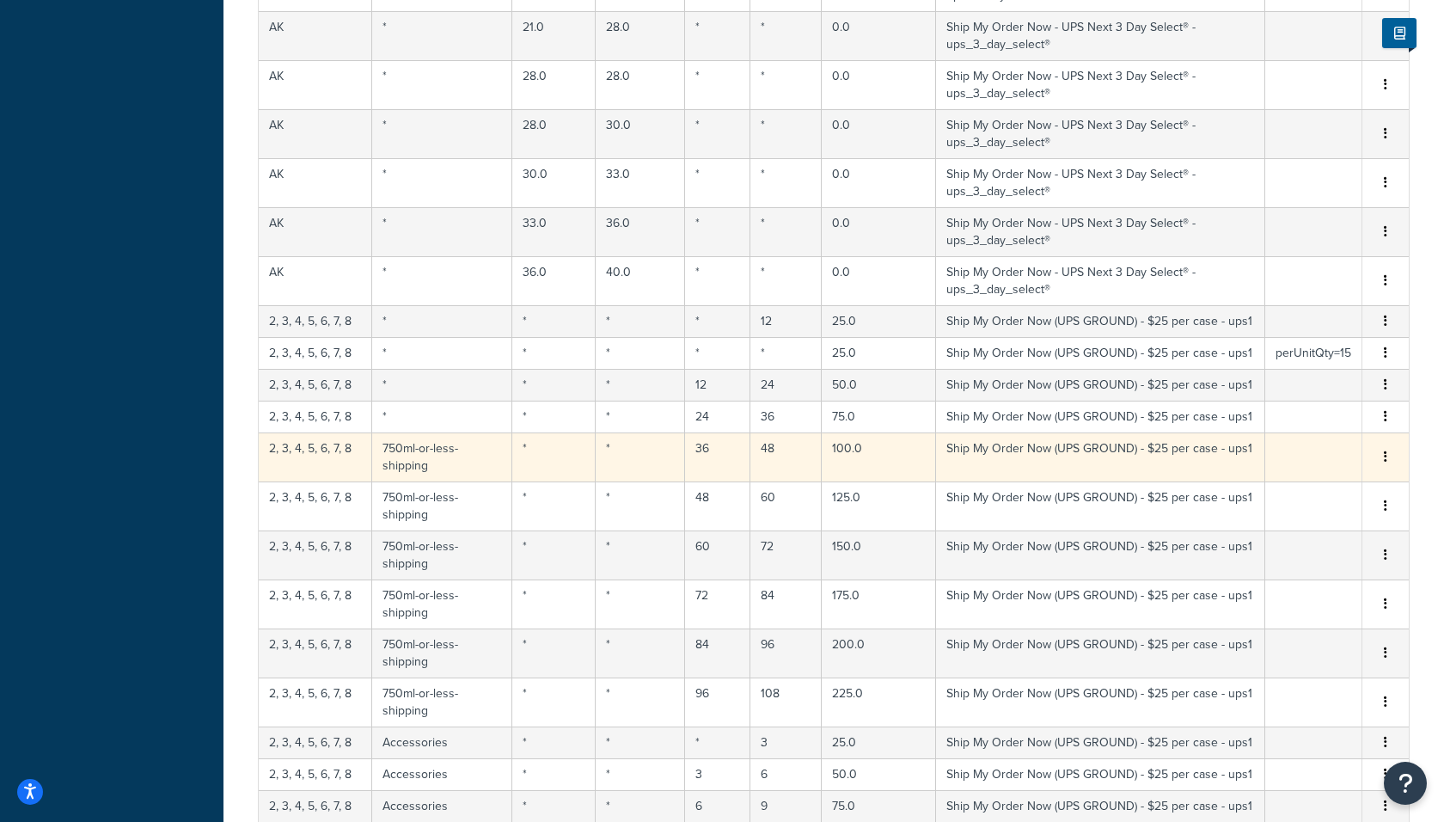
click at [409, 432] on td "750ml-or-less-shipping" at bounding box center [442, 456] width 140 height 49
select select "183726"
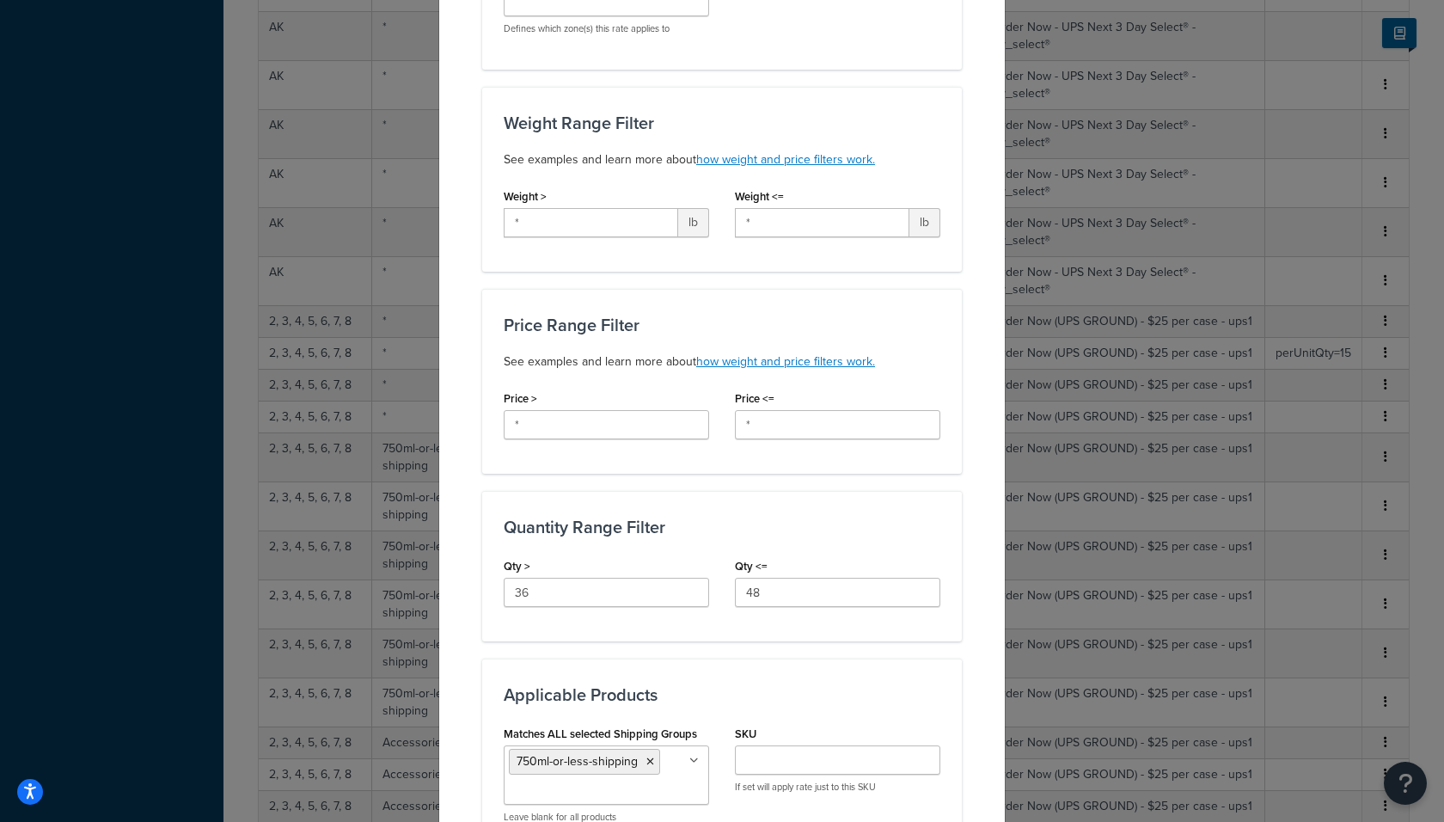
scroll to position [339, 0]
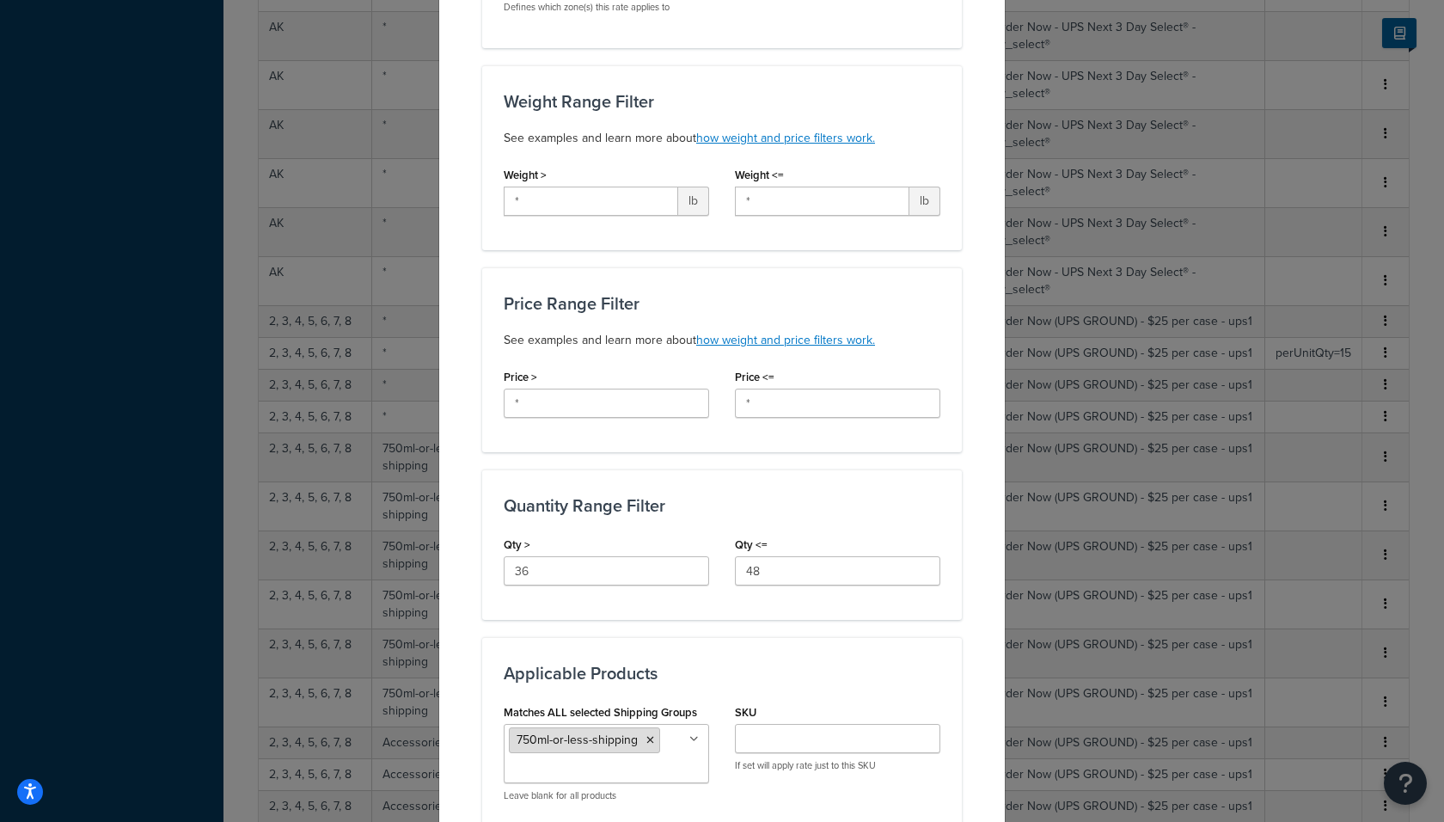
click at [649, 737] on icon at bounding box center [650, 740] width 8 height 10
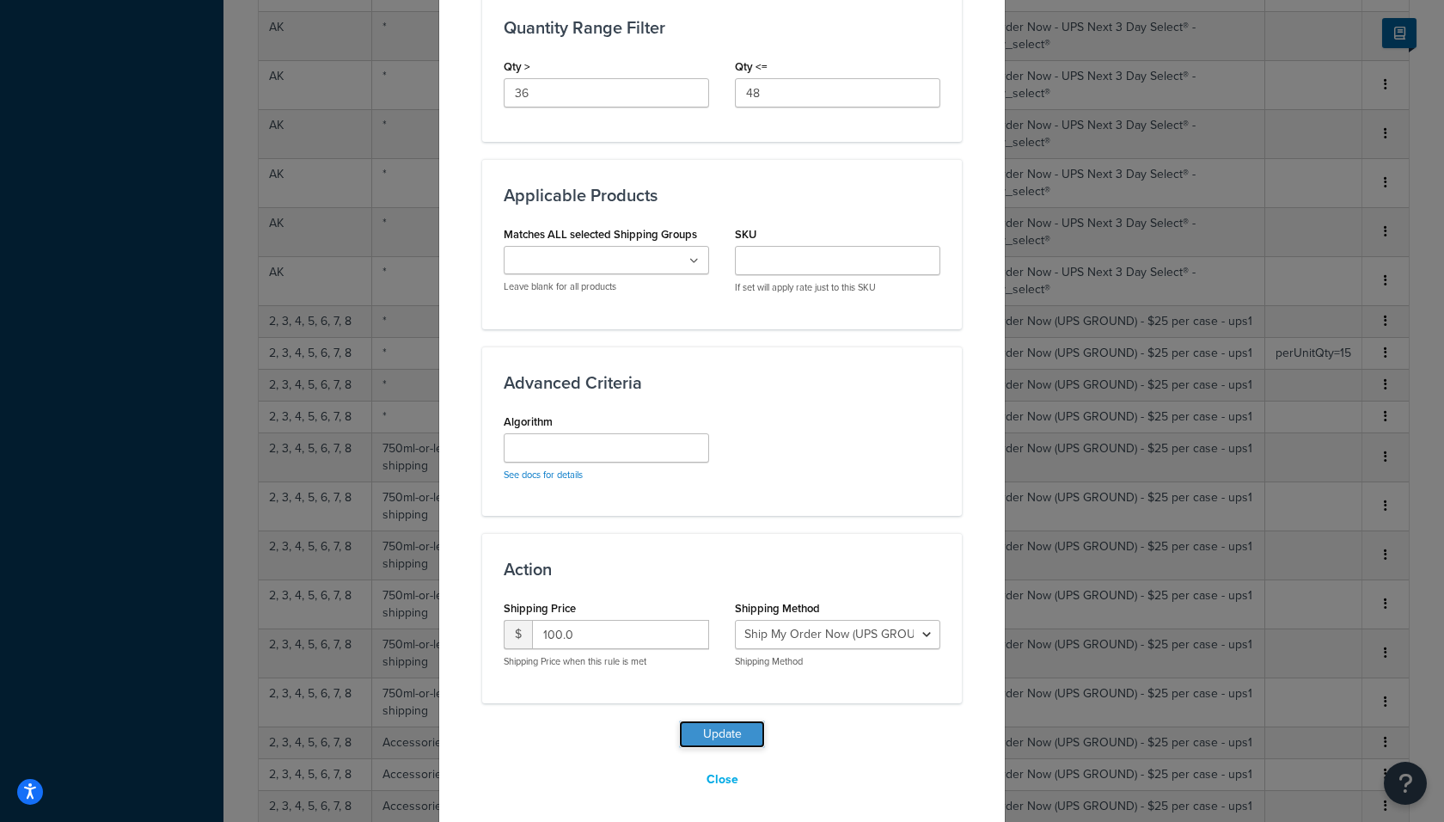
click at [717, 729] on button "Update" at bounding box center [722, 734] width 86 height 28
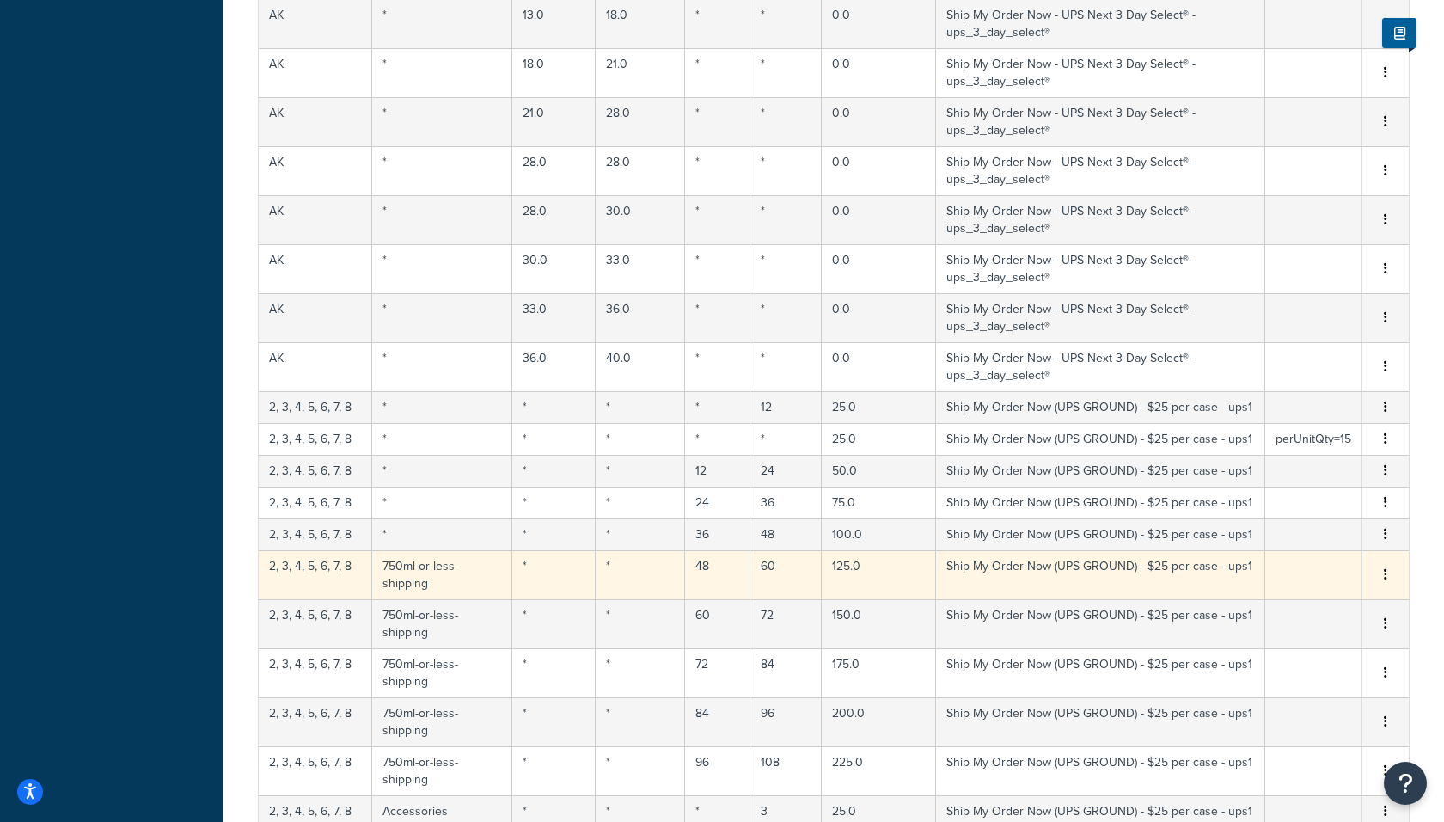
click at [416, 550] on td "750ml-or-less-shipping" at bounding box center [442, 574] width 140 height 49
select select "183726"
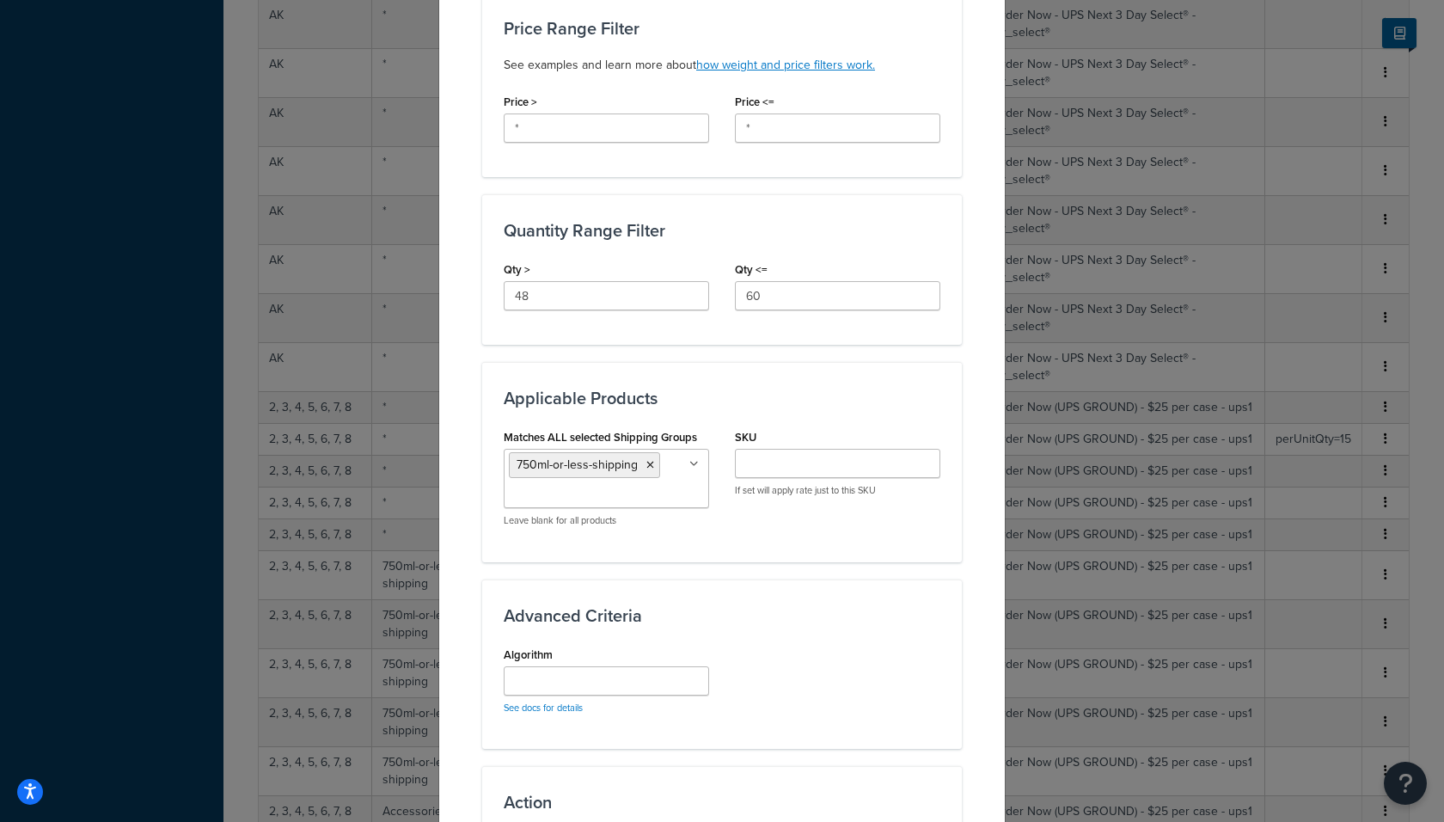
scroll to position [846, 0]
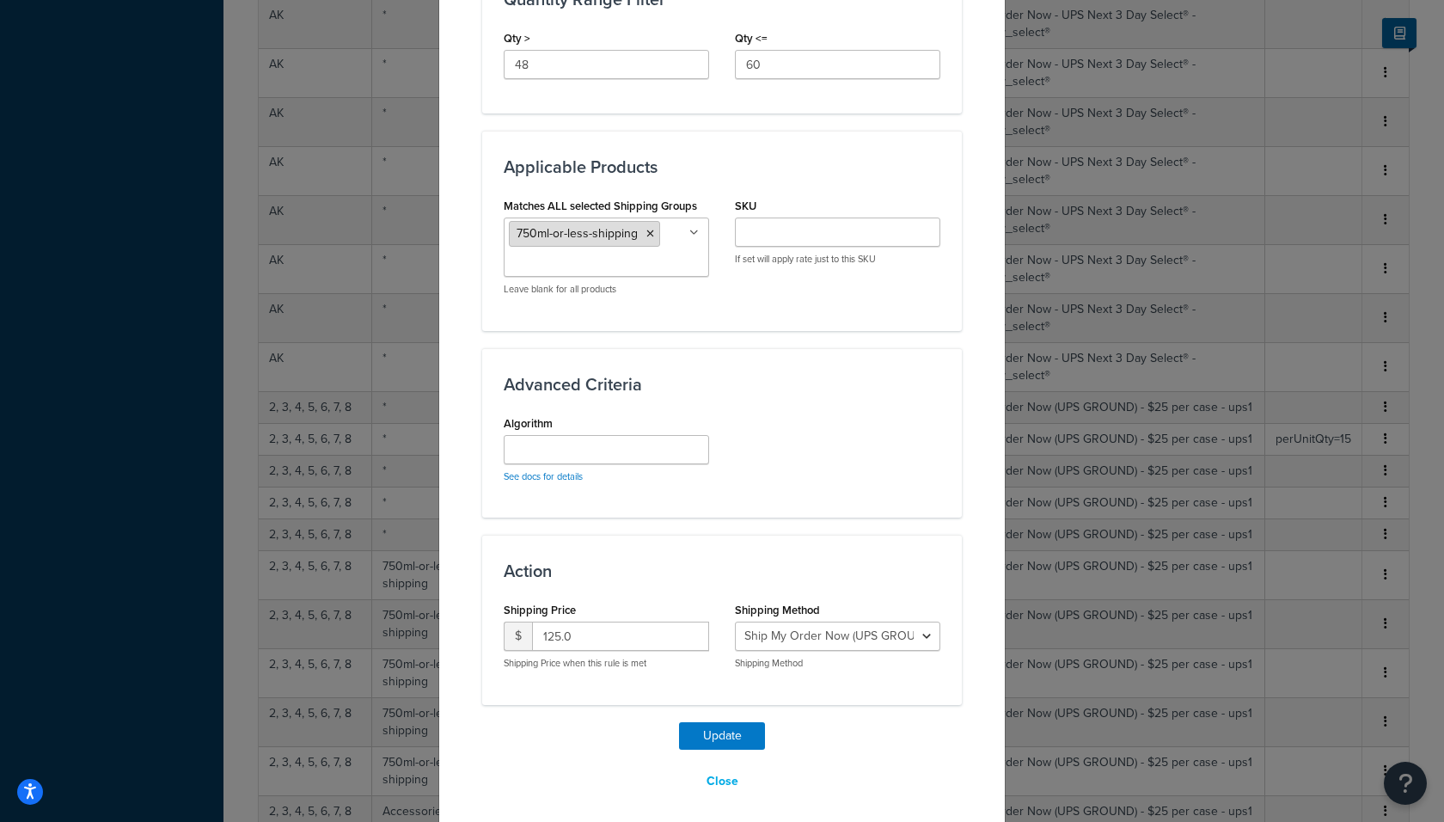
click at [649, 229] on icon at bounding box center [650, 234] width 8 height 10
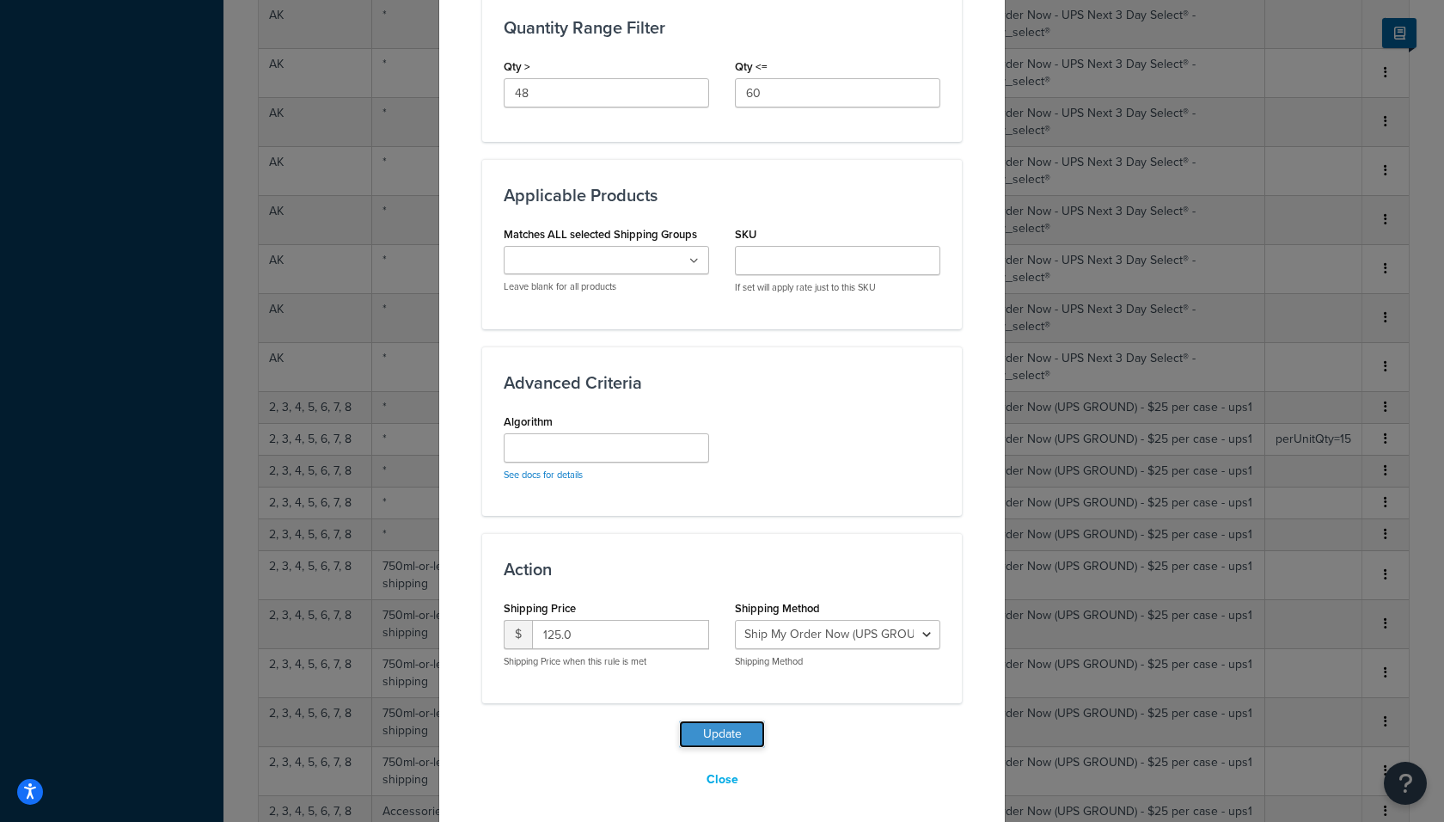
click at [700, 725] on button "Update" at bounding box center [722, 734] width 86 height 28
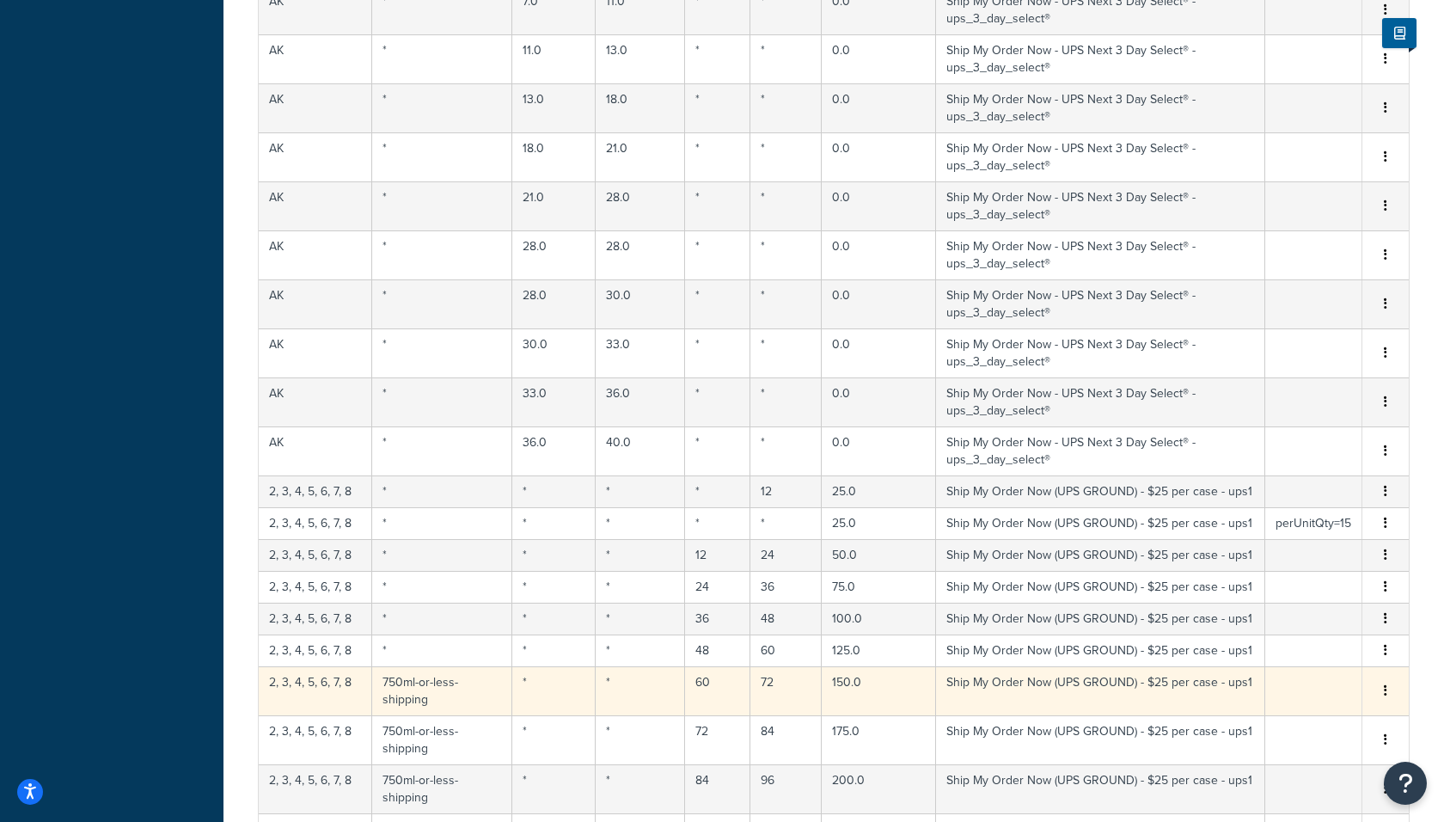
click at [416, 666] on td "750ml-or-less-shipping" at bounding box center [442, 690] width 140 height 49
select select "183726"
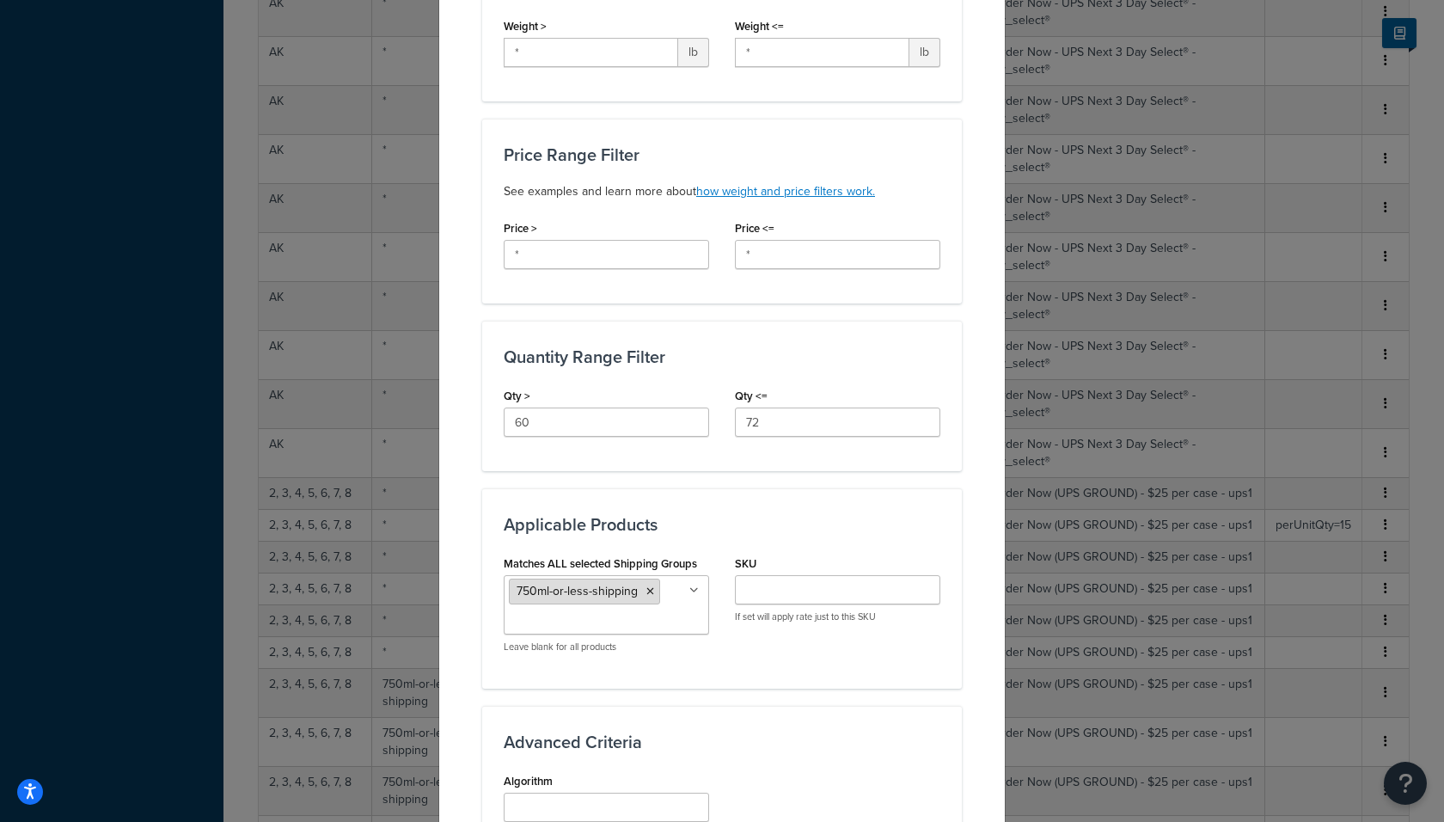
click at [646, 586] on icon at bounding box center [650, 591] width 8 height 10
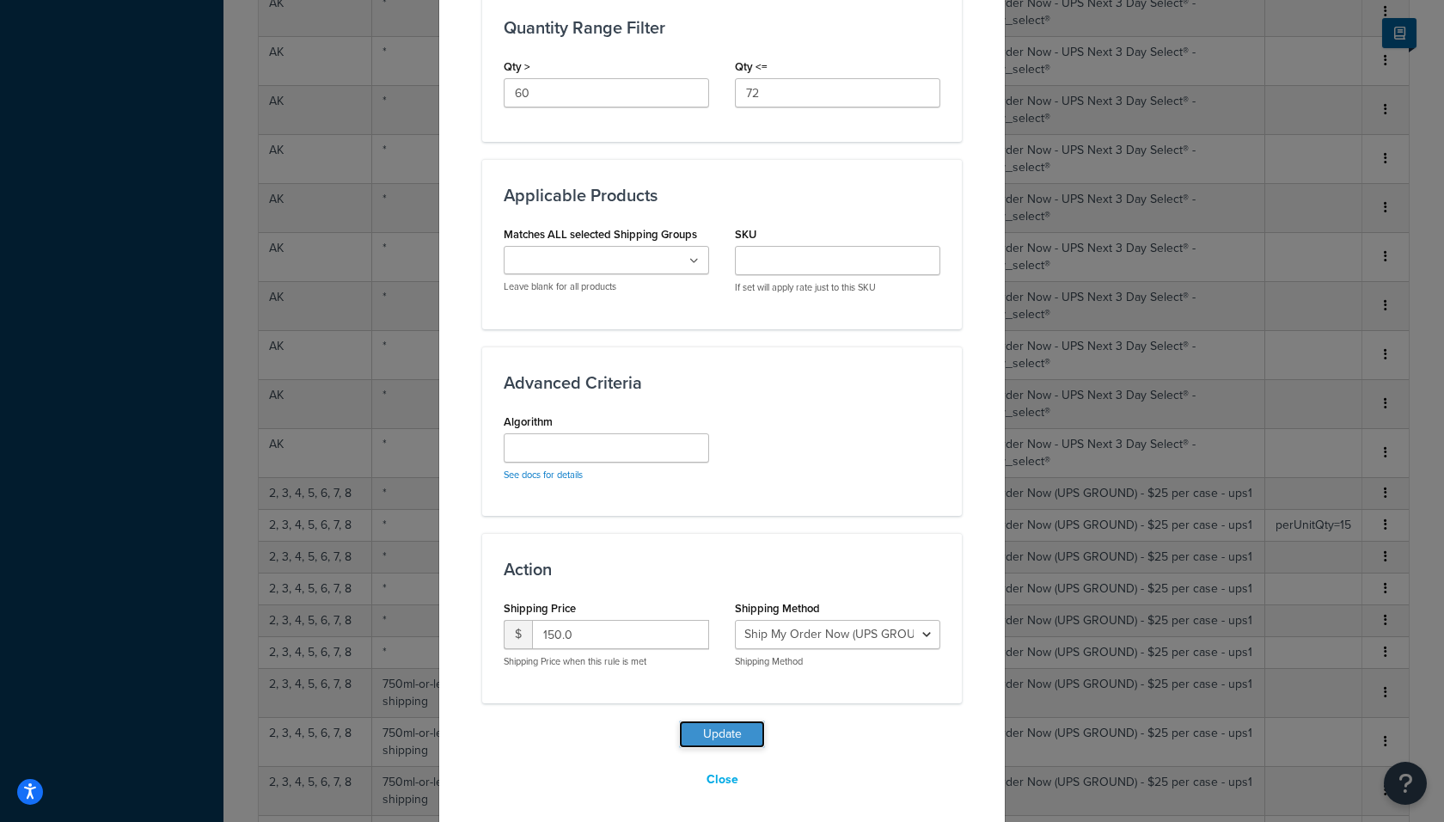
click at [704, 728] on button "Update" at bounding box center [722, 734] width 86 height 28
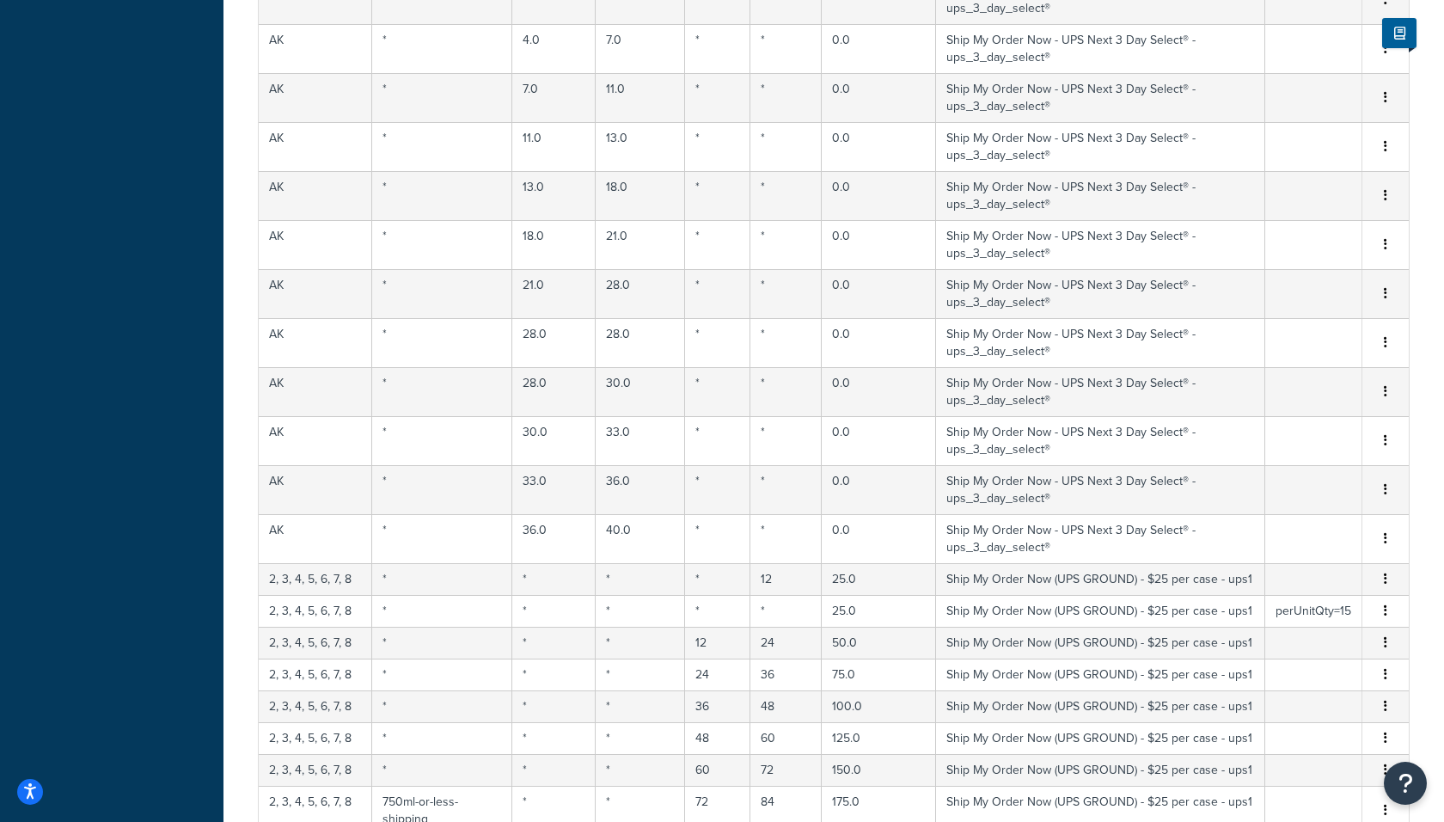
scroll to position [11500, 0]
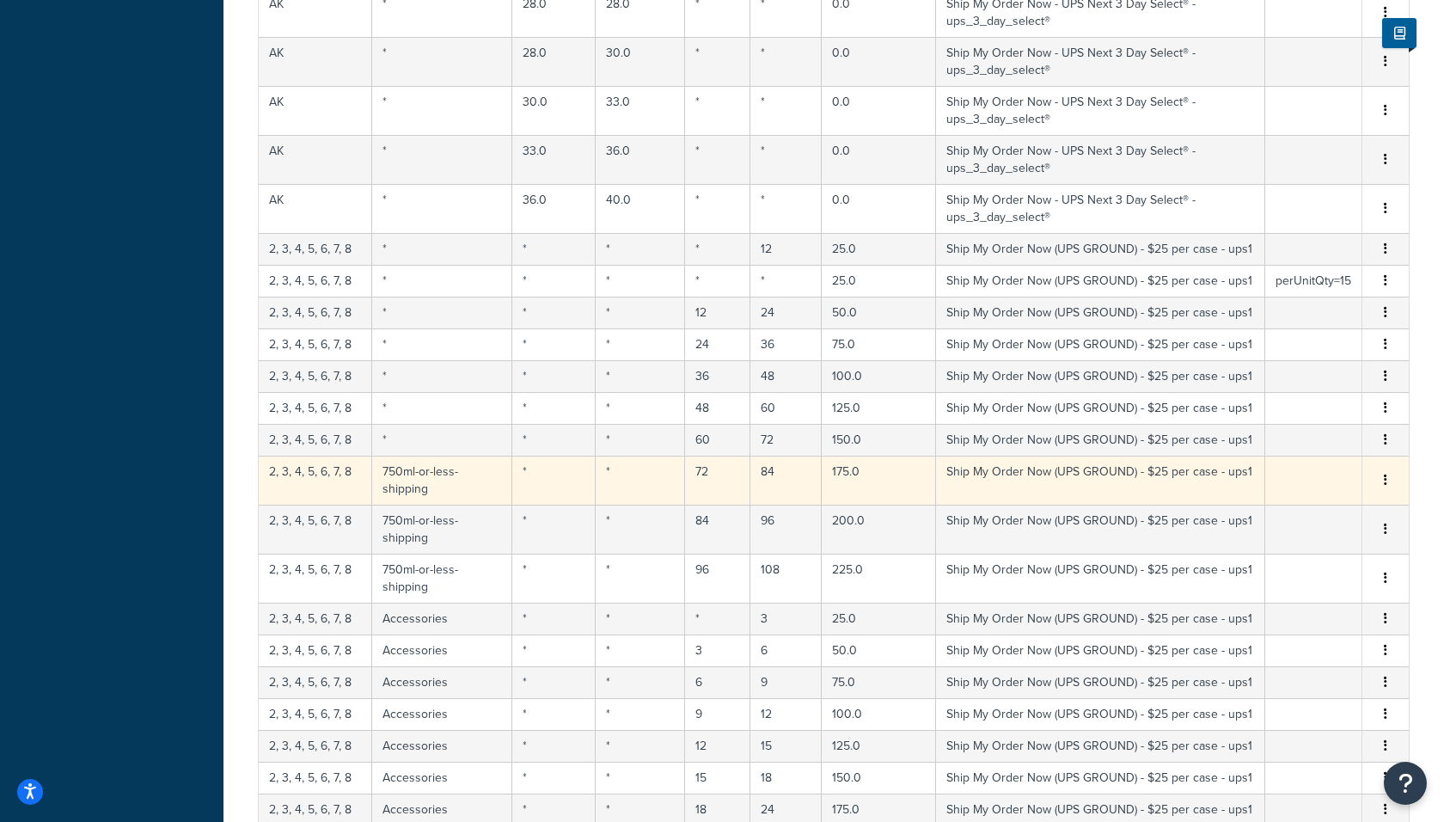
click at [415, 455] on td "750ml-or-less-shipping" at bounding box center [442, 479] width 140 height 49
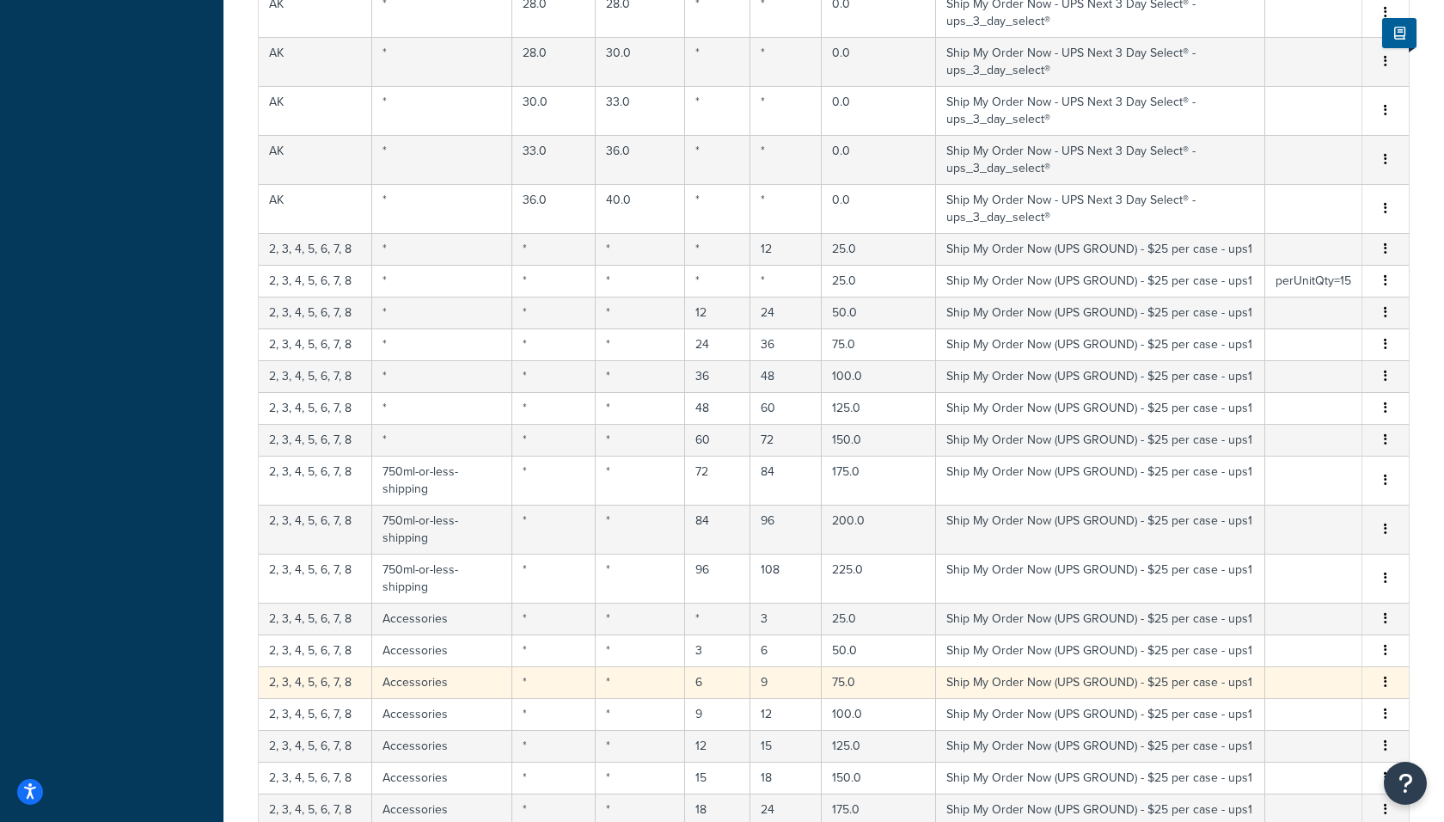
select select "183726"
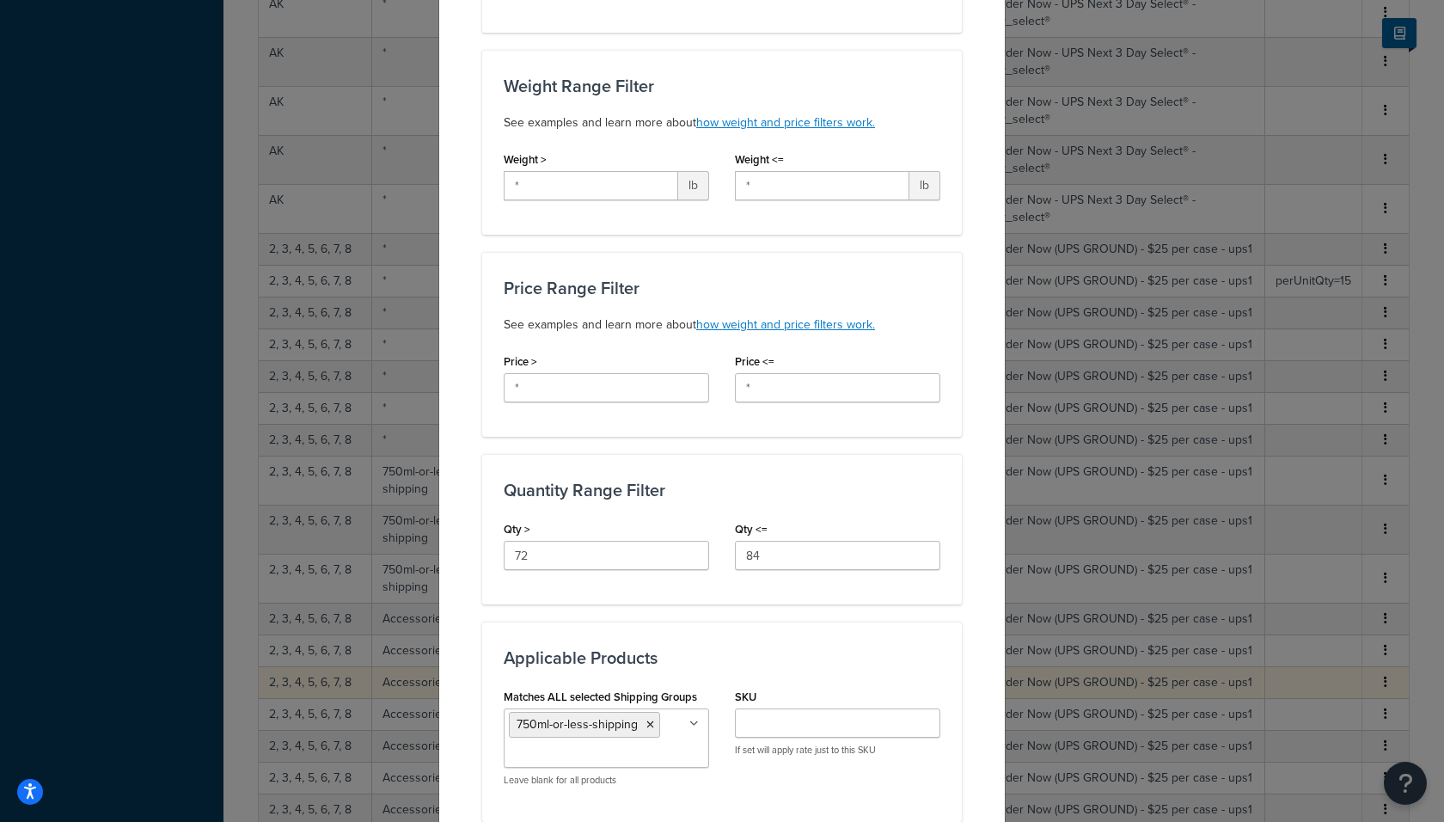
scroll to position [414, 0]
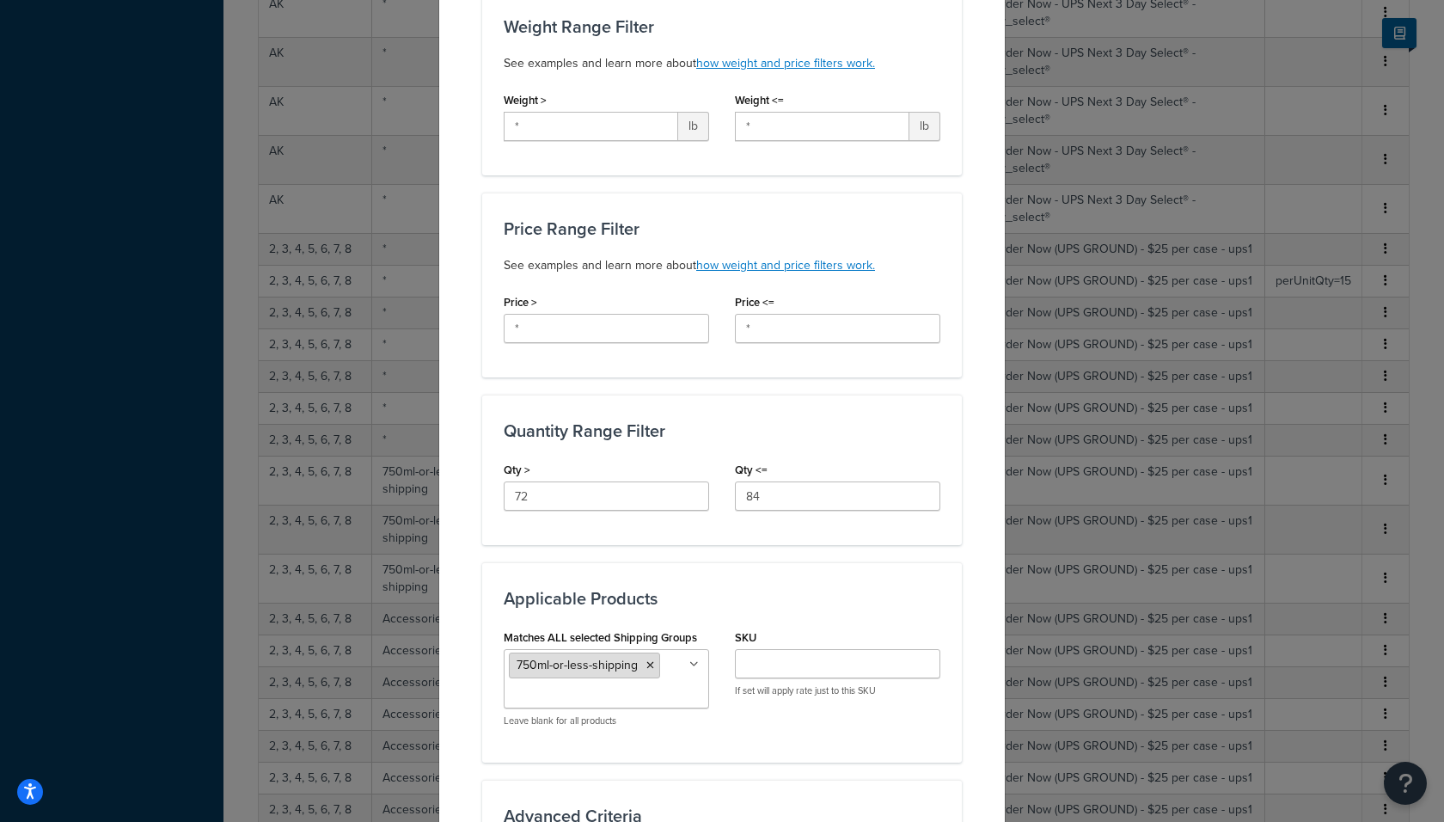
click at [649, 660] on icon at bounding box center [650, 665] width 8 height 10
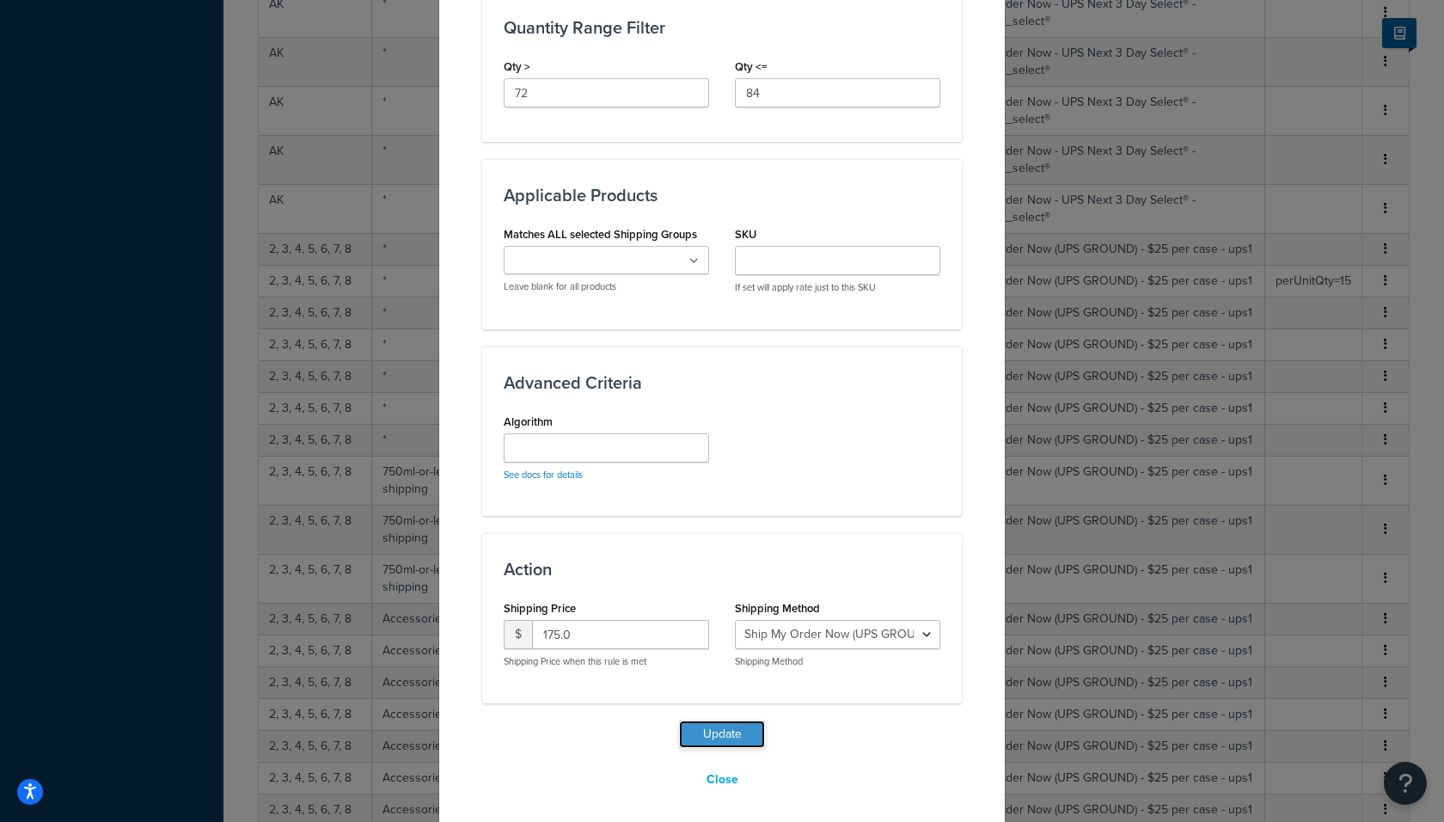
click at [735, 733] on button "Update" at bounding box center [722, 734] width 86 height 28
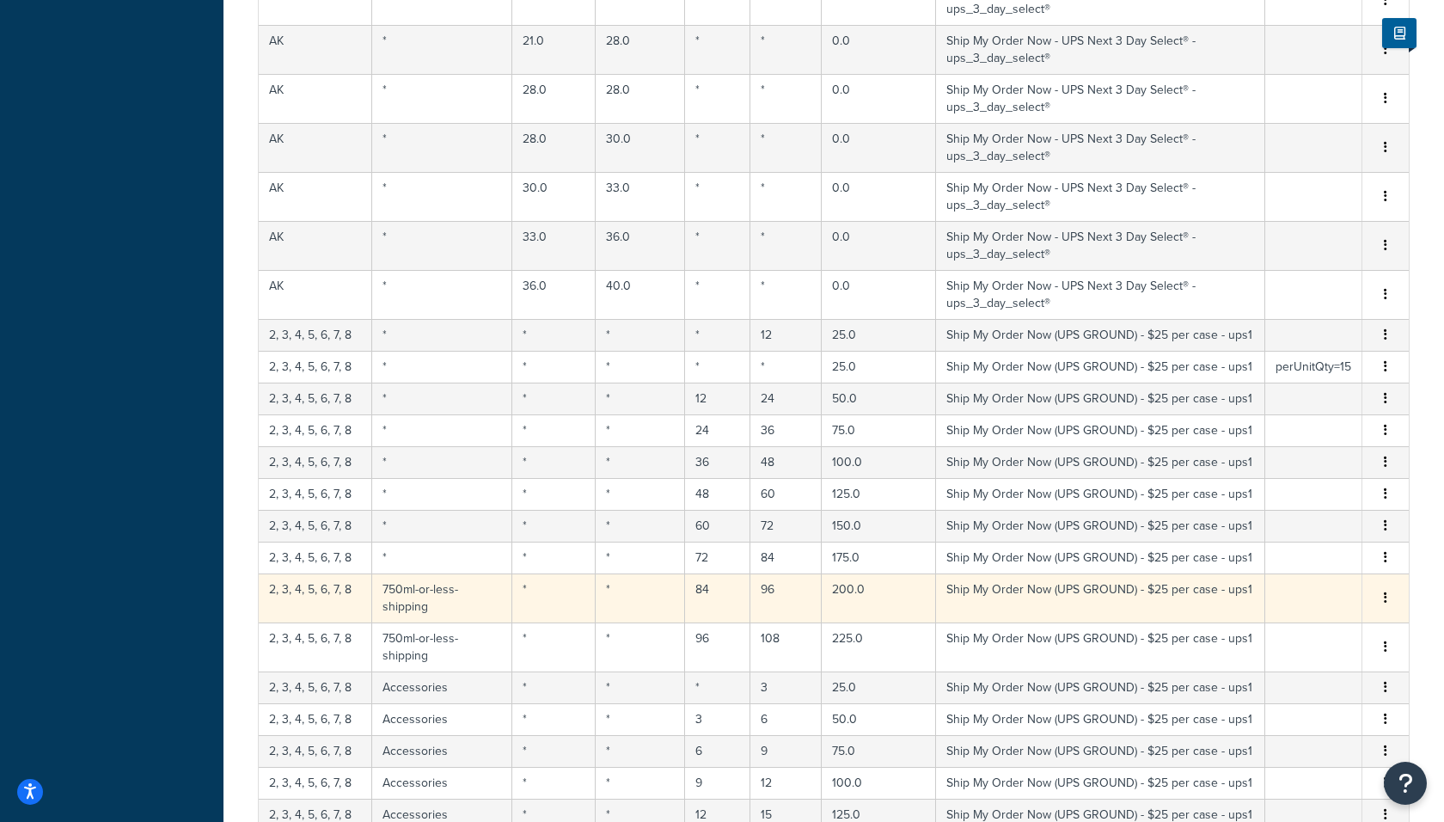
click at [434, 573] on td "750ml-or-less-shipping" at bounding box center [442, 597] width 140 height 49
select select "183726"
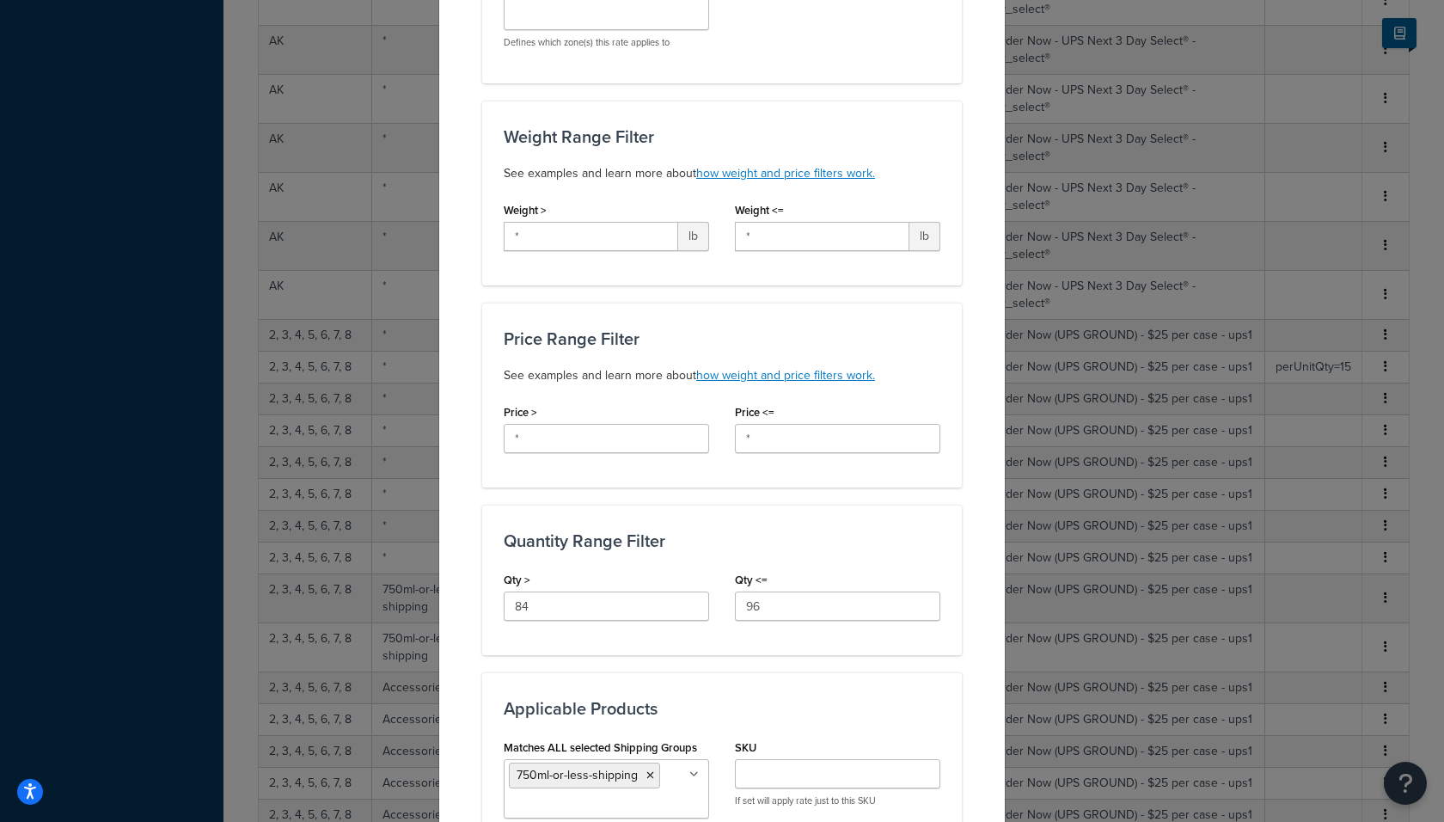
scroll to position [340, 0]
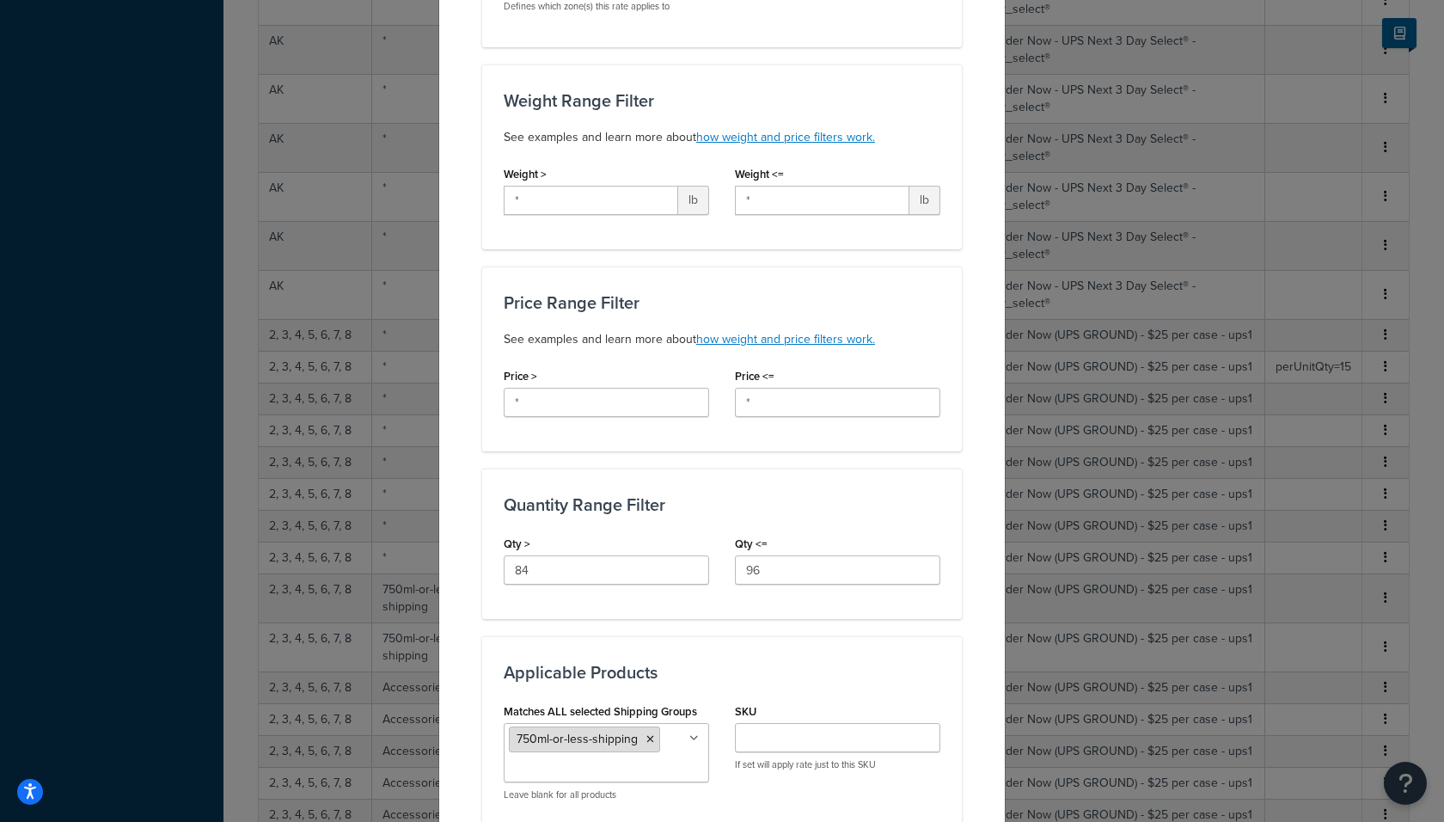
click at [650, 734] on icon at bounding box center [650, 739] width 8 height 10
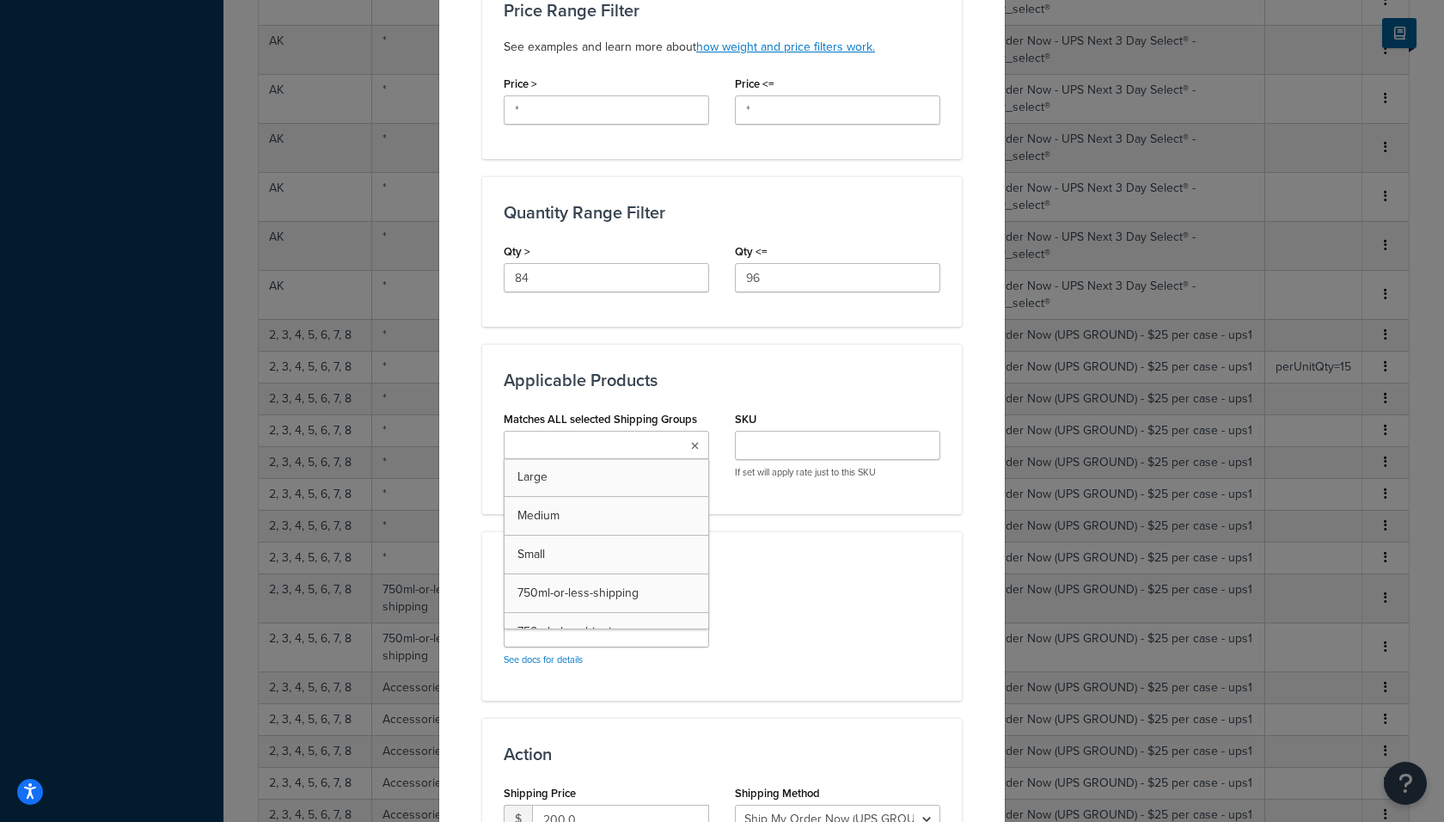
scroll to position [817, 0]
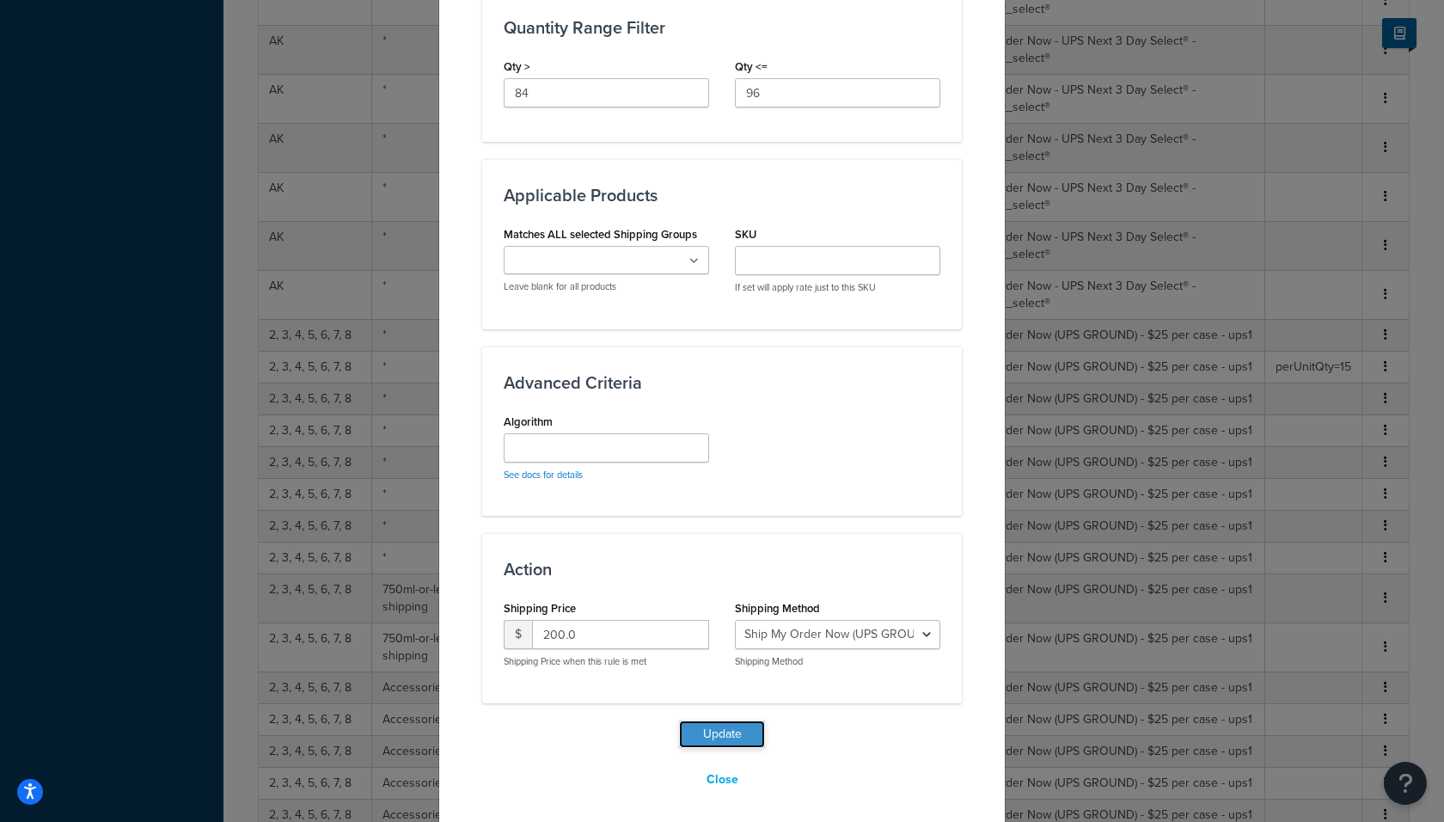
click at [695, 724] on button "Update" at bounding box center [722, 734] width 86 height 28
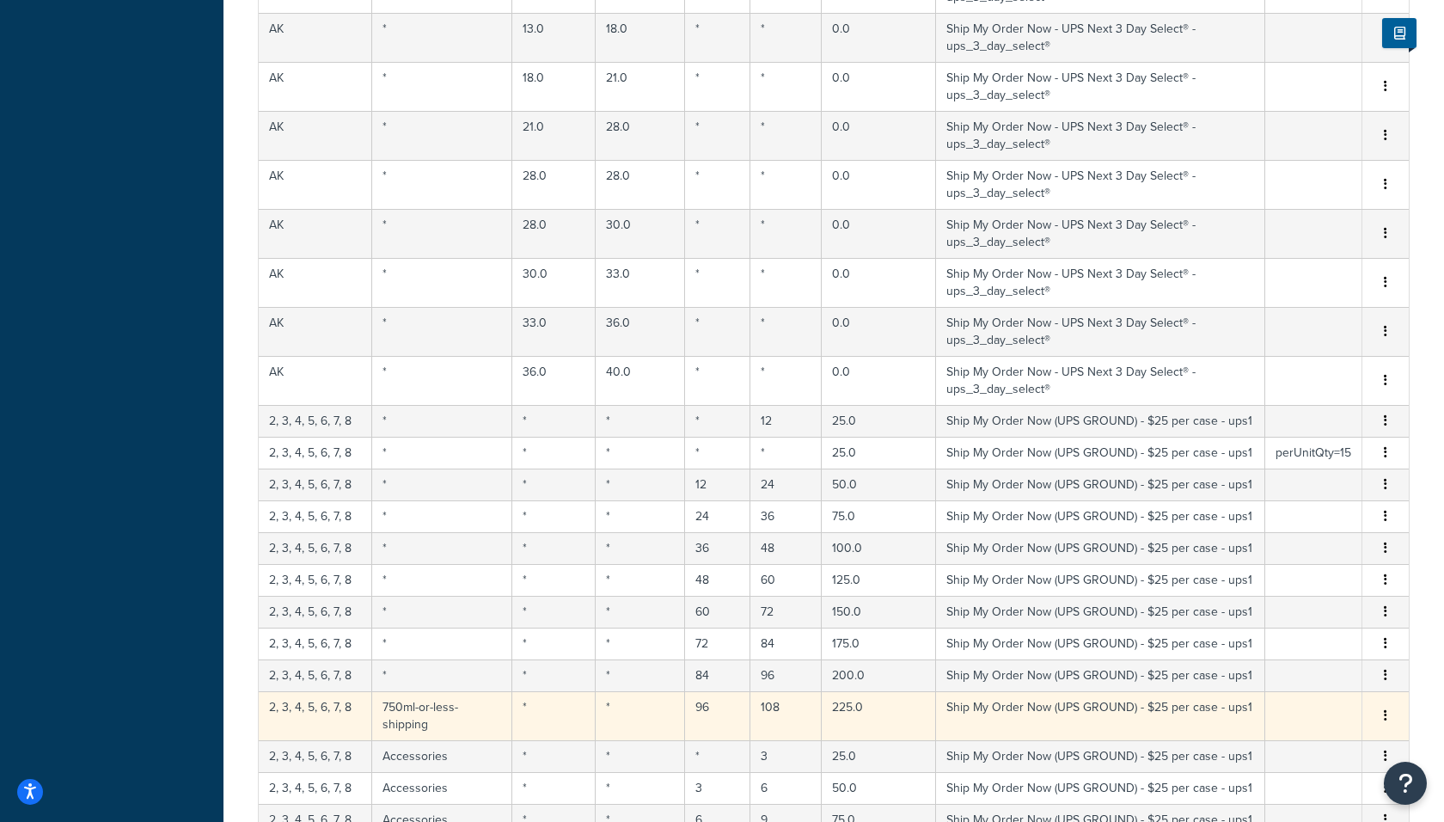
click at [421, 691] on td "750ml-or-less-shipping" at bounding box center [442, 715] width 140 height 49
select select "183726"
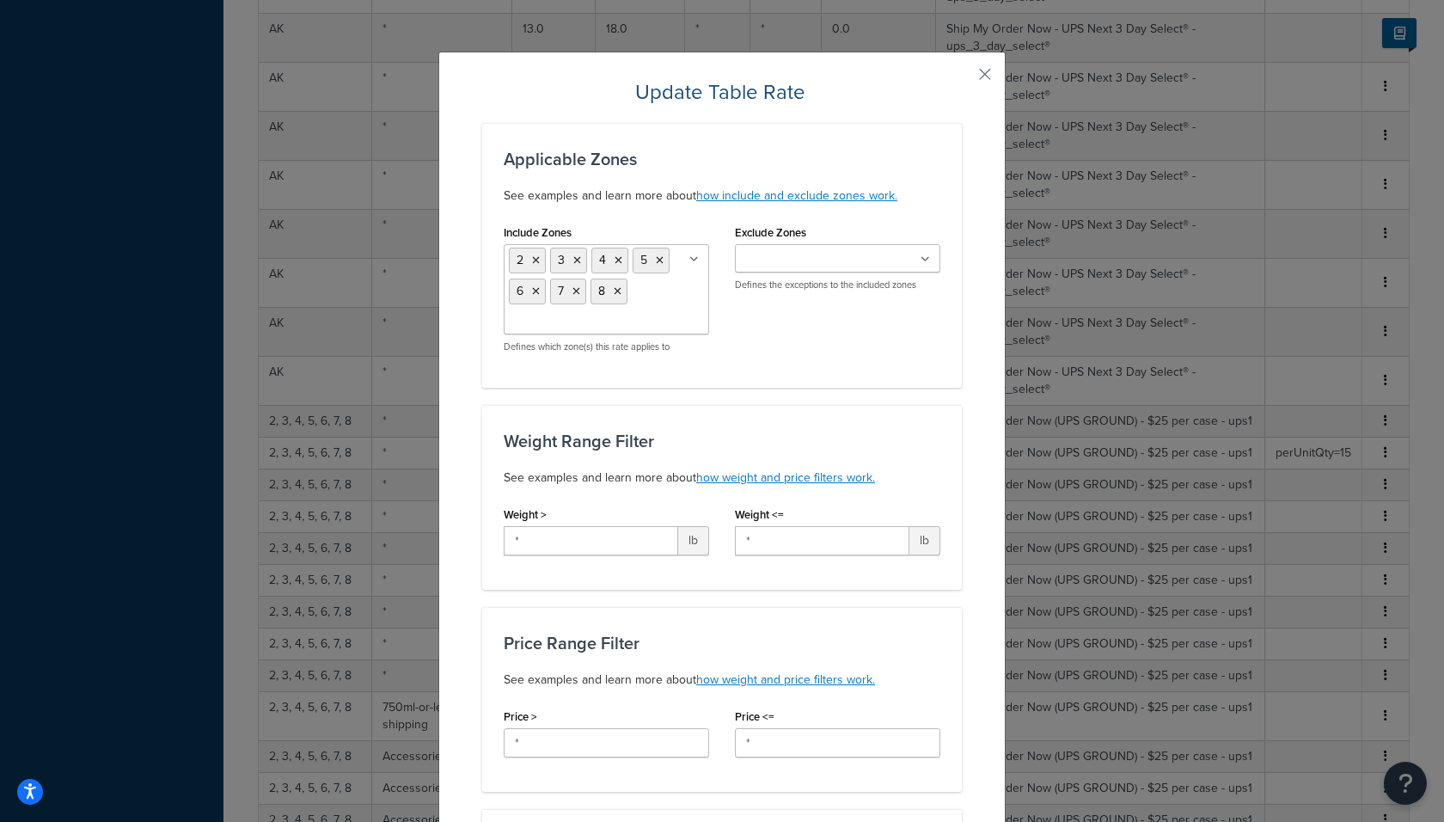
scroll to position [846, 0]
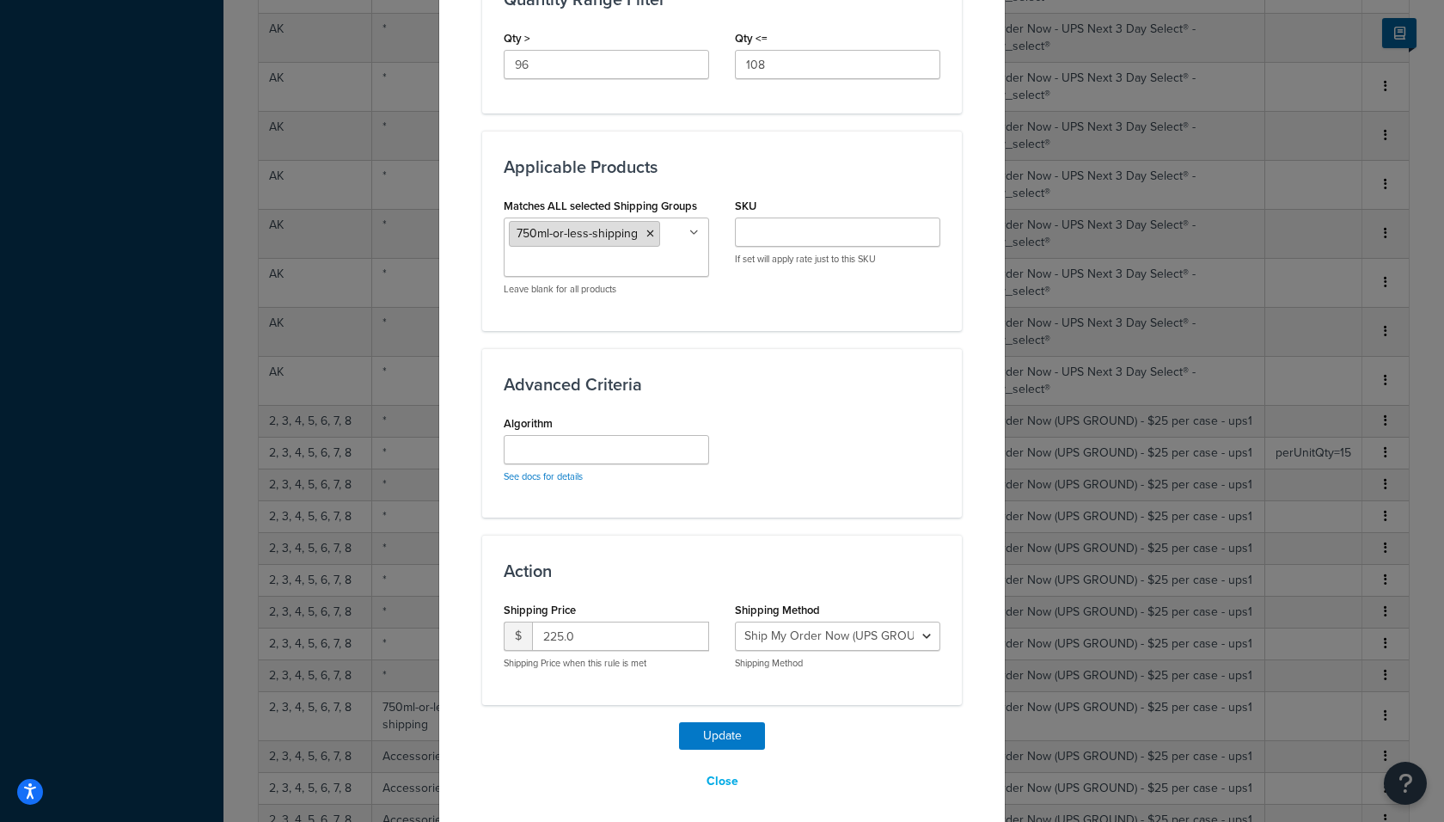
click at [645, 221] on li "750ml-or-less-shipping" at bounding box center [584, 234] width 151 height 26
click at [648, 229] on icon at bounding box center [650, 234] width 8 height 10
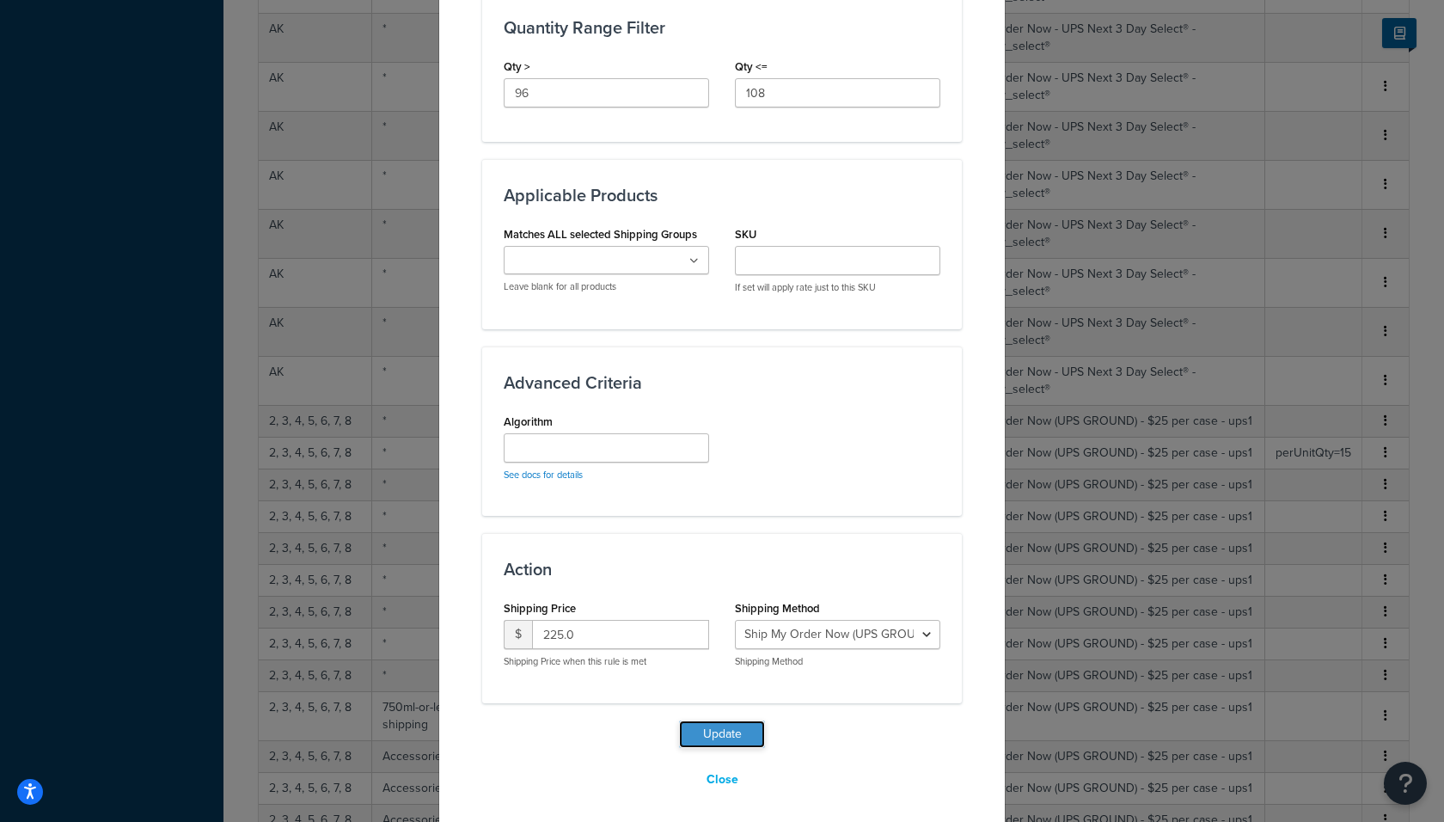
click at [702, 736] on button "Update" at bounding box center [722, 734] width 86 height 28
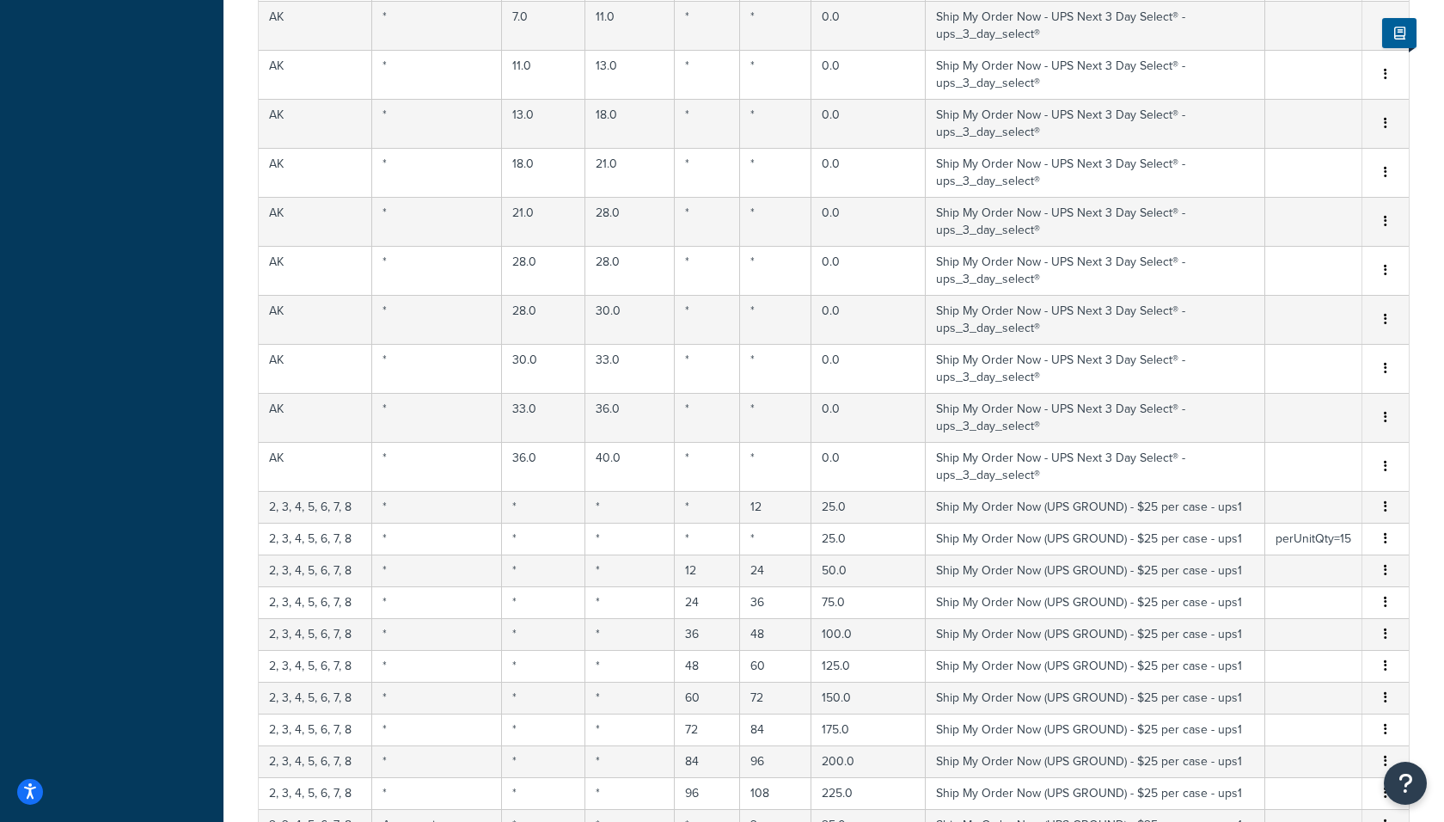
scroll to position [11881, 0]
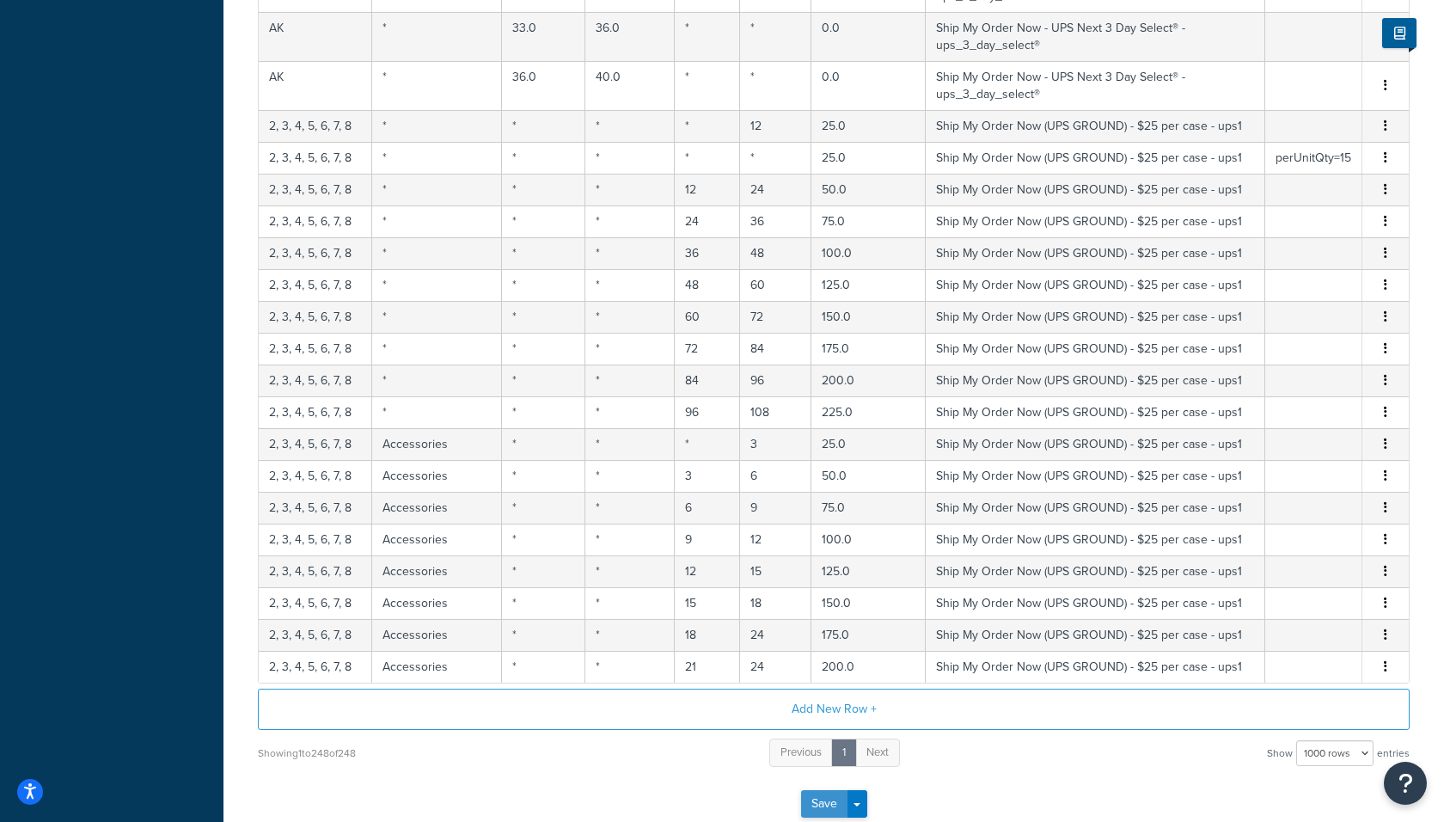
click at [822, 790] on button "Save" at bounding box center [824, 804] width 46 height 28
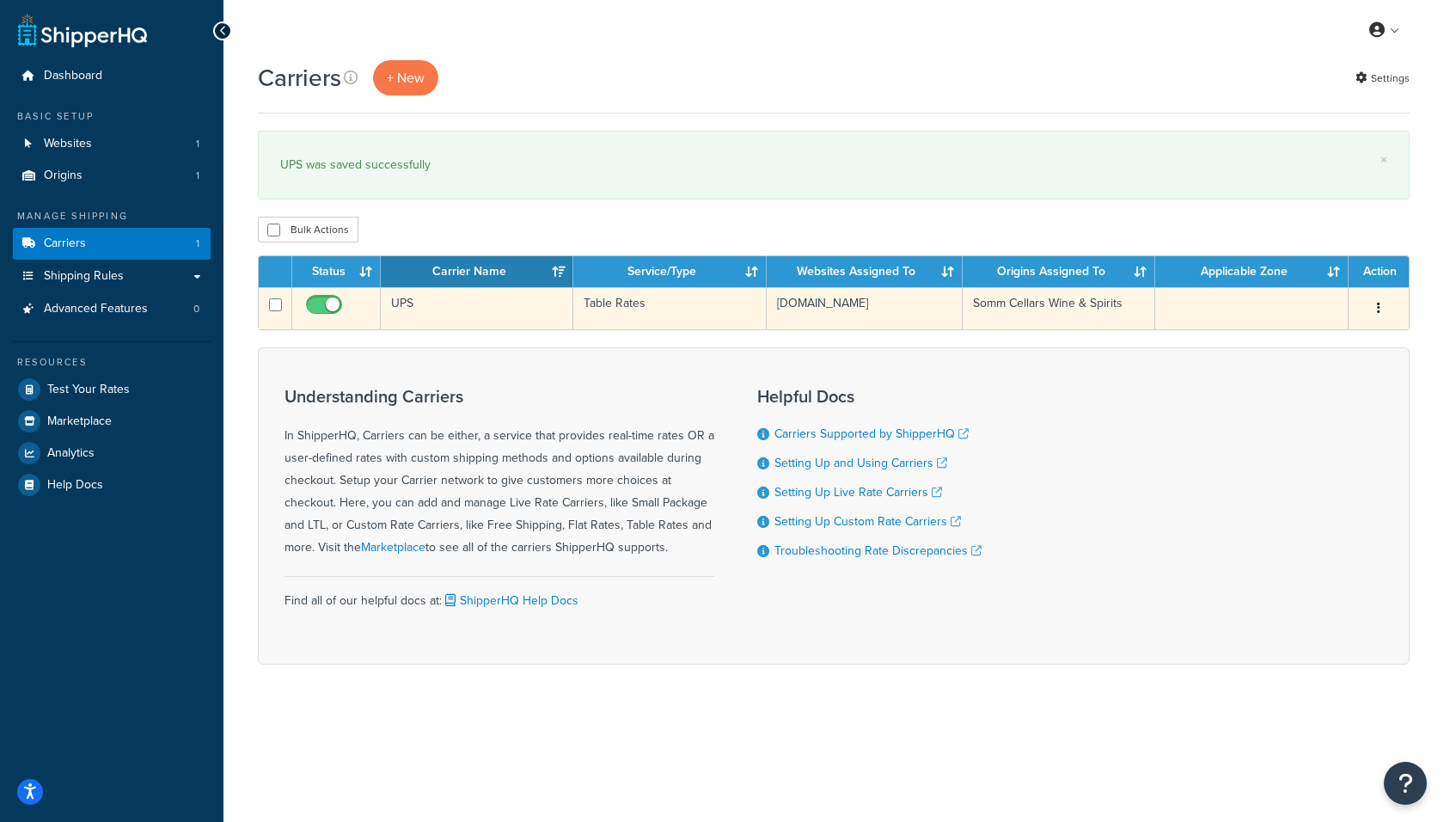
click at [510, 305] on td "UPS" at bounding box center [477, 308] width 193 height 42
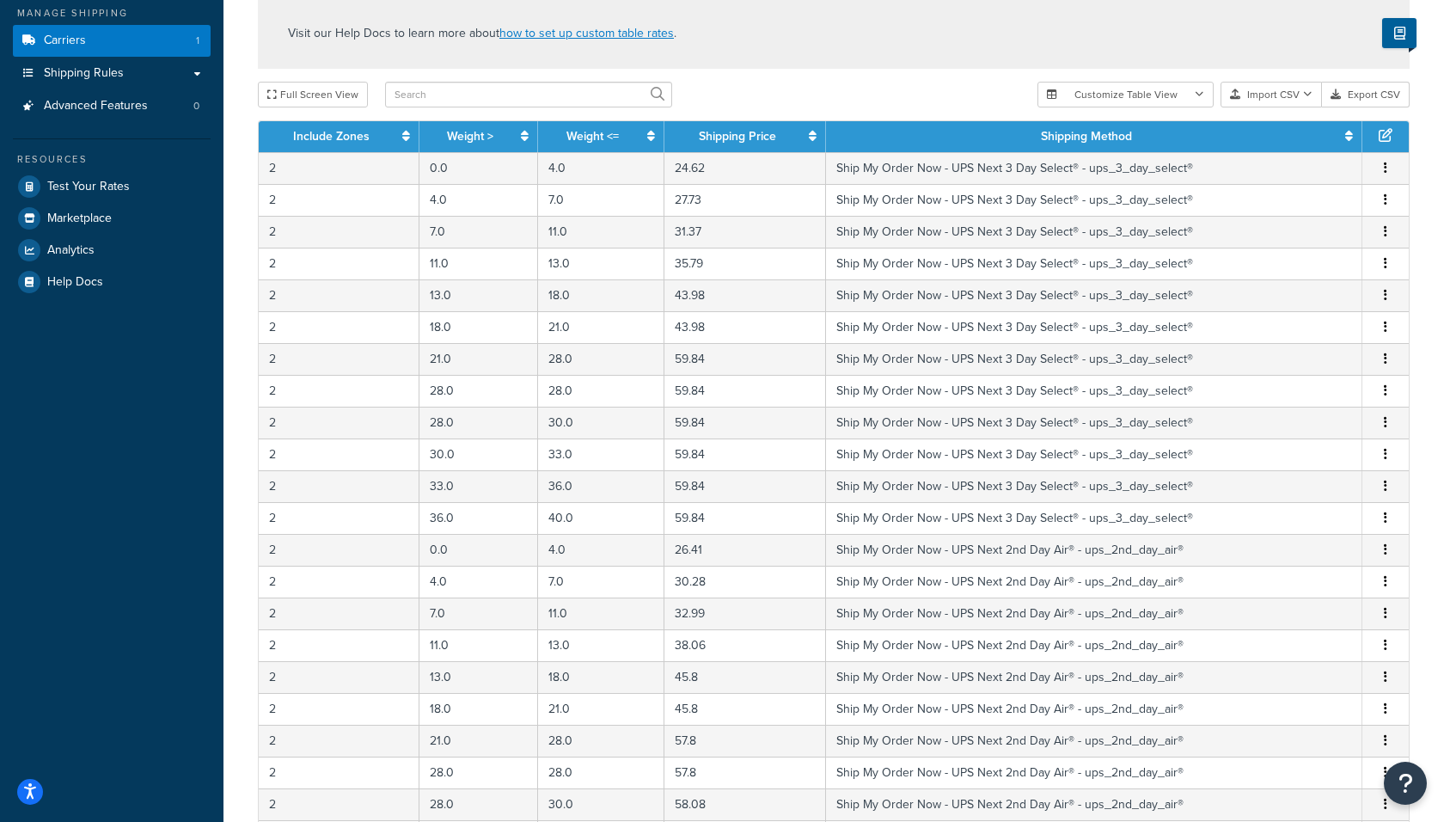
scroll to position [218, 0]
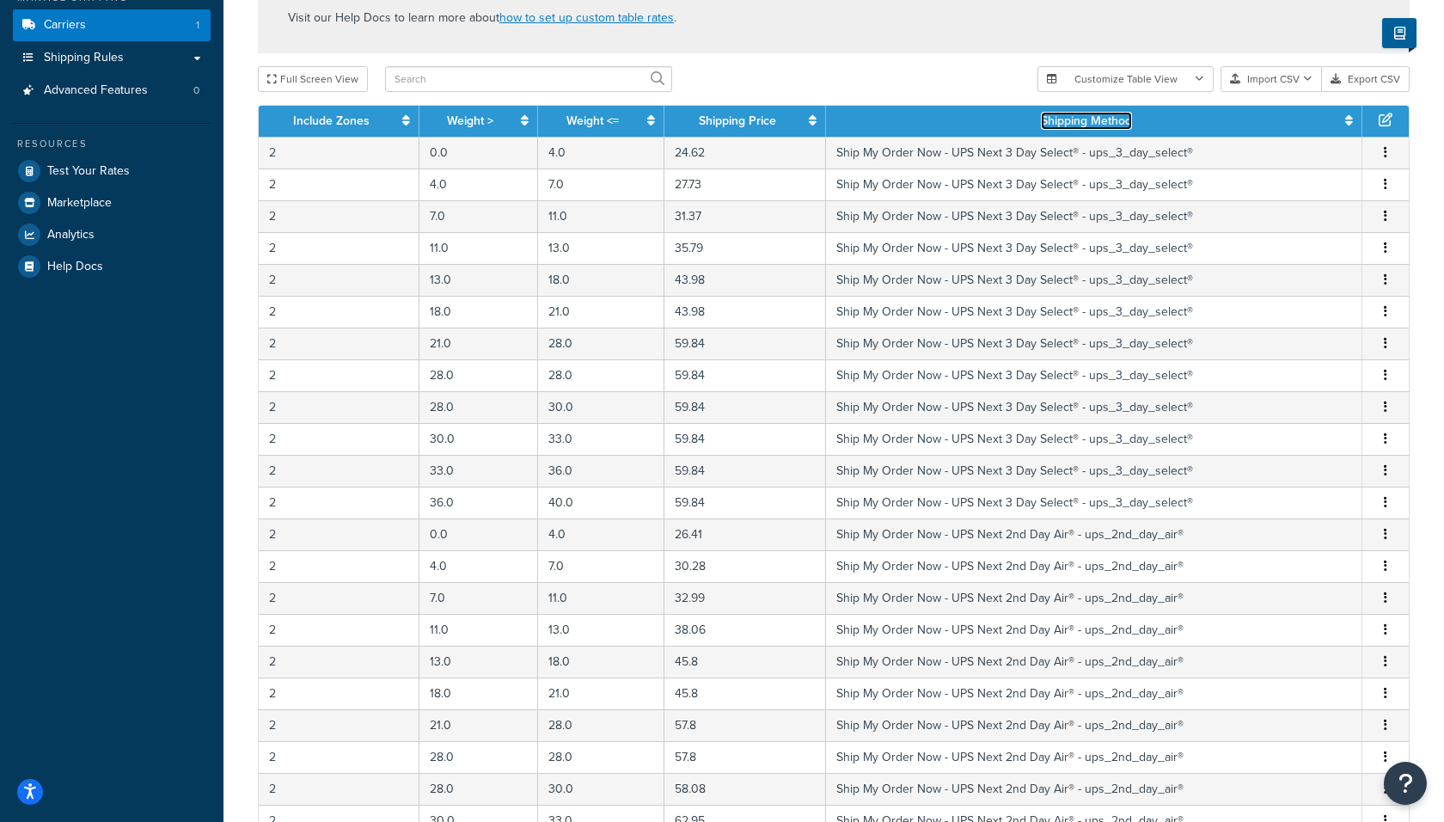
click at [1102, 123] on link "Shipping Method" at bounding box center [1086, 121] width 91 height 18
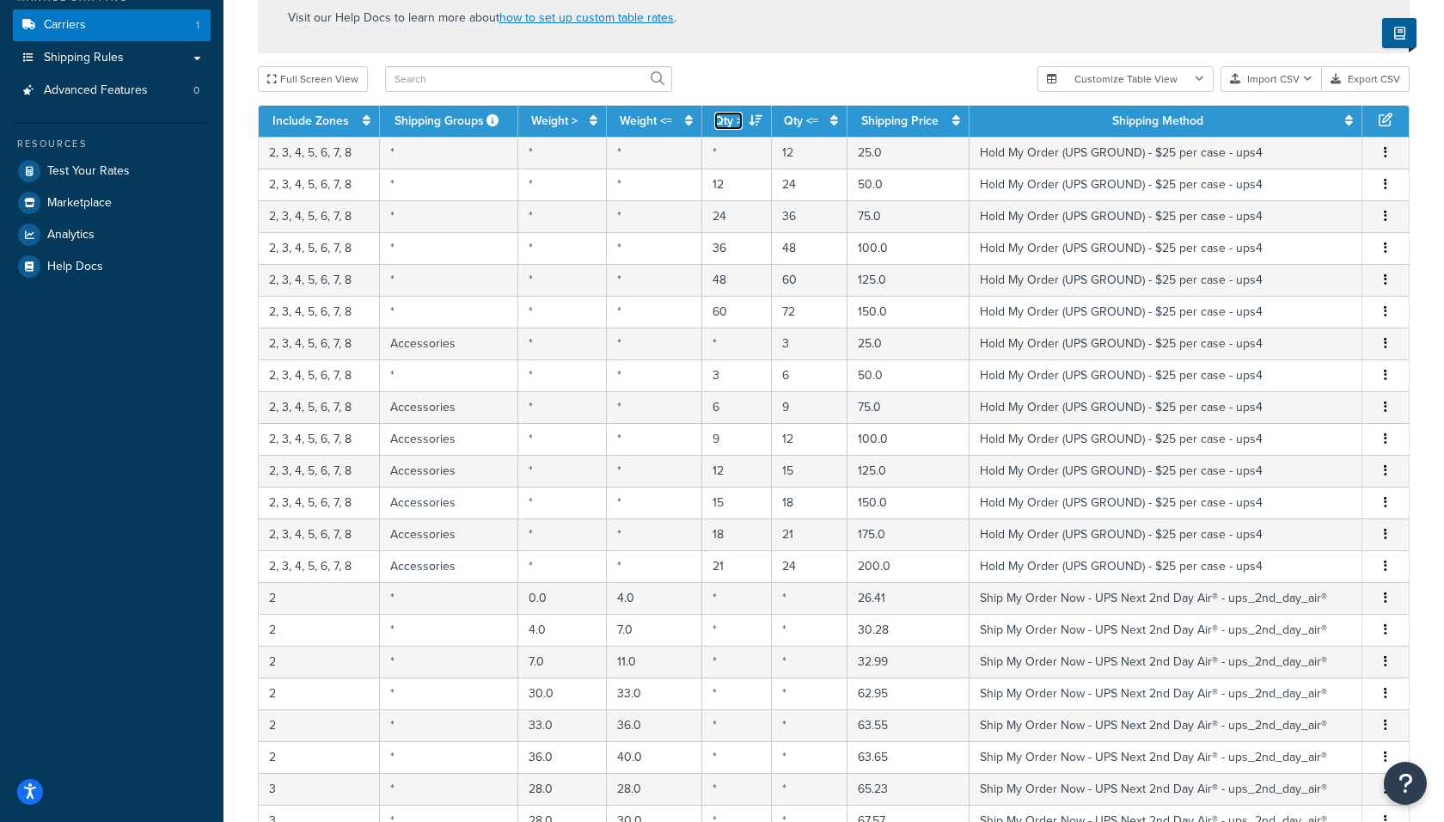
scroll to position [559, 0]
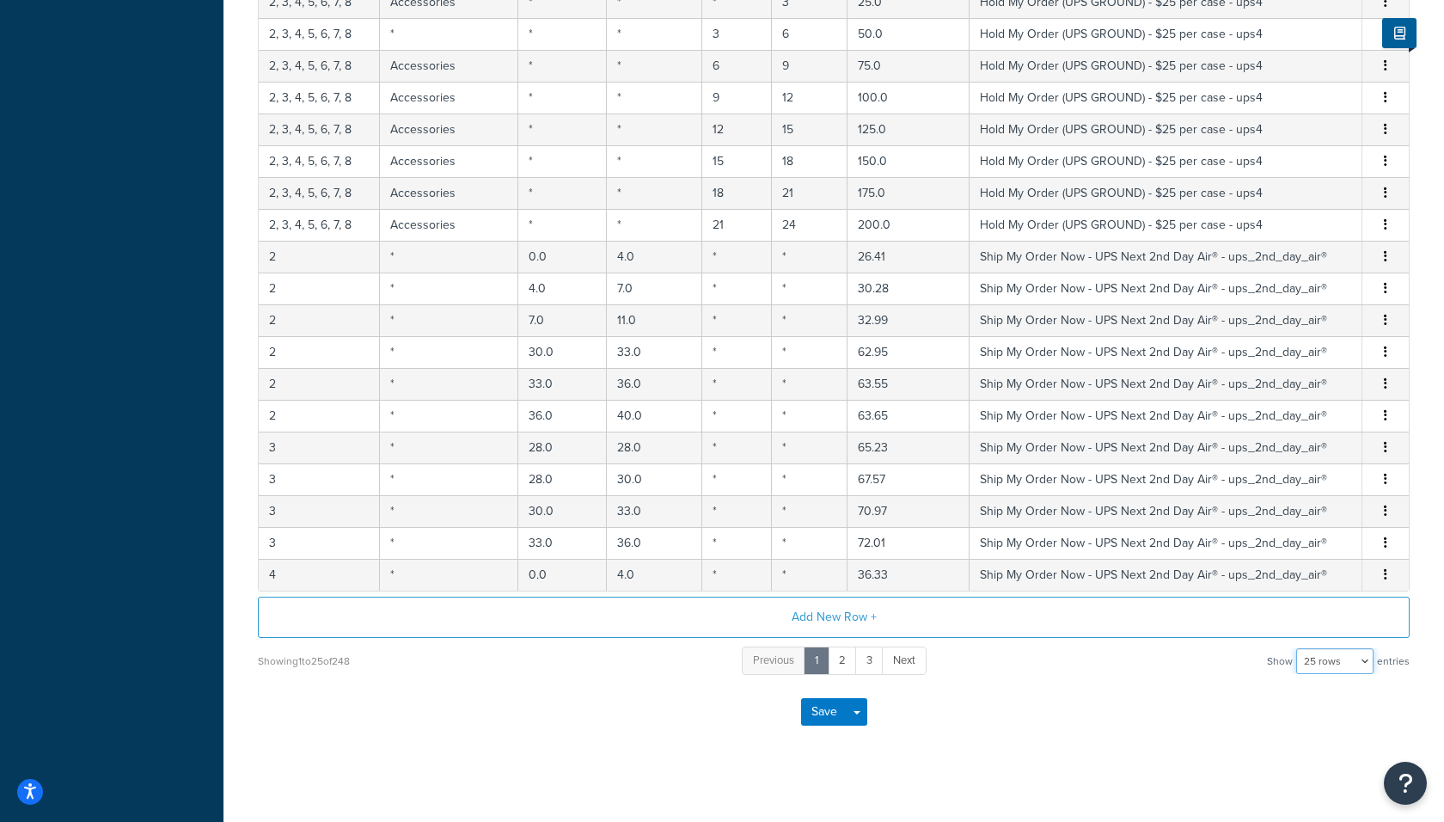
click at [1312, 655] on select "10 rows 15 rows 25 rows 50 rows 100 rows 1000 rows" at bounding box center [1334, 661] width 77 height 26
click at [1298, 648] on select "10 rows 15 rows 25 rows 50 rows 100 rows 1000 rows" at bounding box center [1334, 661] width 77 height 26
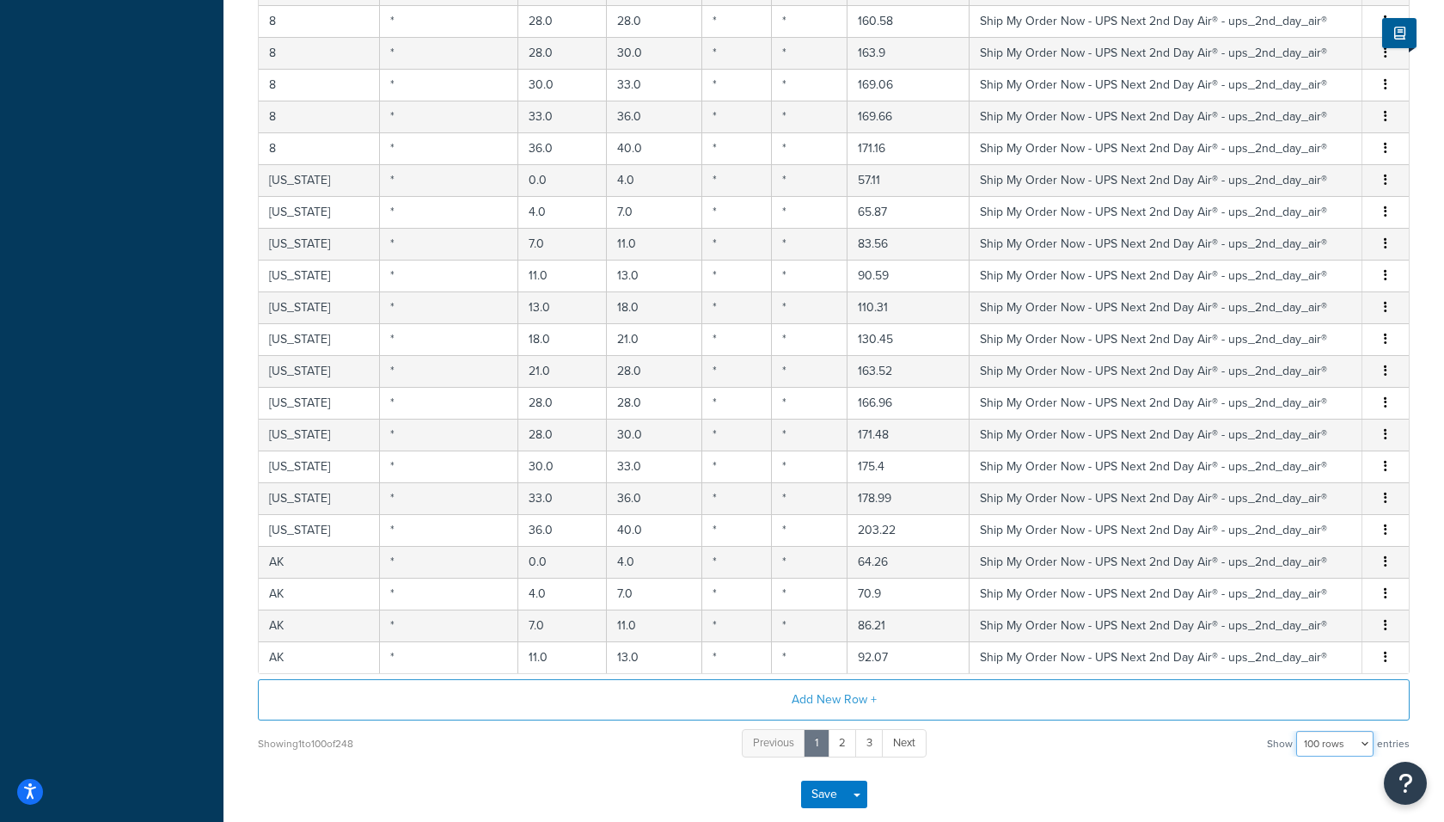
scroll to position [2915, 0]
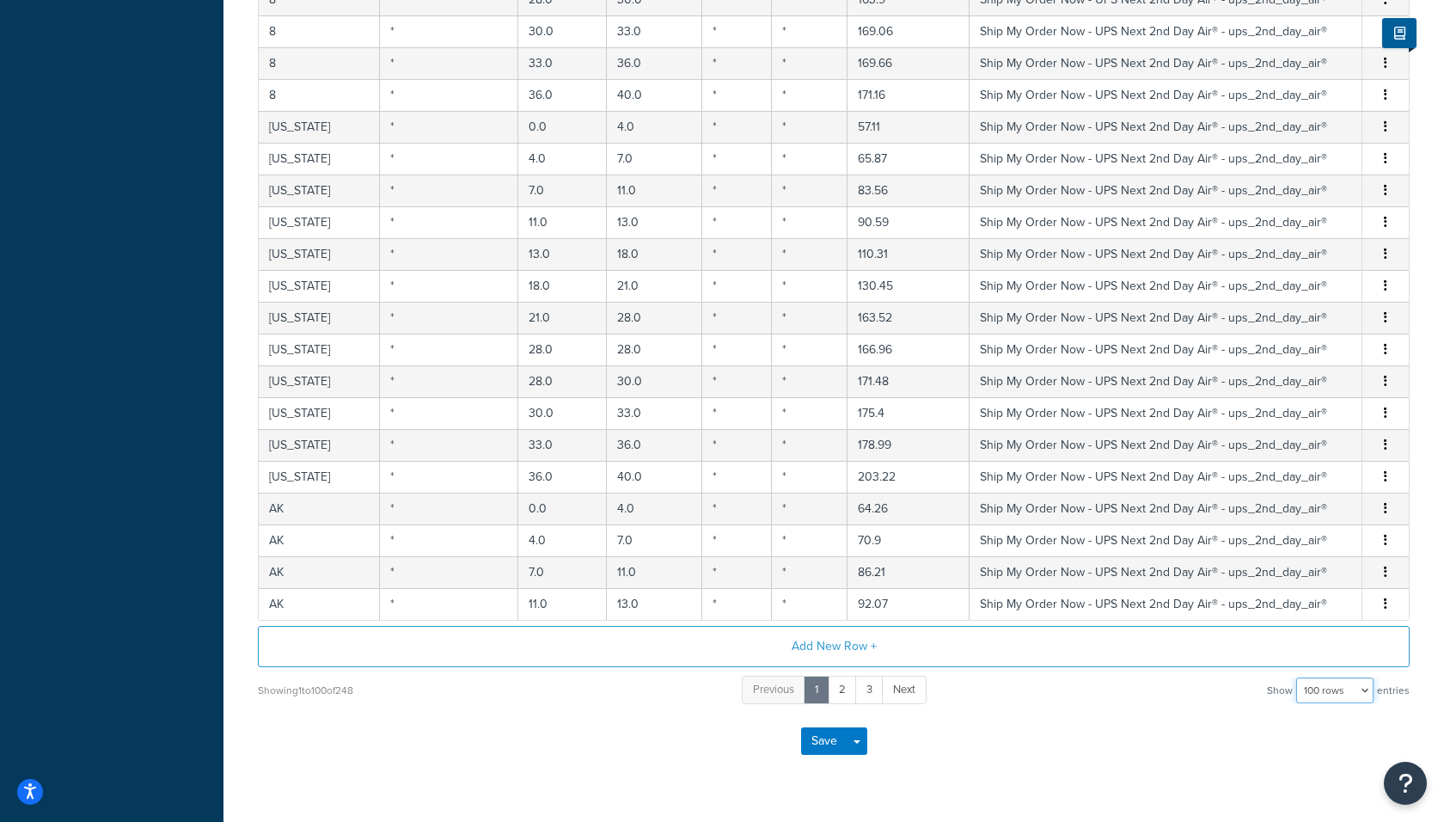
click at [1310, 677] on select "10 rows 15 rows 25 rows 50 rows 100 rows 1000 rows" at bounding box center [1334, 690] width 77 height 26
select select "1000"
click at [1298, 677] on select "10 rows 15 rows 25 rows 50 rows 100 rows 1000 rows" at bounding box center [1334, 690] width 77 height 26
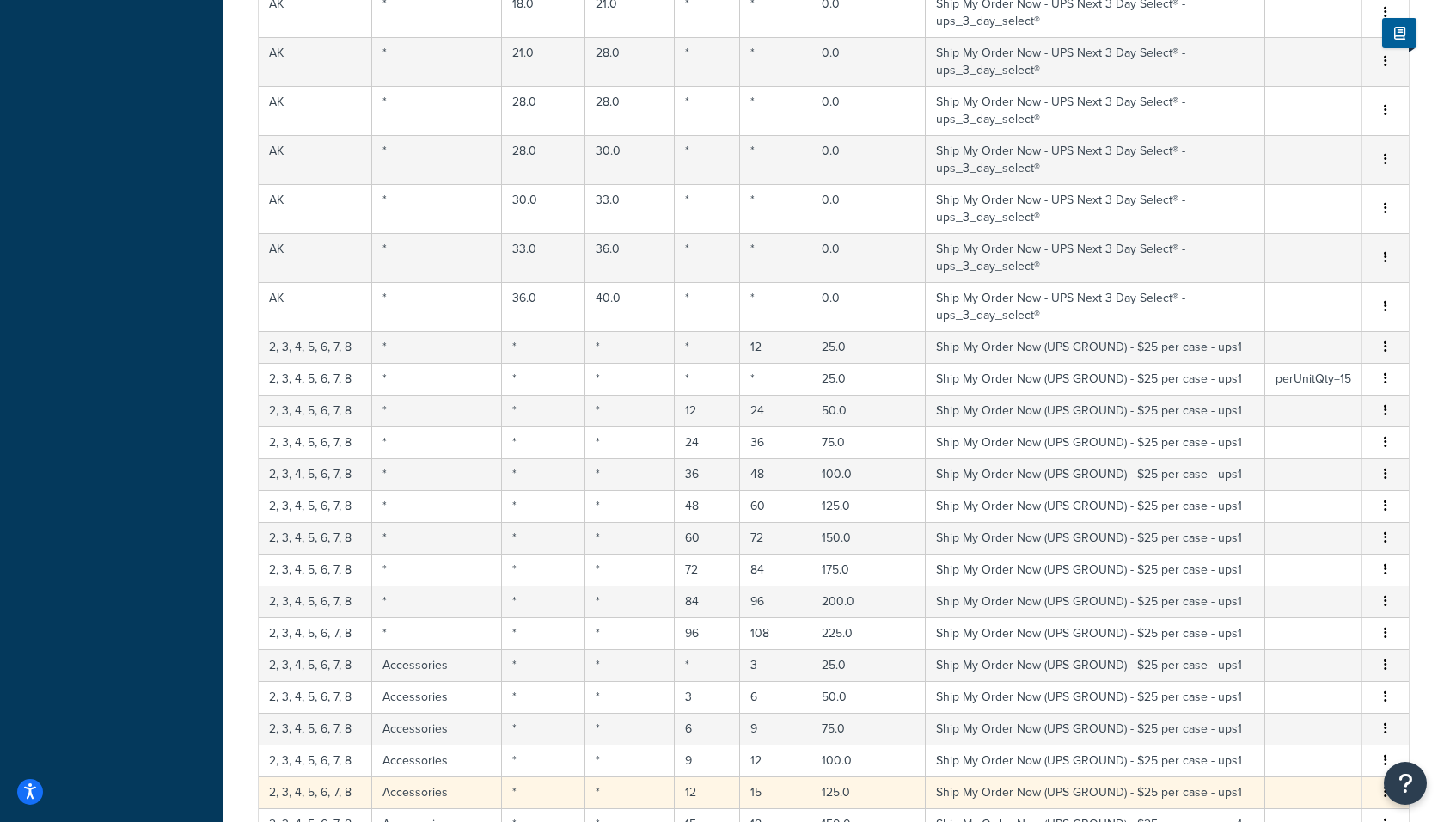
scroll to position [11187, 0]
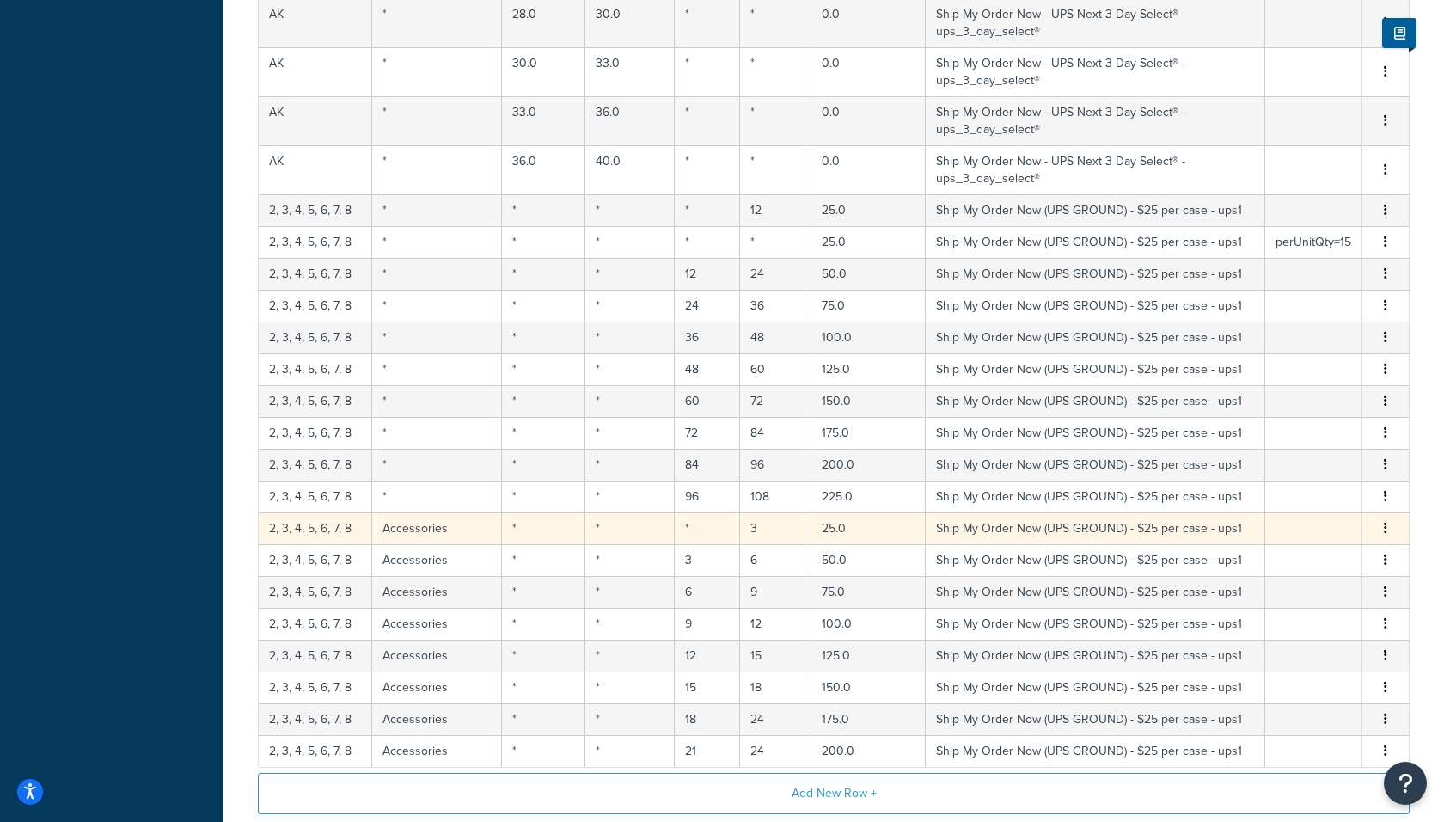
click at [1382, 519] on button "button" at bounding box center [1385, 528] width 14 height 19
click at [1310, 468] on div "Delete" at bounding box center [1299, 470] width 122 height 35
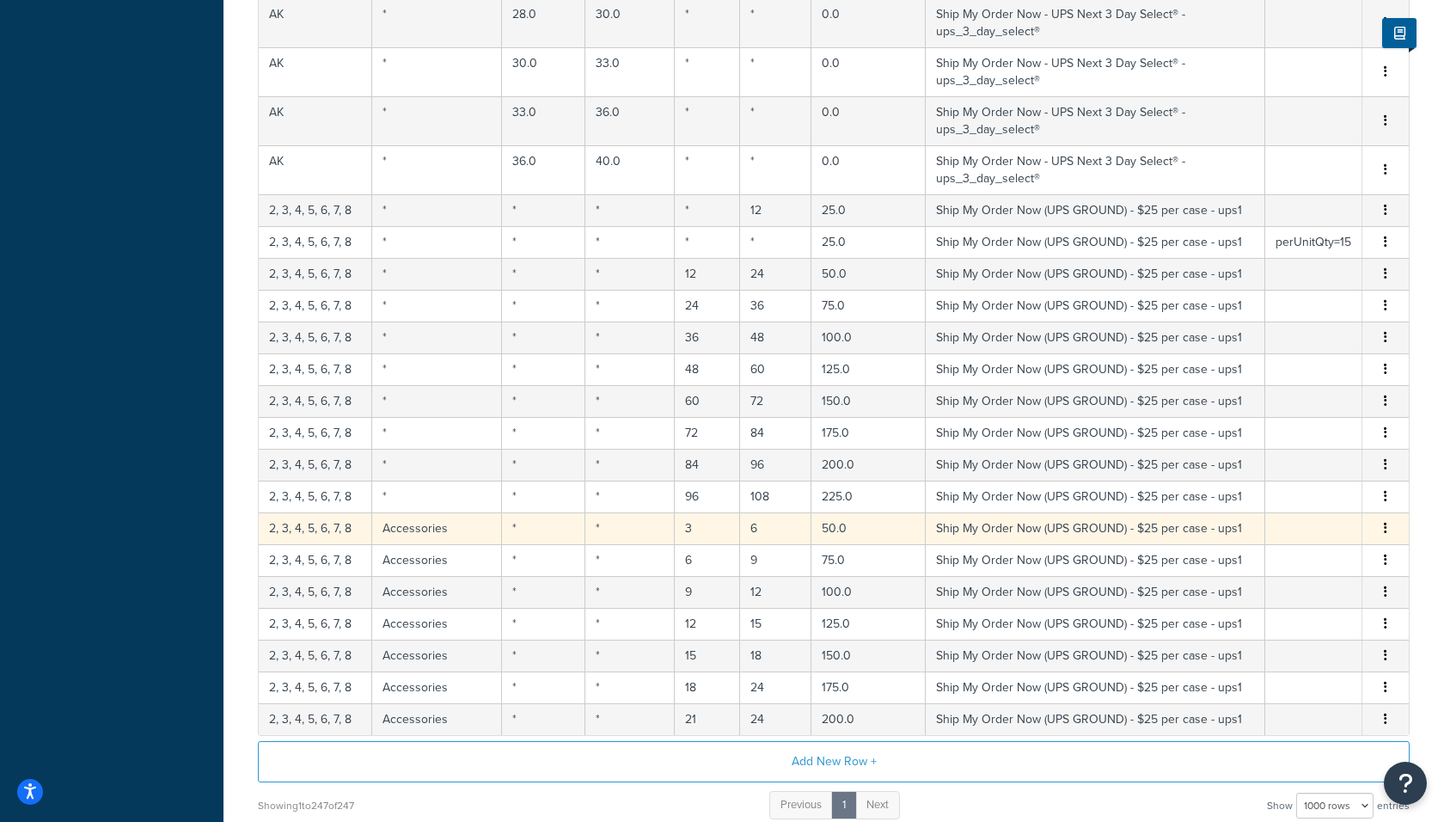
click at [1384, 519] on button "button" at bounding box center [1385, 528] width 14 height 19
click at [1333, 459] on div "Delete" at bounding box center [1299, 470] width 122 height 35
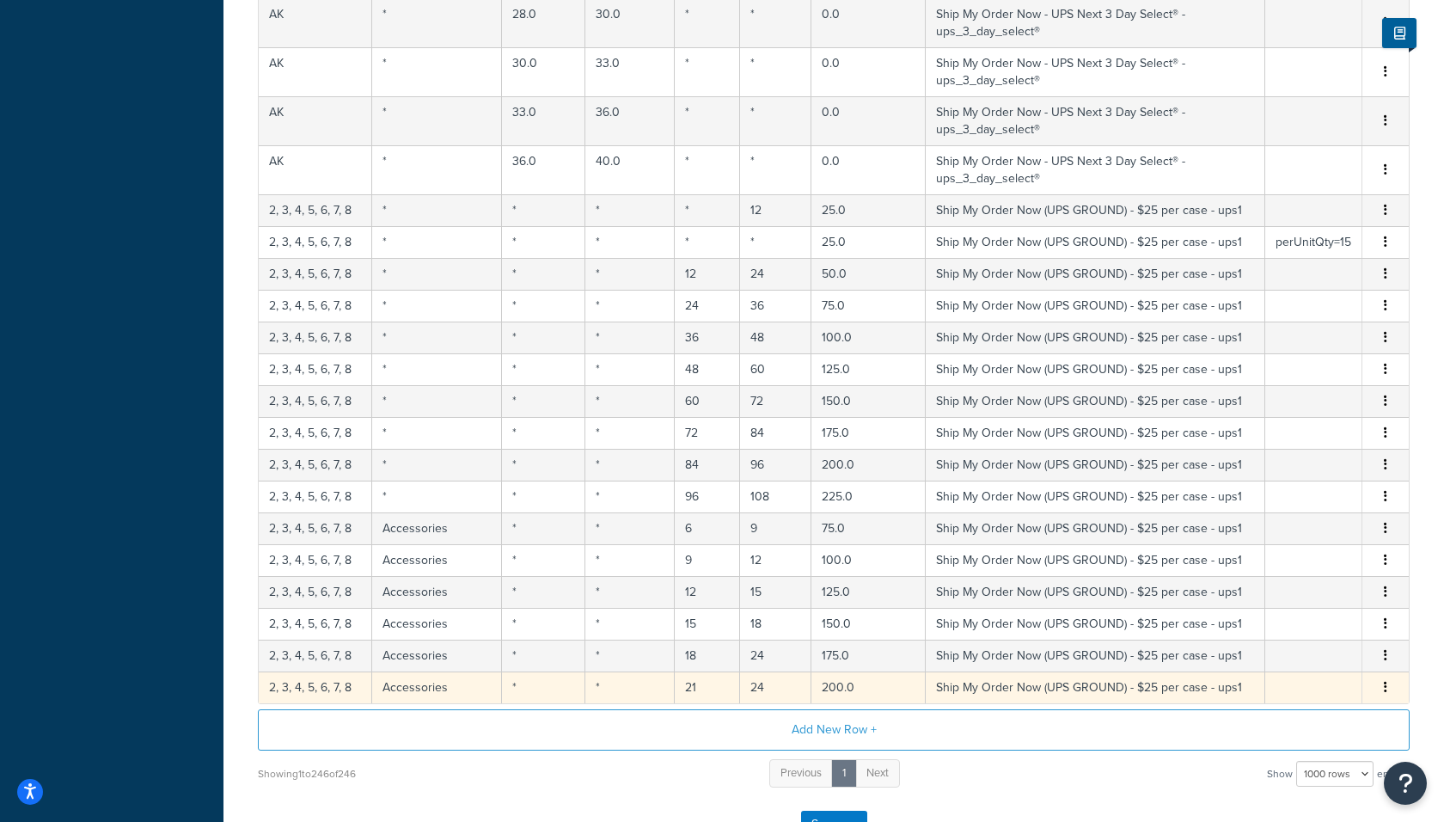
click at [1383, 678] on button "button" at bounding box center [1385, 687] width 14 height 19
click at [1299, 629] on div "Delete" at bounding box center [1299, 627] width 122 height 35
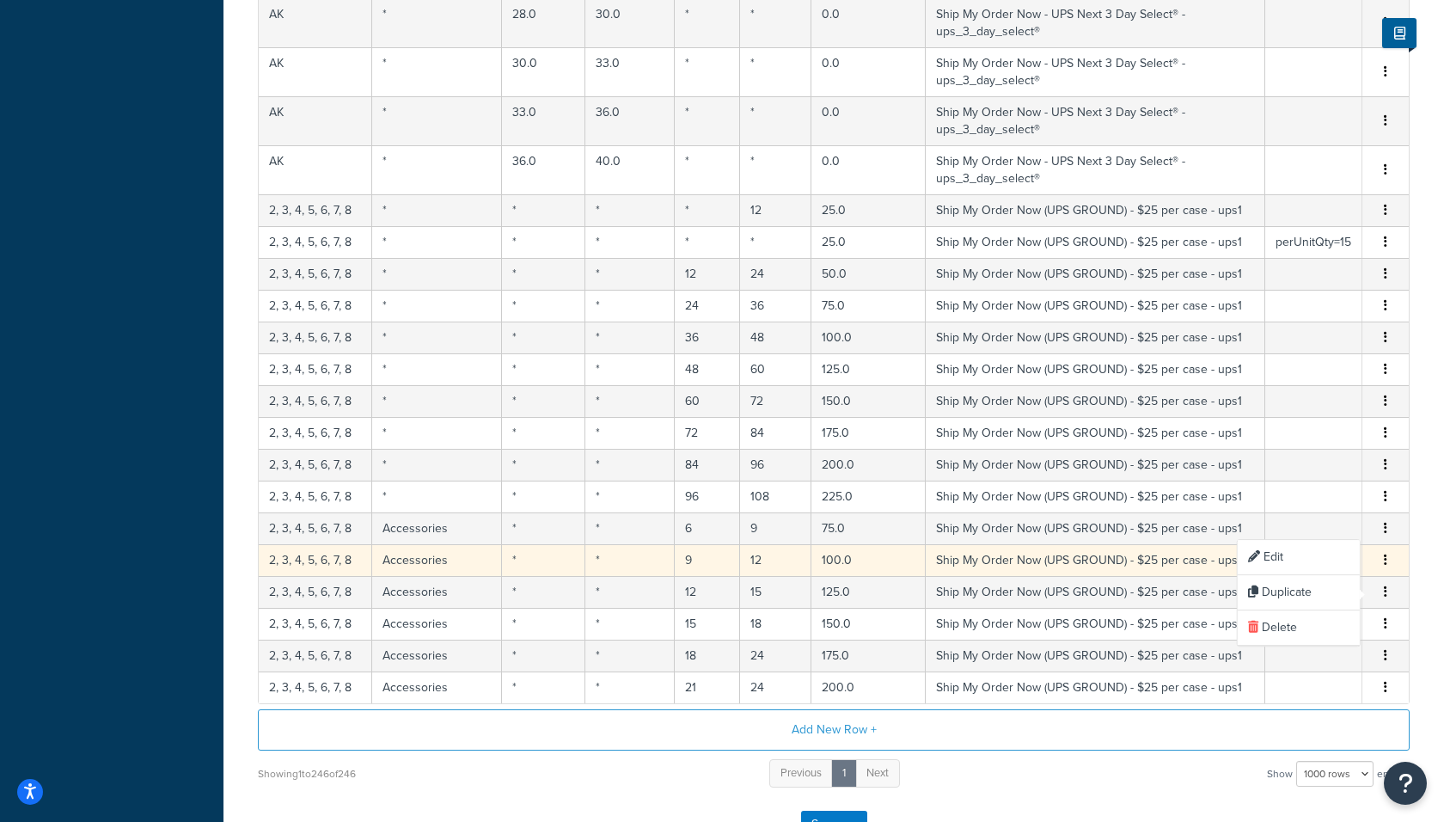
scroll to position [11182, 0]
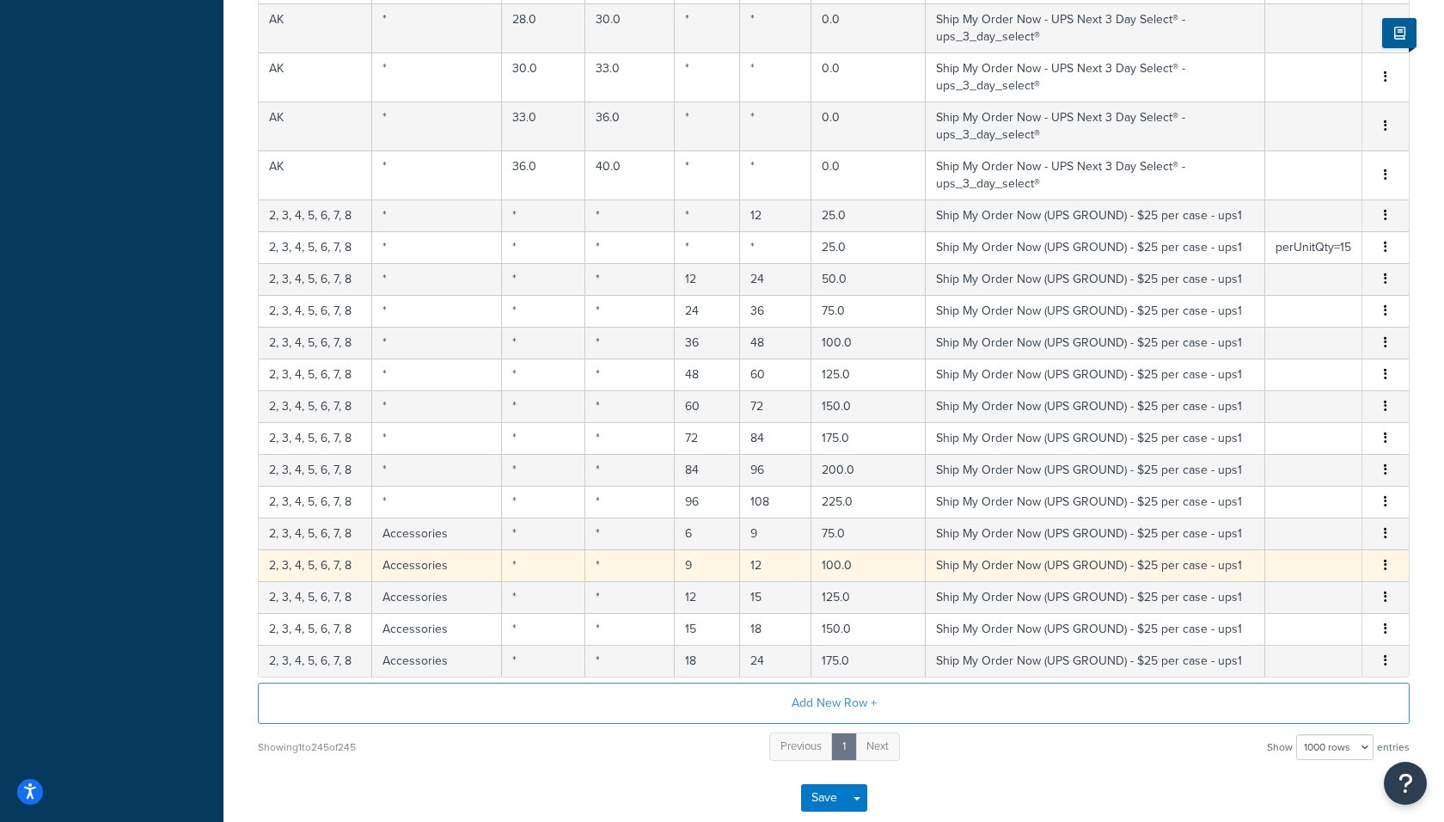
click at [1381, 556] on button "button" at bounding box center [1385, 565] width 14 height 19
click at [1299, 504] on div "Delete" at bounding box center [1299, 507] width 122 height 35
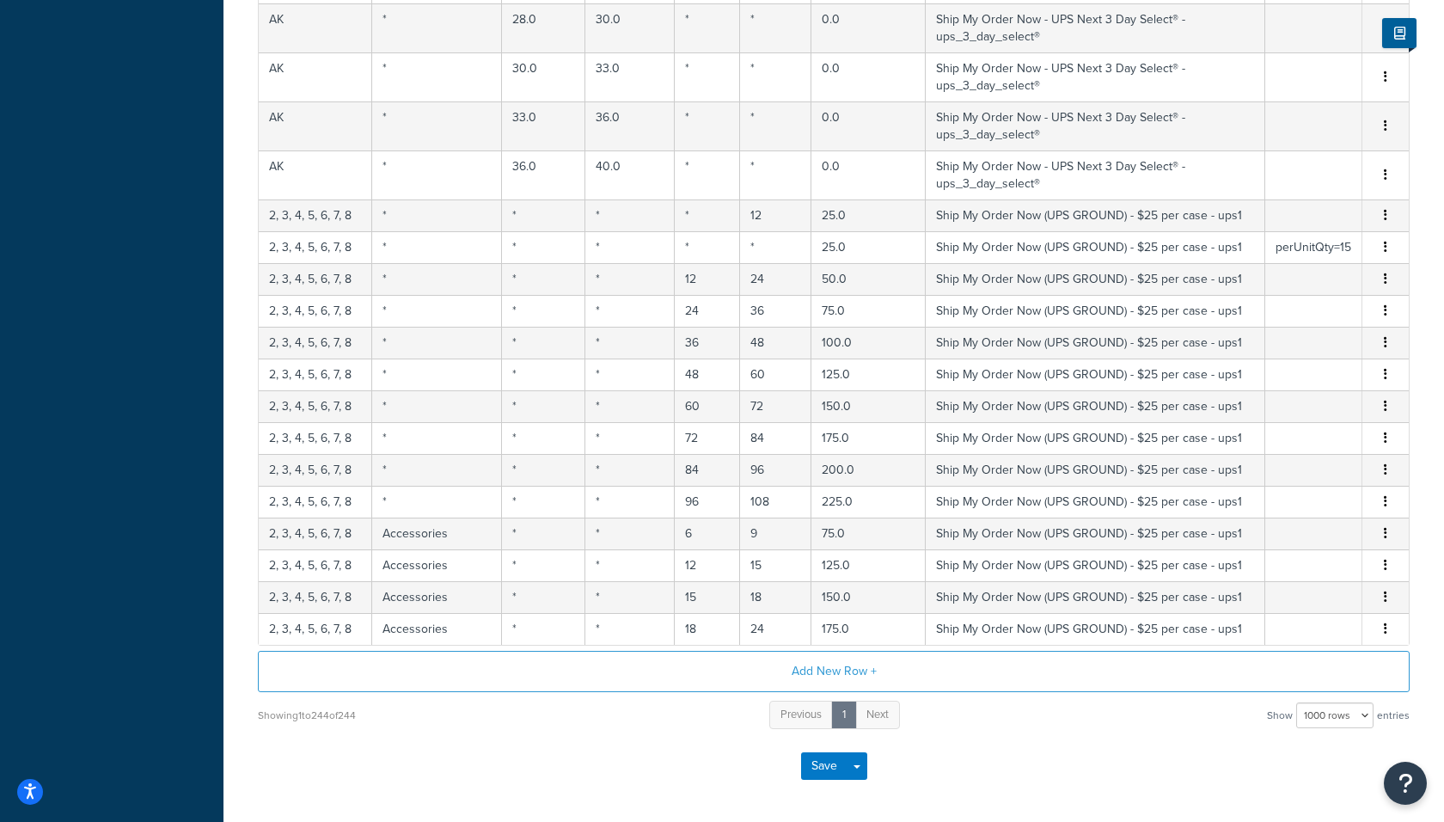
click at [1384, 495] on icon "button" at bounding box center [1385, 501] width 3 height 12
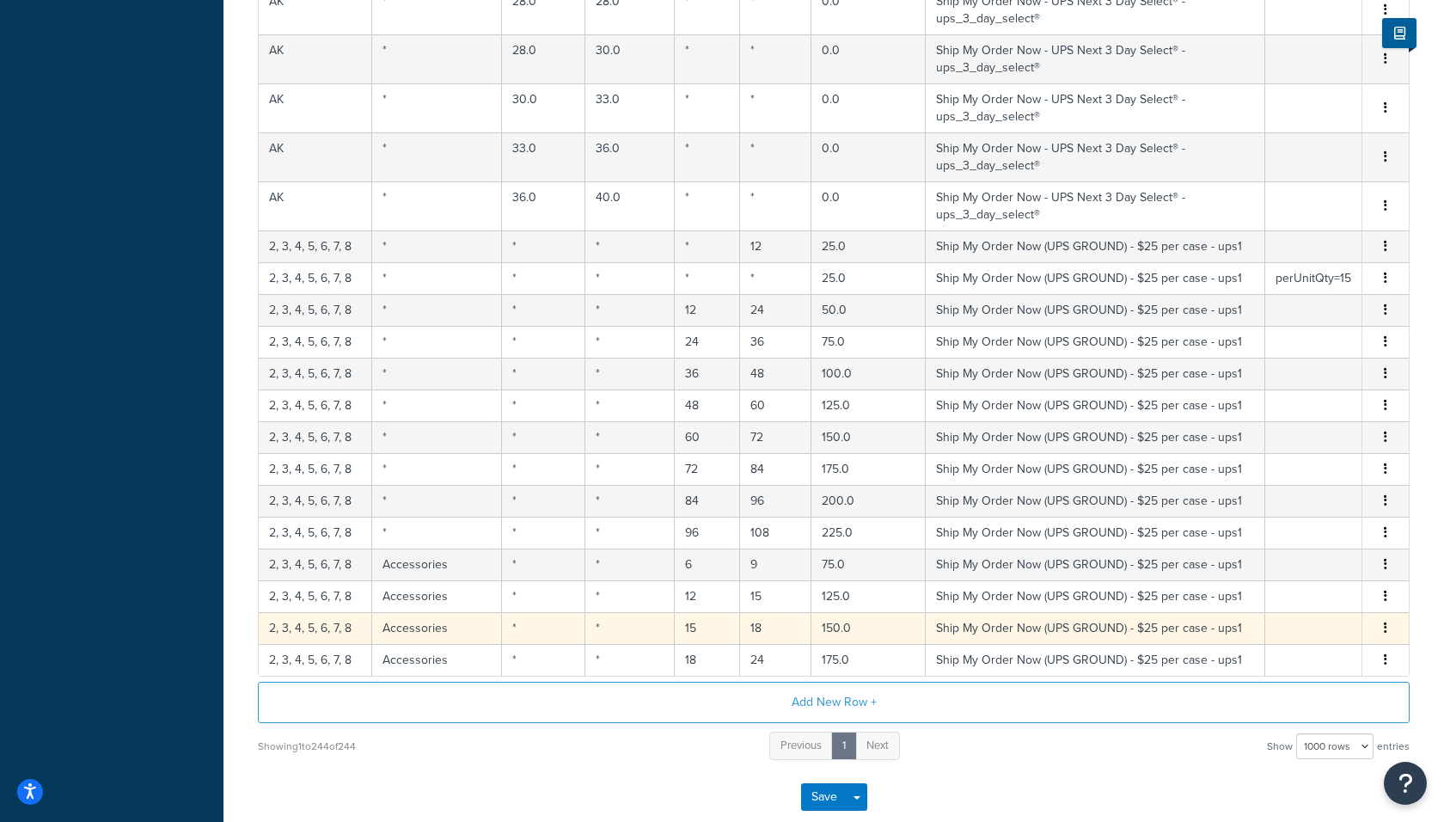
click at [1385, 621] on icon "button" at bounding box center [1385, 627] width 3 height 12
click at [1310, 573] on div "Delete" at bounding box center [1299, 570] width 122 height 35
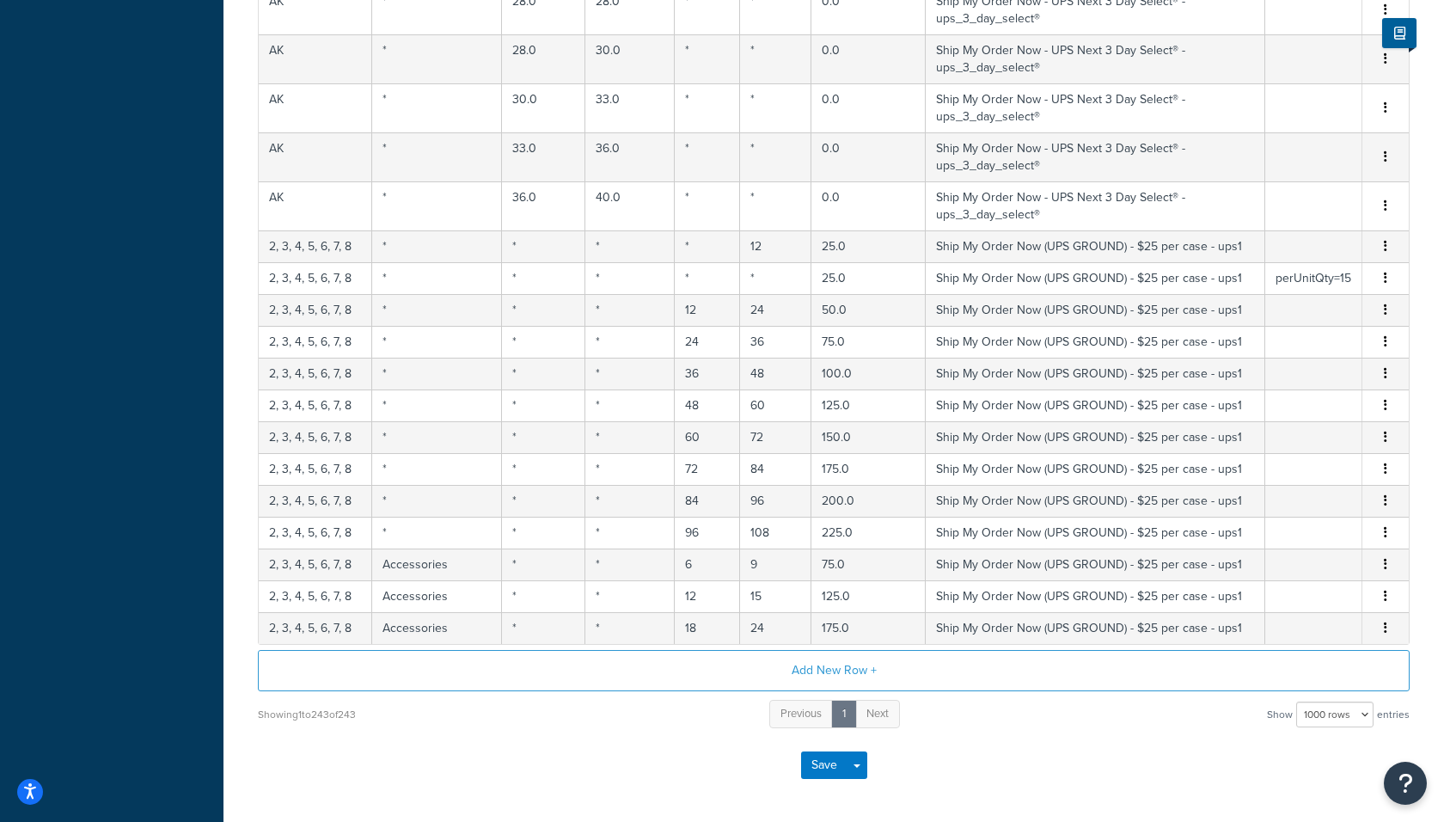
scroll to position [11119, 0]
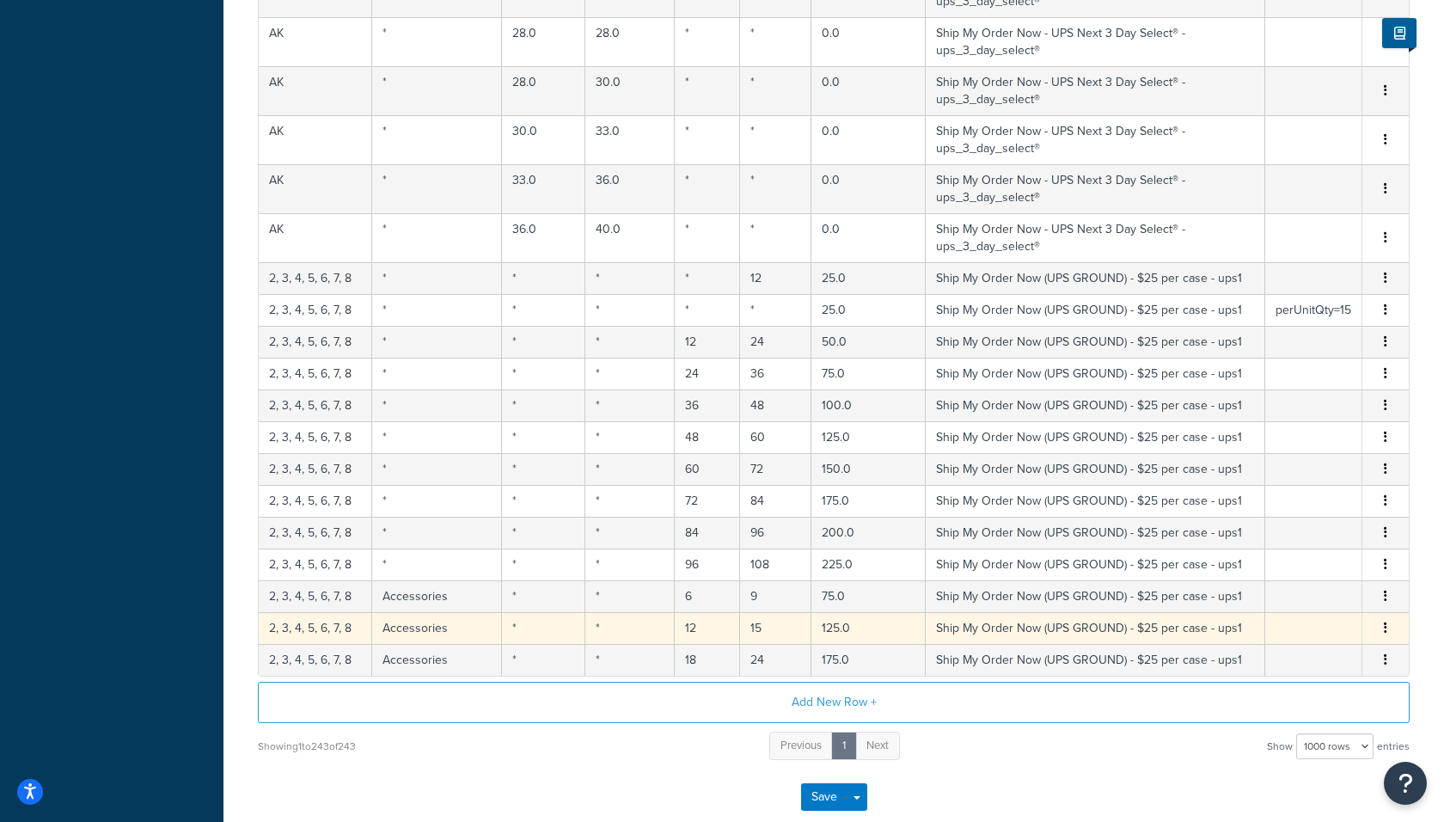
click at [1382, 612] on td "Edit Duplicate Delete" at bounding box center [1385, 628] width 46 height 32
click at [1382, 619] on button "button" at bounding box center [1385, 628] width 14 height 19
click at [1318, 560] on div "Delete" at bounding box center [1299, 570] width 122 height 35
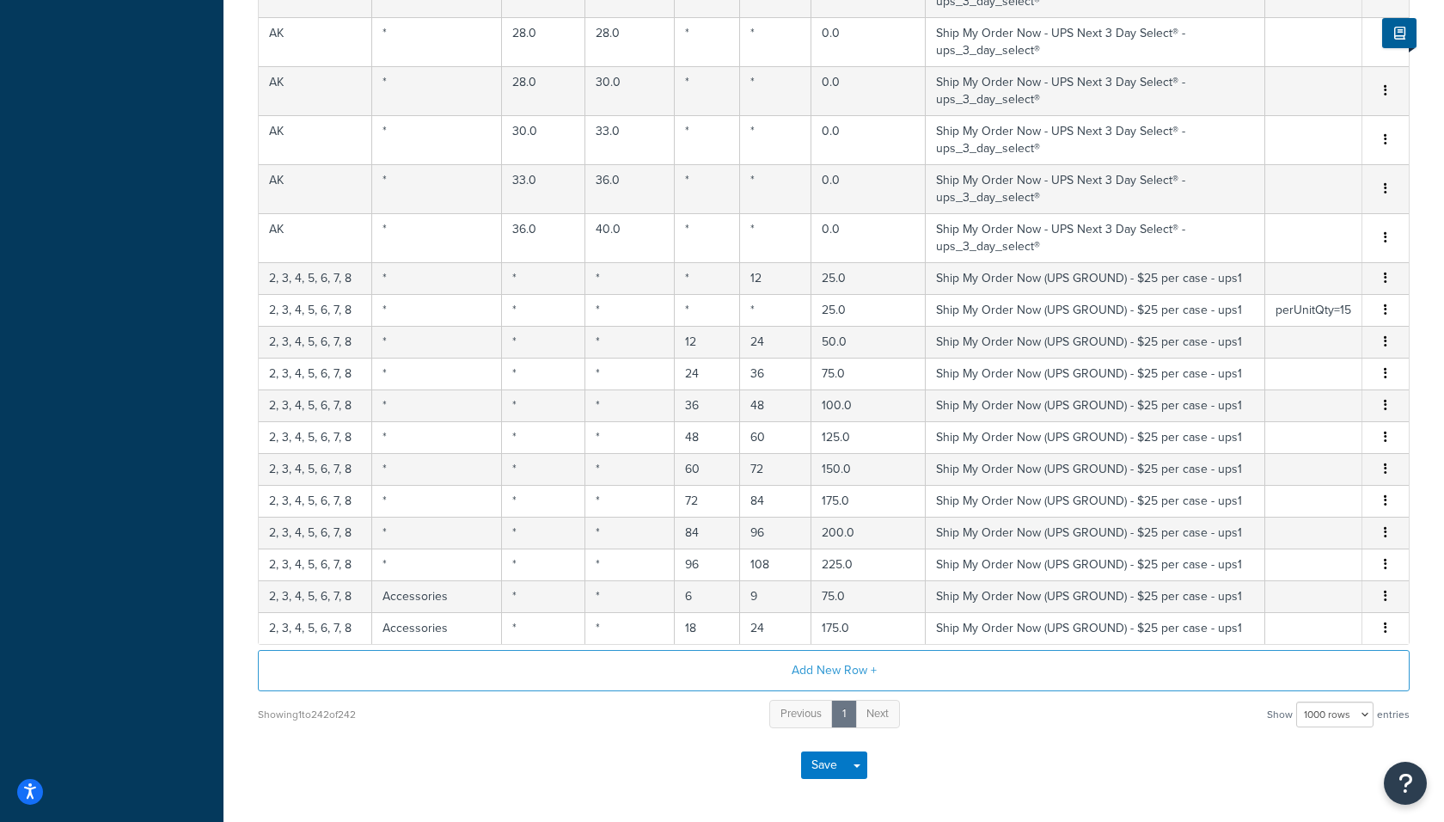
scroll to position [11088, 0]
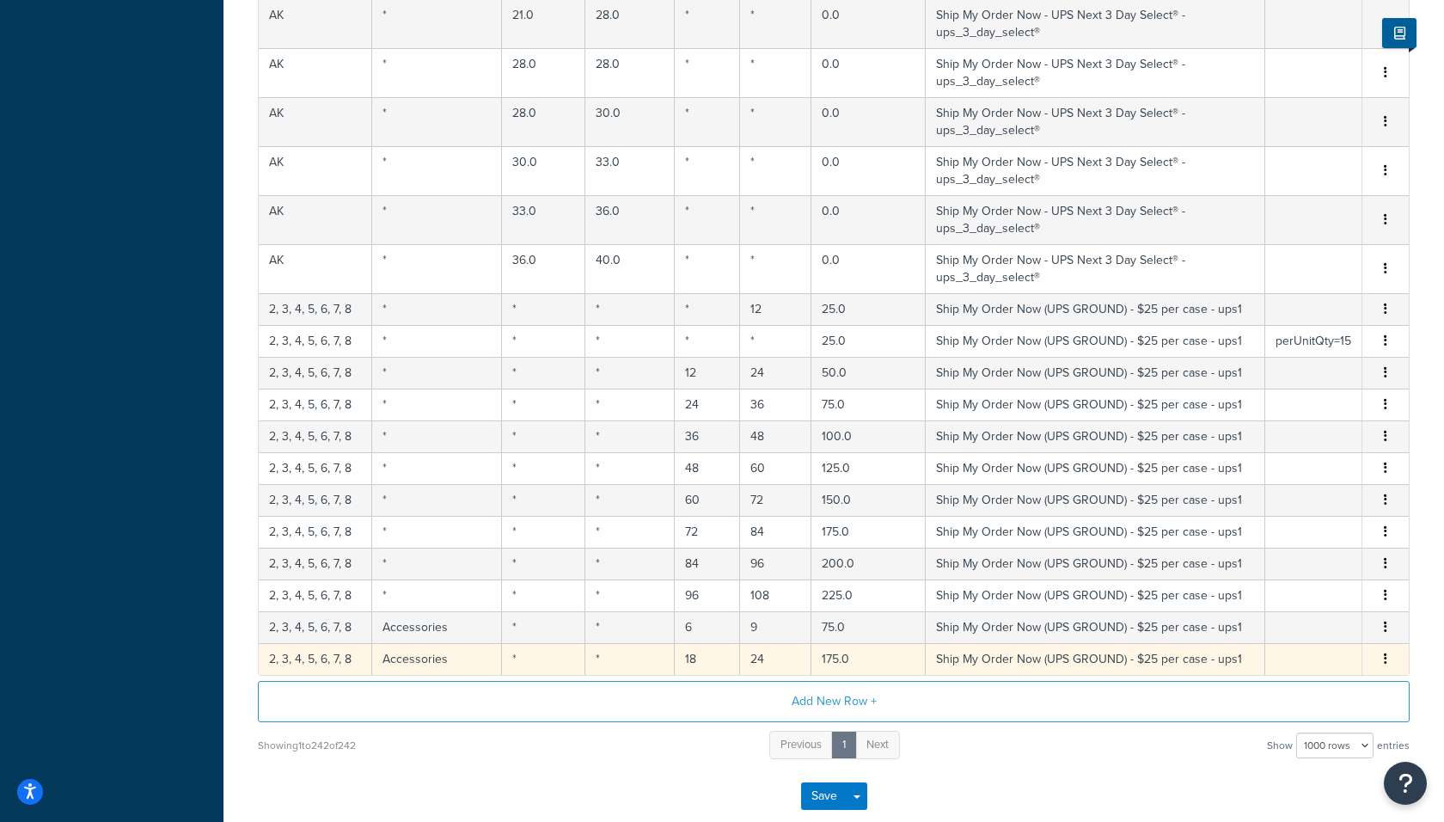
click at [1383, 650] on button "button" at bounding box center [1385, 659] width 14 height 19
click at [1320, 589] on div "Delete" at bounding box center [1299, 601] width 122 height 35
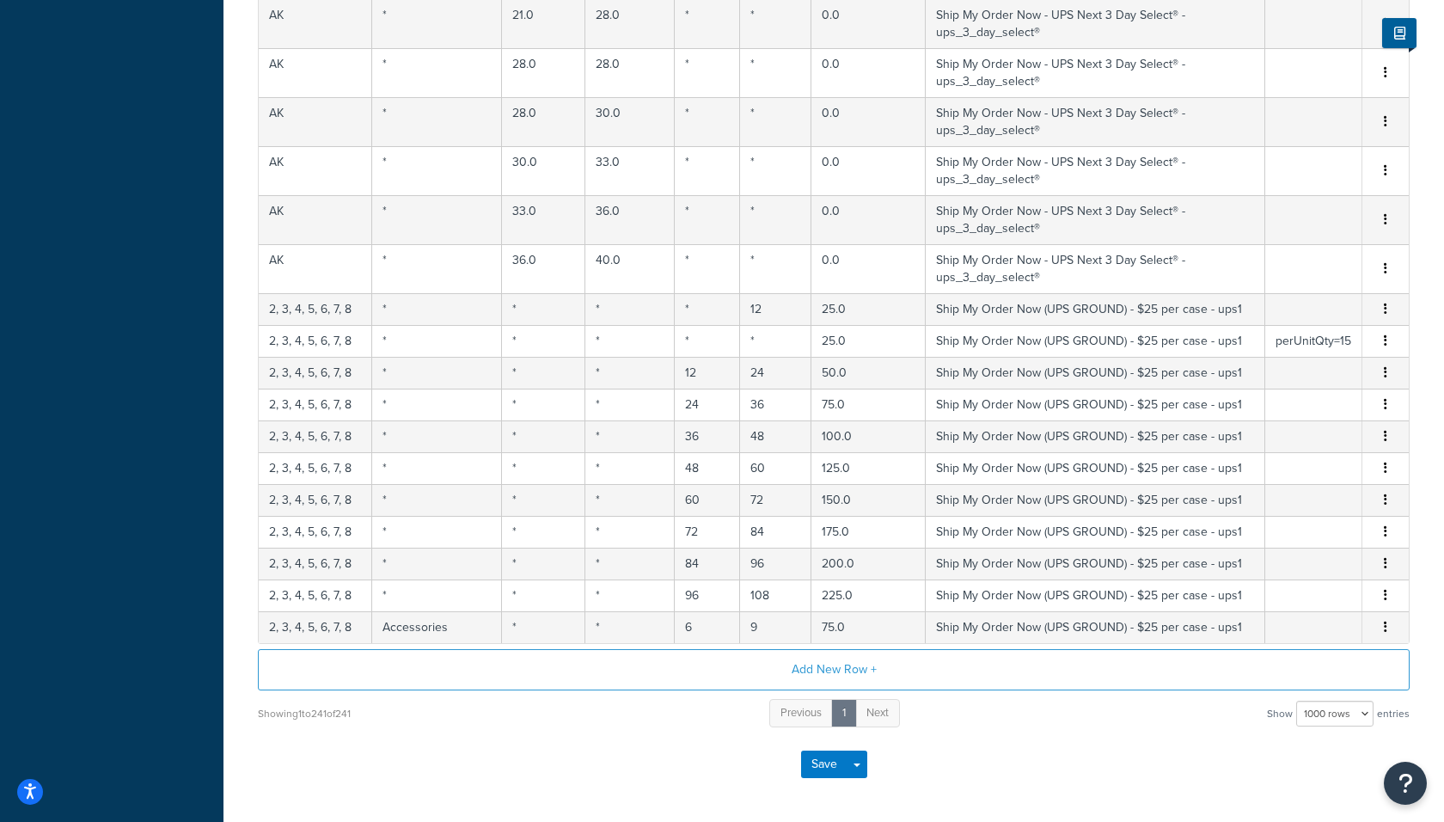
scroll to position [11056, 0]
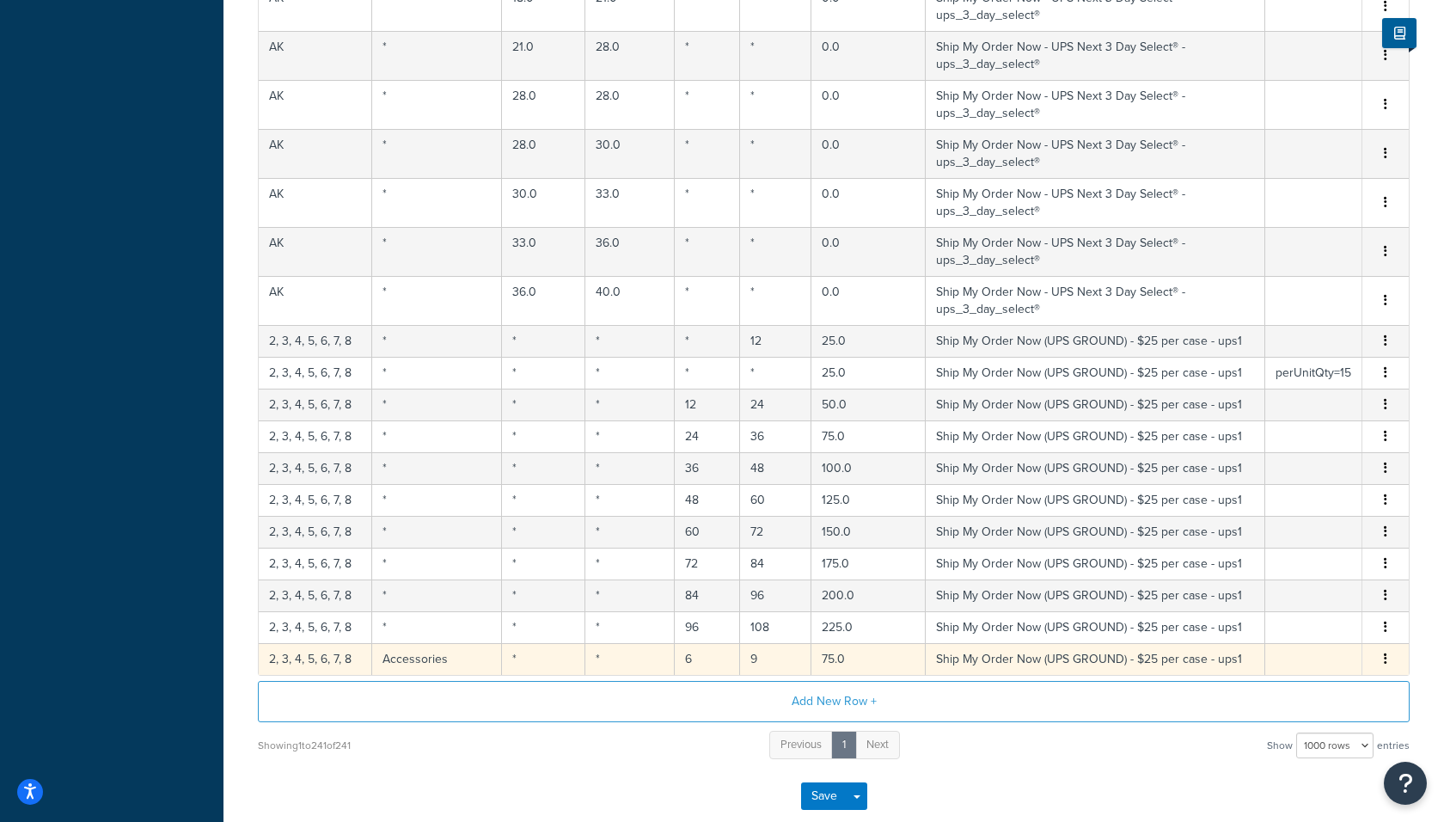
click at [1386, 652] on icon "button" at bounding box center [1385, 658] width 3 height 12
click at [1271, 599] on div "Delete" at bounding box center [1299, 601] width 122 height 35
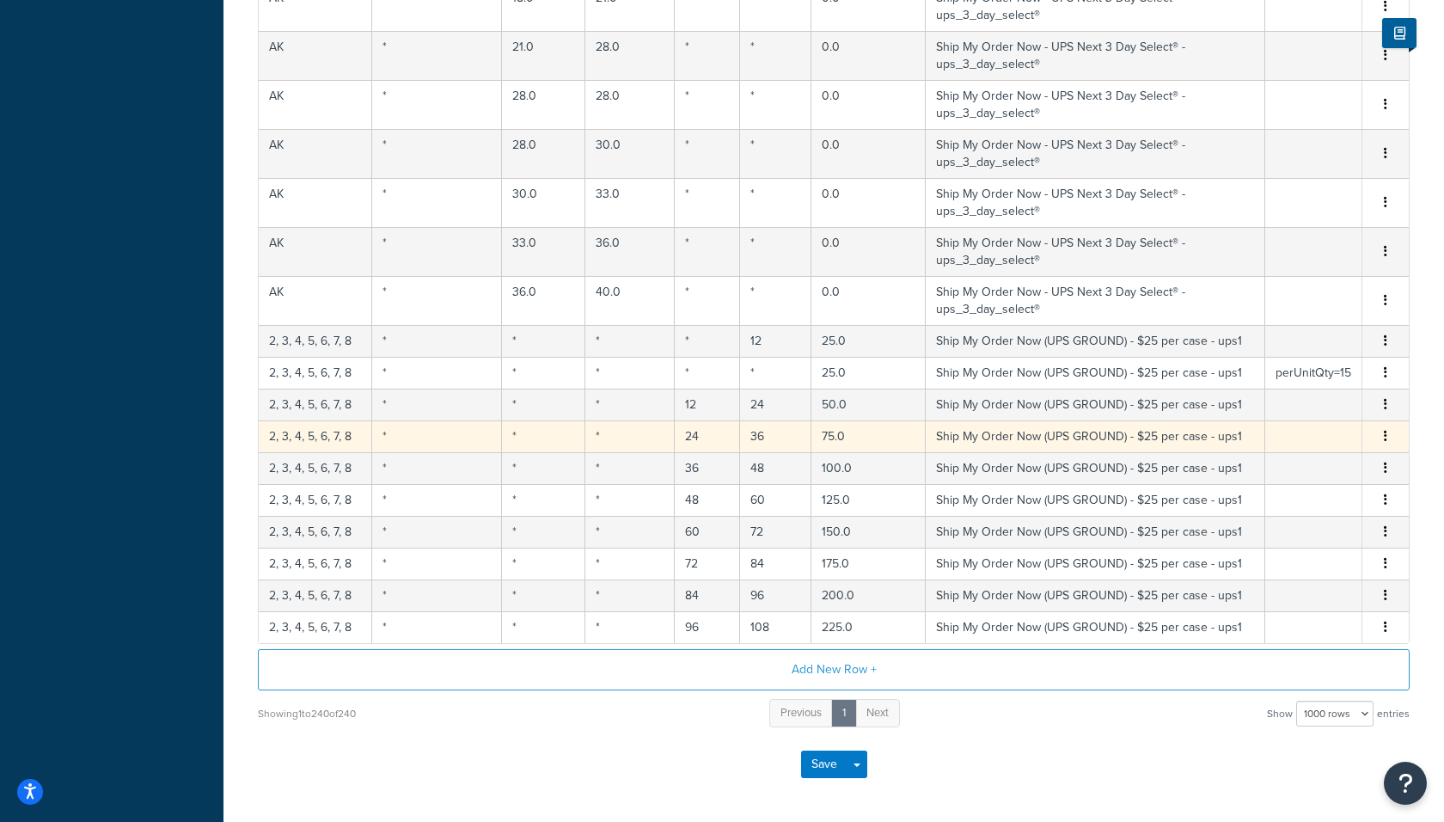
scroll to position [11024, 0]
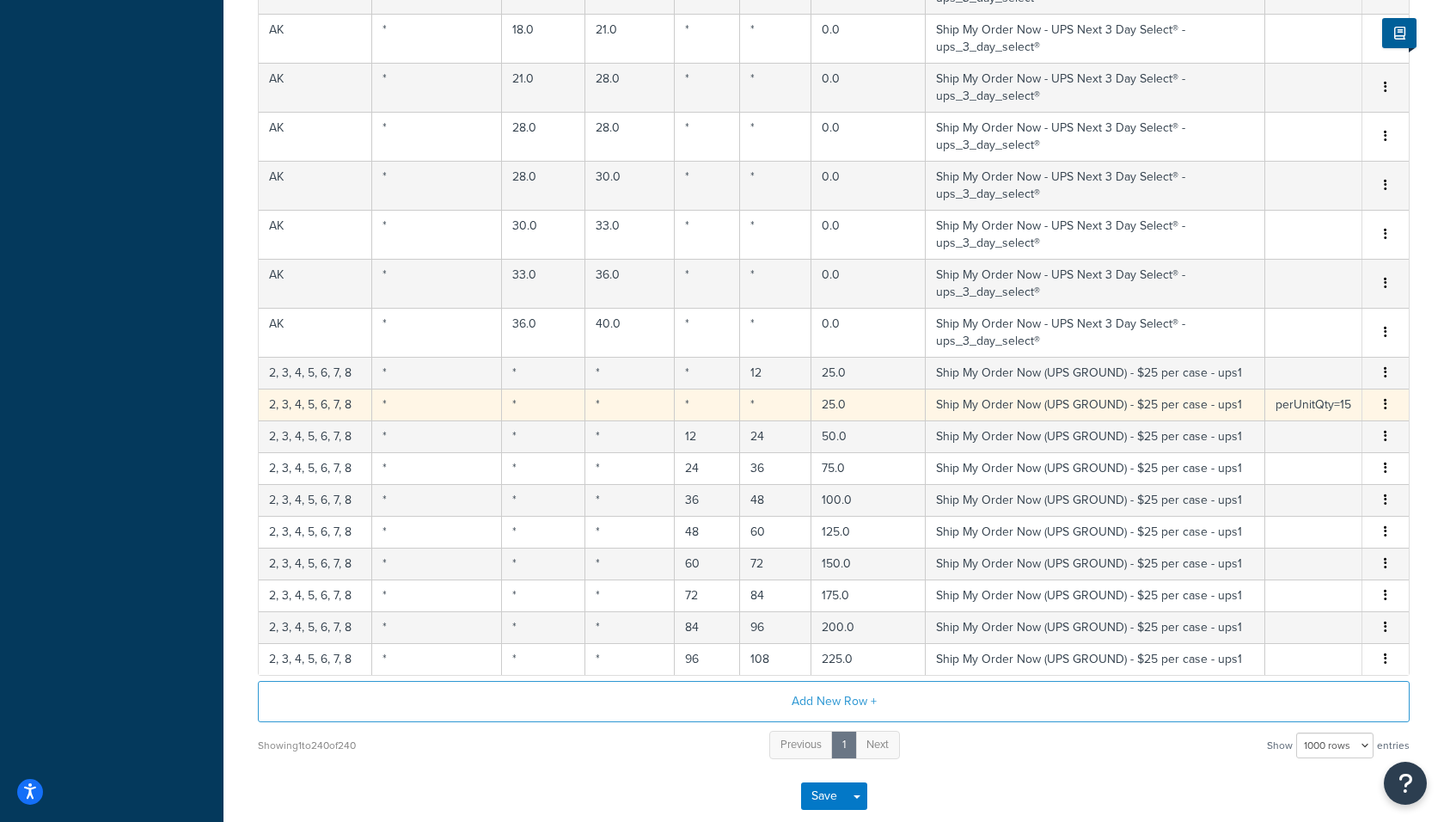
click at [1382, 395] on button "button" at bounding box center [1385, 404] width 14 height 19
click at [1318, 348] on div "Delete" at bounding box center [1299, 350] width 122 height 35
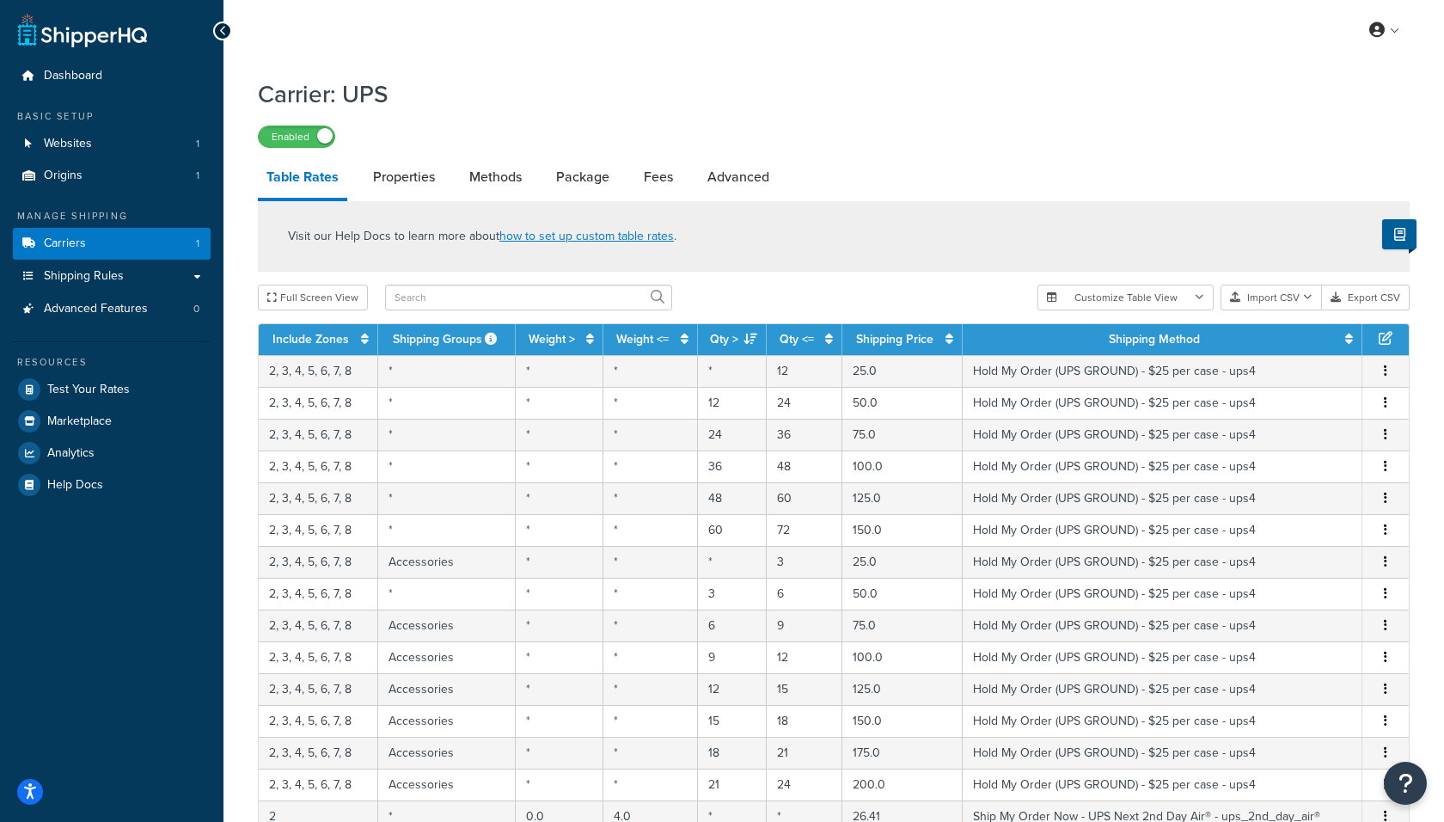
scroll to position [260, 0]
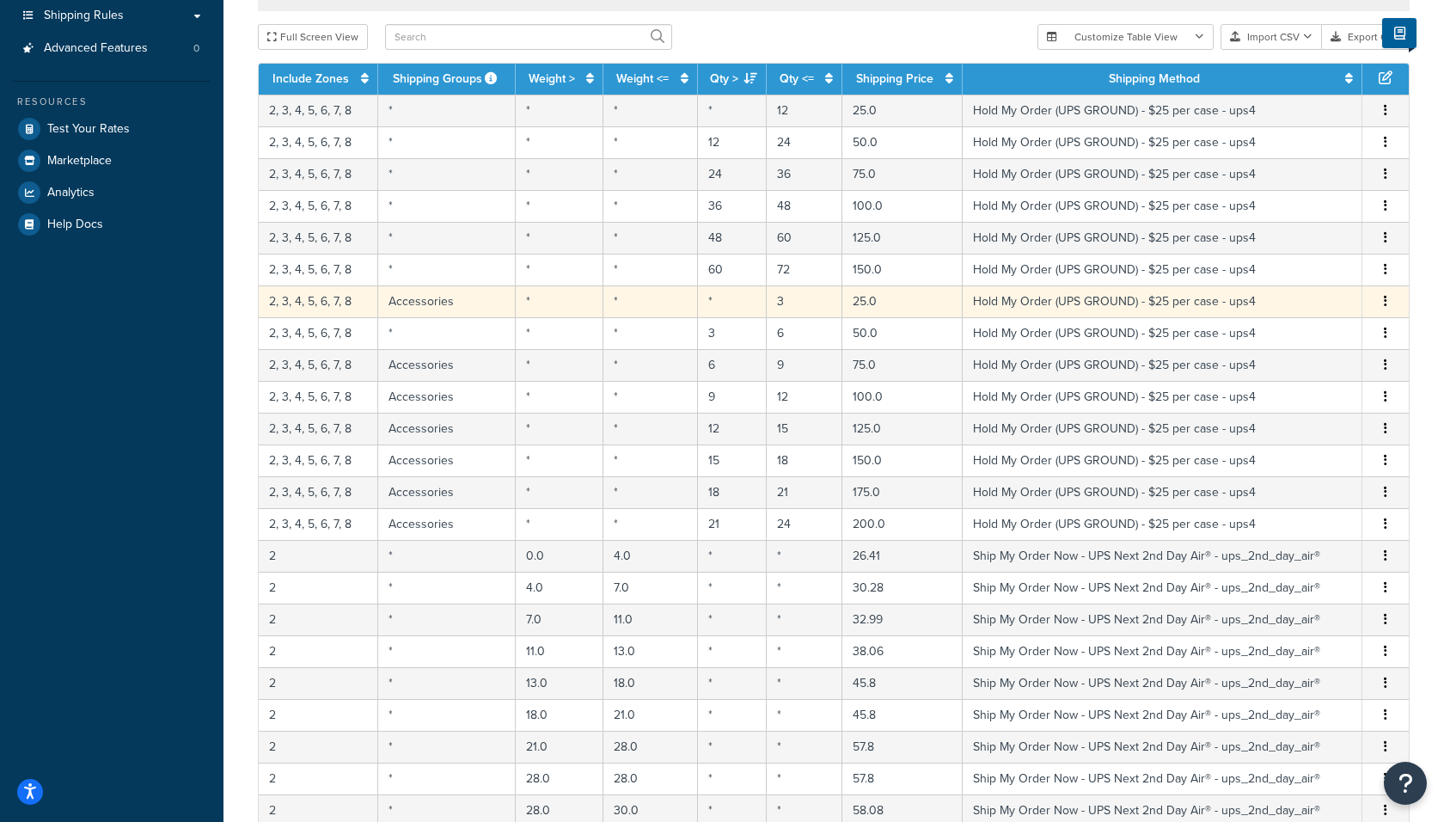
click at [1384, 298] on icon "button" at bounding box center [1385, 301] width 3 height 12
click at [1307, 333] on div "Delete" at bounding box center [1299, 336] width 122 height 35
click at [1386, 302] on icon "button" at bounding box center [1385, 301] width 3 height 12
click at [1313, 335] on div "Delete" at bounding box center [1299, 336] width 122 height 35
click at [1381, 296] on button "button" at bounding box center [1385, 301] width 14 height 19
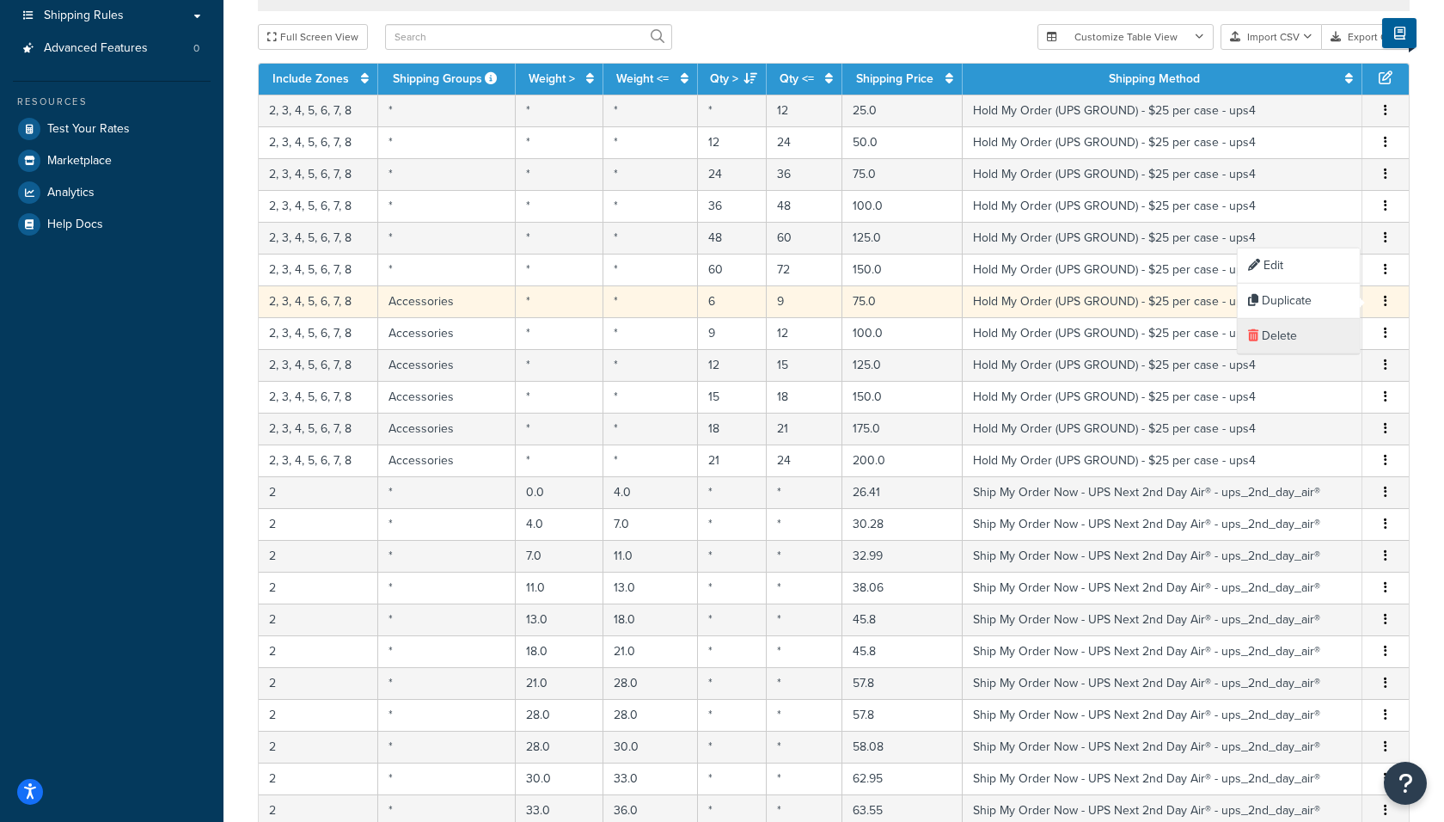
click at [1302, 335] on div "Delete" at bounding box center [1299, 336] width 122 height 35
click at [1387, 295] on icon "button" at bounding box center [1385, 301] width 3 height 12
click at [1266, 340] on div "Delete" at bounding box center [1299, 336] width 122 height 35
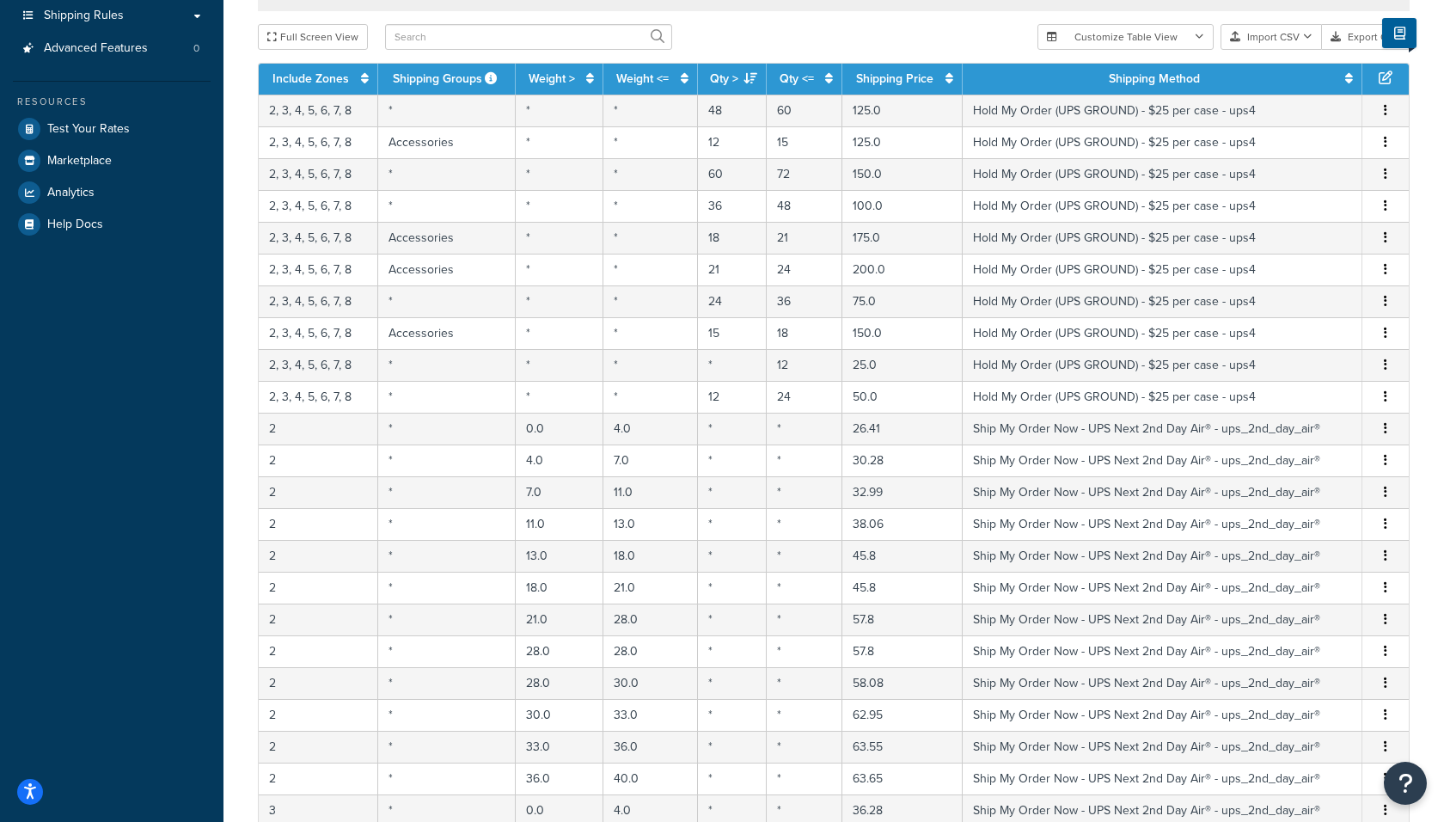
click at [1385, 299] on icon "button" at bounding box center [1385, 301] width 3 height 12
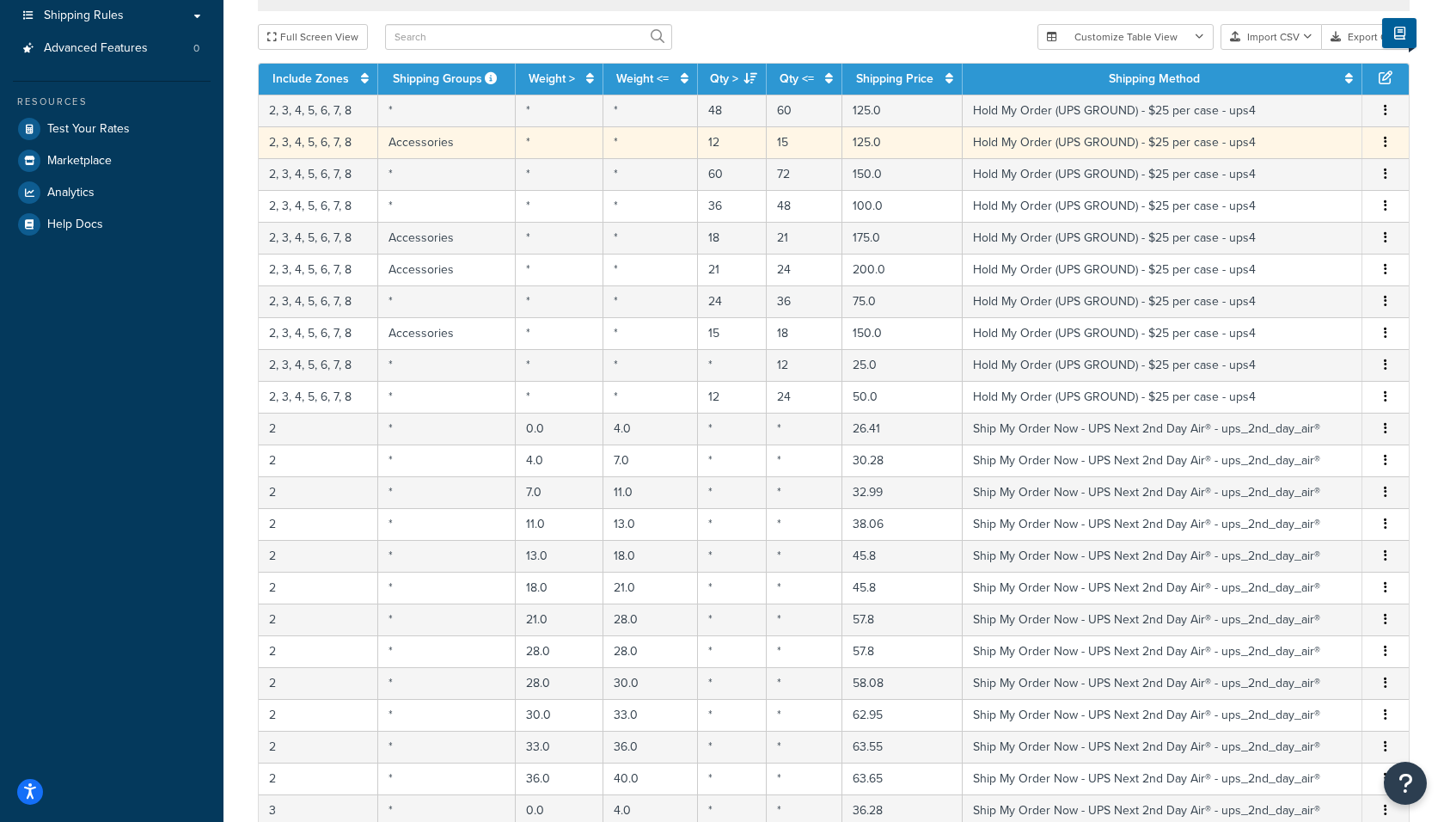
click at [1384, 137] on icon "button" at bounding box center [1385, 142] width 3 height 12
click at [1302, 177] on div "Delete" at bounding box center [1299, 179] width 122 height 35
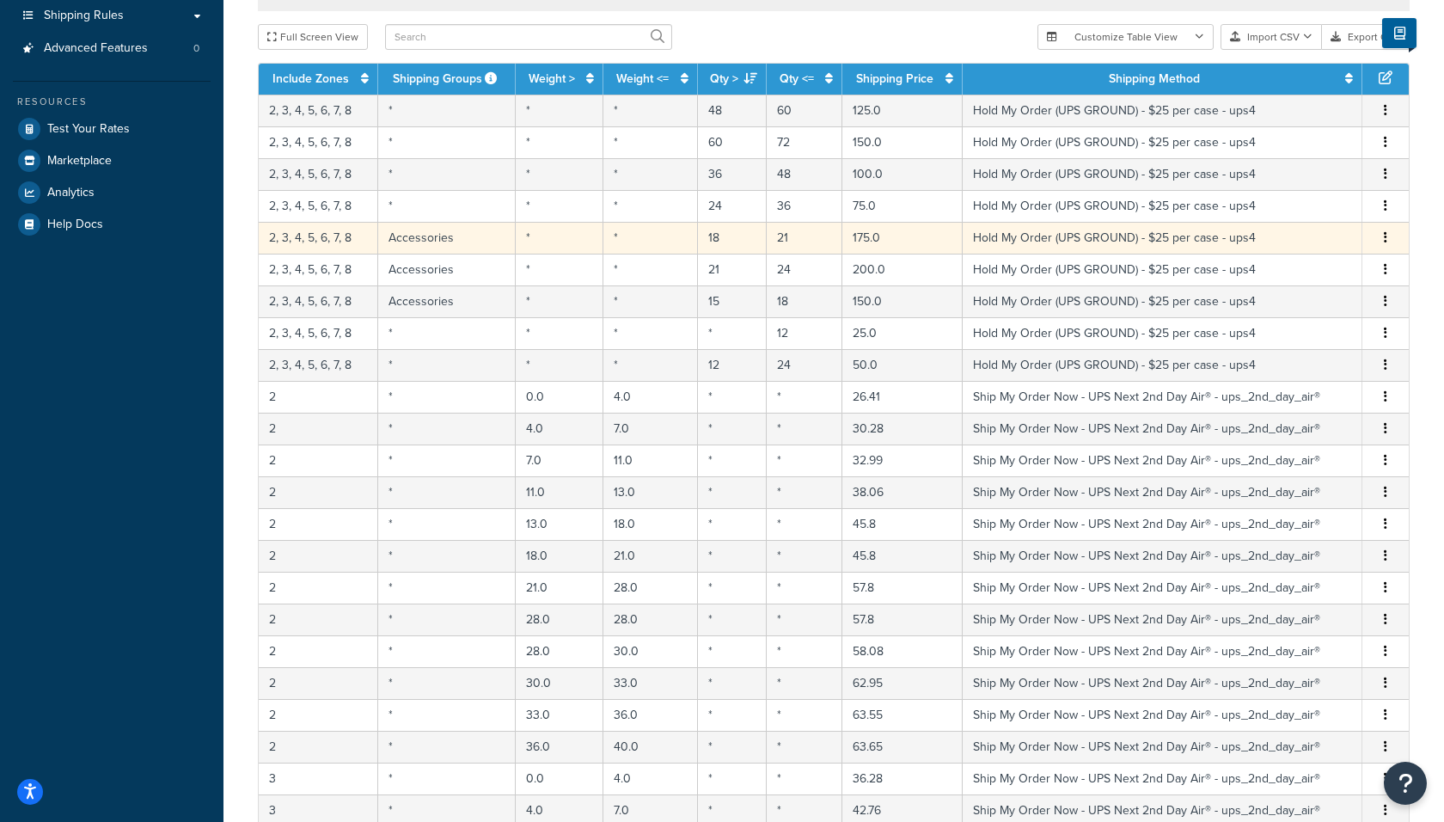
click at [1388, 235] on button "button" at bounding box center [1385, 238] width 14 height 19
click at [1323, 272] on div "Delete" at bounding box center [1299, 272] width 122 height 35
click at [1381, 234] on button "button" at bounding box center [1385, 238] width 14 height 19
click at [1316, 272] on div "Delete" at bounding box center [1299, 272] width 122 height 35
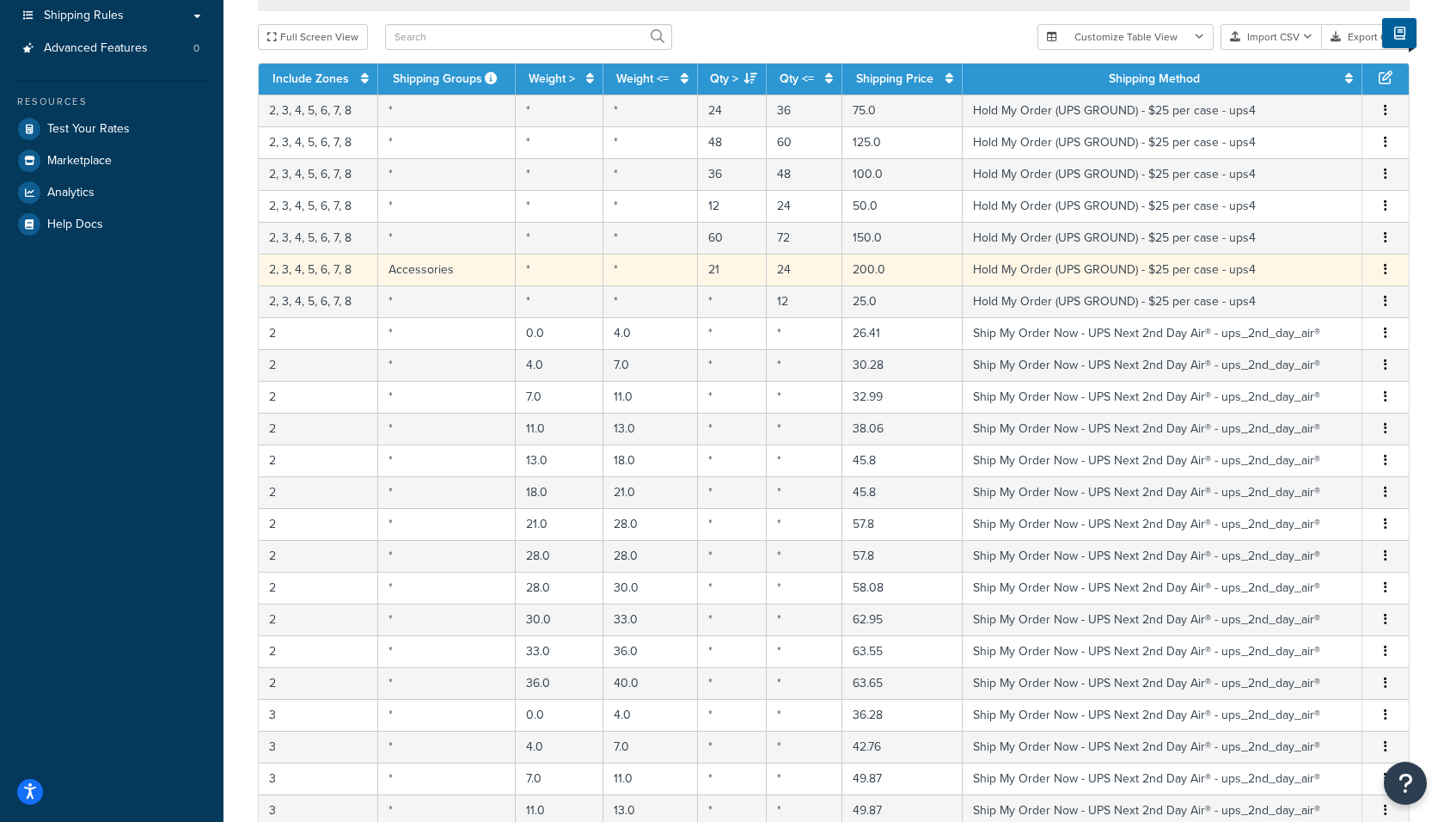
click at [1385, 266] on icon "button" at bounding box center [1385, 269] width 3 height 12
click at [1326, 303] on div "Delete" at bounding box center [1299, 304] width 122 height 35
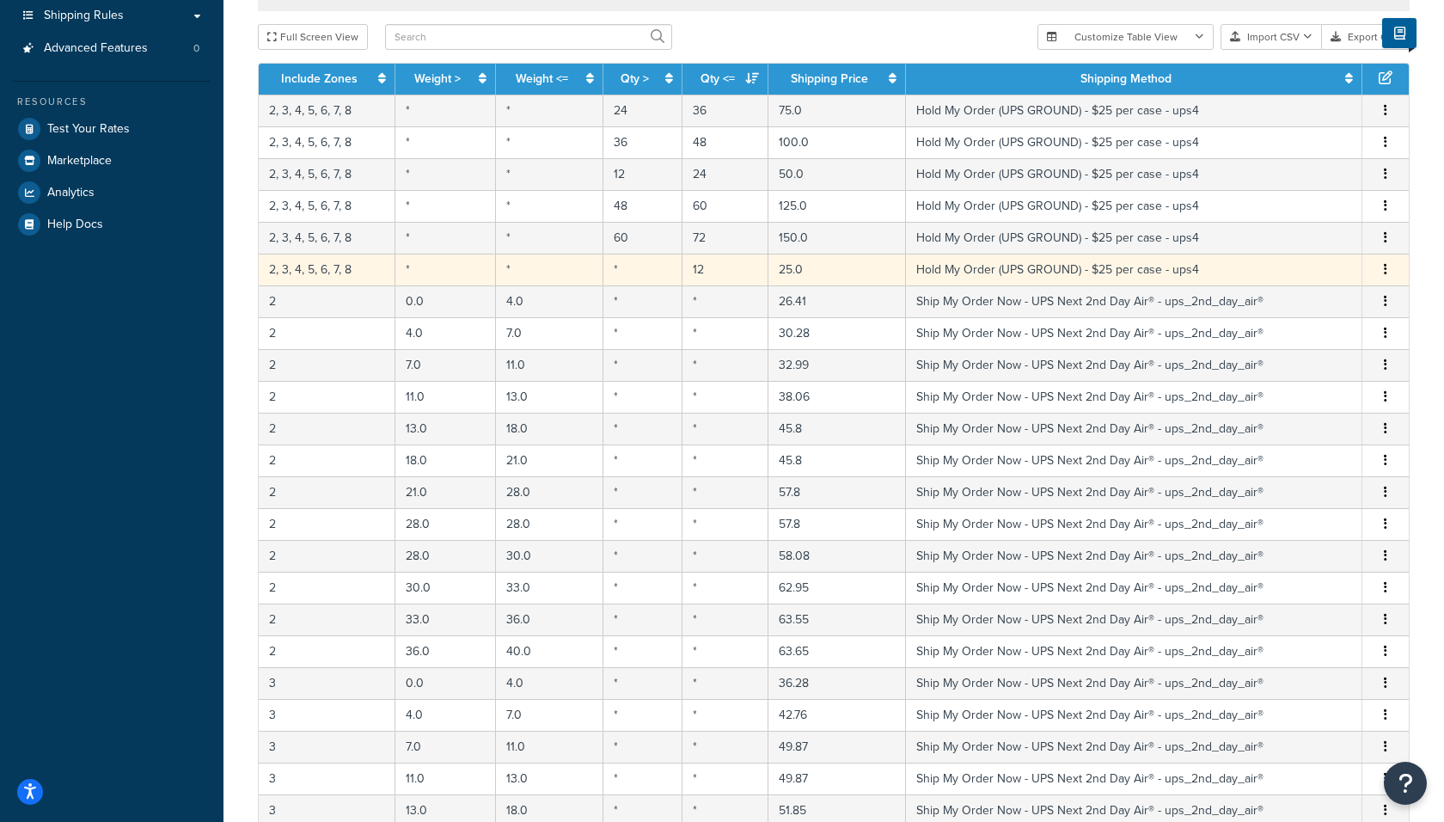
scroll to position [204, 0]
